Goal: Information Seeking & Learning: Compare options

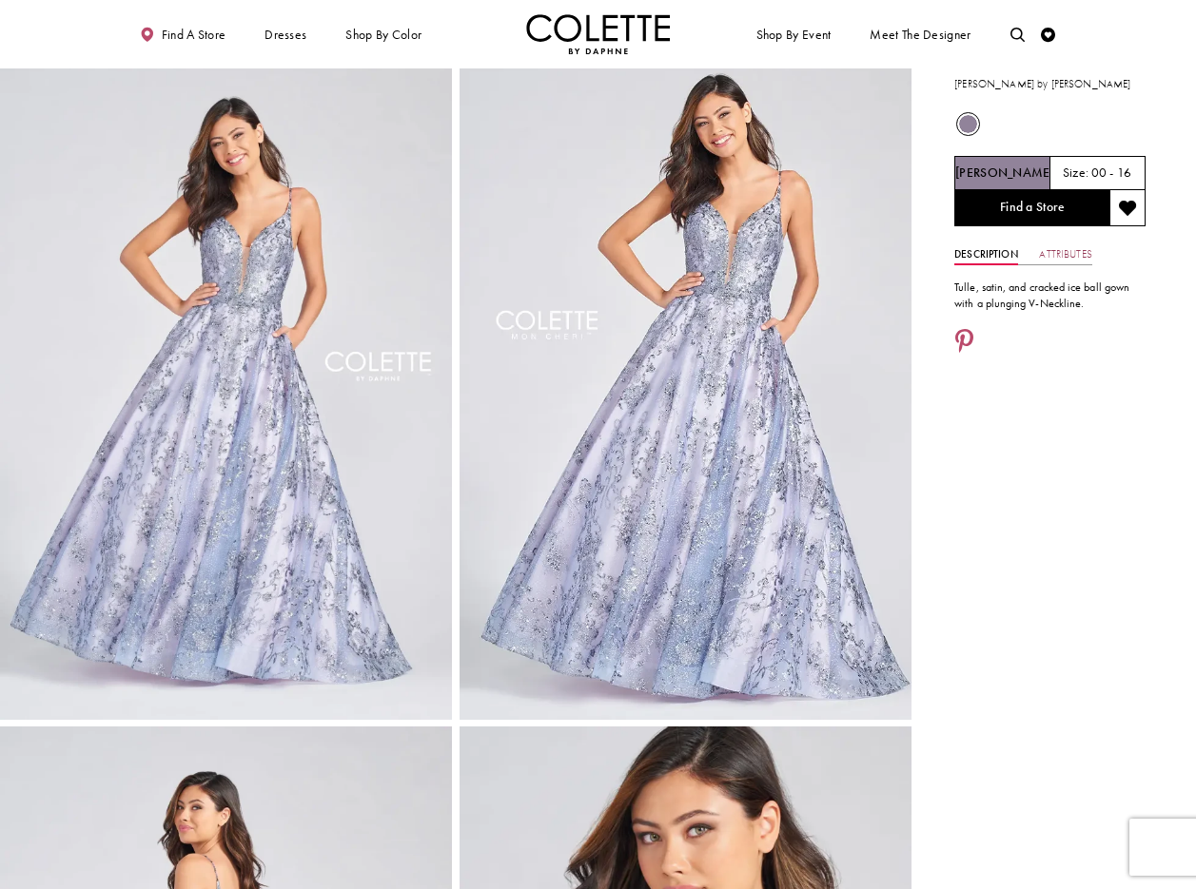
click at [1062, 251] on link "Attributes" at bounding box center [1065, 254] width 52 height 21
click at [966, 444] on icon "Share using Pinterest - Opens in new tab" at bounding box center [964, 452] width 18 height 26
click at [964, 444] on icon "Share using Pinterest - Opens in new tab" at bounding box center [964, 452] width 18 height 26
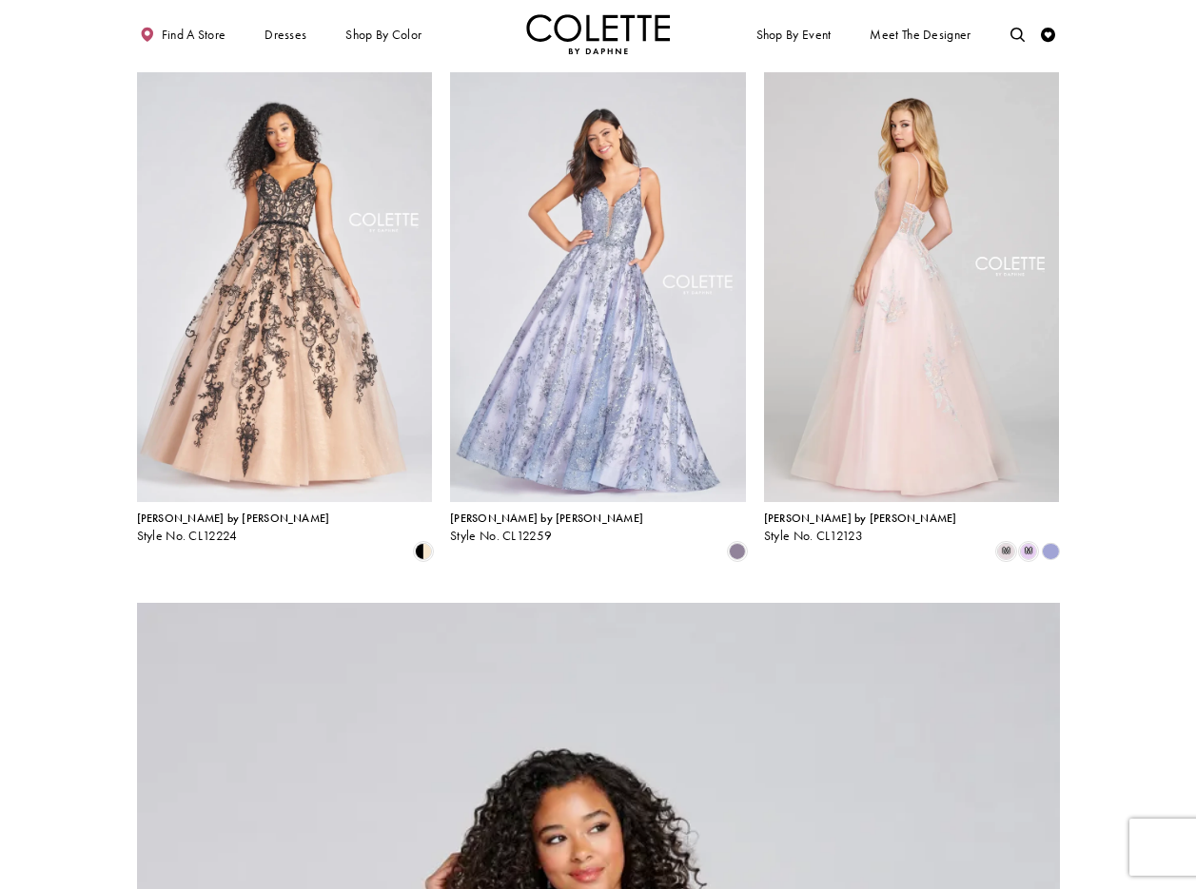
scroll to position [603, 0]
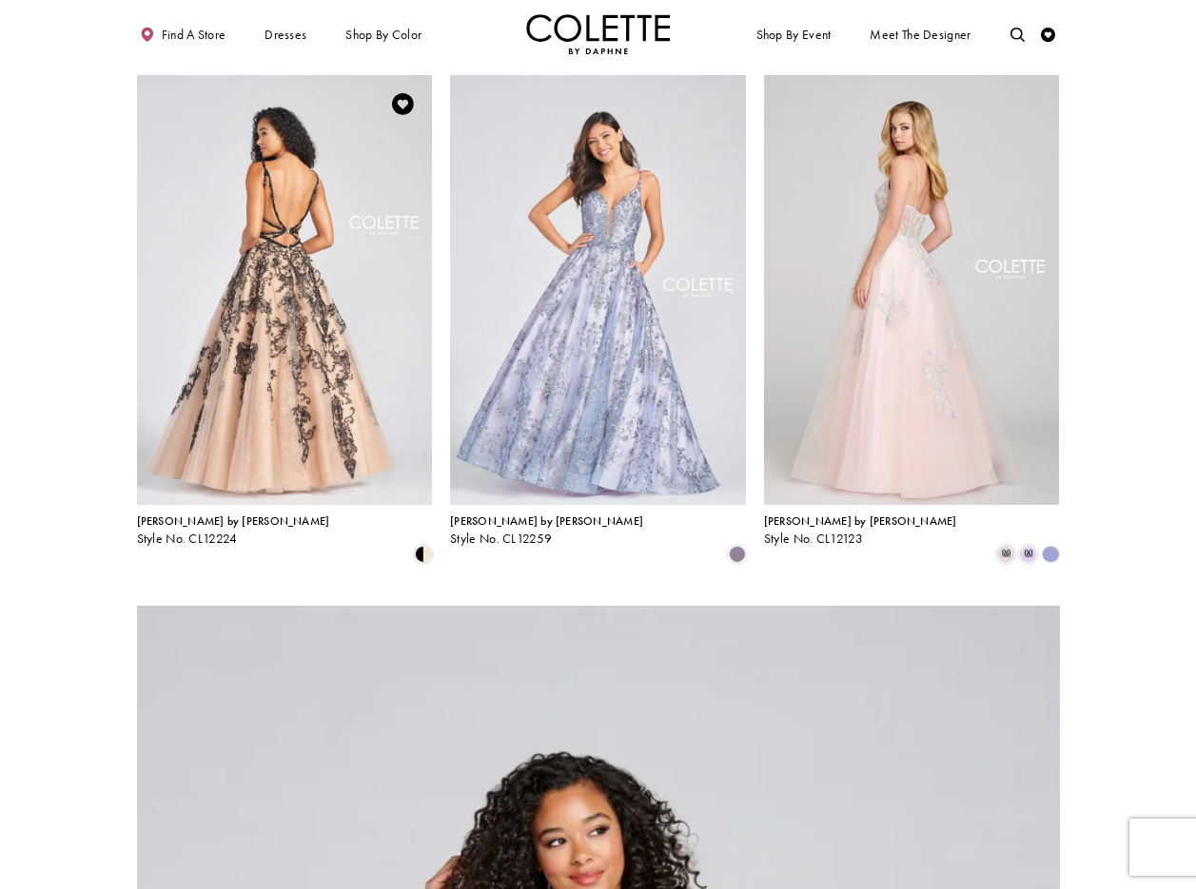
click at [264, 255] on img "Visit Colette by Daphne Style No. CL12224 Page" at bounding box center [285, 290] width 296 height 430
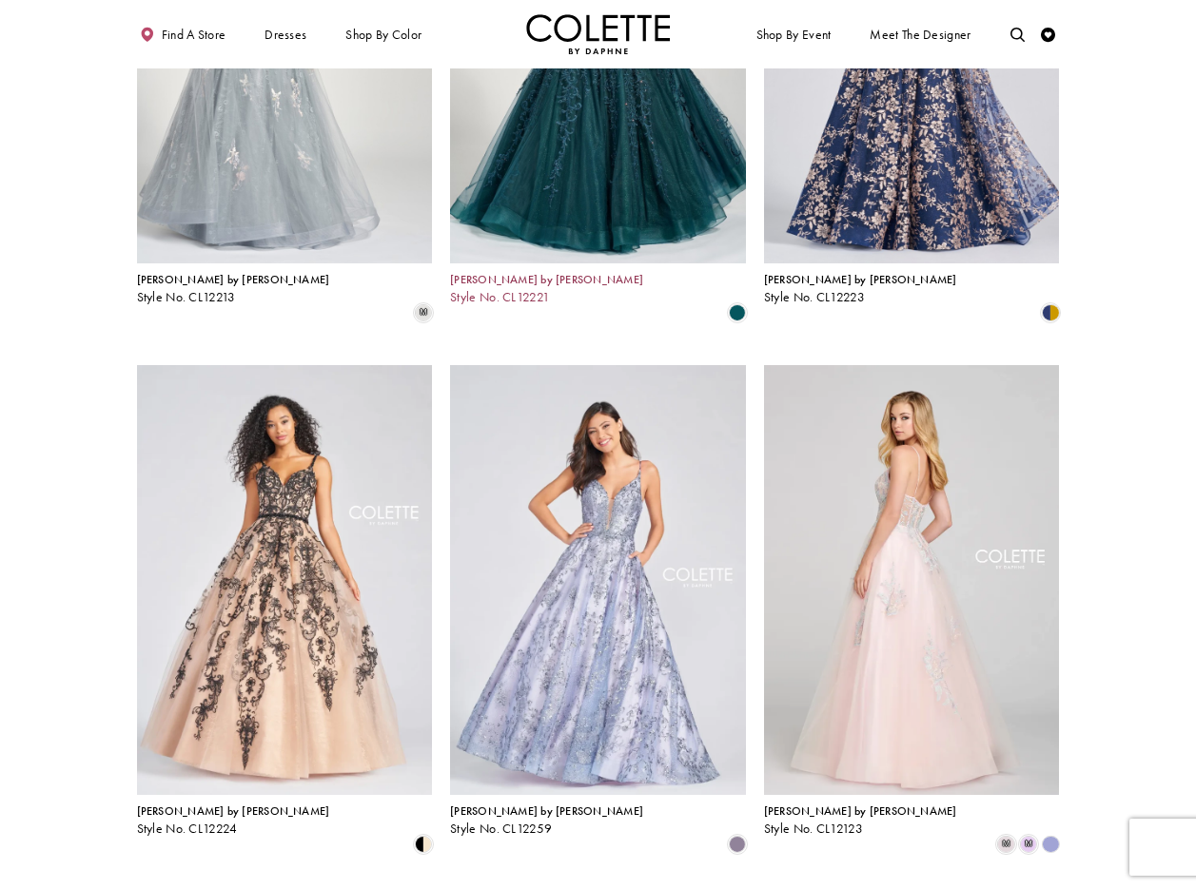
scroll to position [281, 0]
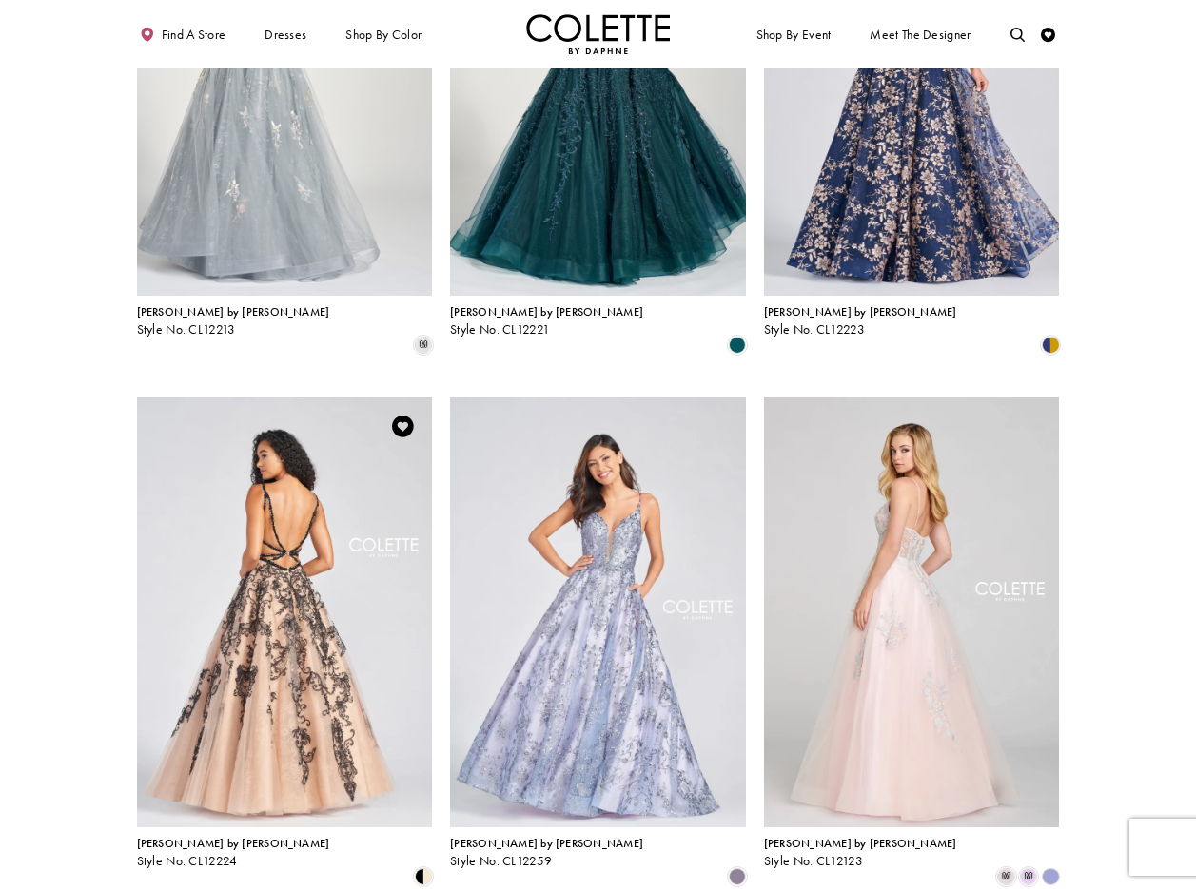
click at [303, 606] on img "Visit Colette by Daphne Style No. CL12224 Page" at bounding box center [285, 613] width 296 height 430
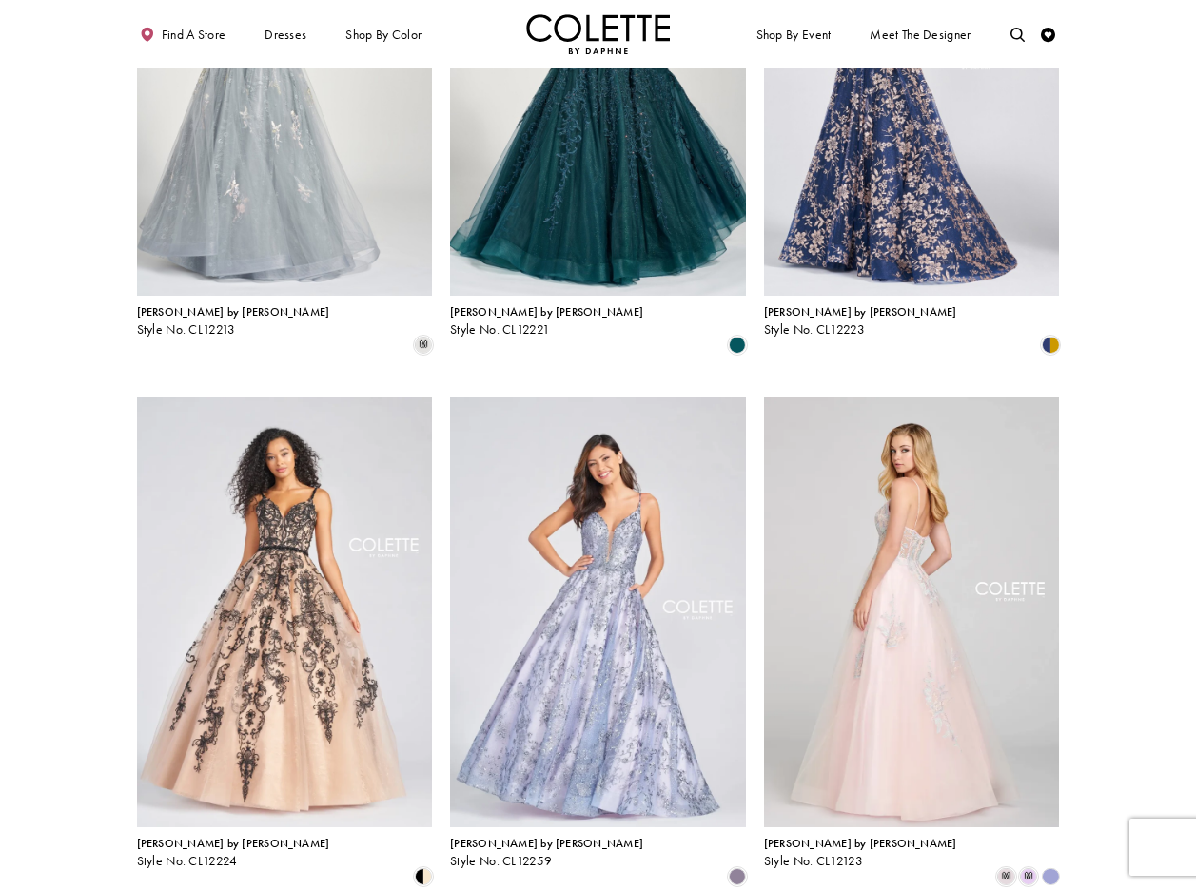
click at [925, 188] on img "Visit Colette by Daphne Style No. CL12223 Page" at bounding box center [912, 81] width 296 height 430
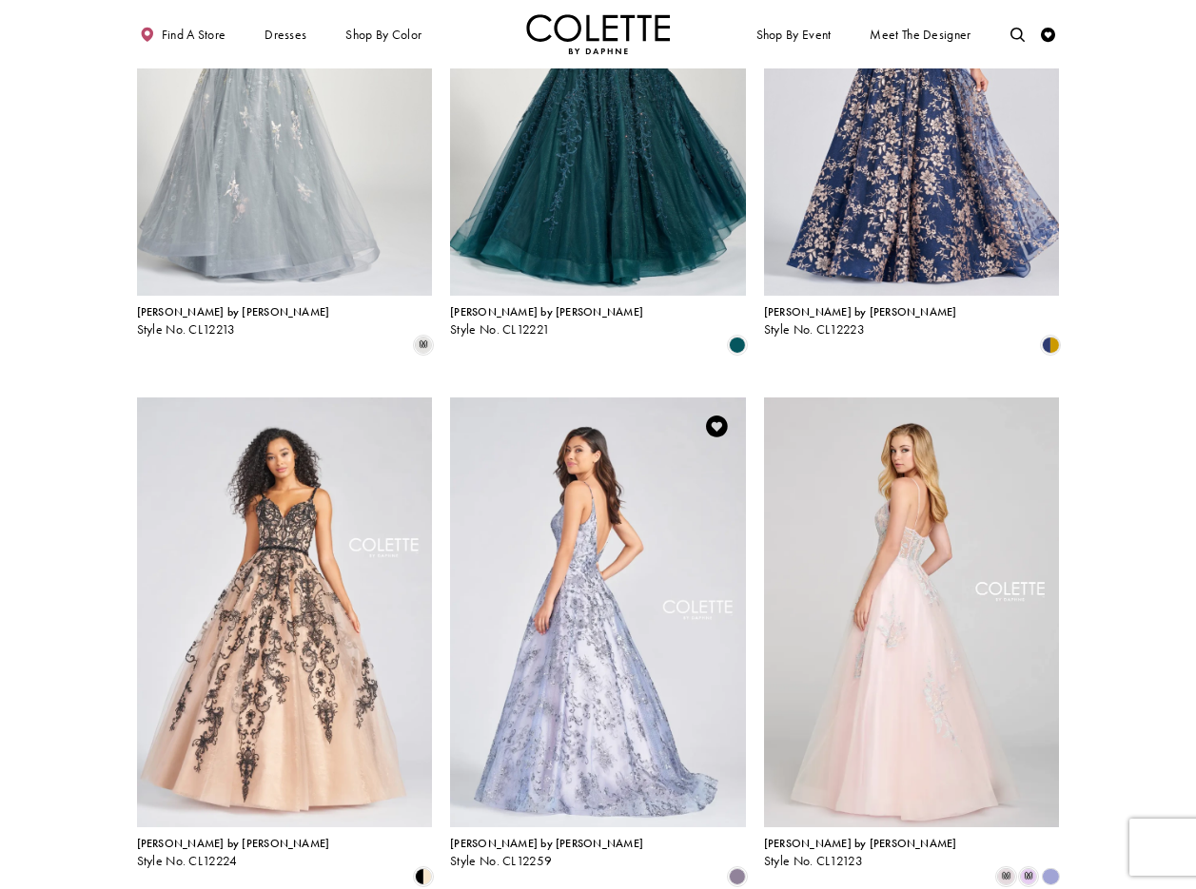
click at [626, 483] on img "Visit Colette by Daphne Style No. CL12259 Page" at bounding box center [598, 613] width 296 height 430
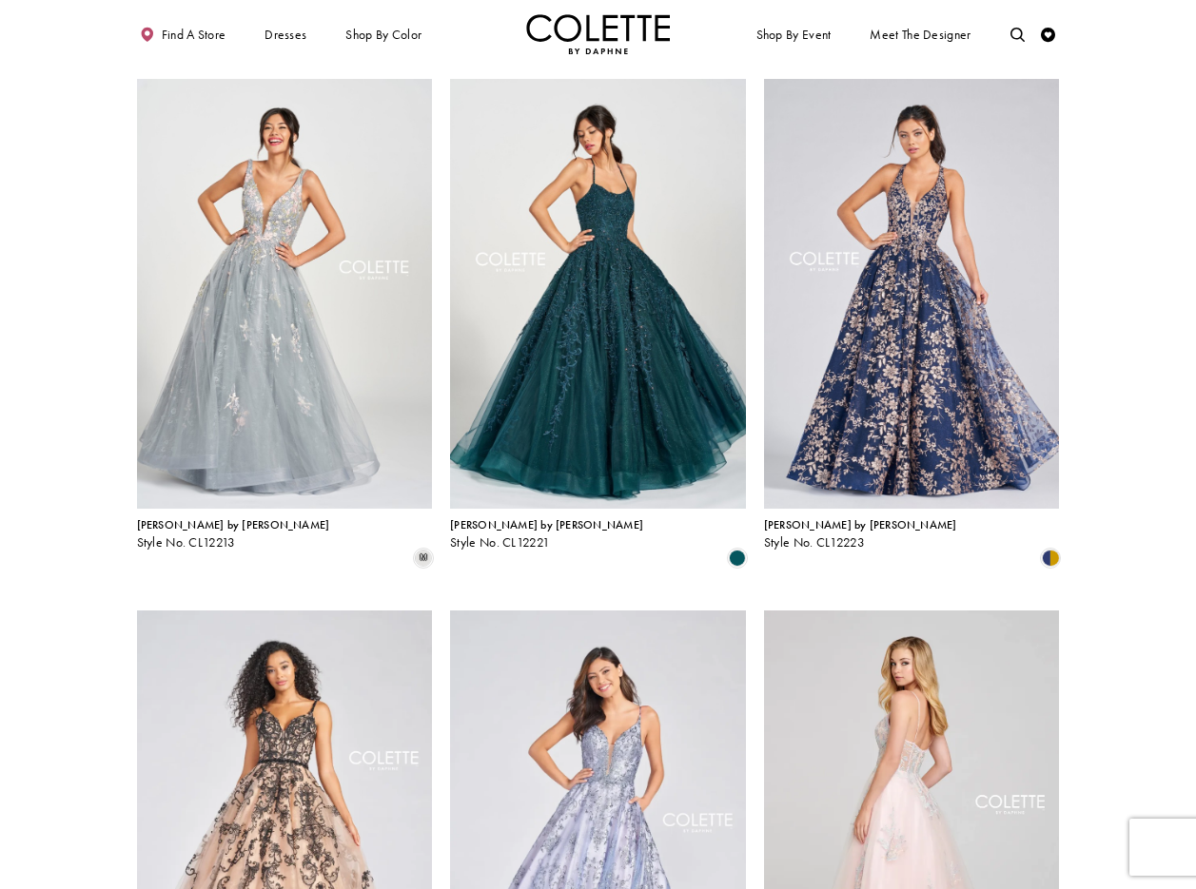
scroll to position [0, 0]
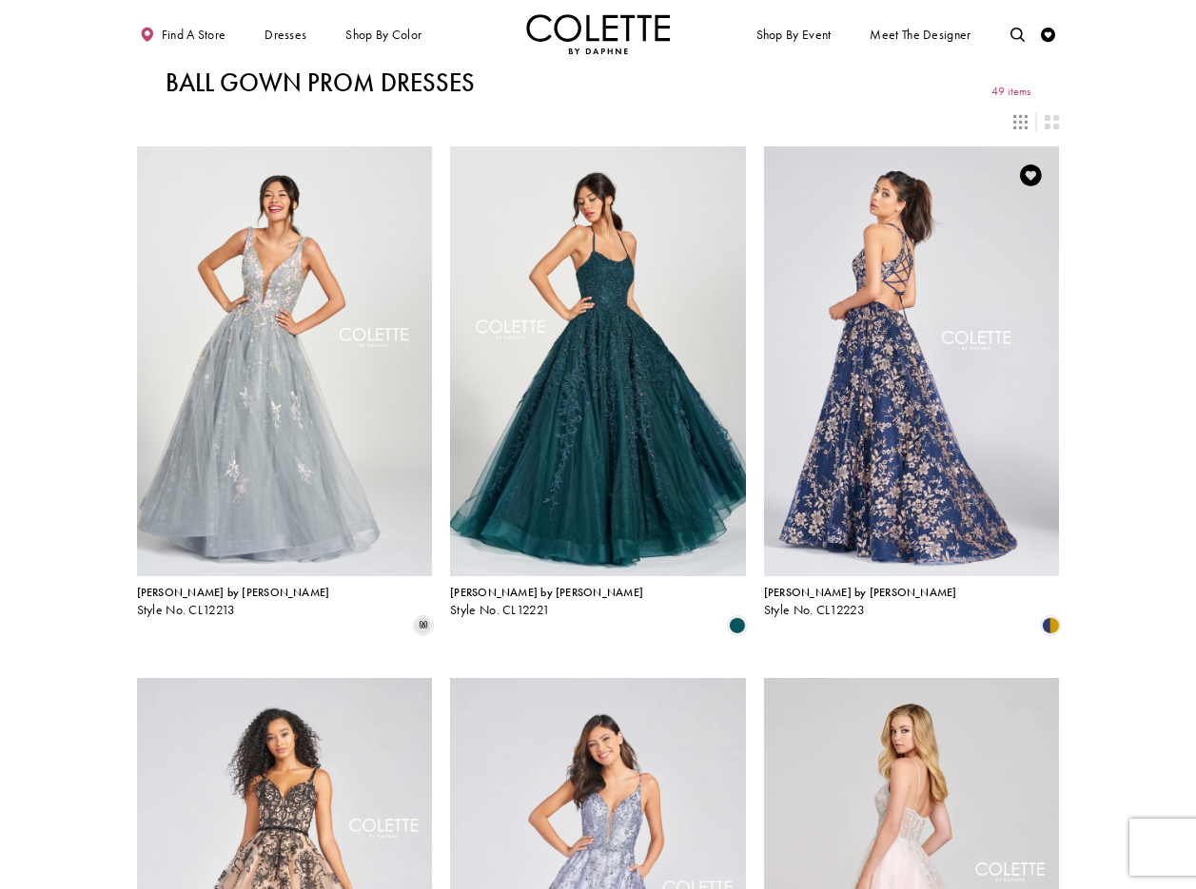
click at [928, 245] on img "Visit Colette by Daphne Style No. CL12223 Page" at bounding box center [912, 362] width 296 height 430
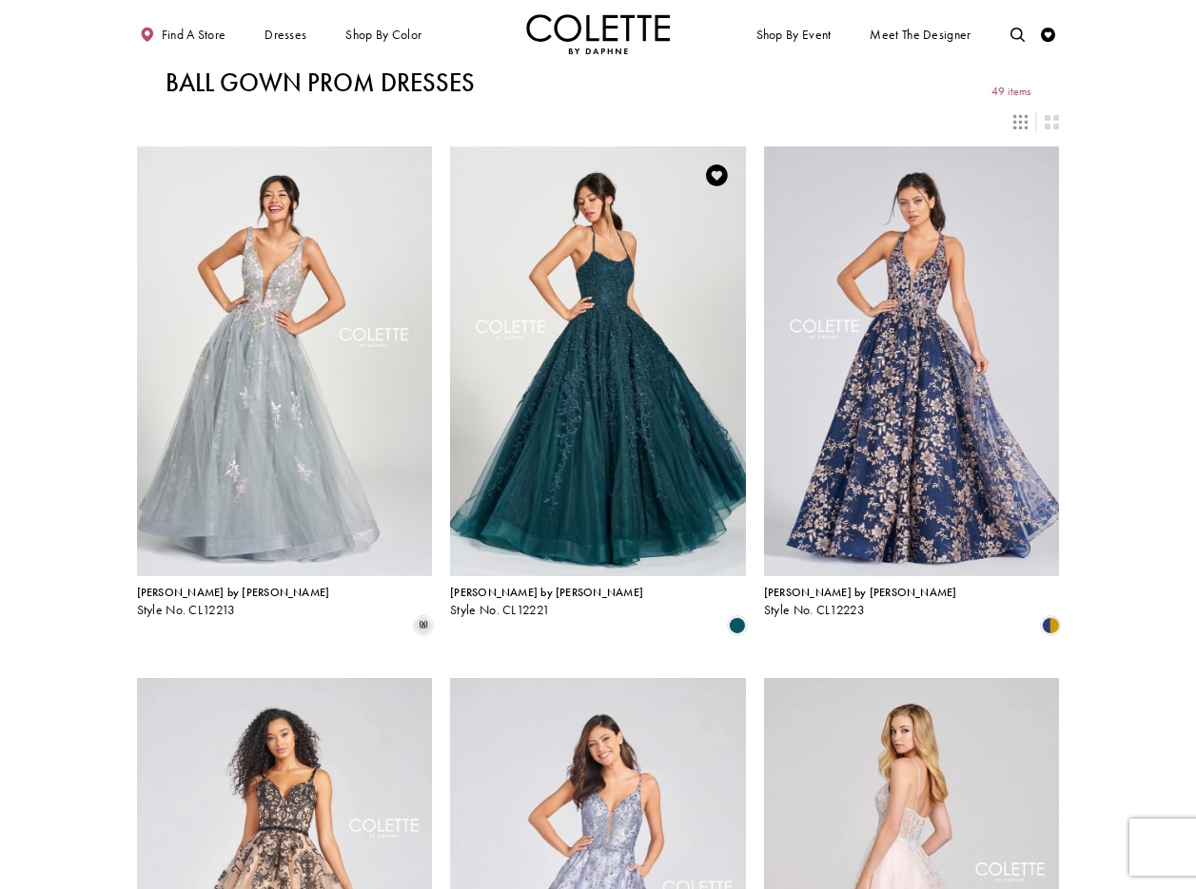
click at [616, 237] on img "Visit Colette by Daphne Style No. CL12221 Page" at bounding box center [598, 362] width 296 height 430
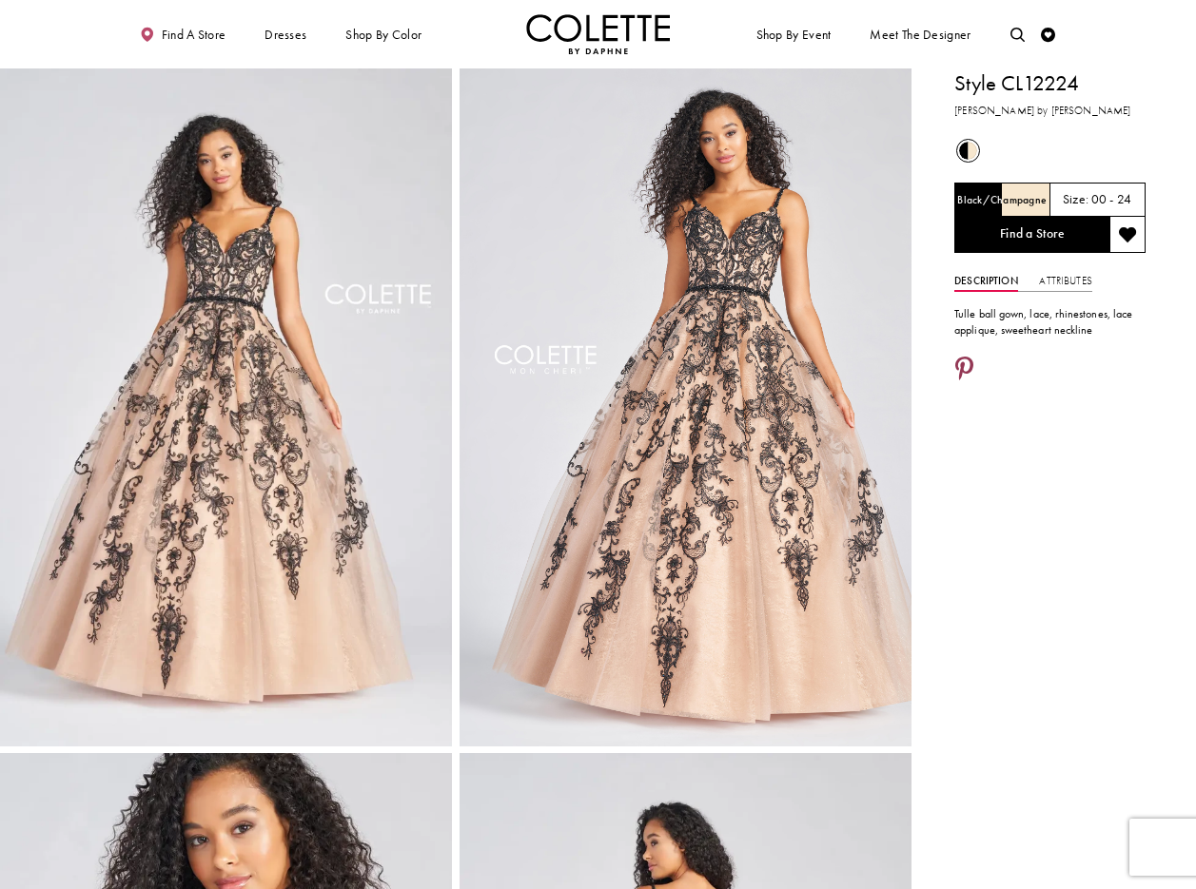
click at [966, 368] on icon "Share using Pinterest - Opens in new tab" at bounding box center [964, 371] width 18 height 26
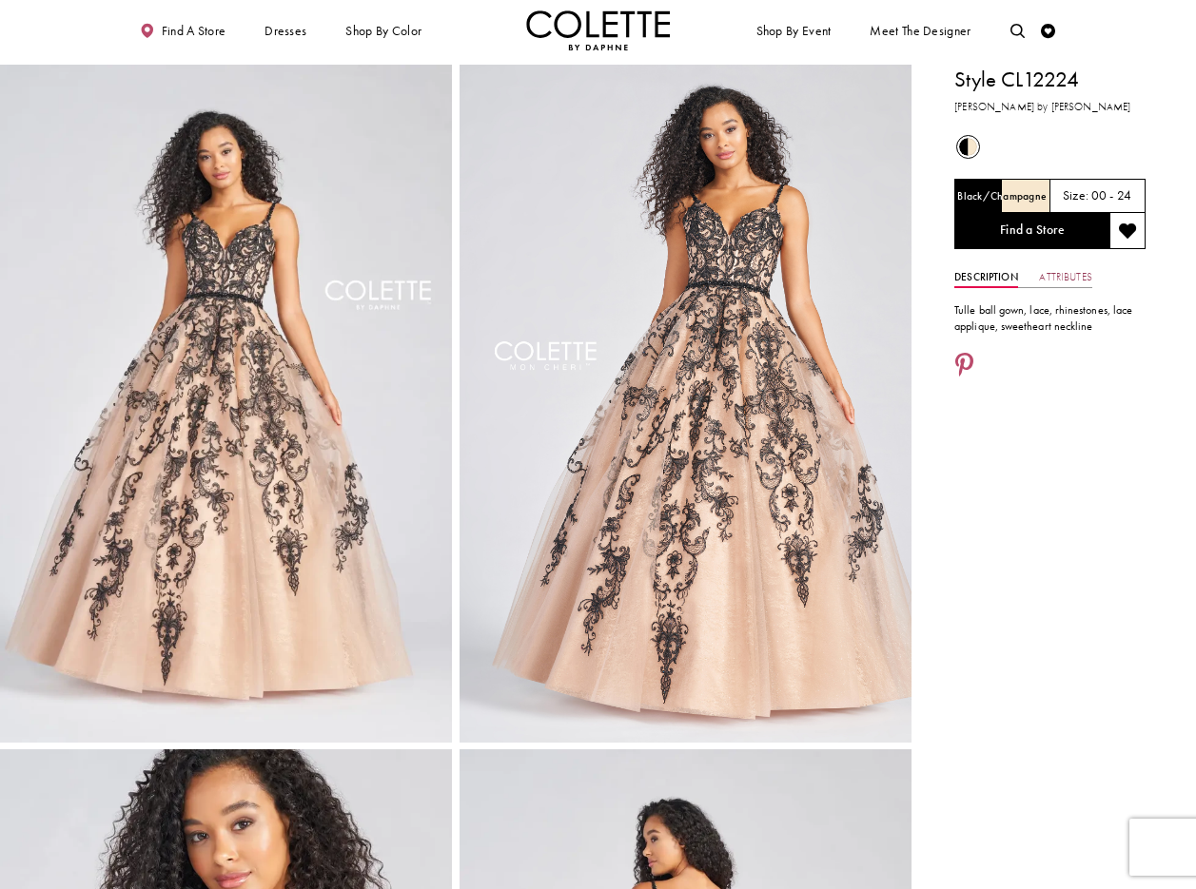
click at [1068, 281] on link "Attributes" at bounding box center [1065, 277] width 52 height 21
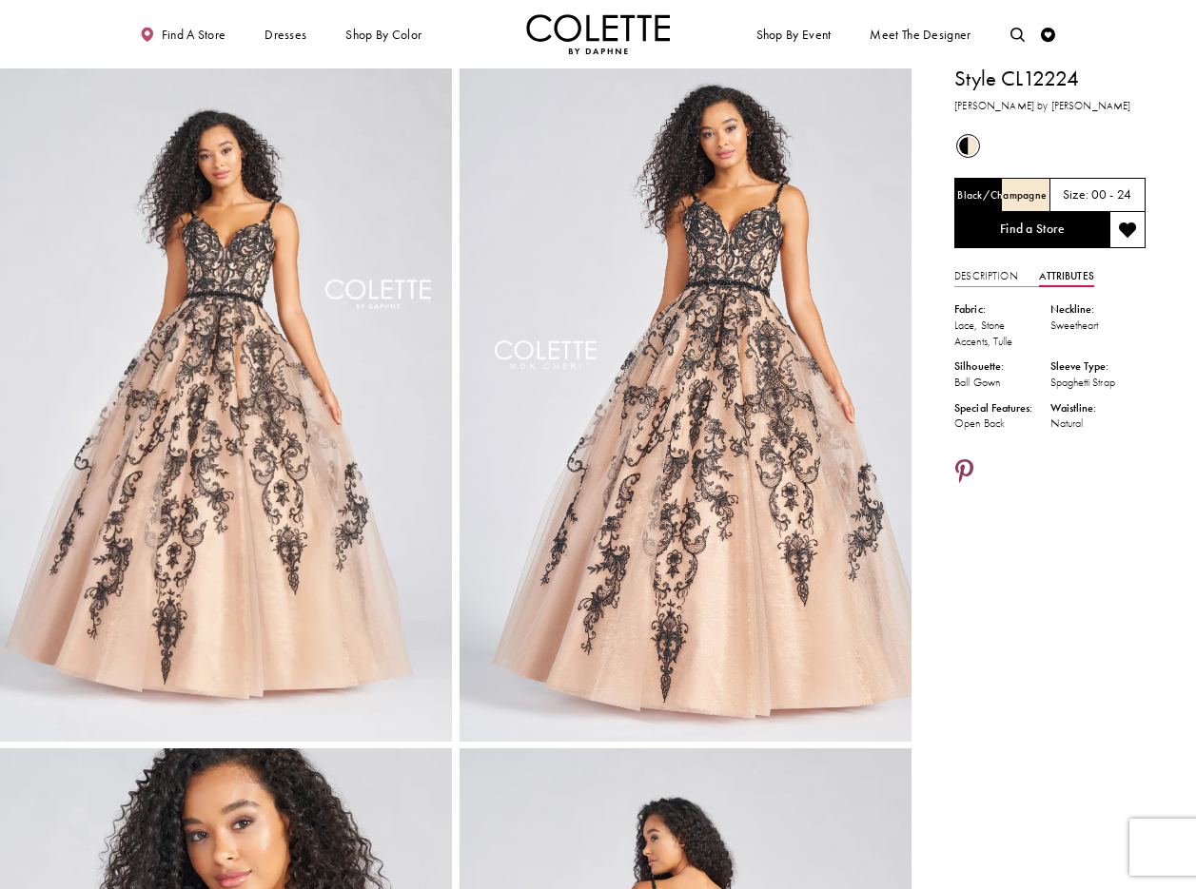
click at [962, 462] on icon "Share using Pinterest - Opens in new tab" at bounding box center [964, 473] width 18 height 26
click at [962, 469] on icon "Share using Pinterest - Opens in new tab" at bounding box center [964, 474] width 18 height 26
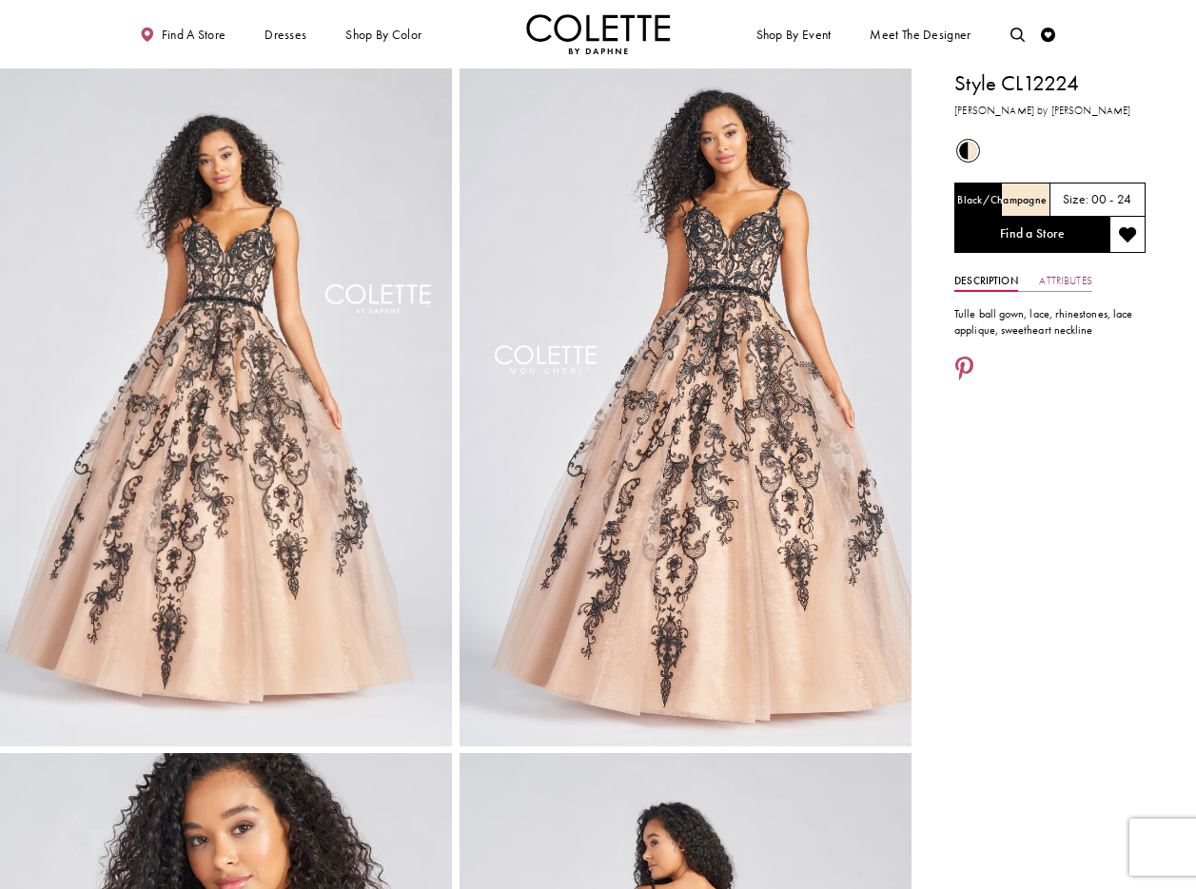
click at [1078, 282] on link "Attributes" at bounding box center [1065, 281] width 52 height 21
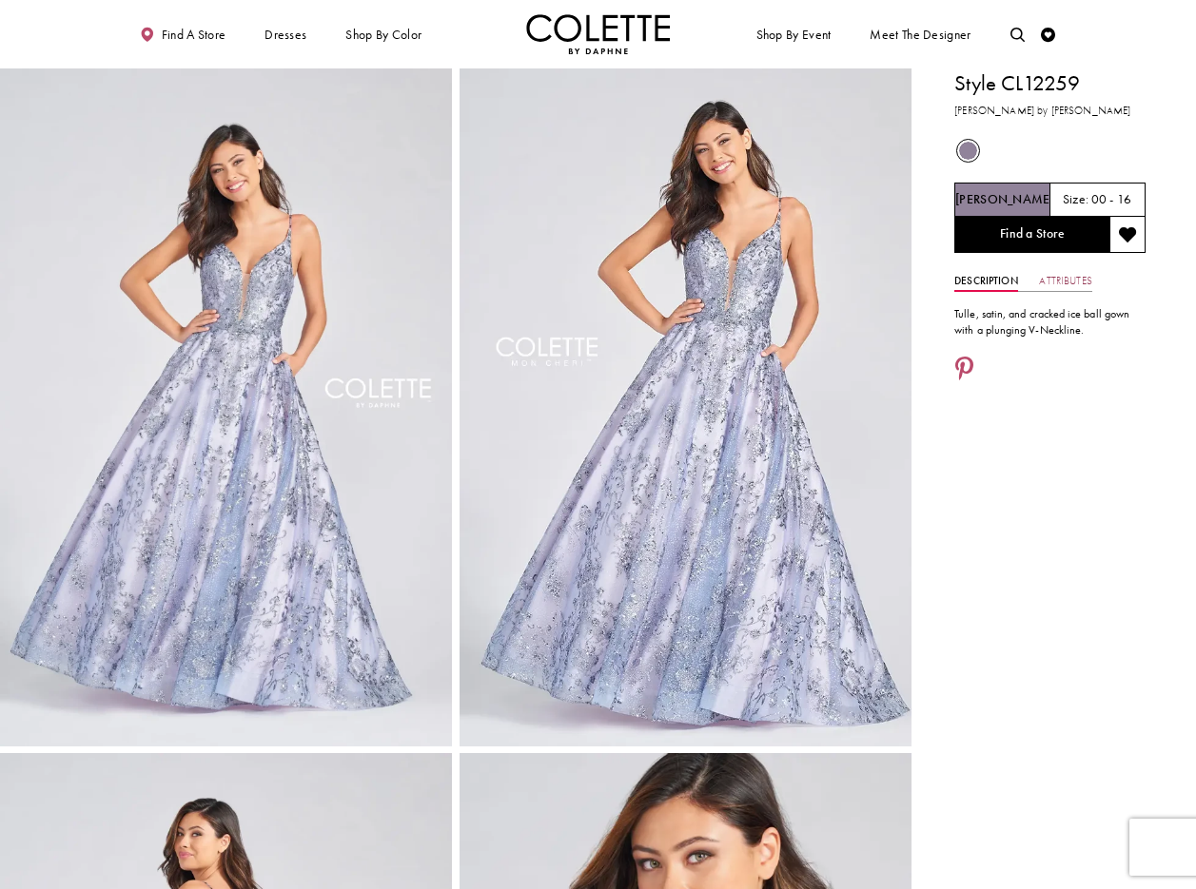
click at [1075, 283] on link "Attributes" at bounding box center [1065, 281] width 52 height 21
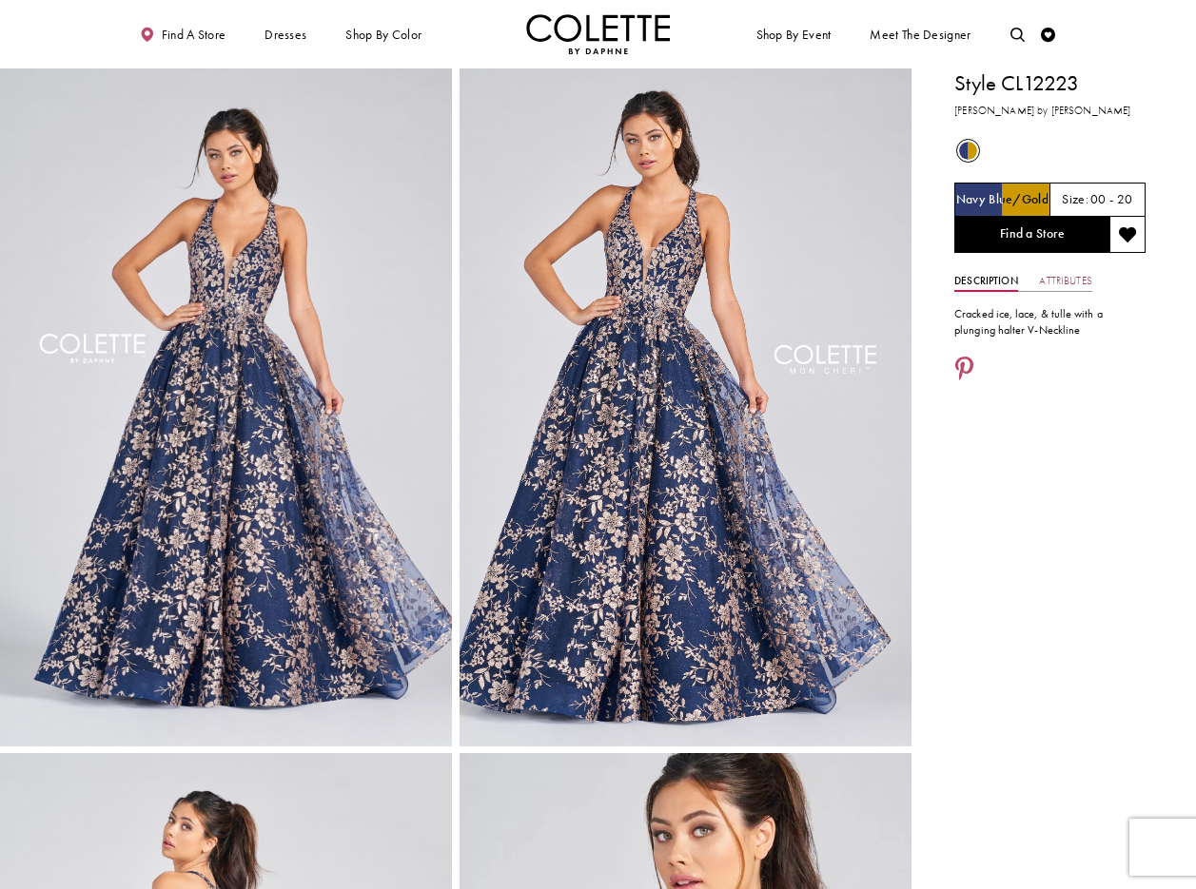
click at [1071, 282] on link "Attributes" at bounding box center [1065, 281] width 52 height 21
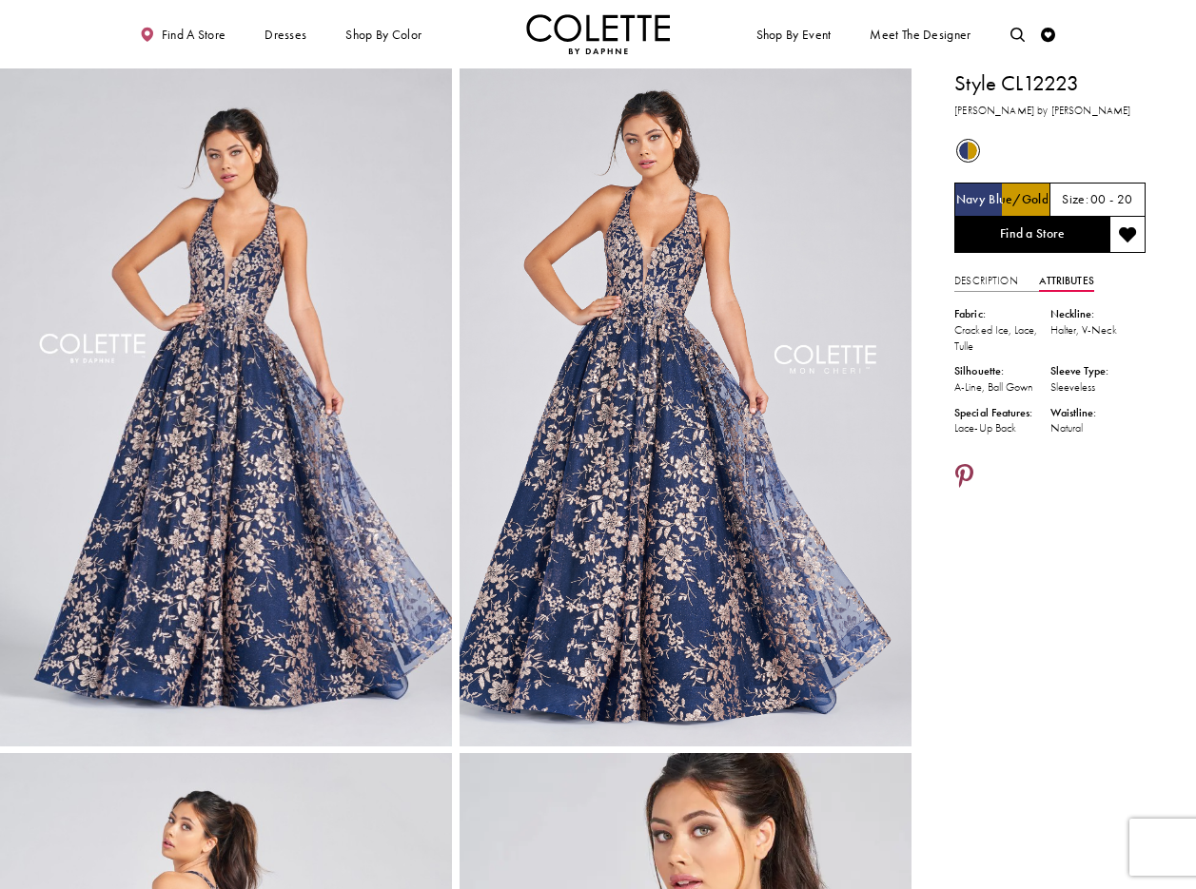
click at [964, 474] on icon "Share using Pinterest - Opens in new tab" at bounding box center [964, 478] width 18 height 26
click at [961, 471] on icon "Share using Pinterest - Opens in new tab" at bounding box center [964, 478] width 18 height 26
click at [967, 474] on icon "Share using Pinterest - Opens in new tab" at bounding box center [964, 478] width 18 height 26
click at [495, 36] on ul "Find a store Dresses Dresses Occasion DAF'S FAVES EVENING DRESSES LONG DRESSES" at bounding box center [360, 34] width 476 height 40
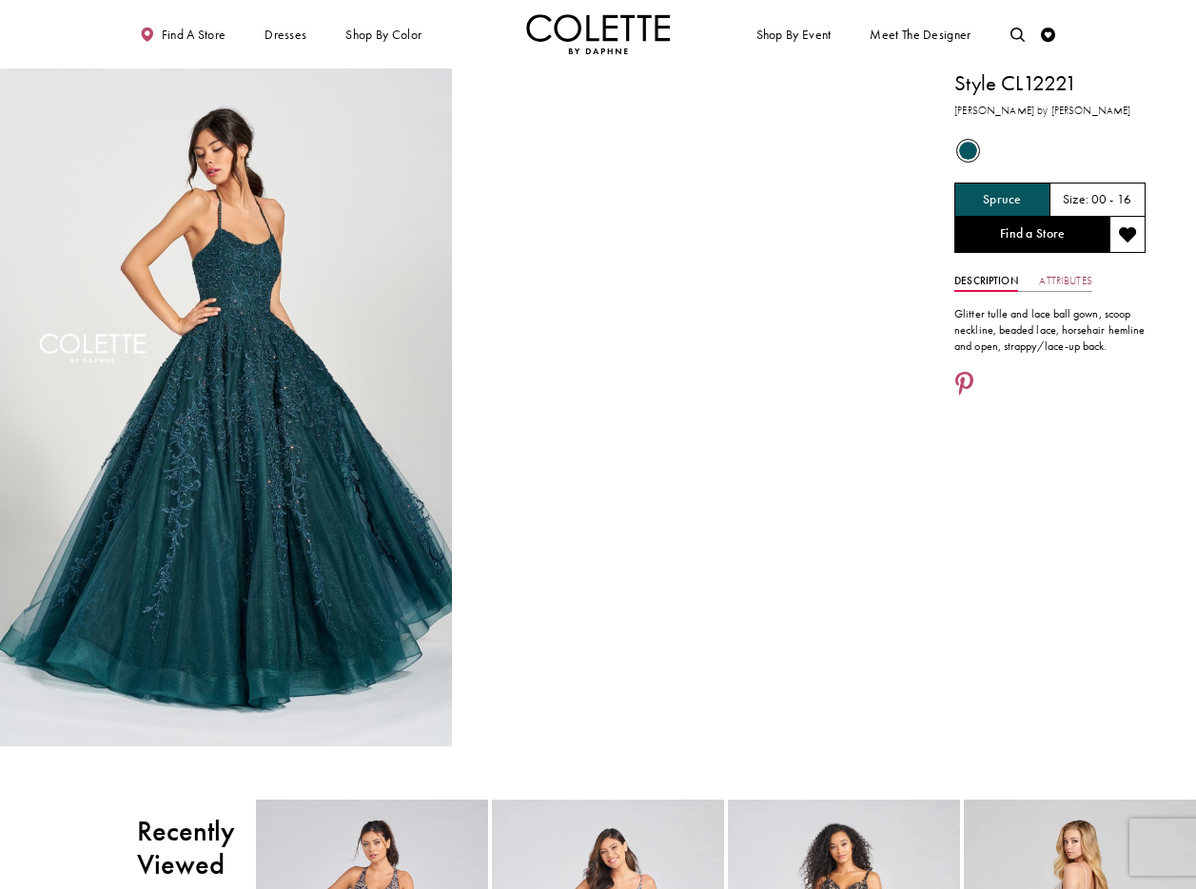
click at [1076, 279] on link "Attributes" at bounding box center [1065, 281] width 52 height 21
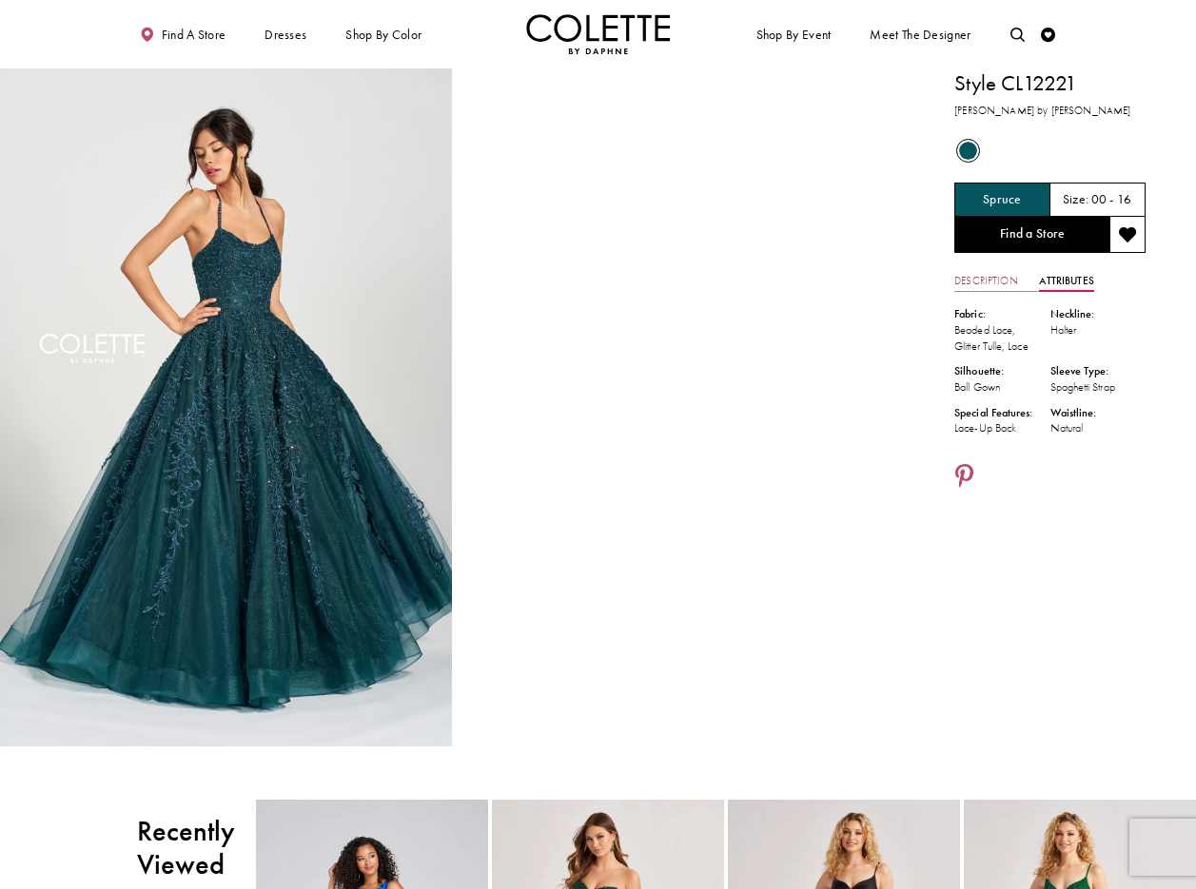
click at [989, 278] on link "Description" at bounding box center [986, 281] width 64 height 21
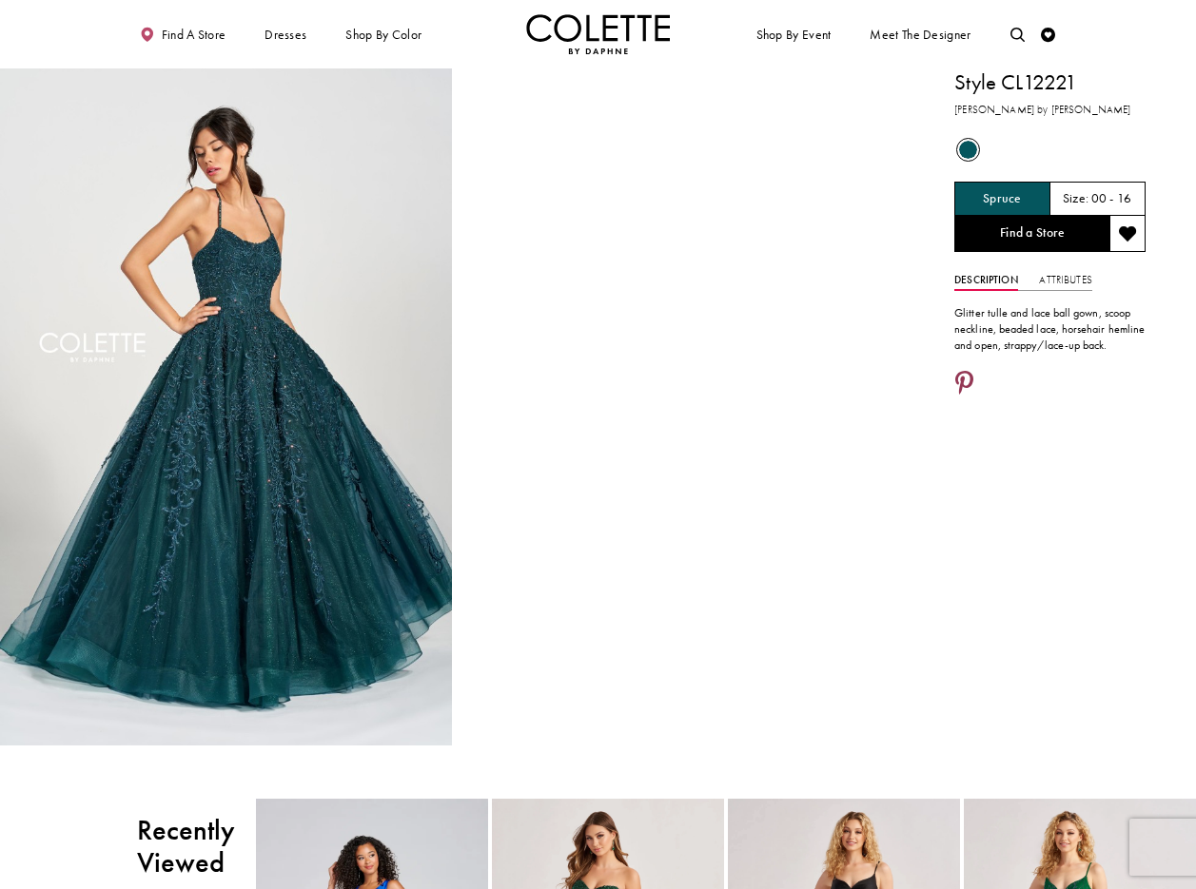
click at [973, 371] on link "Share using Pinterest - Opens in new tab" at bounding box center [964, 385] width 20 height 28
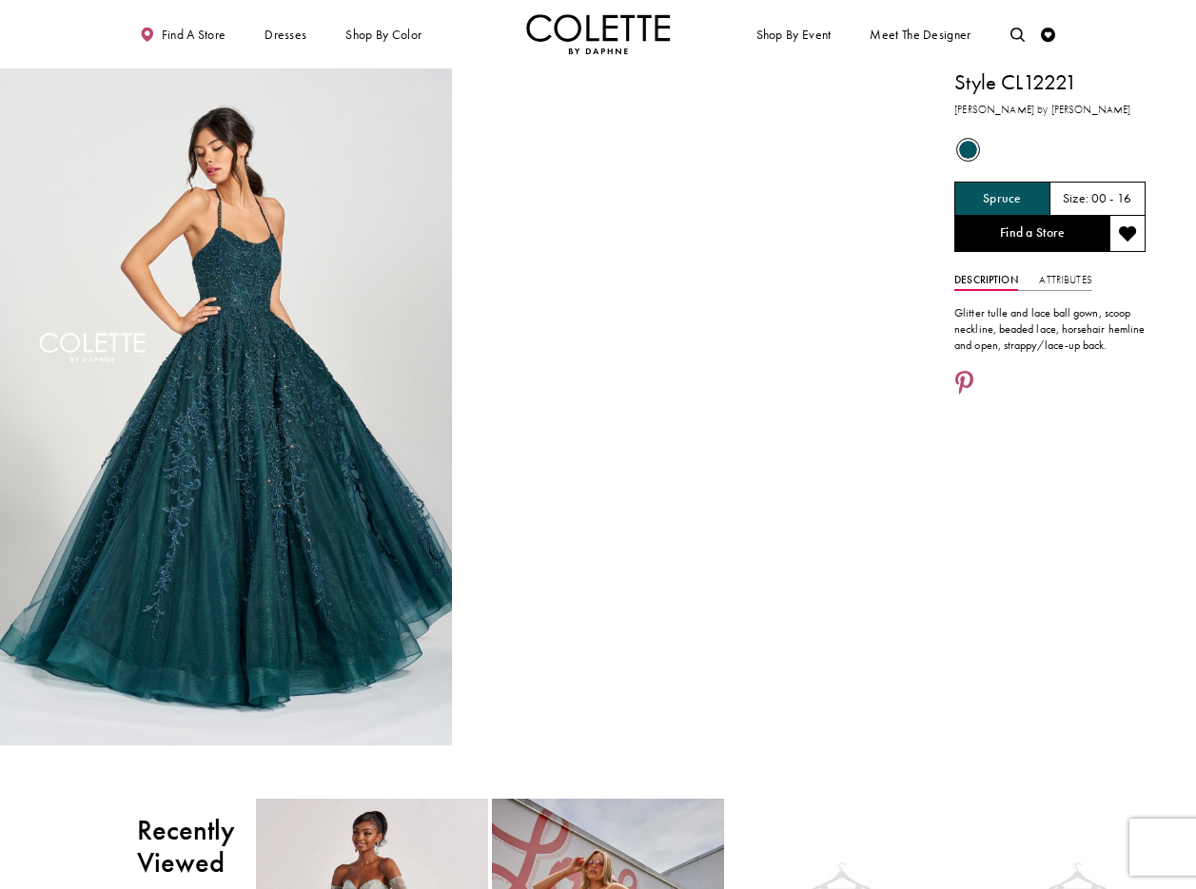
scroll to position [3, 0]
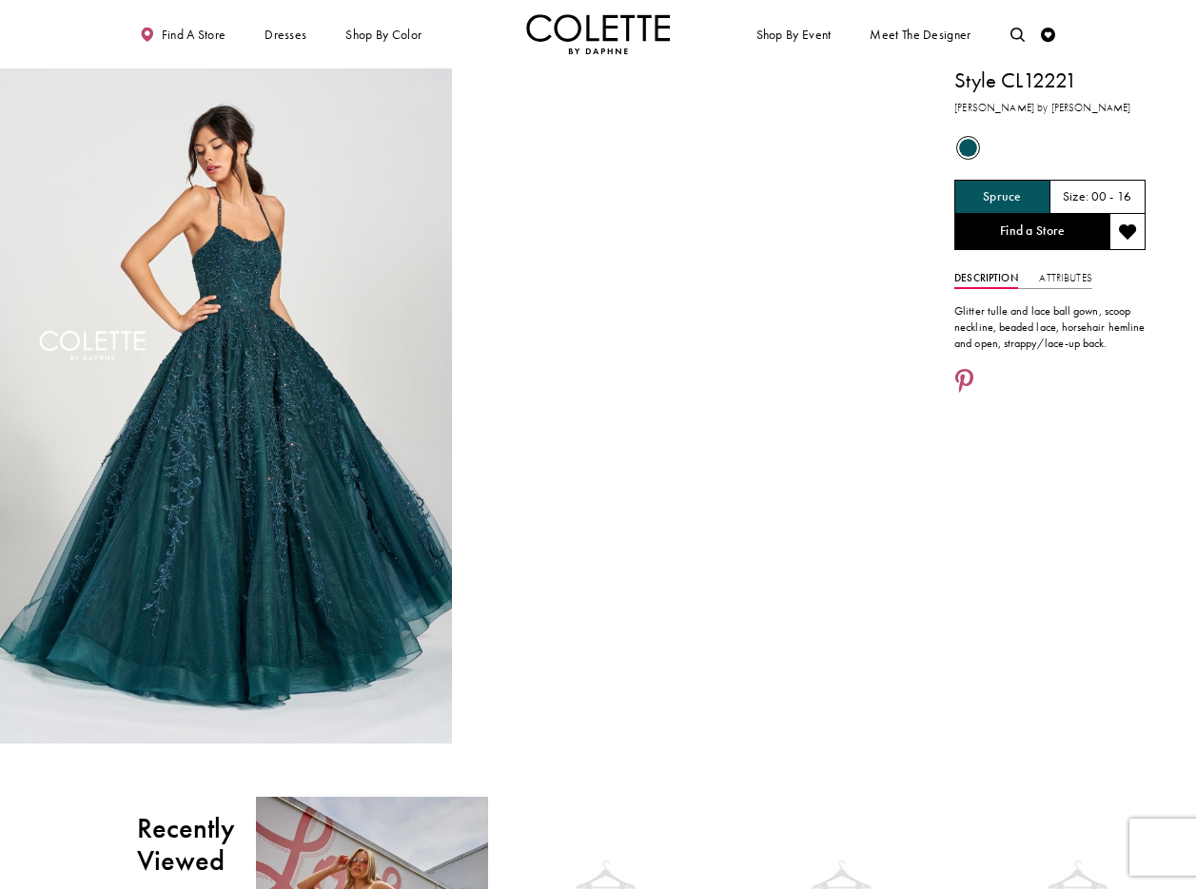
click at [63, 31] on div "Primary block" at bounding box center [598, 34] width 1196 height 68
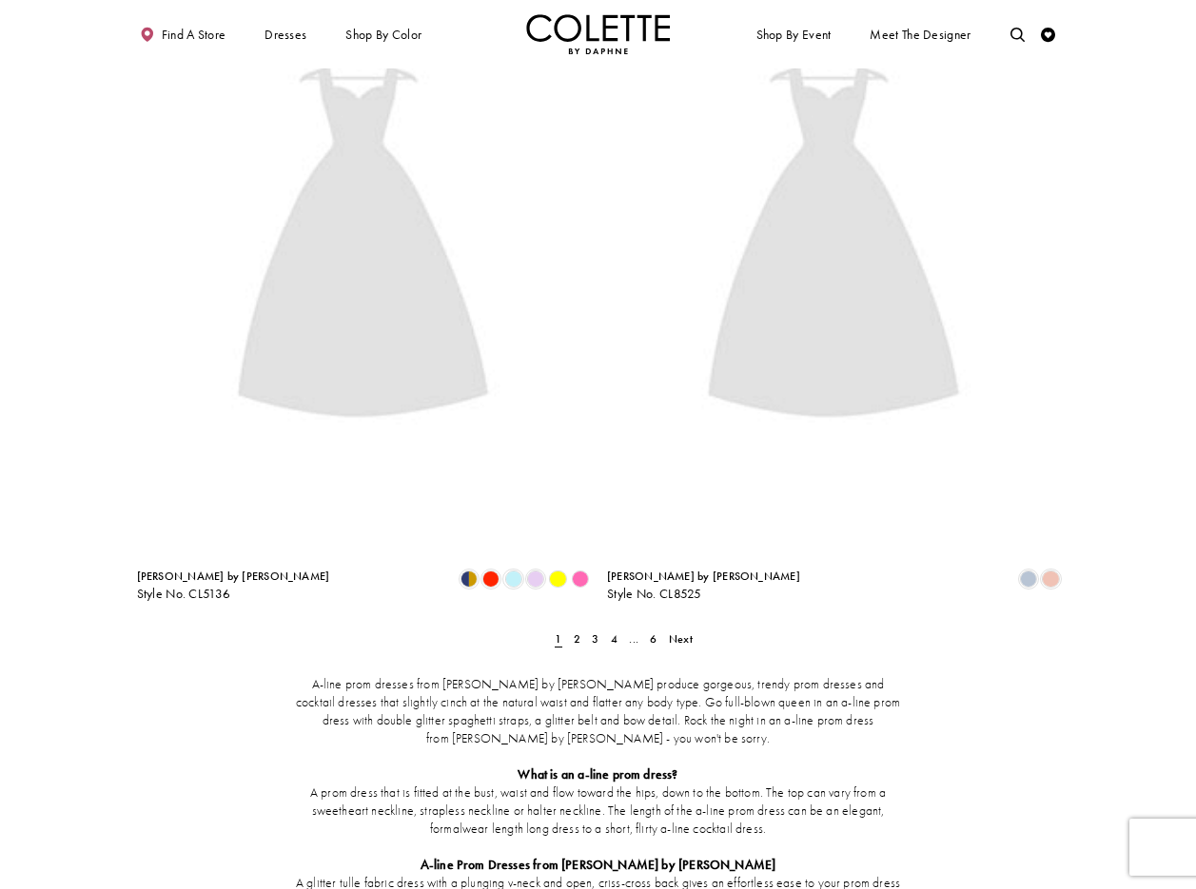
scroll to position [2744, 0]
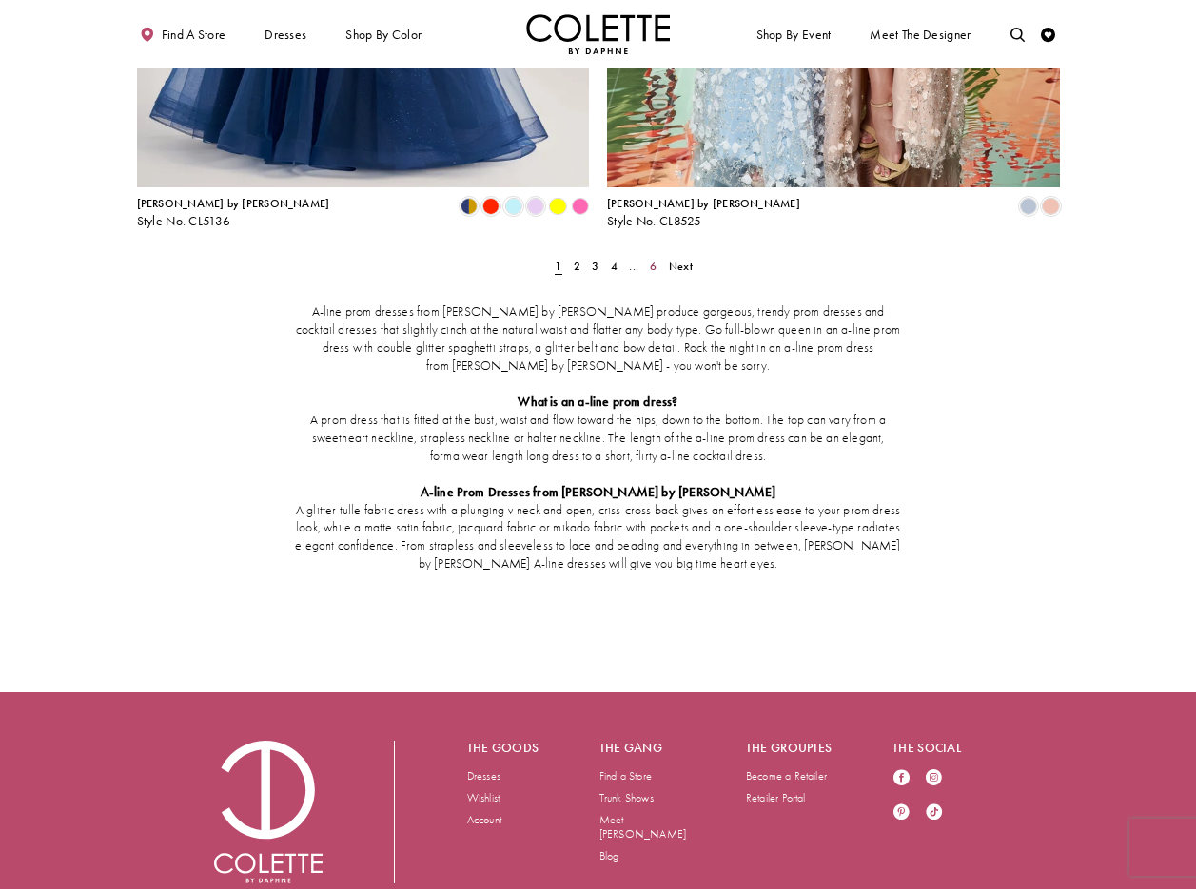
drag, startPoint x: 654, startPoint y: 196, endPoint x: 727, endPoint y: 226, distance: 79.3
click at [654, 259] on span "6" at bounding box center [653, 266] width 7 height 15
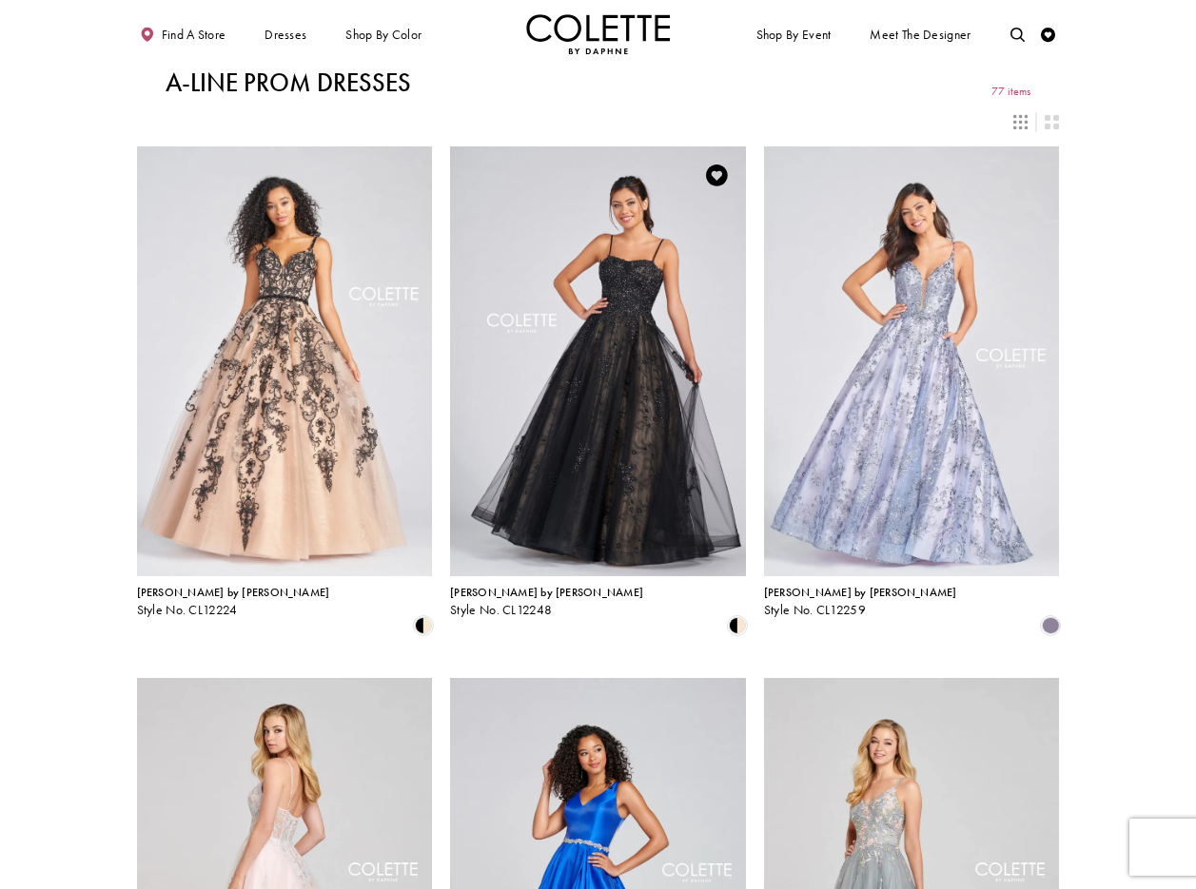
click at [644, 302] on img "Visit Colette by Daphne Style No. CL12248 Page" at bounding box center [598, 362] width 296 height 430
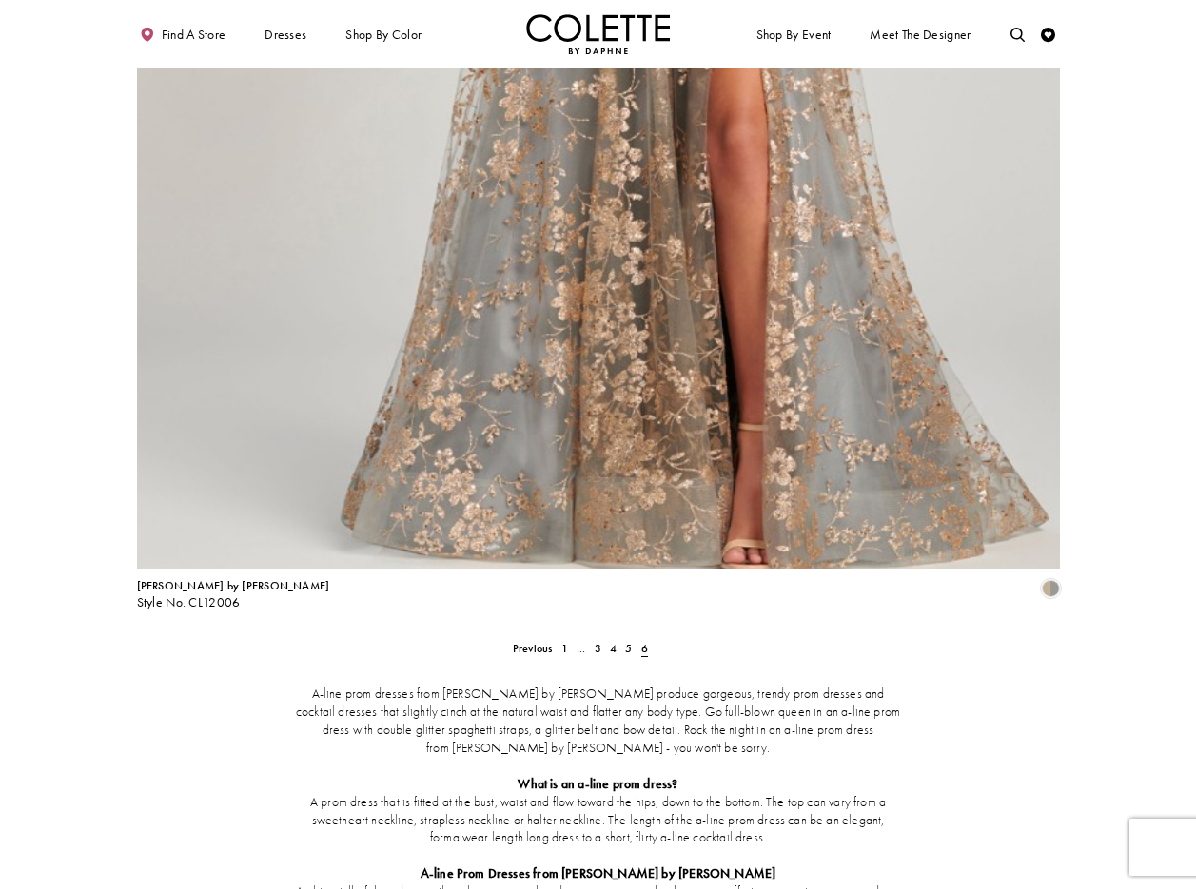
scroll to position [2043, 0]
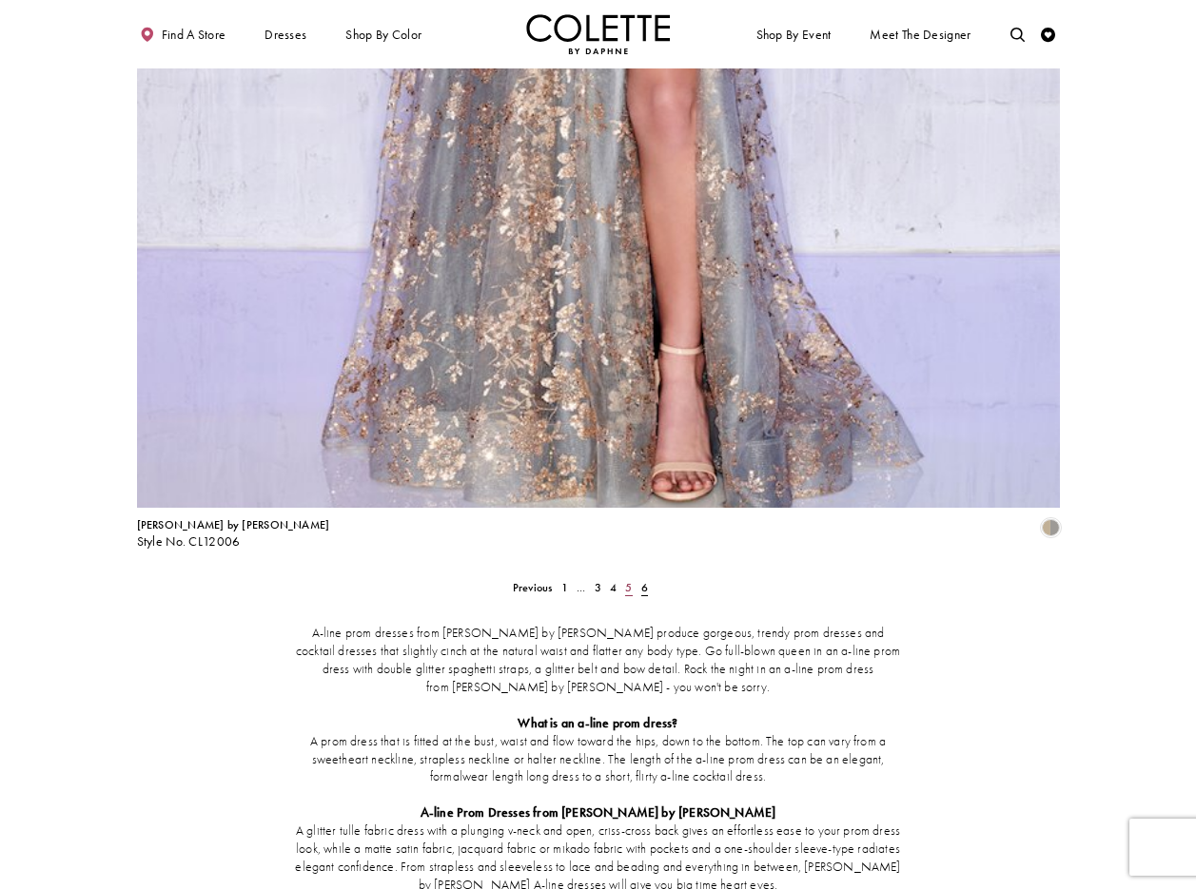
click at [632, 580] on span "5" at bounding box center [628, 587] width 7 height 15
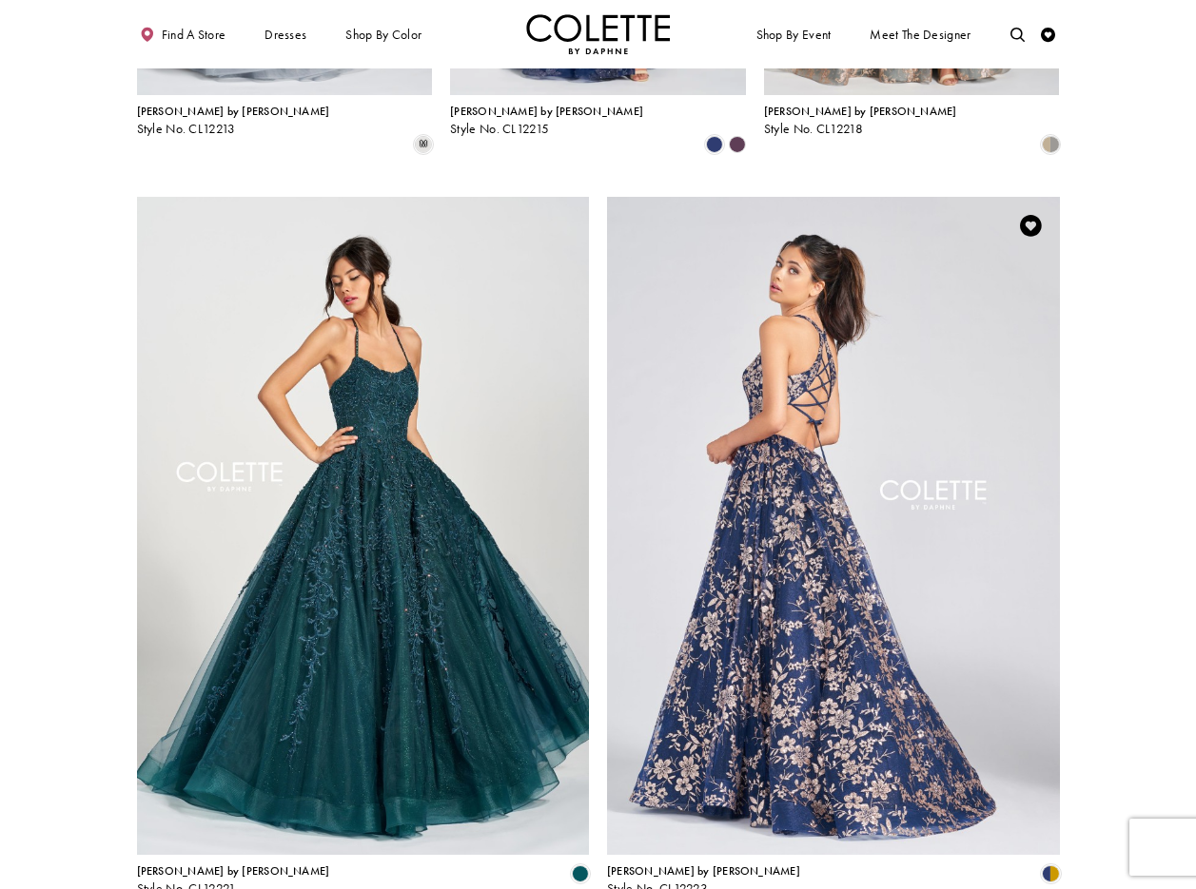
scroll to position [2065, 0]
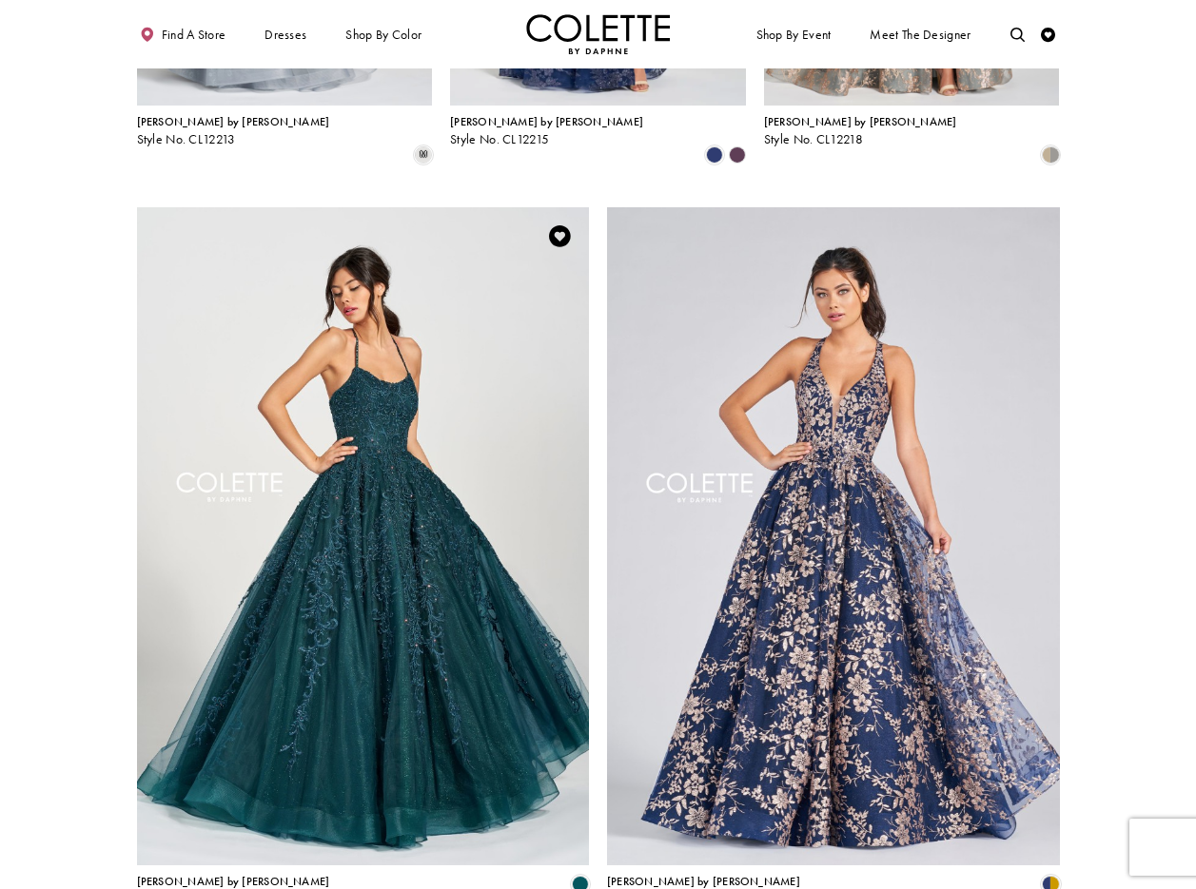
click at [383, 300] on img "Visit Colette by Daphne Style No. CL12221 Page" at bounding box center [363, 536] width 453 height 658
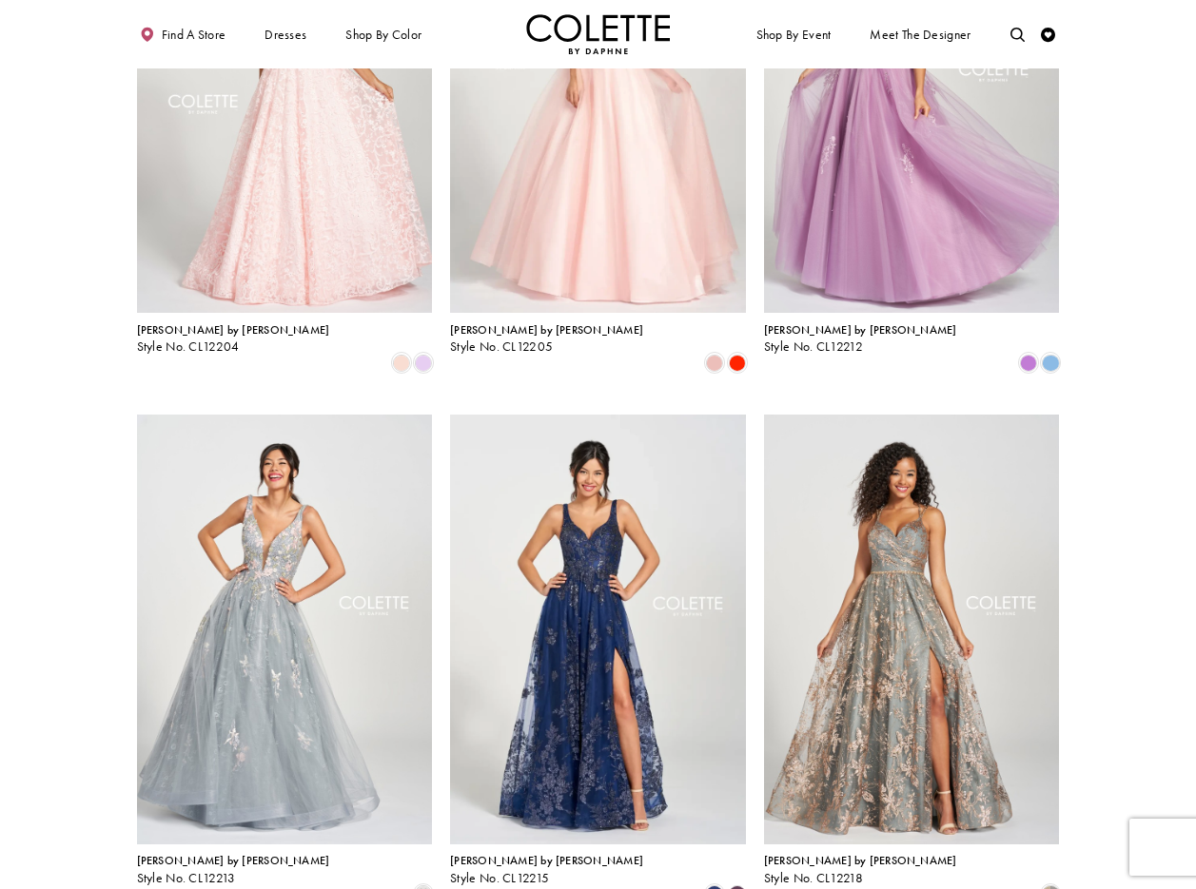
scroll to position [1324, 0]
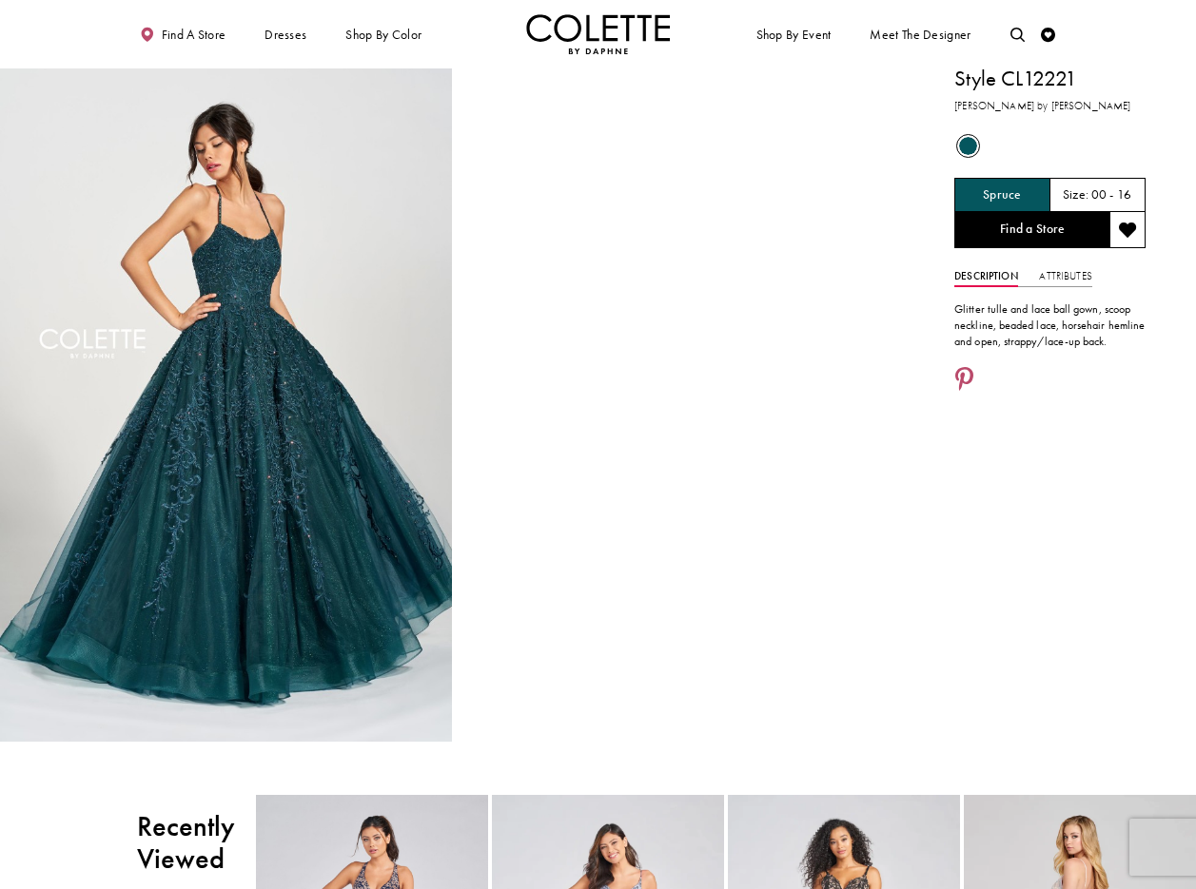
scroll to position [8, 0]
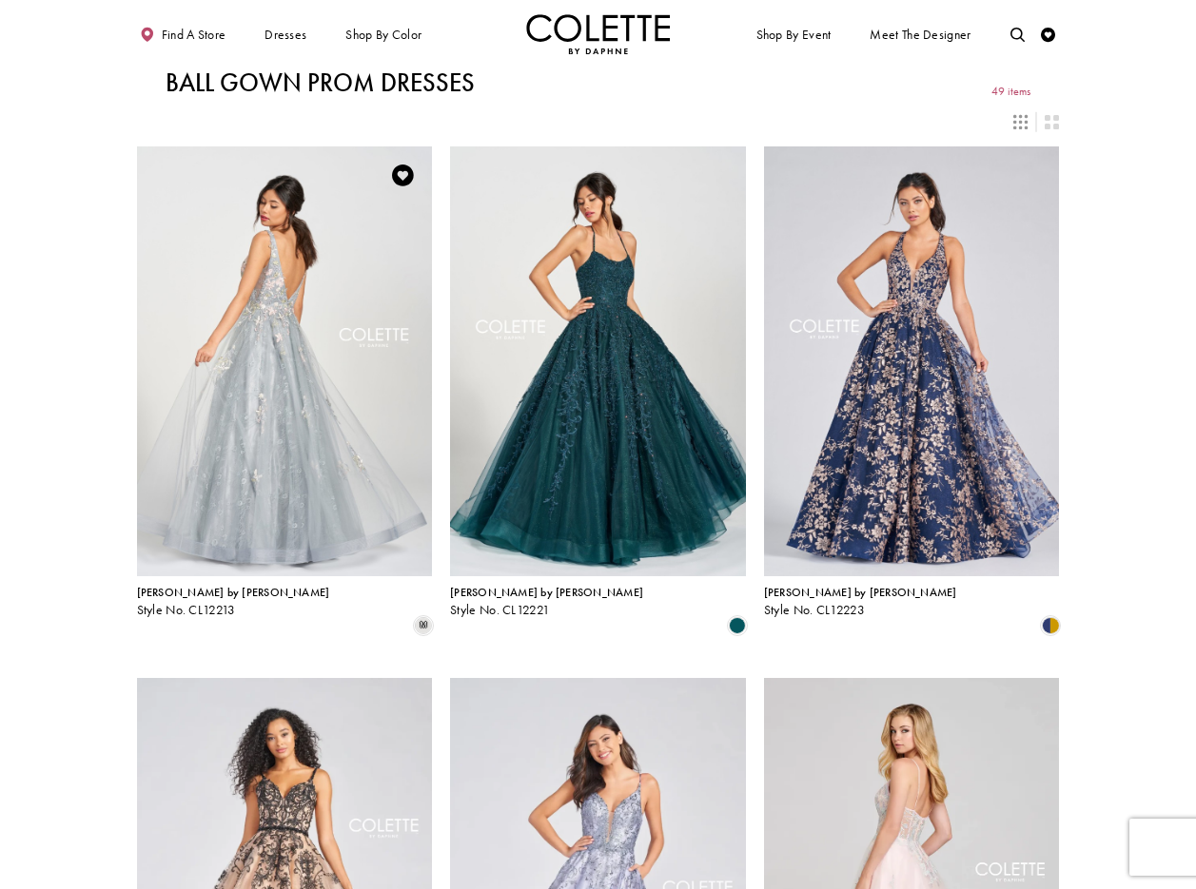
drag, startPoint x: 0, startPoint y: 0, endPoint x: 298, endPoint y: 269, distance: 401.4
click at [298, 269] on img "Visit Colette by Daphne Style No. CL12213 Page" at bounding box center [285, 362] width 296 height 430
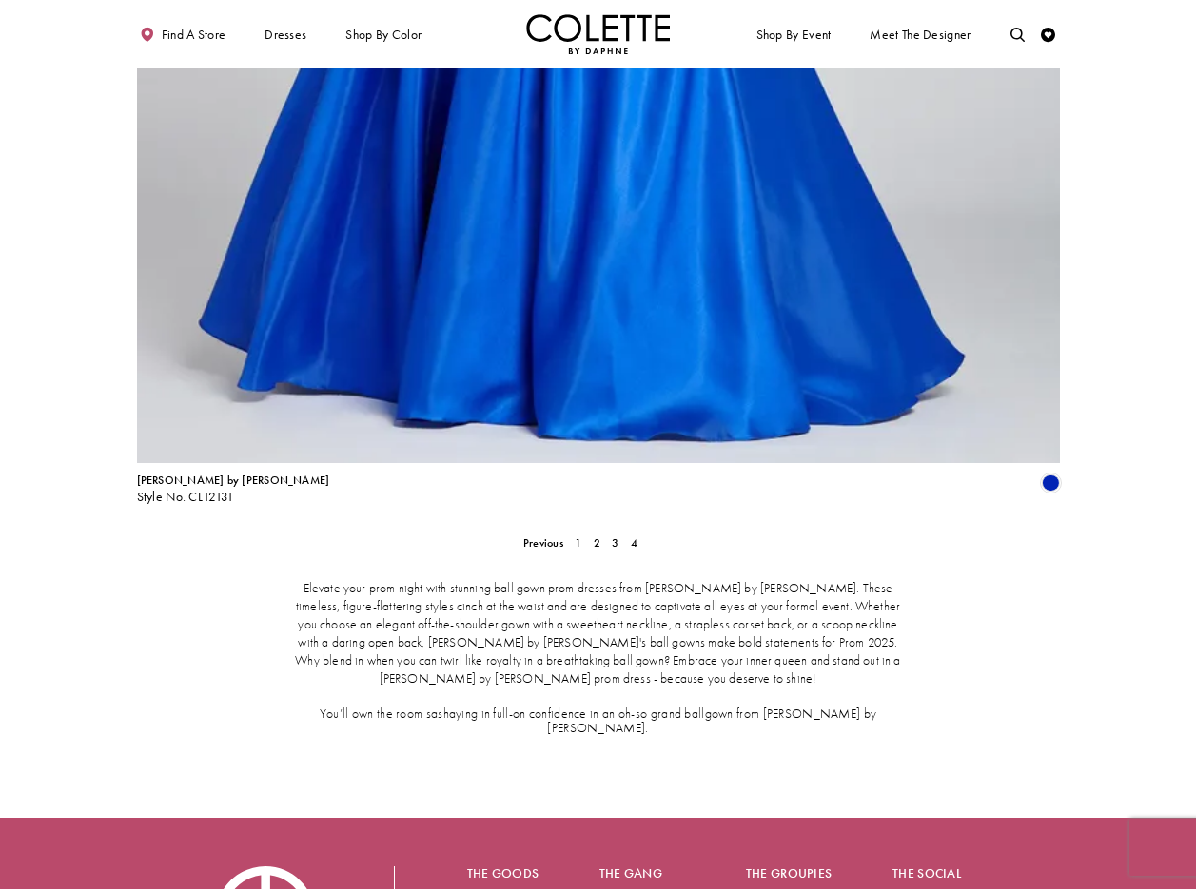
scroll to position [2233, 0]
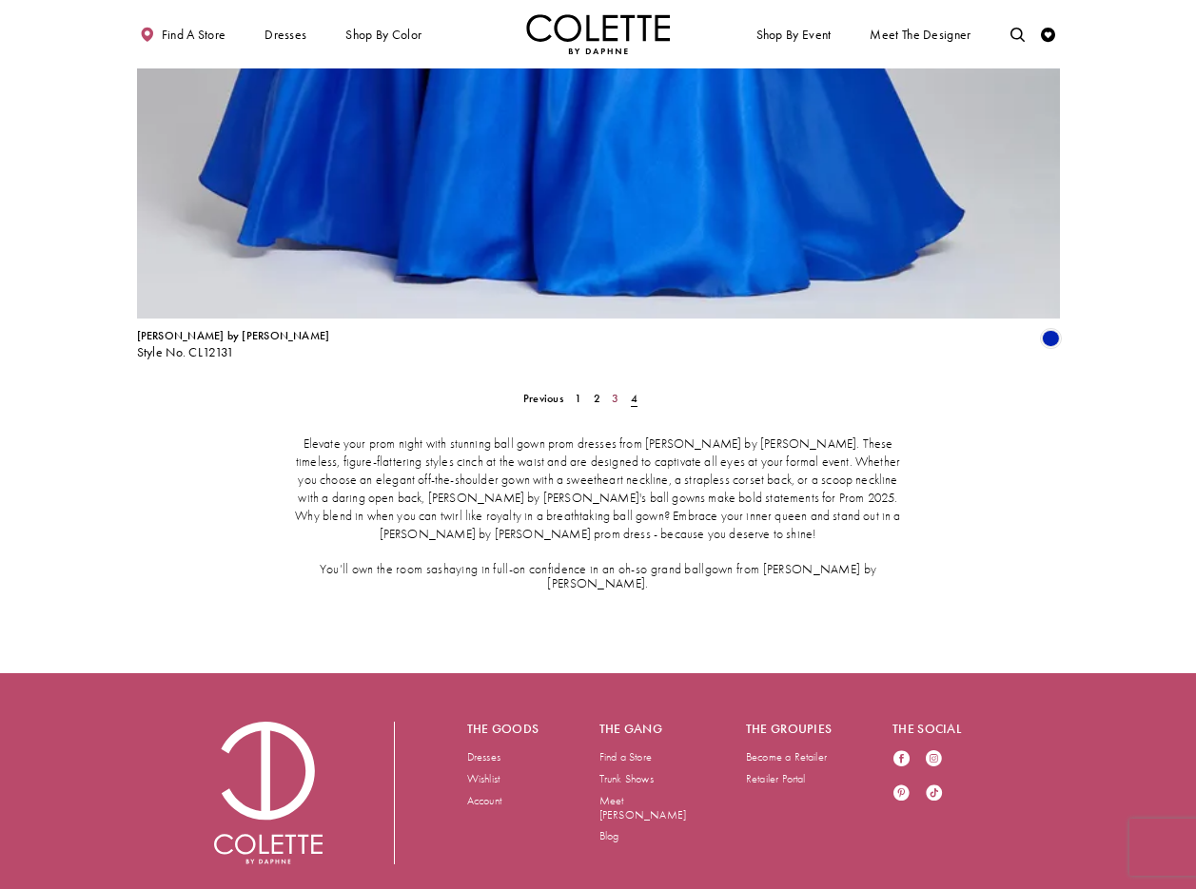
drag, startPoint x: 617, startPoint y: 361, endPoint x: 693, endPoint y: 381, distance: 77.8
click at [617, 391] on span "3" at bounding box center [615, 398] width 7 height 15
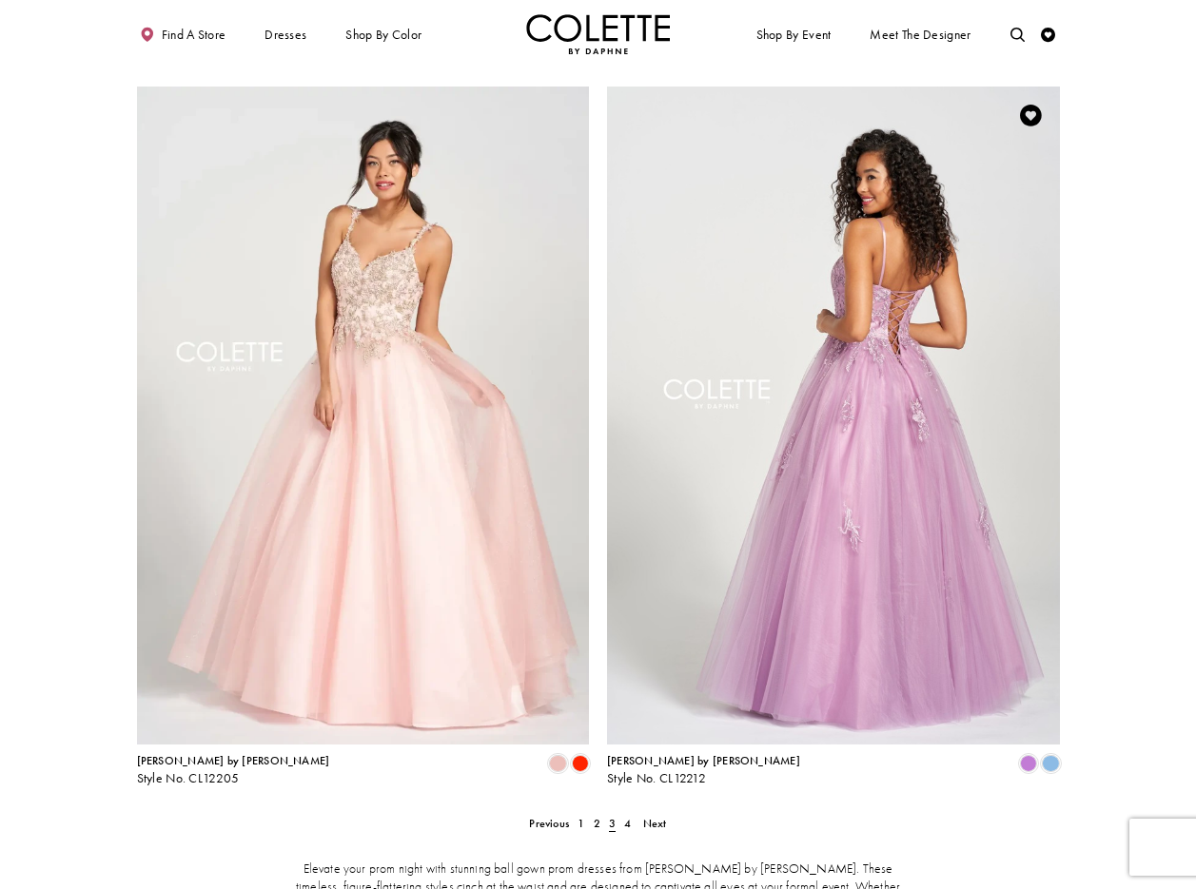
scroll to position [2178, 0]
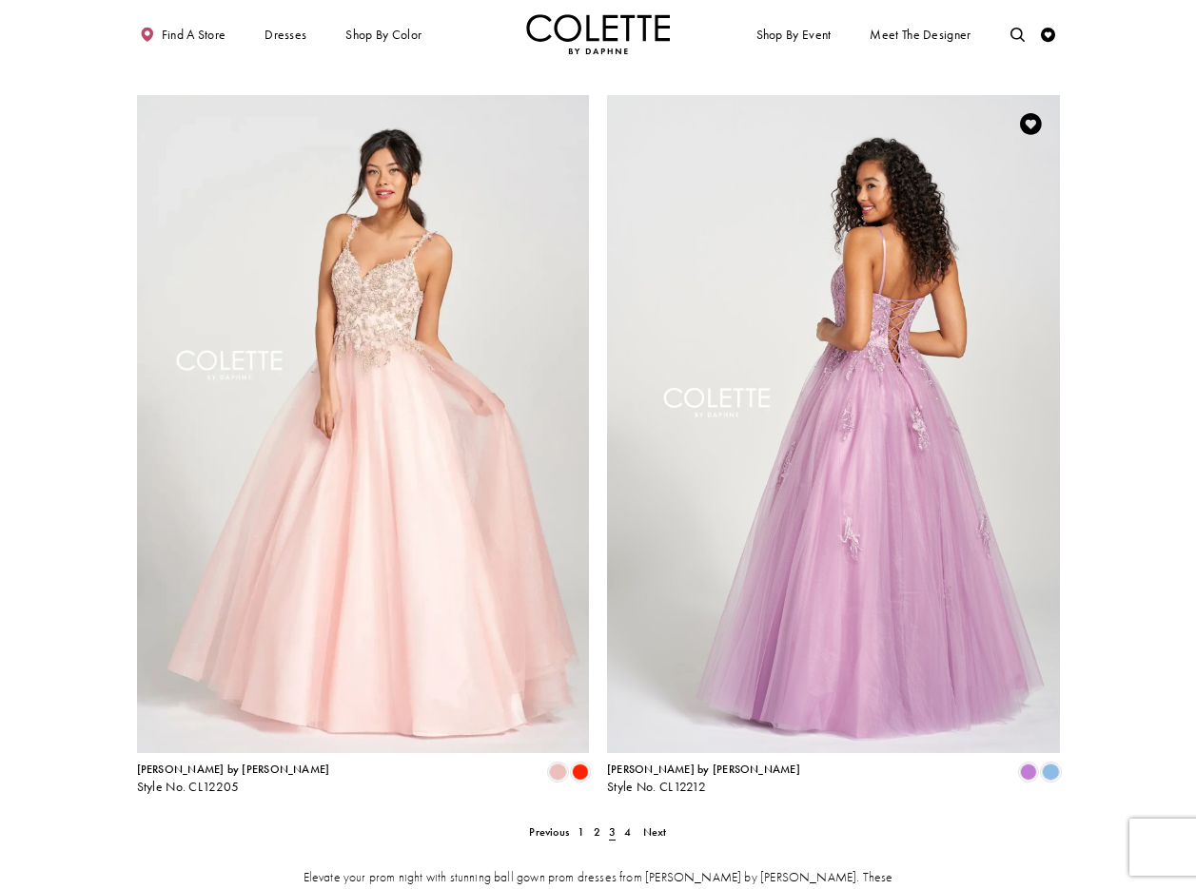
click at [850, 311] on img "Visit Colette by Daphne Style No. CL12212 Page" at bounding box center [833, 424] width 453 height 658
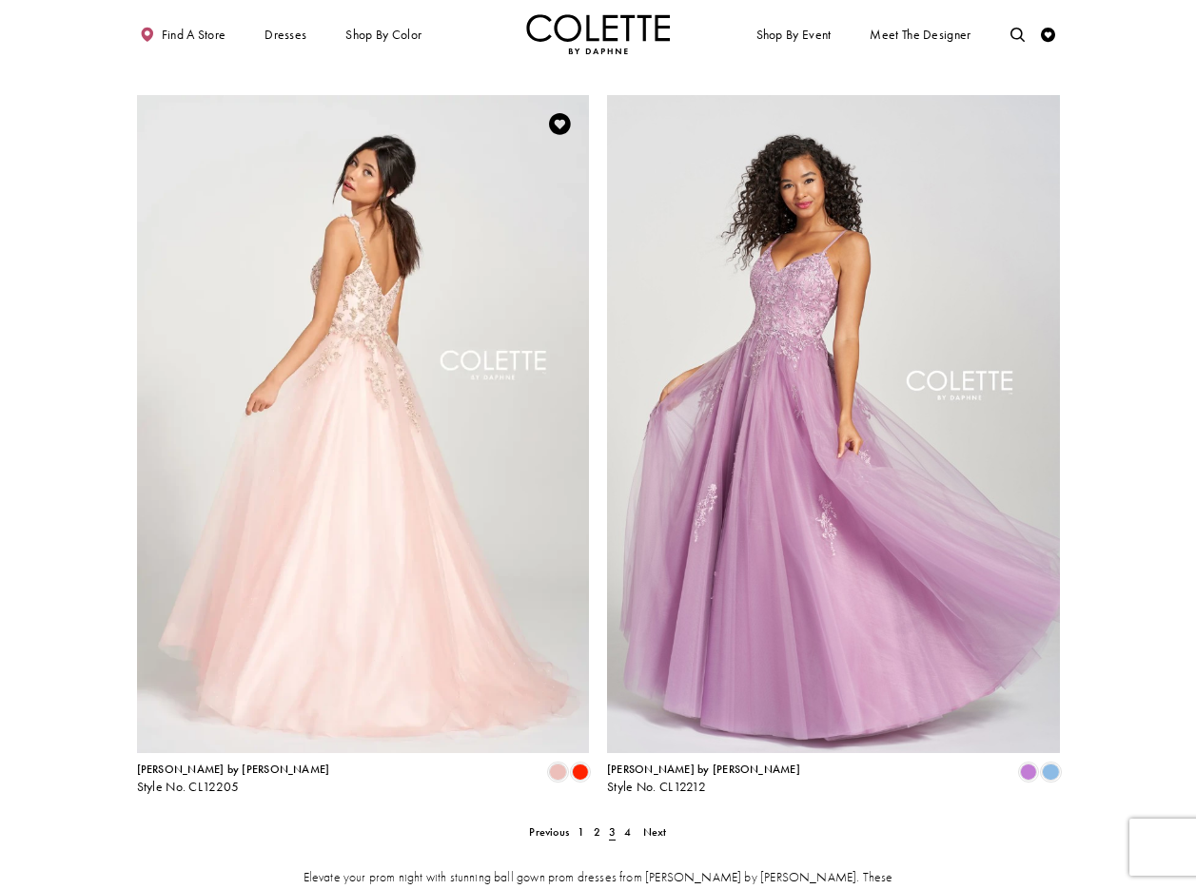
click at [402, 208] on img "Visit Colette by Daphne Style No. CL12205 Page" at bounding box center [363, 424] width 453 height 658
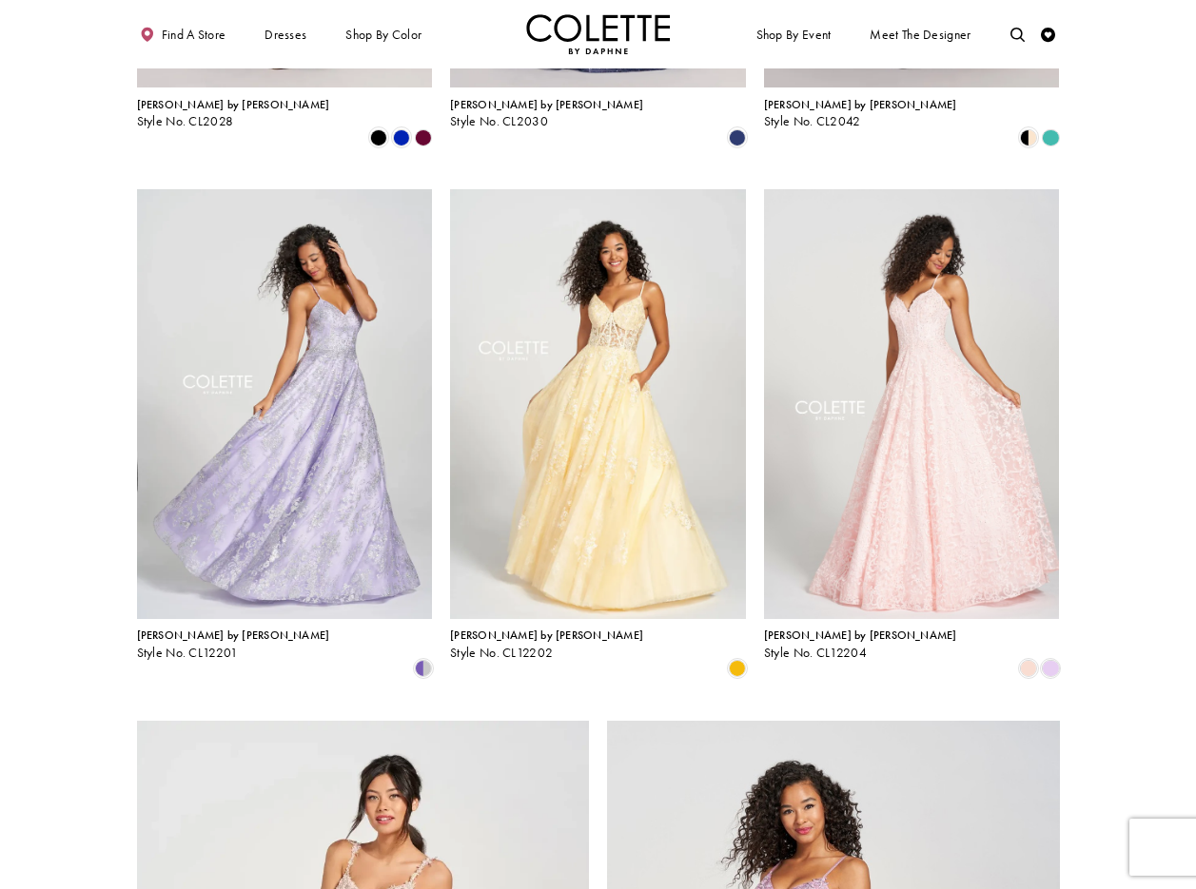
scroll to position [1549, 0]
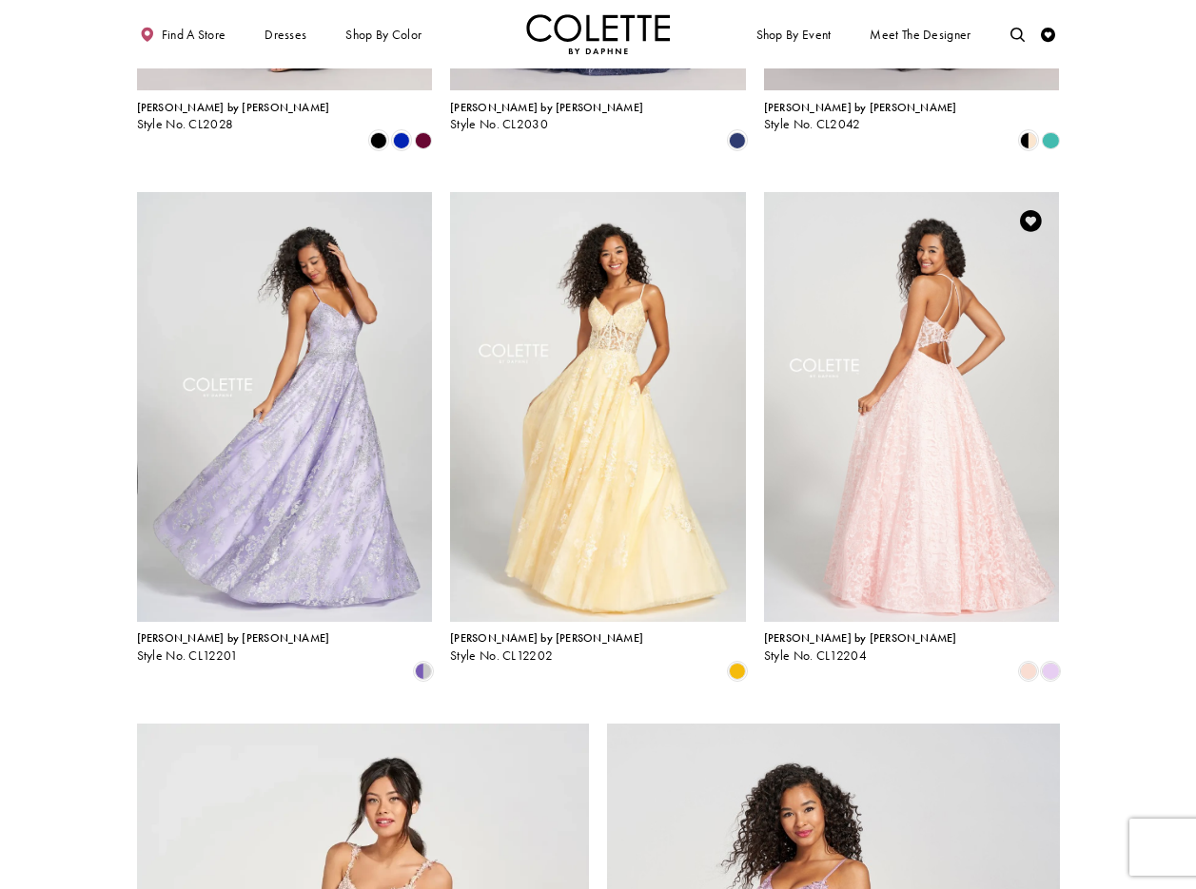
click at [898, 246] on img "Visit Colette by Daphne Style No. CL12204 Page" at bounding box center [912, 407] width 296 height 430
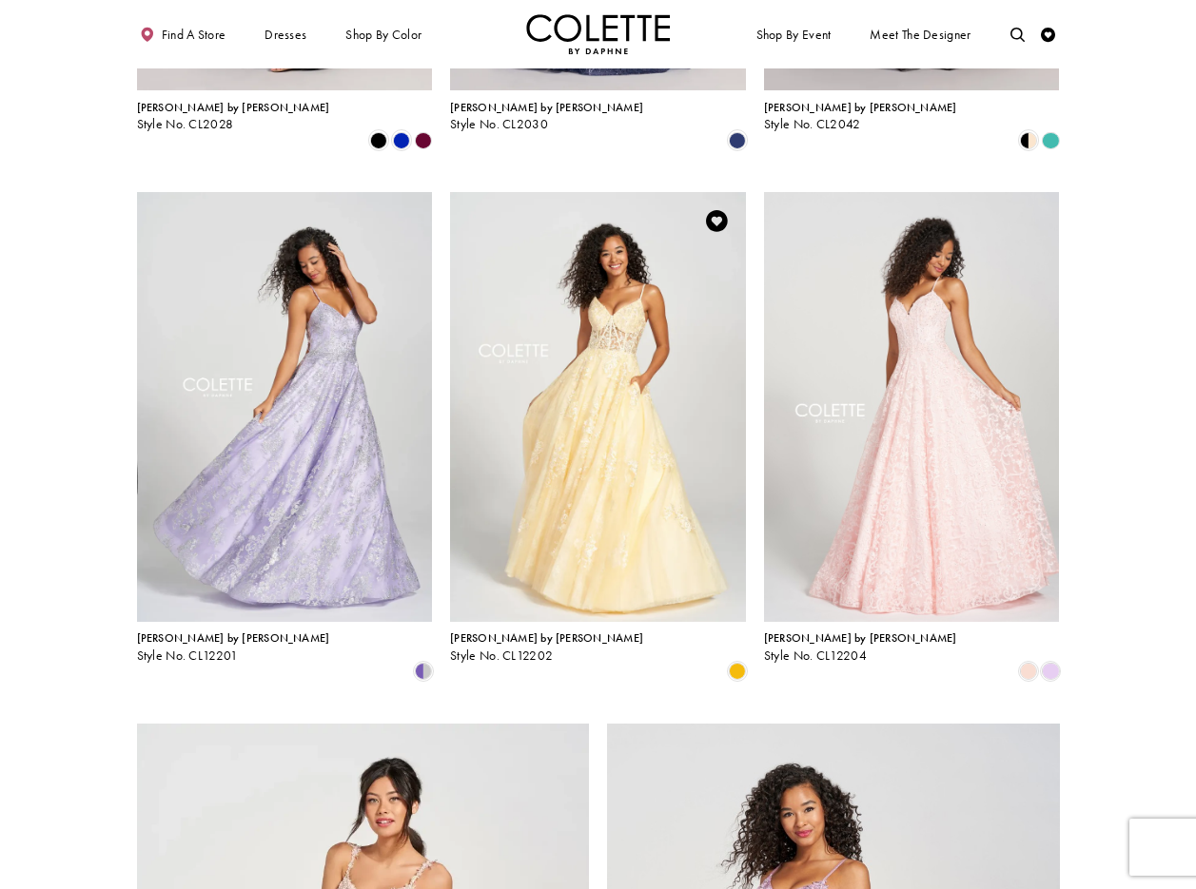
click at [644, 242] on img "Visit Colette by Daphne Style No. CL12202 Page" at bounding box center [598, 407] width 296 height 430
click at [622, 311] on img "Visit Colette by Daphne Style No. CL12202 Page" at bounding box center [598, 407] width 296 height 430
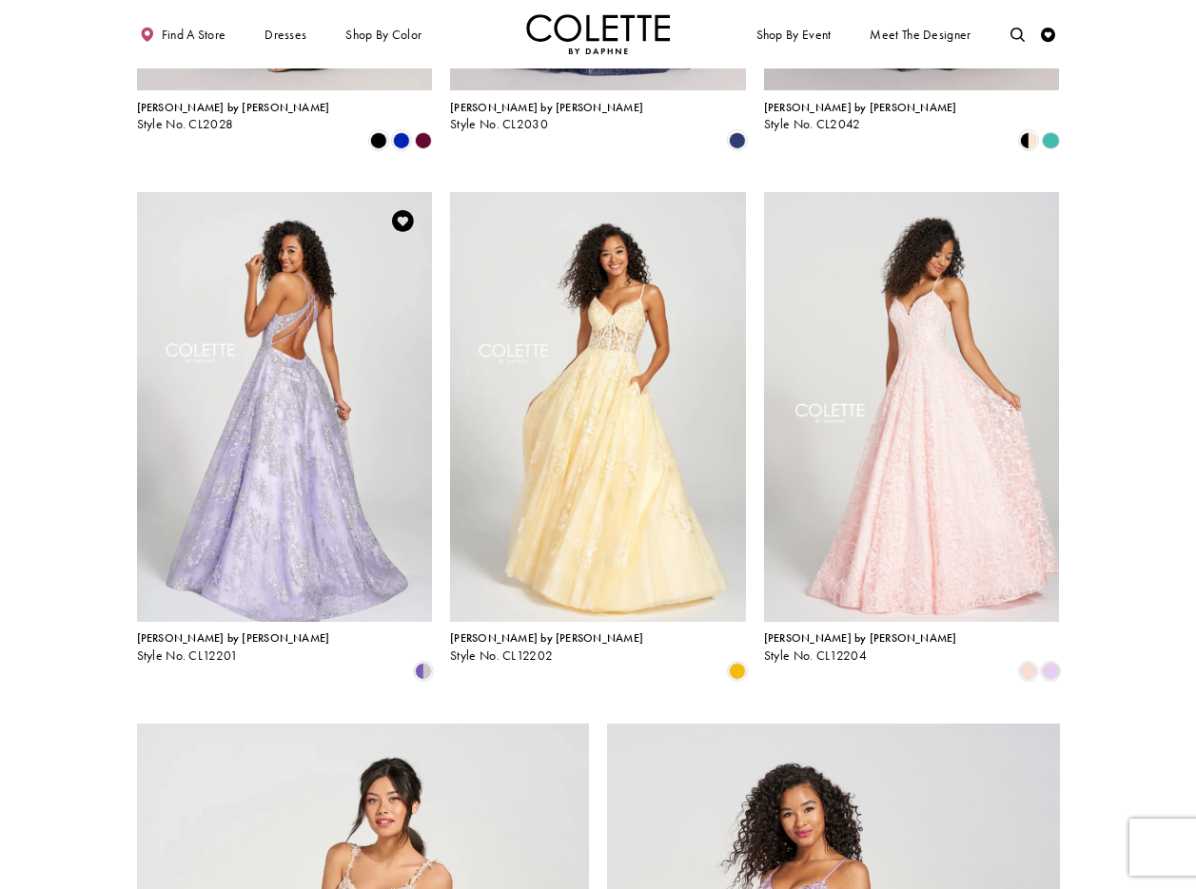
click at [339, 320] on img "Visit Colette by Daphne Style No. CL12201 Page" at bounding box center [285, 407] width 296 height 430
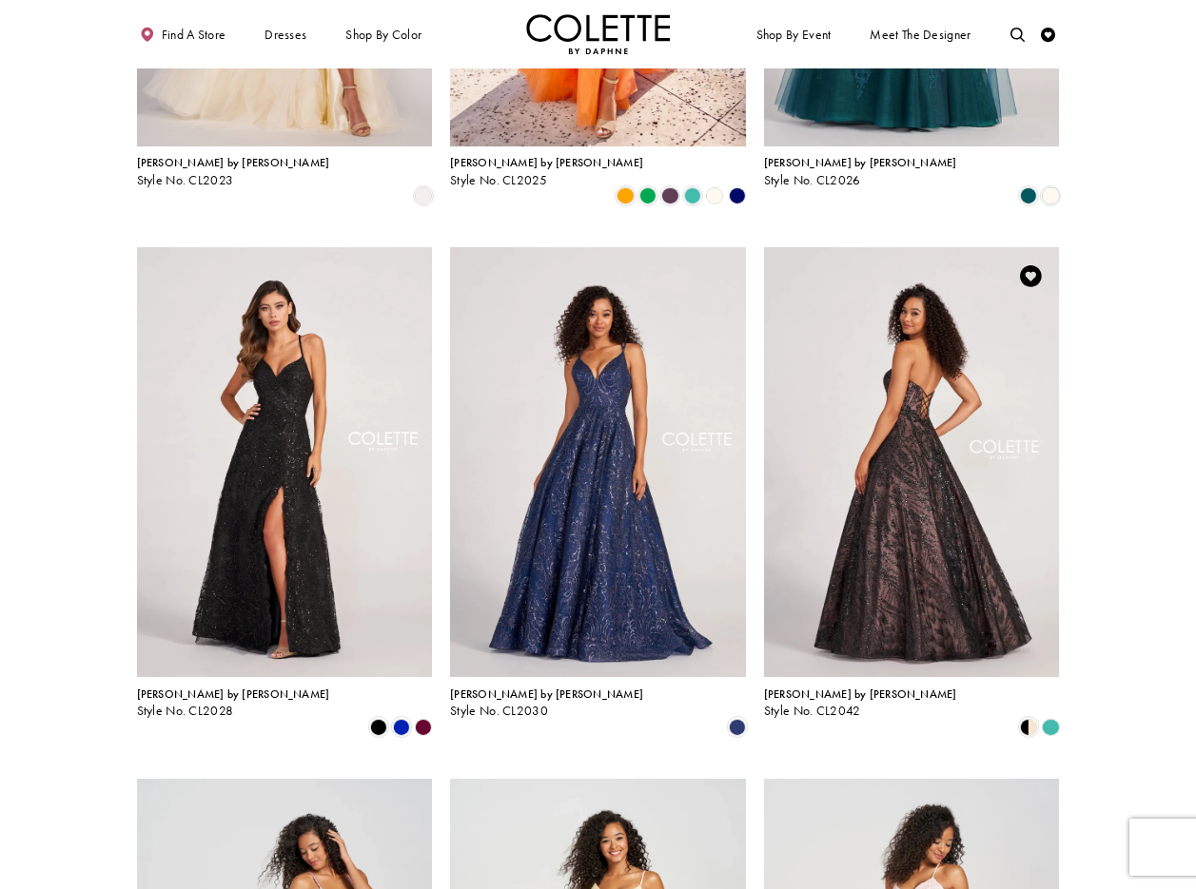
scroll to position [1024, 0]
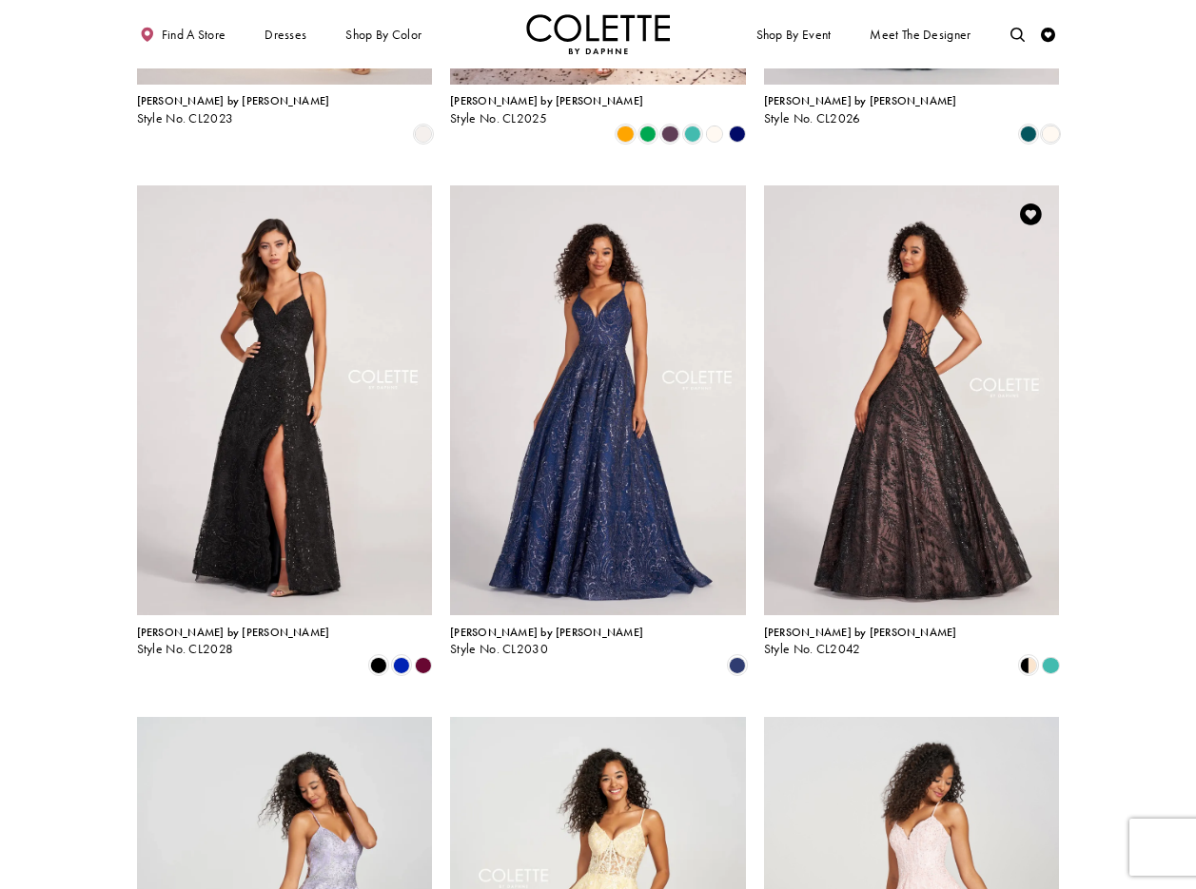
click at [917, 361] on img "Visit Colette by Daphne Style No. CL2042 Page" at bounding box center [912, 401] width 296 height 430
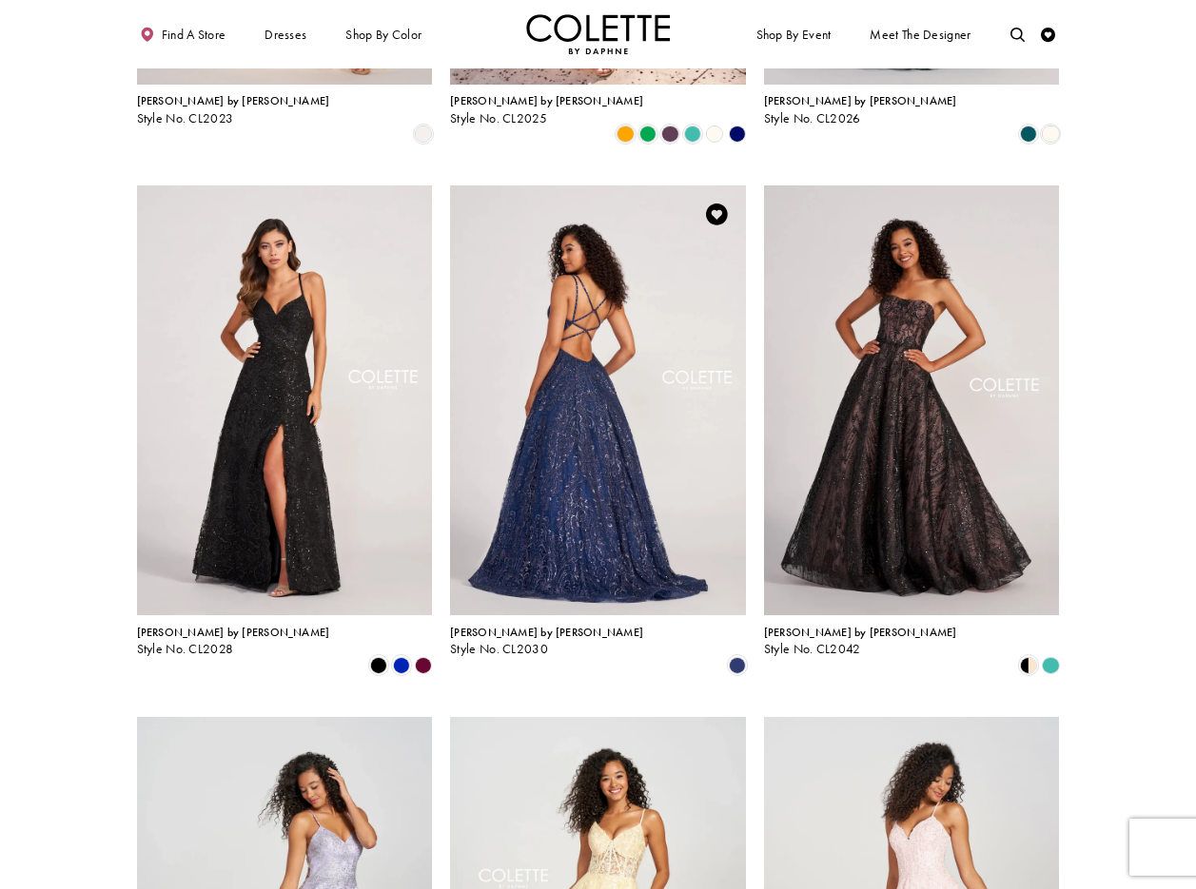
click at [592, 298] on img "Visit Colette by Daphne Style No. CL2030 Page" at bounding box center [598, 401] width 296 height 430
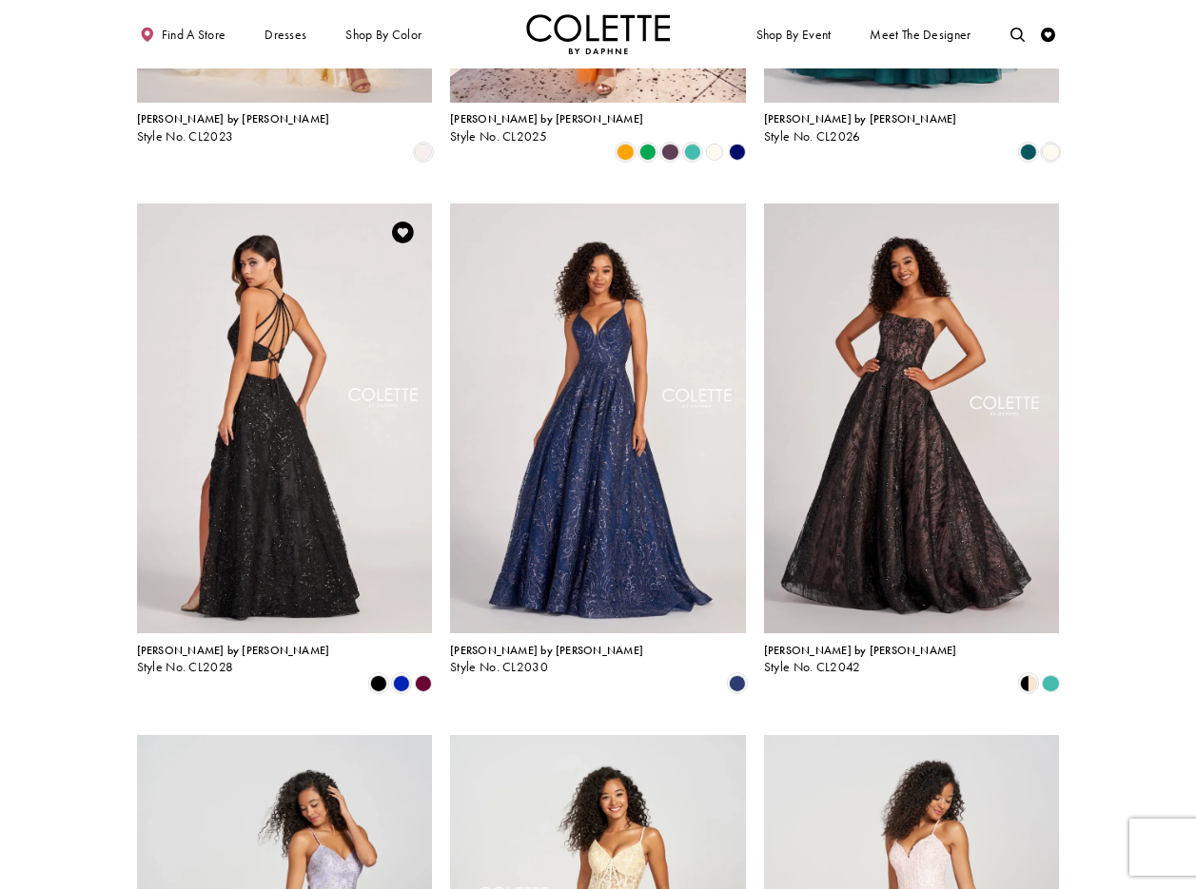
scroll to position [1002, 0]
click at [281, 316] on img "Visit Colette by Daphne Style No. CL2028 Page" at bounding box center [285, 419] width 296 height 430
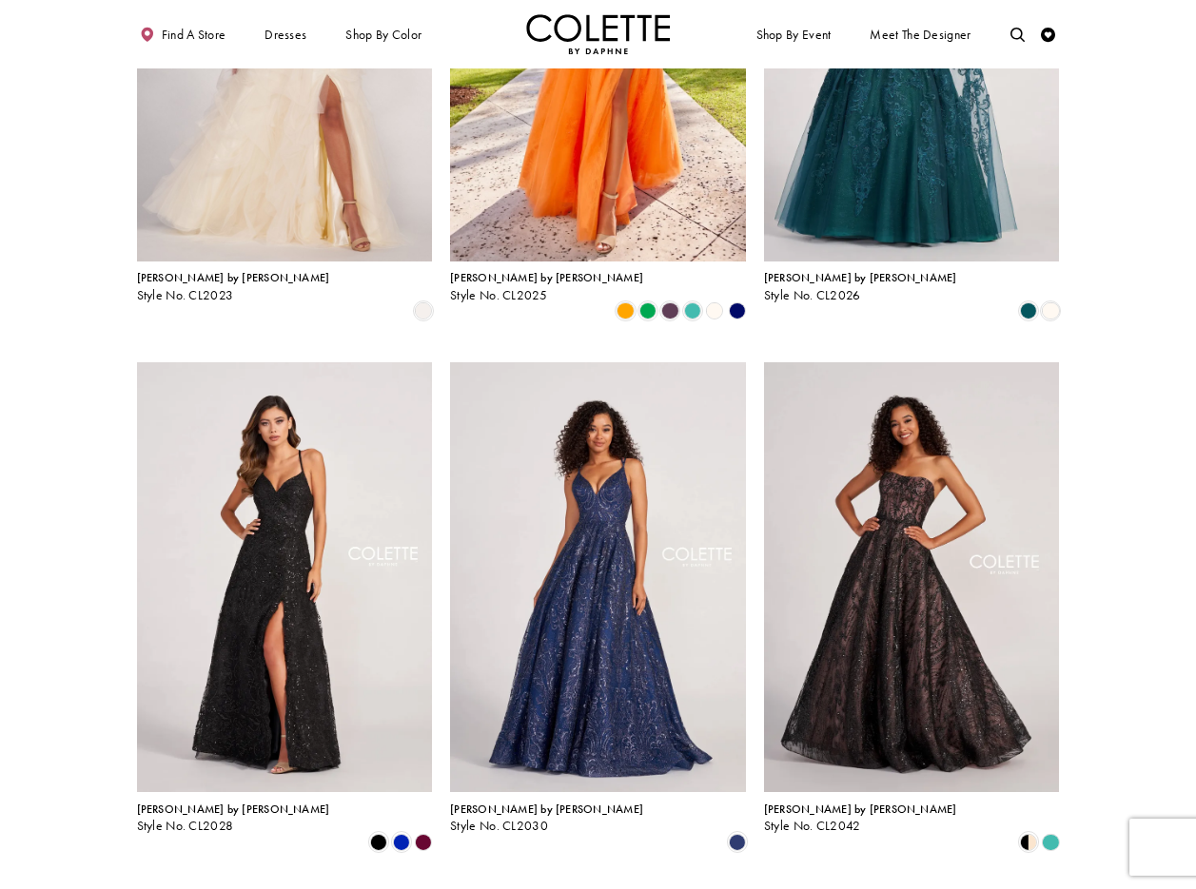
scroll to position [552, 0]
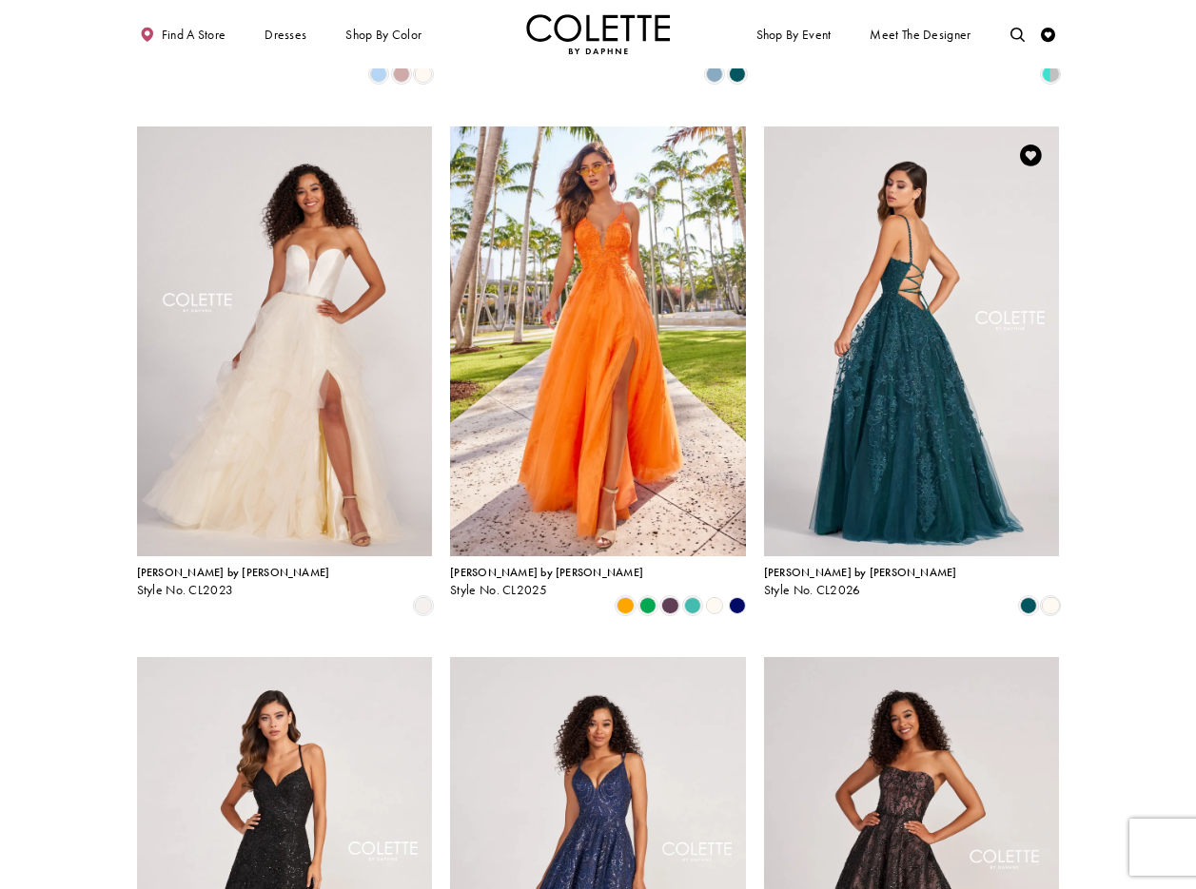
click at [896, 225] on img "Visit Colette by Daphne Style No. CL2026 Page" at bounding box center [912, 342] width 296 height 430
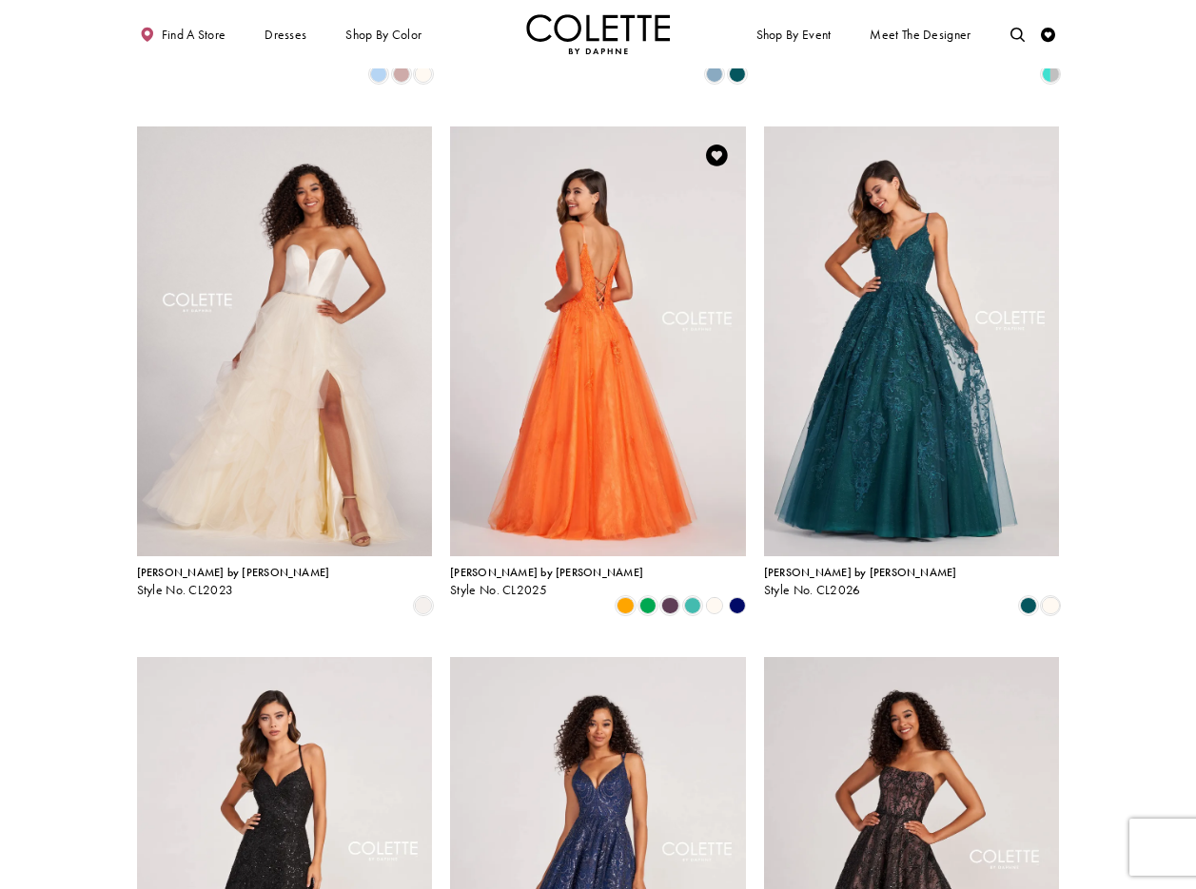
scroll to position [550, 0]
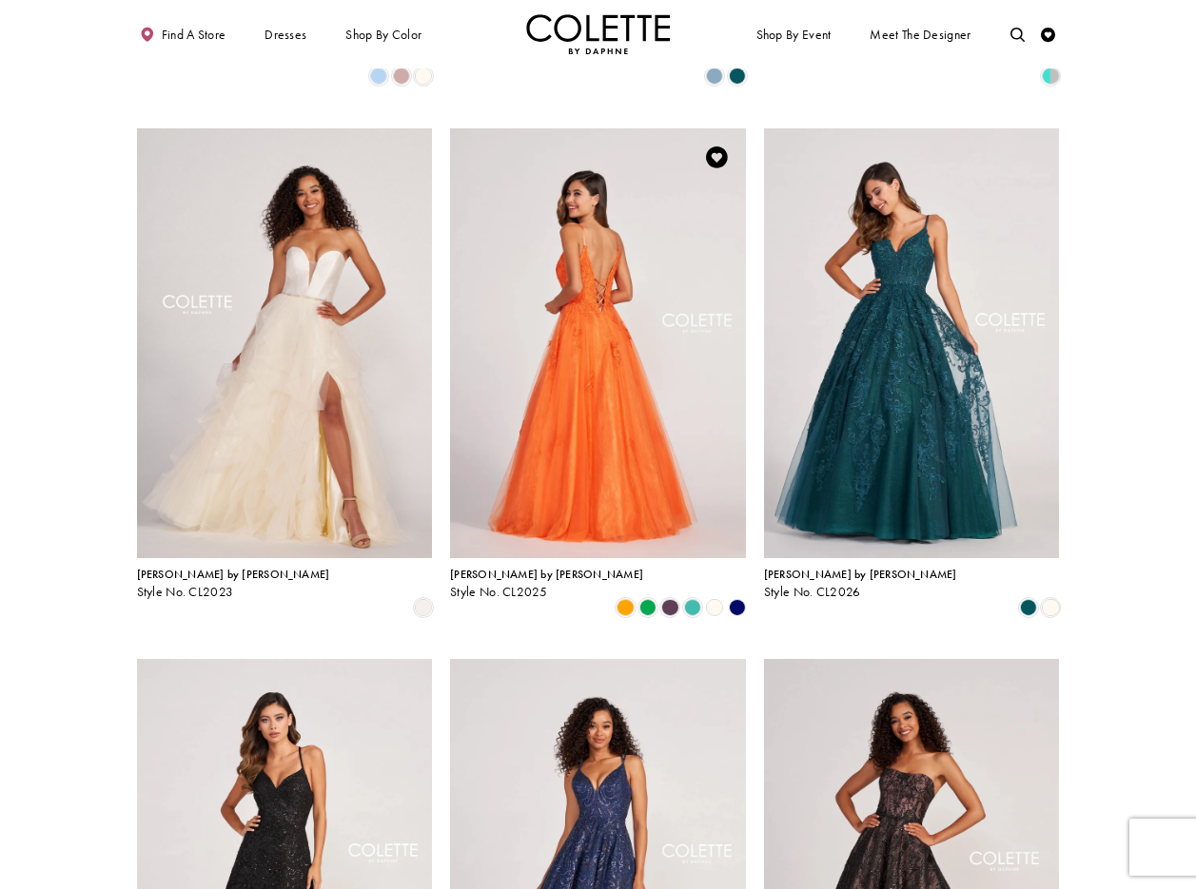
click at [601, 167] on img "Visit Colette by Daphne Style No. CL2025 Page" at bounding box center [598, 343] width 296 height 430
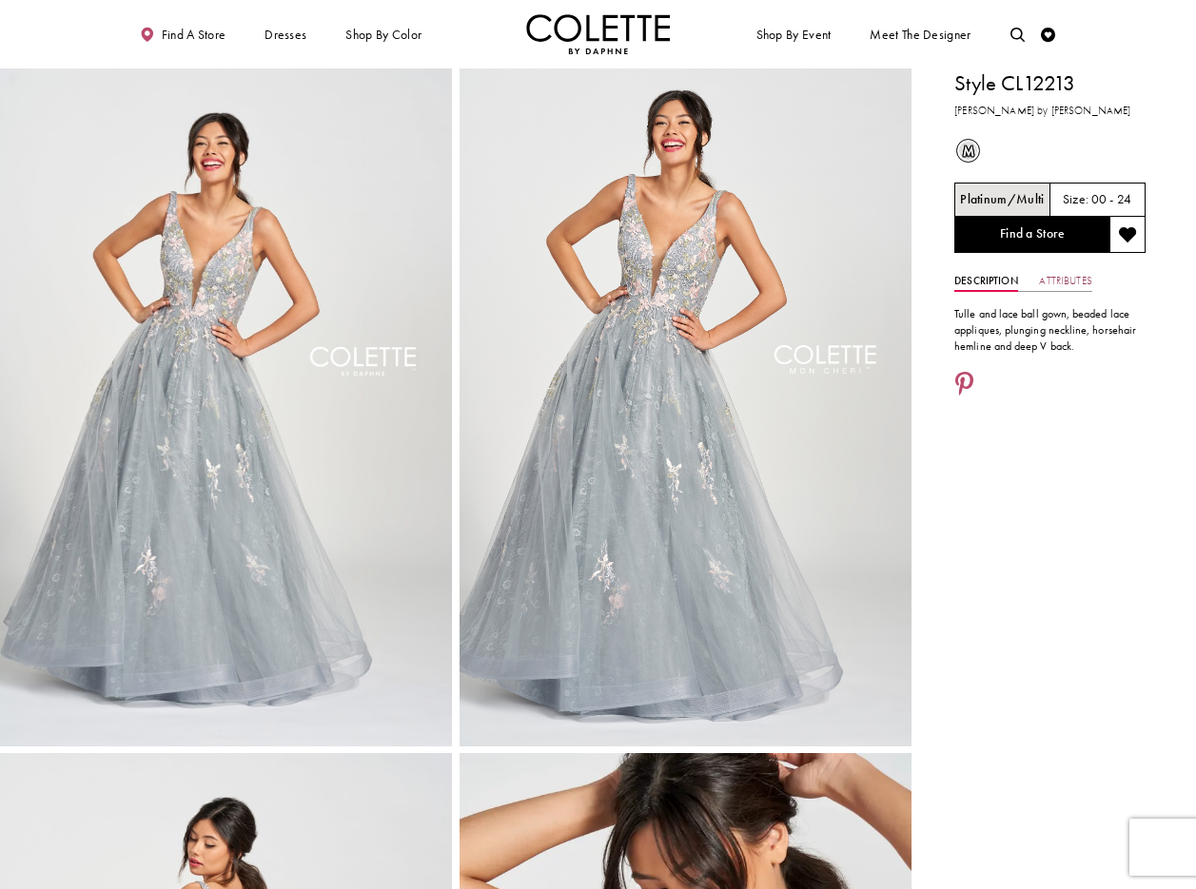
click at [1061, 283] on link "Attributes" at bounding box center [1065, 281] width 52 height 21
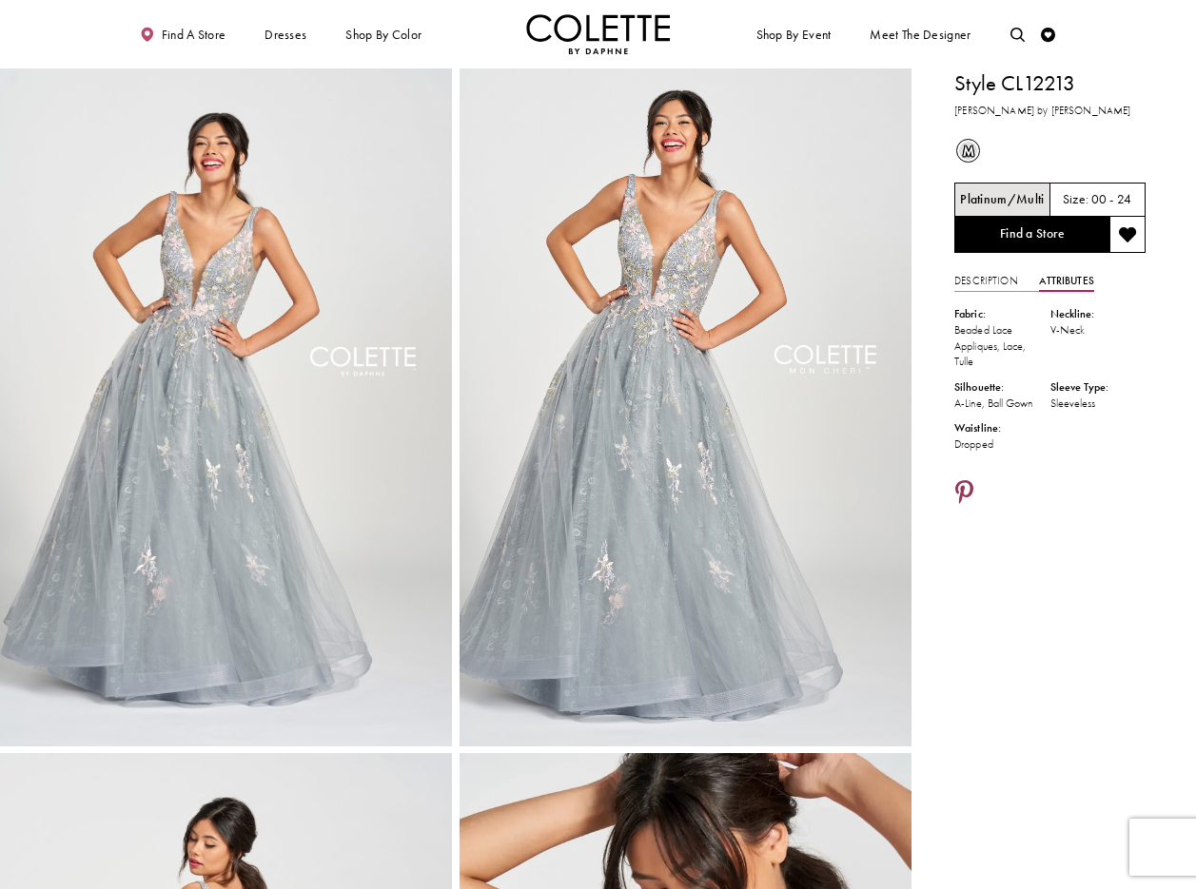
click at [961, 488] on icon "Share using Pinterest - Opens in new tab" at bounding box center [964, 494] width 18 height 26
click at [963, 489] on icon "Share using Pinterest - Opens in new tab" at bounding box center [964, 494] width 18 height 26
click at [962, 482] on icon "Share using Pinterest - Opens in new tab" at bounding box center [964, 494] width 18 height 26
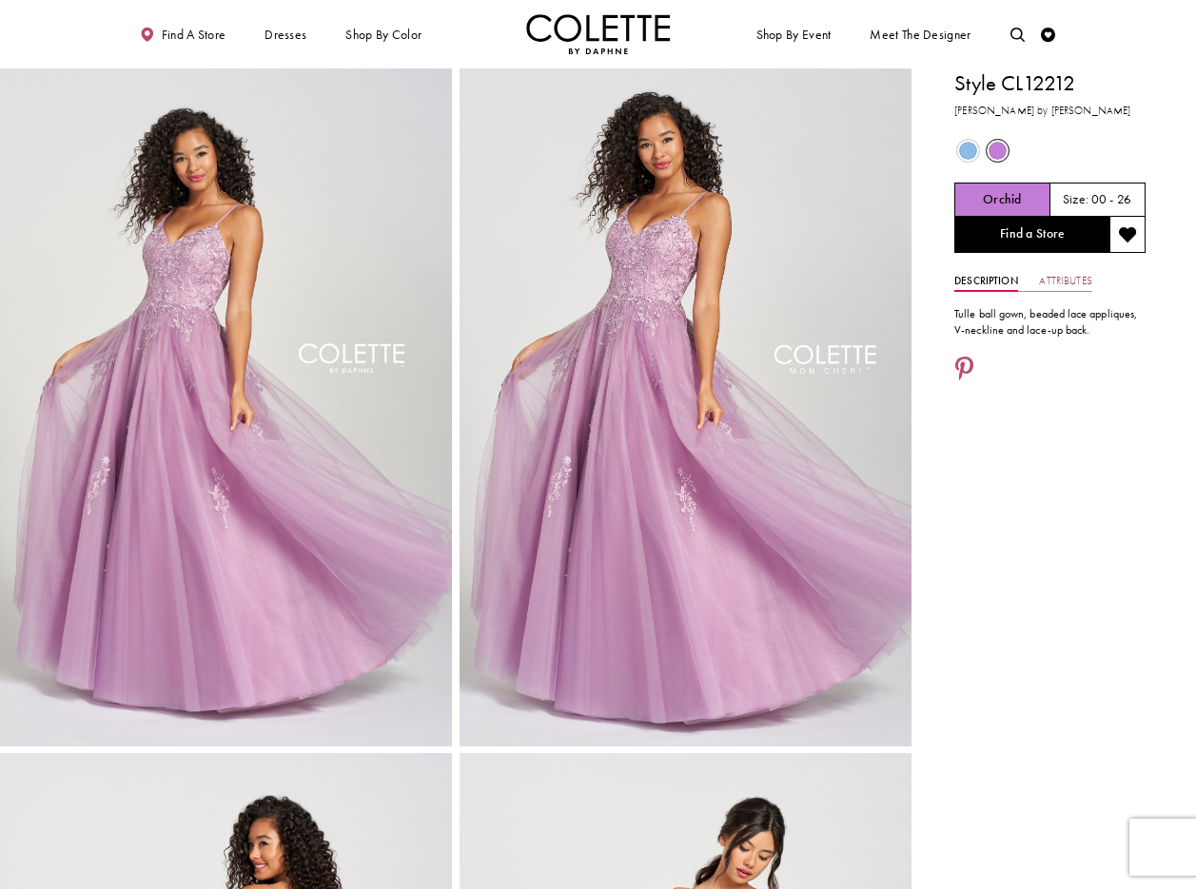
click at [1065, 278] on link "Attributes" at bounding box center [1065, 281] width 52 height 21
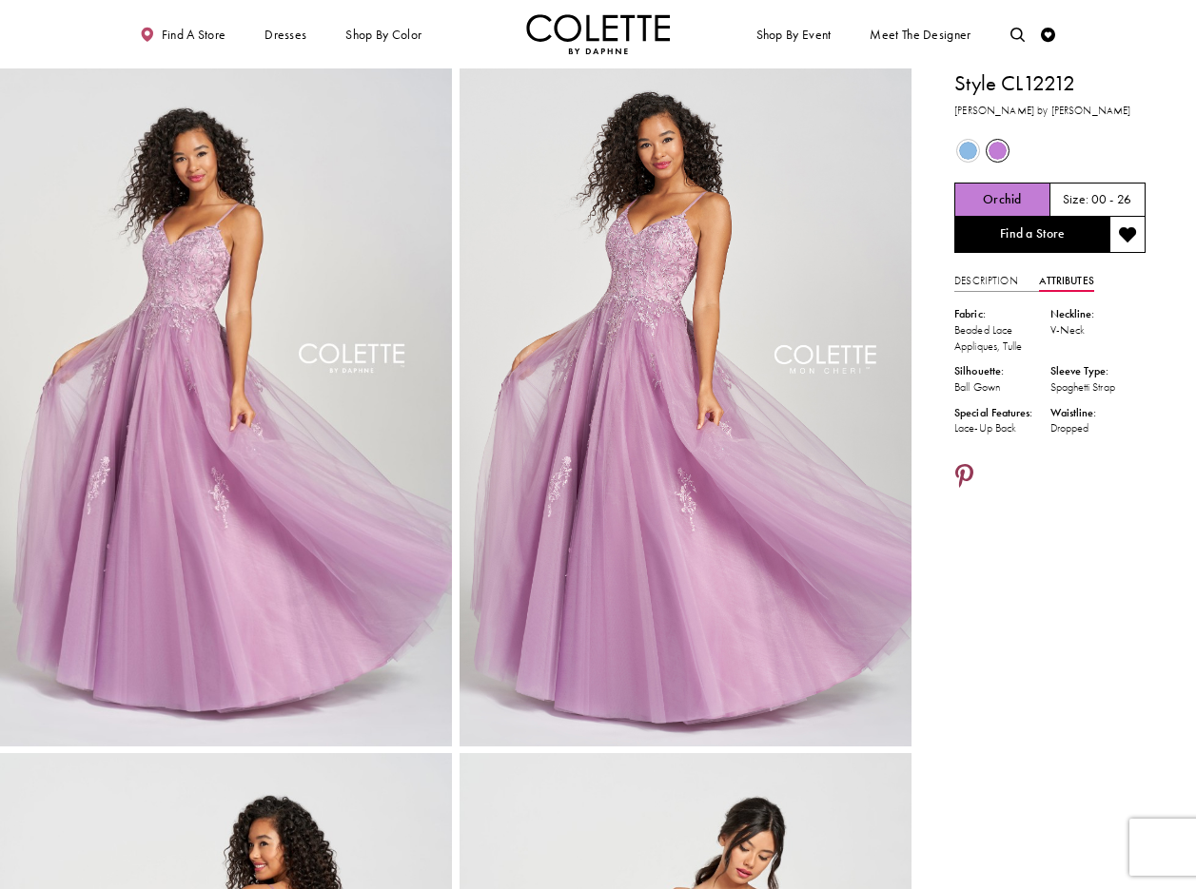
click at [964, 470] on icon "Share using Pinterest - Opens in new tab" at bounding box center [964, 478] width 18 height 26
click at [967, 474] on icon "Share using Pinterest - Opens in new tab" at bounding box center [964, 478] width 18 height 26
click at [964, 472] on icon "Share using Pinterest - Opens in new tab" at bounding box center [964, 478] width 18 height 26
click at [967, 474] on icon "Share using Pinterest - Opens in new tab" at bounding box center [964, 478] width 18 height 26
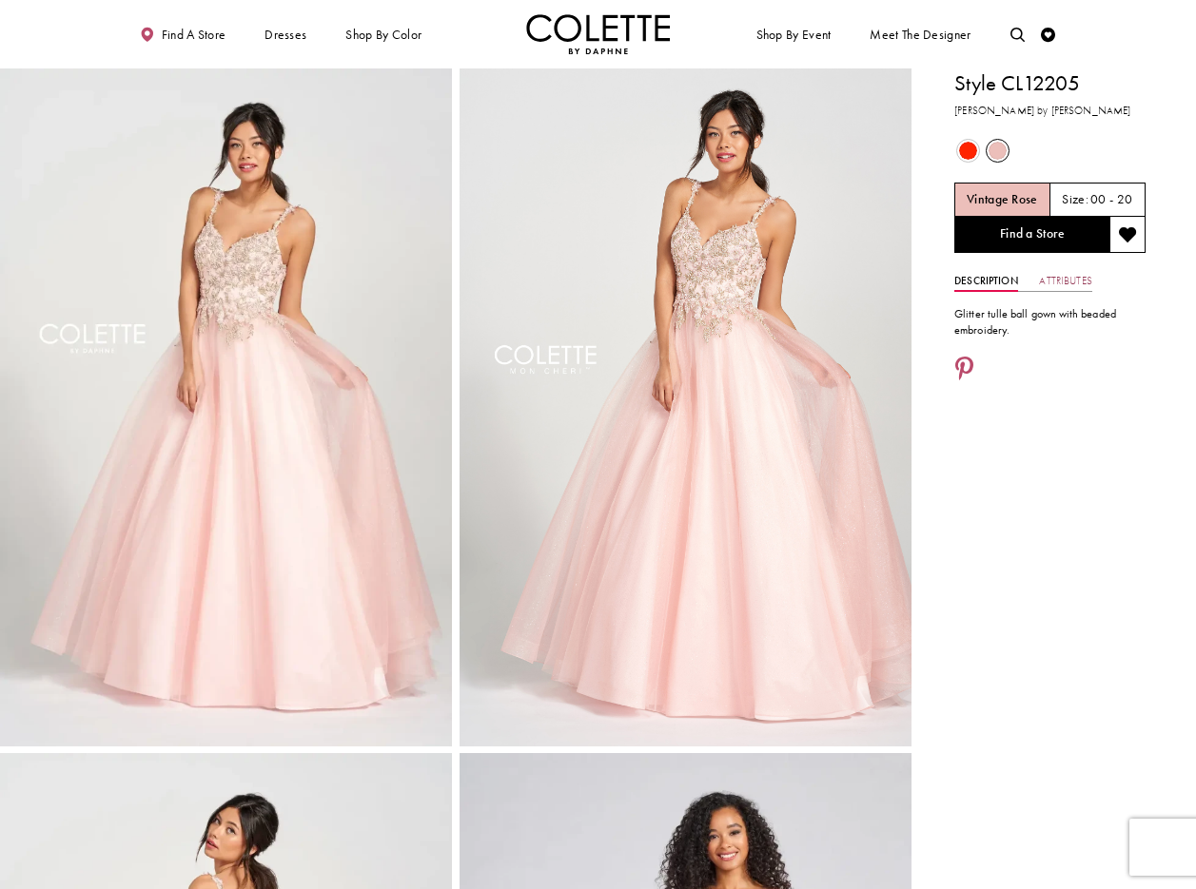
click at [1079, 282] on link "Attributes" at bounding box center [1065, 281] width 52 height 21
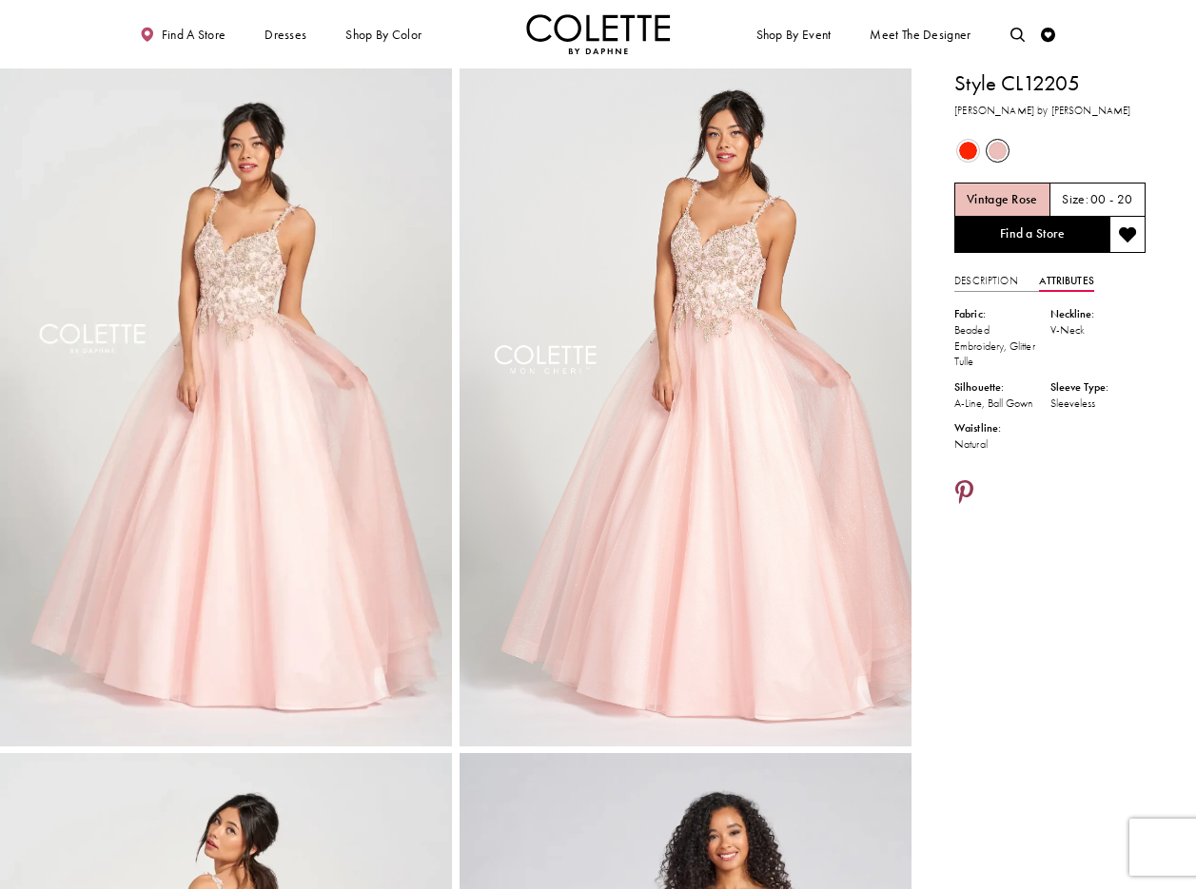
click at [963, 487] on icon "Share using Pinterest - Opens in new tab" at bounding box center [964, 494] width 18 height 26
drag, startPoint x: 963, startPoint y: 484, endPoint x: 993, endPoint y: 493, distance: 31.6
click at [963, 484] on icon "Share using Pinterest - Opens in new tab" at bounding box center [964, 494] width 18 height 26
click at [963, 487] on icon "Share using Pinterest - Opens in new tab" at bounding box center [964, 494] width 18 height 26
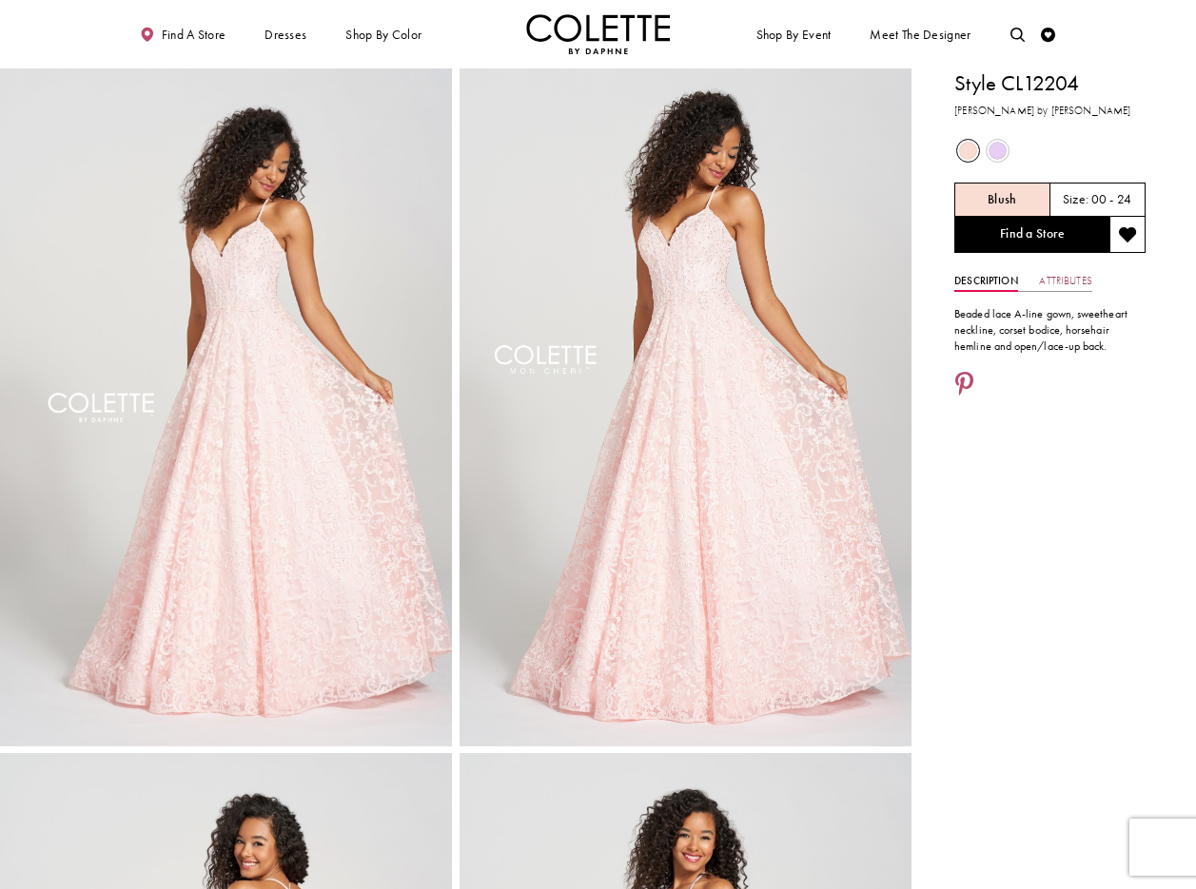
click at [1074, 277] on link "Attributes" at bounding box center [1065, 281] width 52 height 21
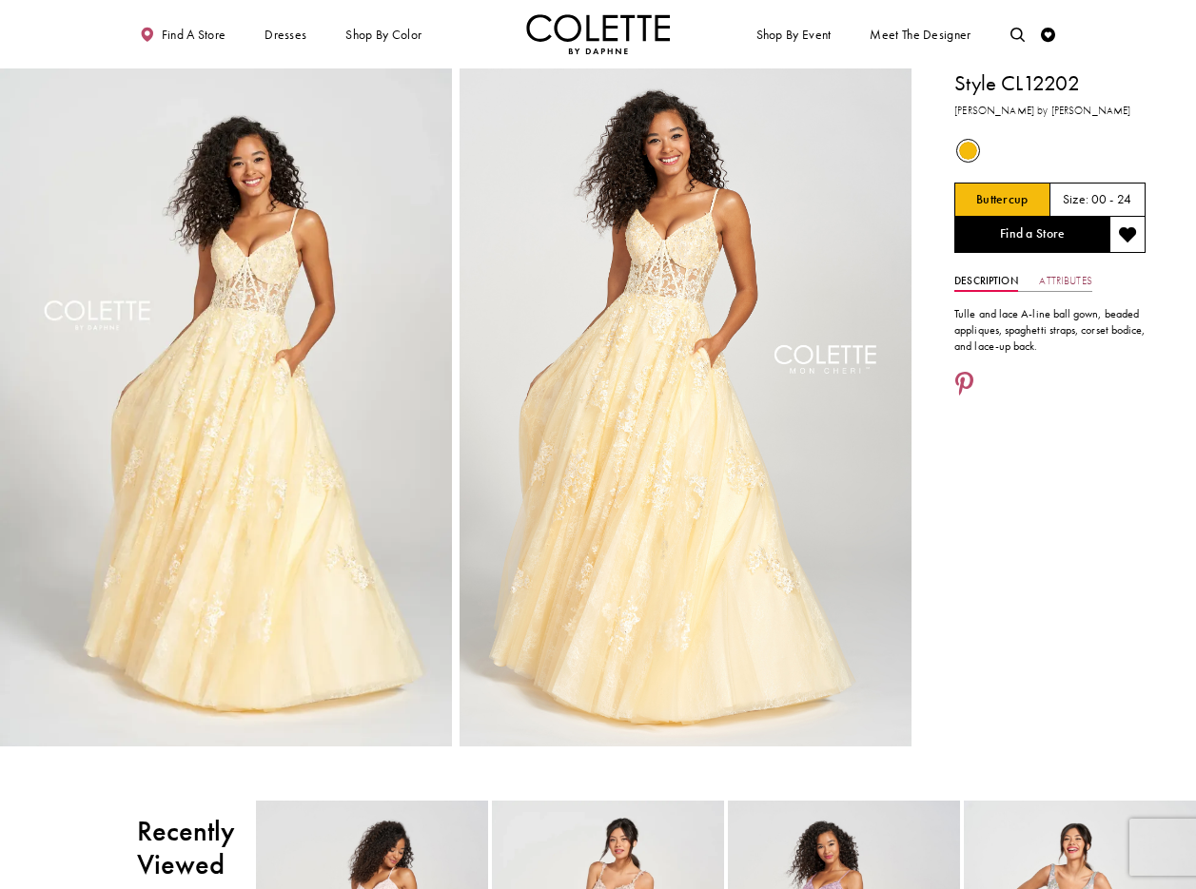
click at [1069, 279] on link "Attributes" at bounding box center [1065, 281] width 52 height 21
click at [972, 376] on icon "Share using Pinterest - Opens in new tab" at bounding box center [964, 386] width 18 height 26
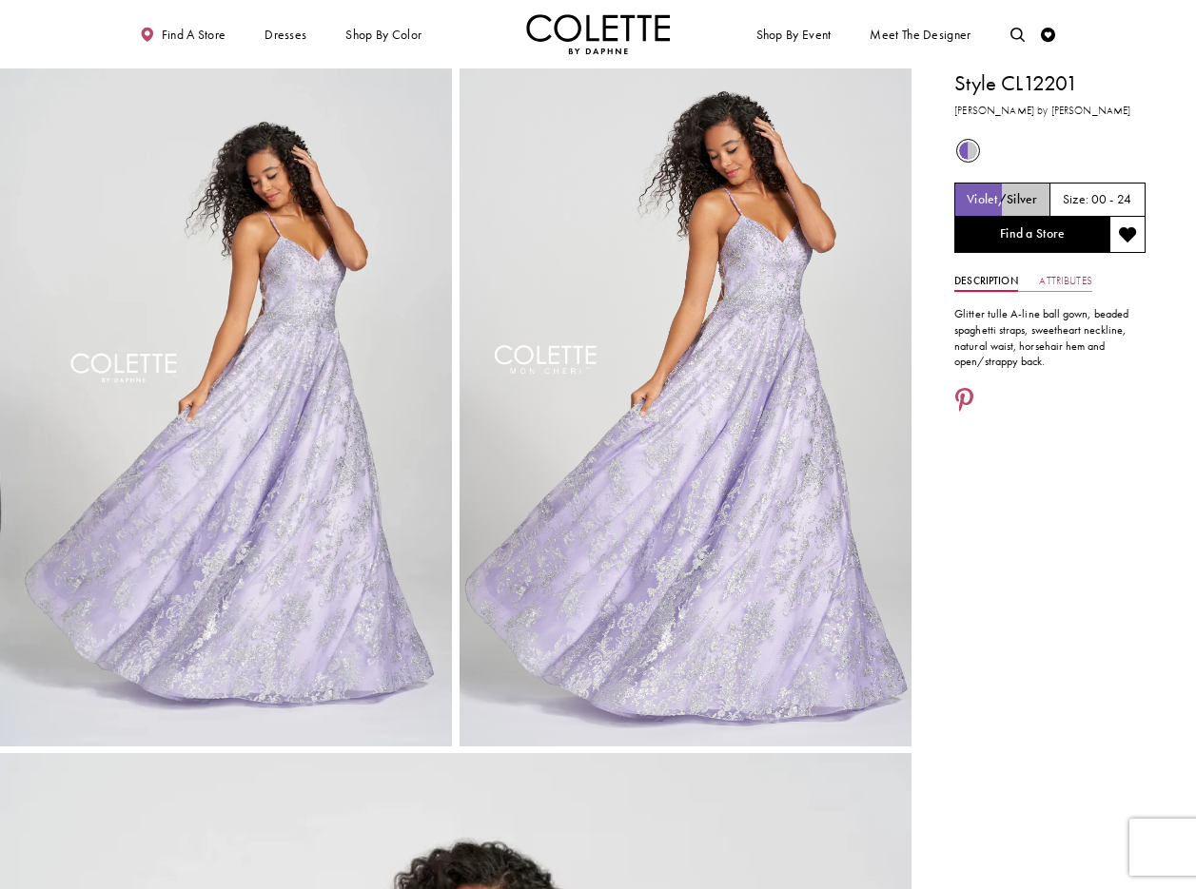
click at [1074, 279] on link "Attributes" at bounding box center [1065, 281] width 52 height 21
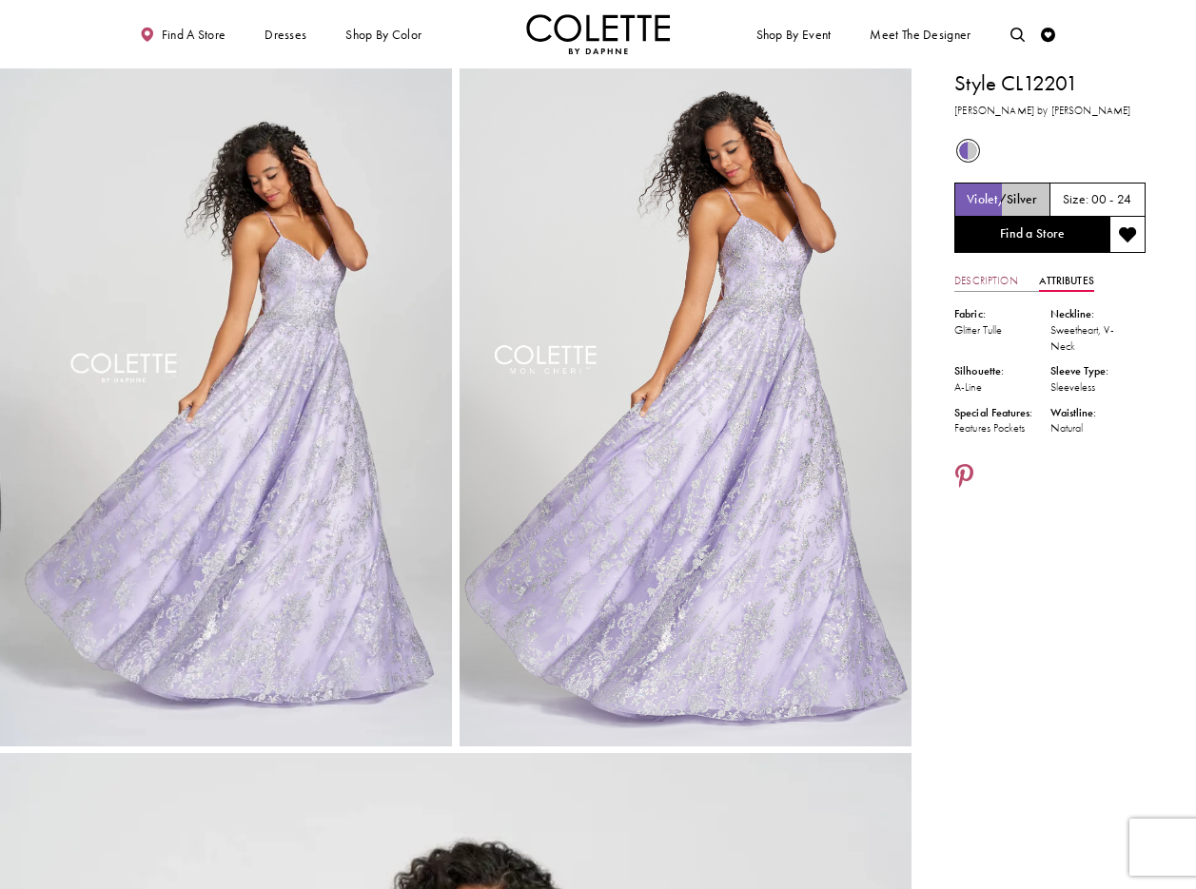
click at [988, 276] on link "Description" at bounding box center [986, 281] width 64 height 21
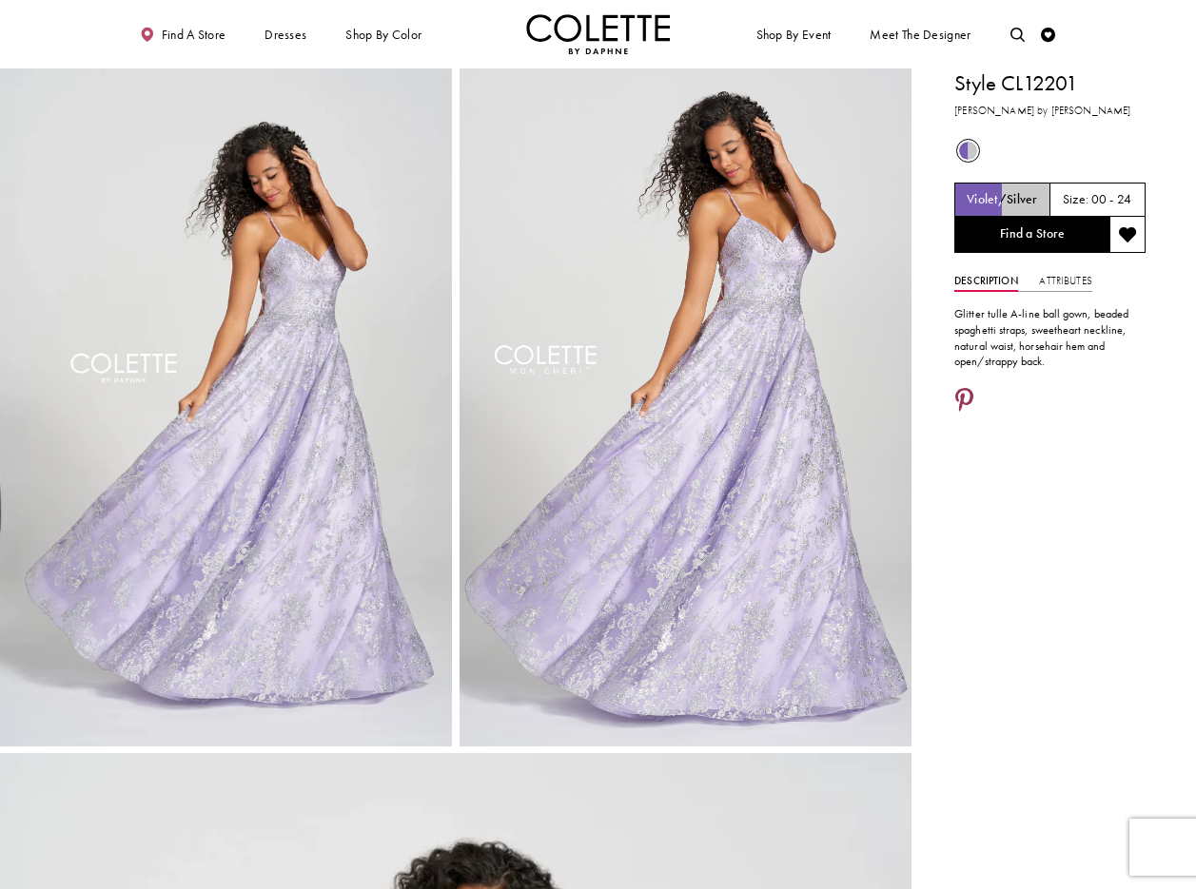
click at [962, 399] on icon "Share using Pinterest - Opens in new tab" at bounding box center [964, 402] width 18 height 26
click at [968, 397] on icon "Share using Pinterest - Opens in new tab" at bounding box center [964, 402] width 18 height 26
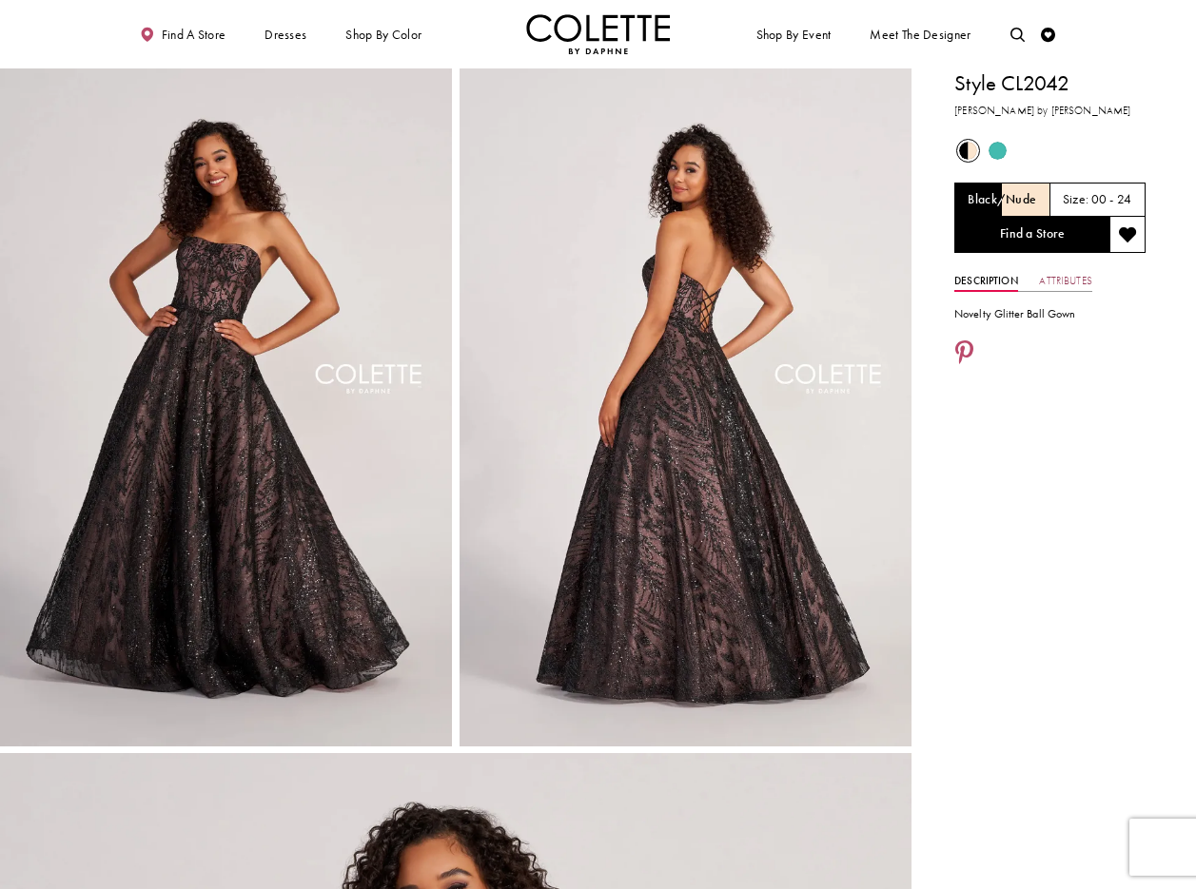
click at [1071, 278] on link "Attributes" at bounding box center [1065, 281] width 52 height 21
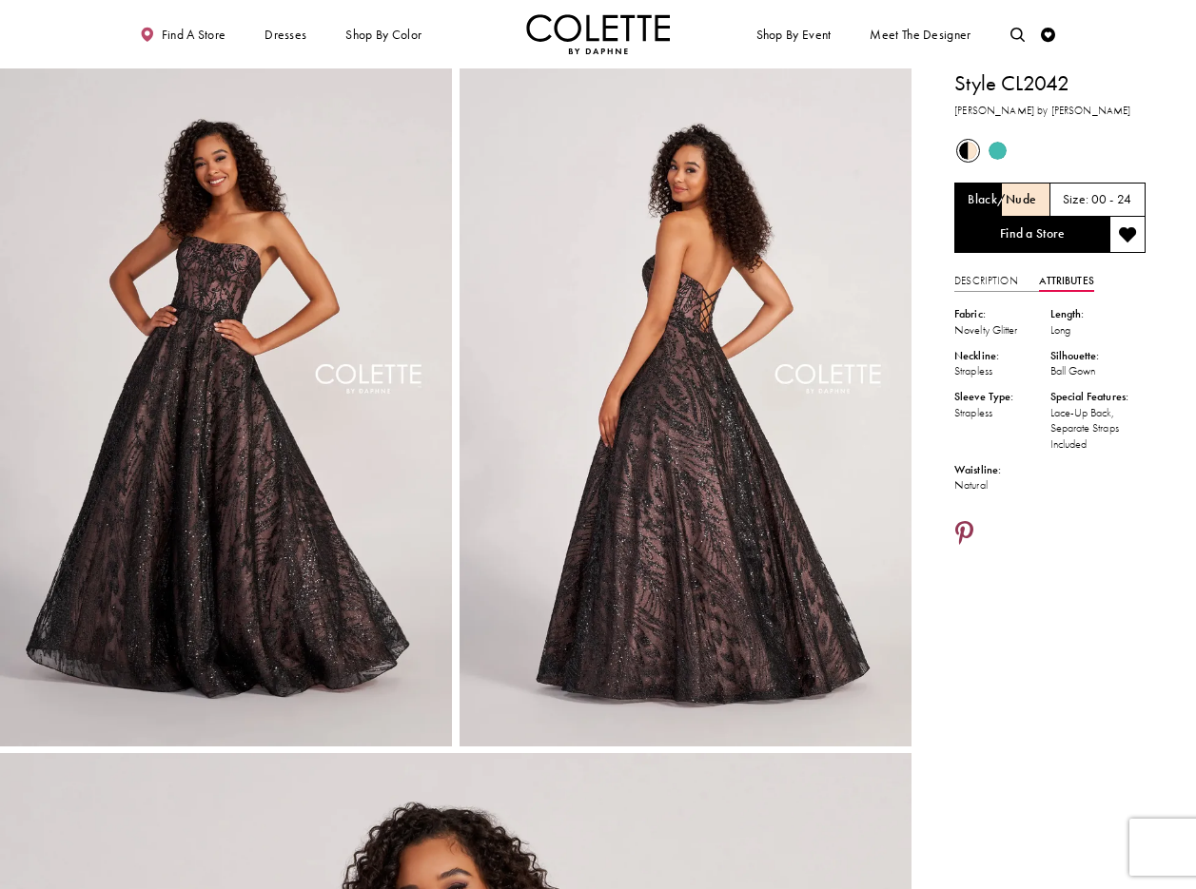
click at [968, 532] on icon "Share using Pinterest - Opens in new tab" at bounding box center [964, 535] width 18 height 26
click at [963, 531] on icon "Share using Pinterest - Opens in new tab" at bounding box center [964, 534] width 18 height 26
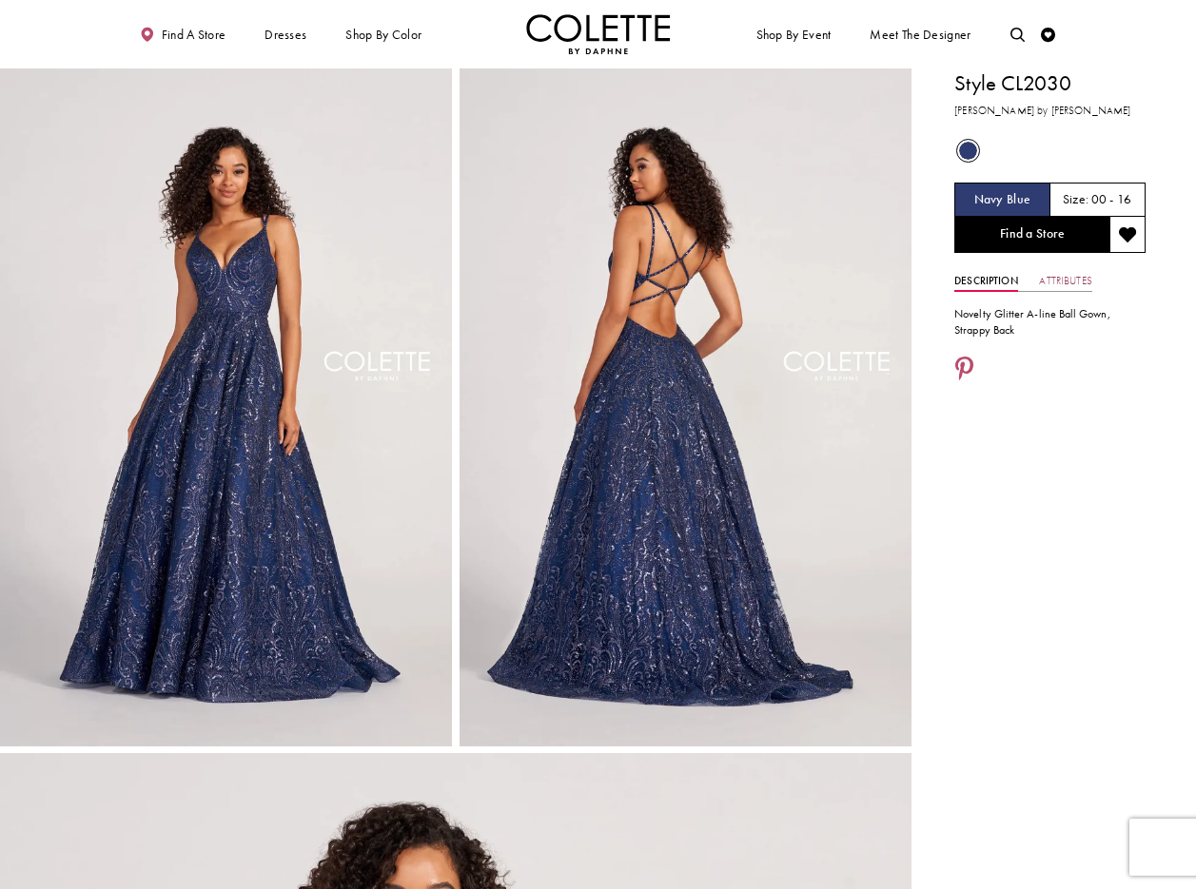
click at [1068, 277] on link "Attributes" at bounding box center [1065, 281] width 52 height 21
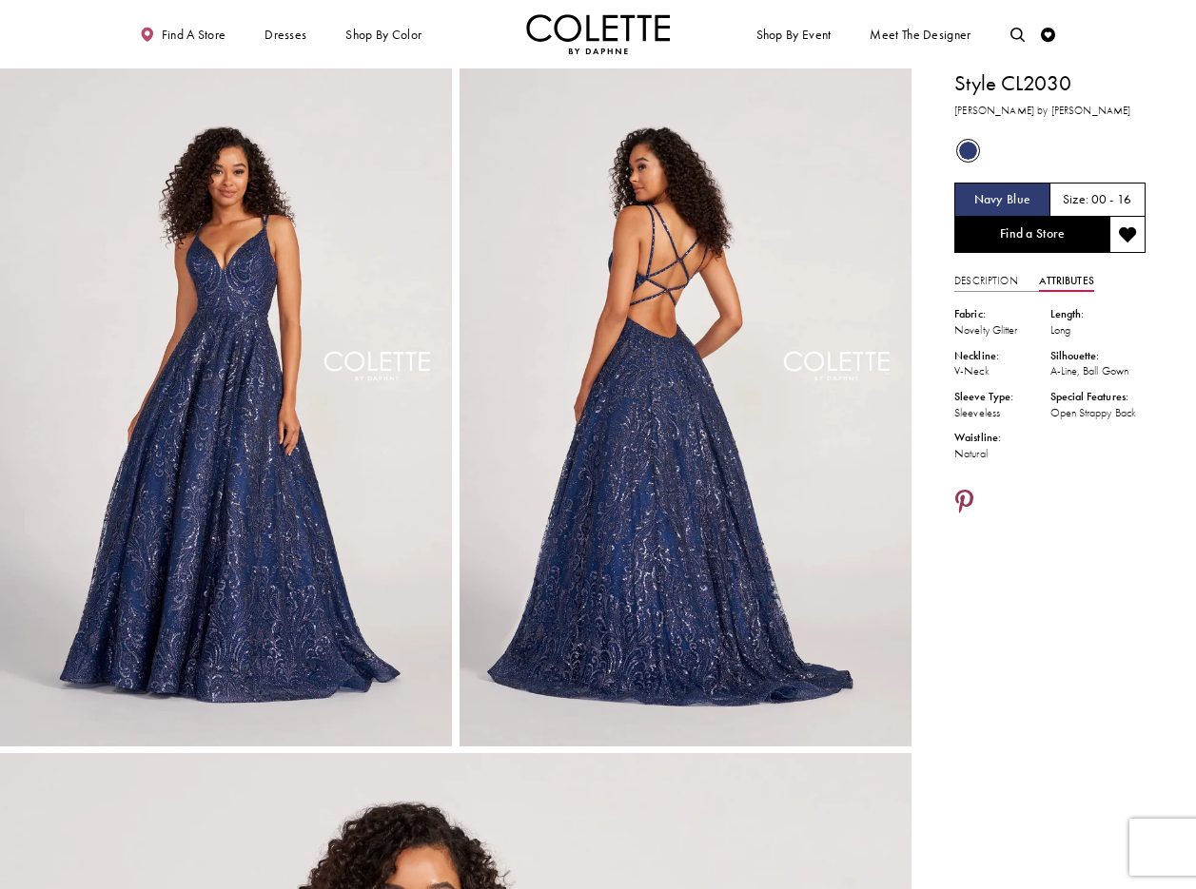
click at [967, 513] on icon "Share using Pinterest - Opens in new tab" at bounding box center [964, 504] width 18 height 26
click at [961, 517] on icon "Share using Pinterest - Opens in new tab" at bounding box center [964, 504] width 18 height 26
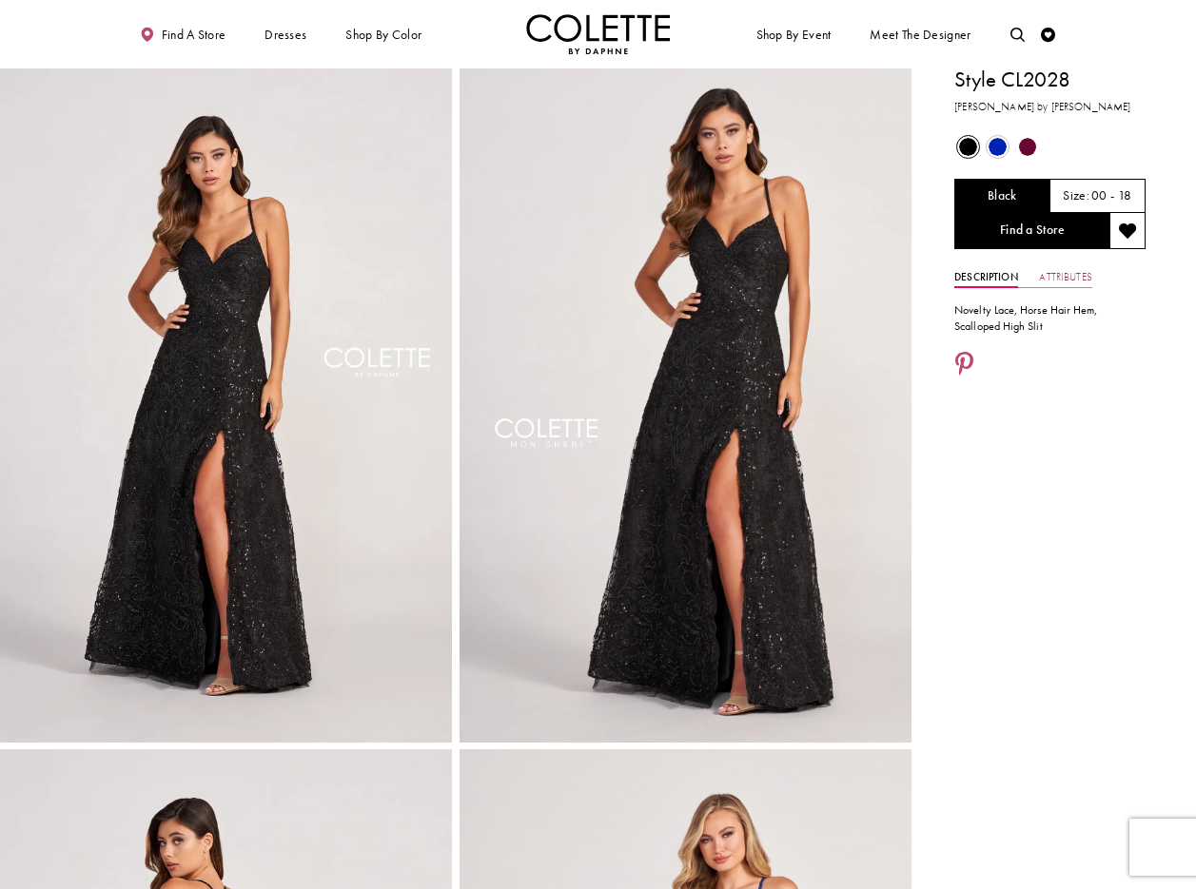
scroll to position [6, 0]
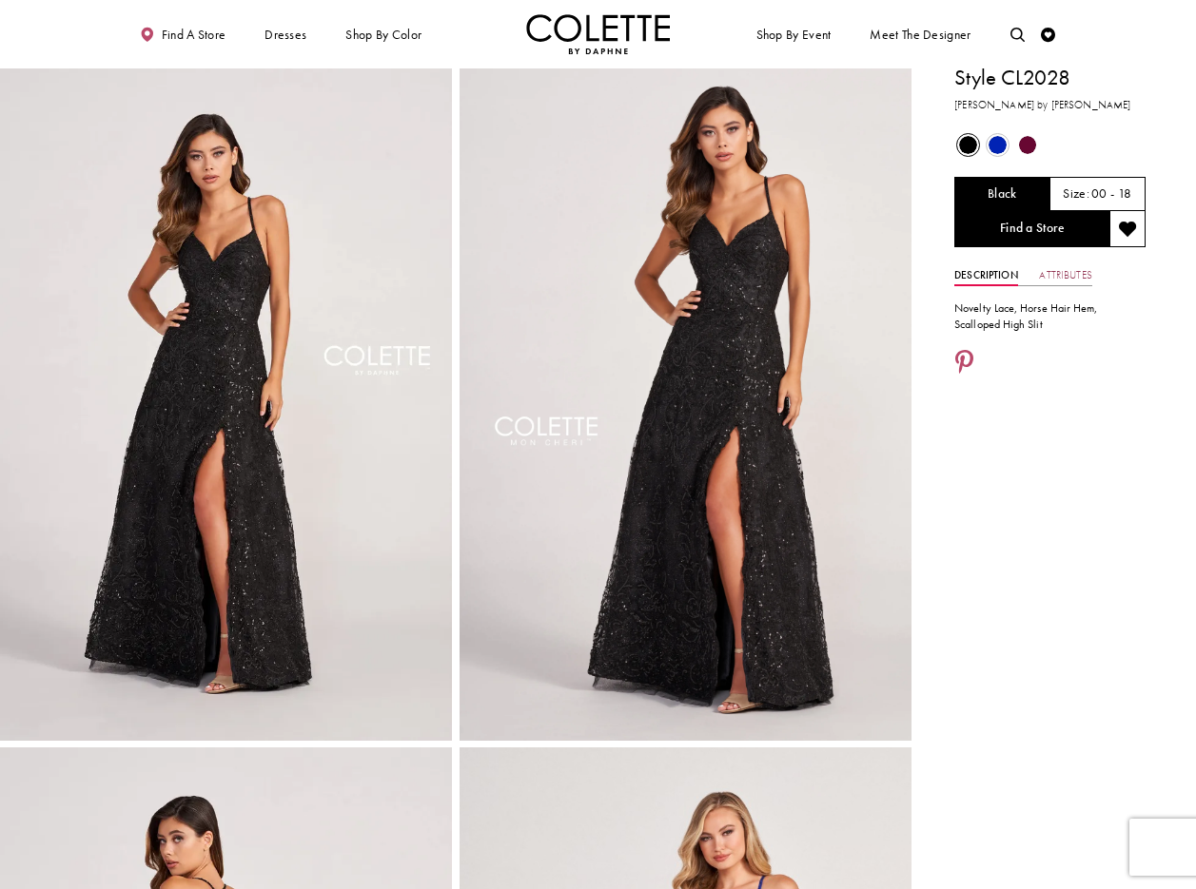
click at [1068, 273] on link "Attributes" at bounding box center [1065, 275] width 52 height 21
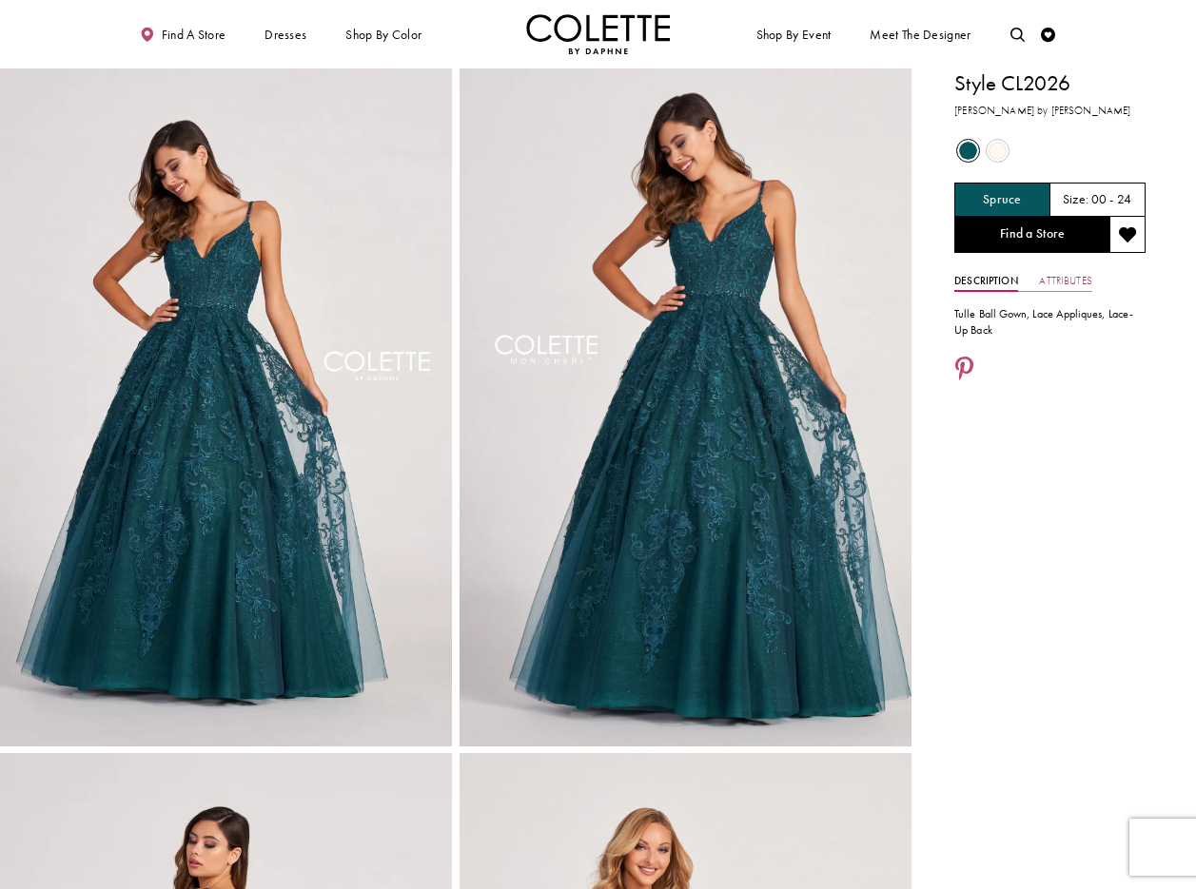
click at [1080, 279] on link "Attributes" at bounding box center [1065, 281] width 52 height 21
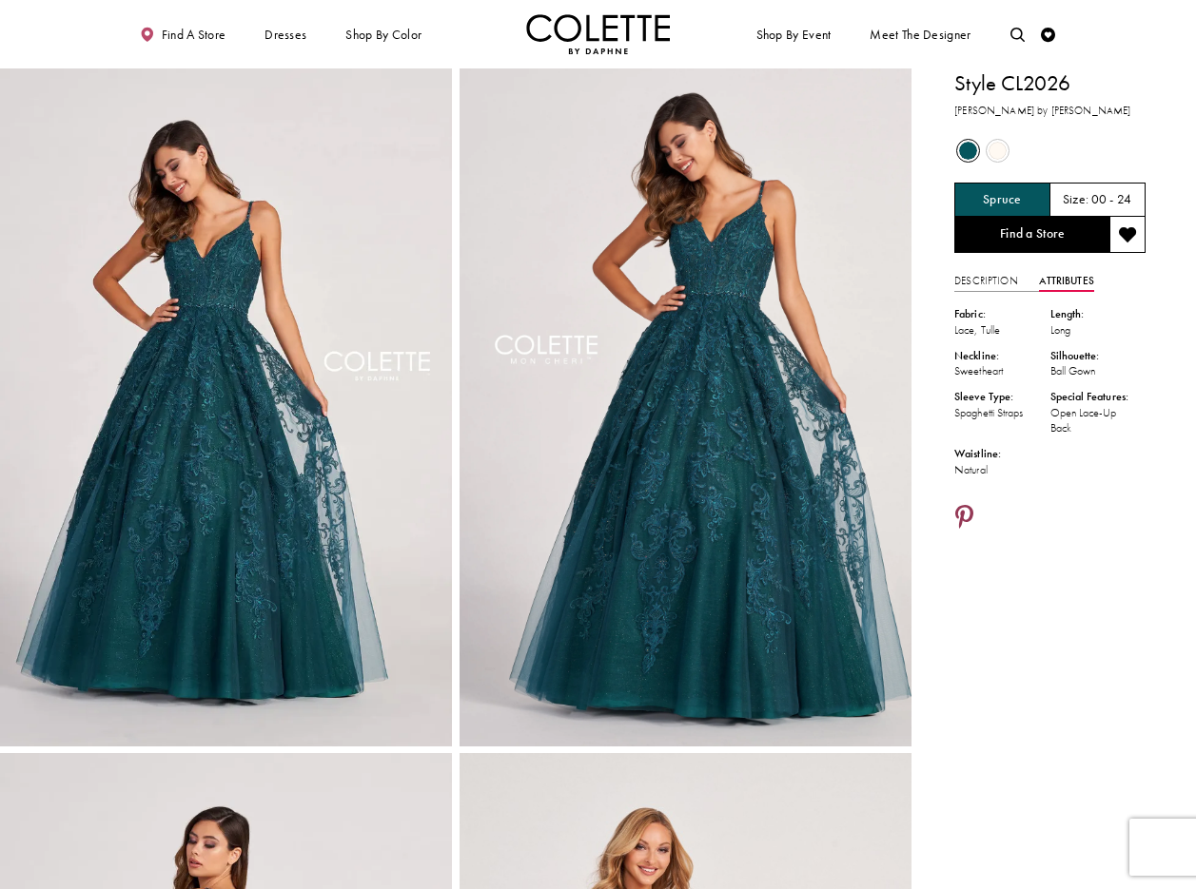
click at [970, 510] on icon "Share using Pinterest - Opens in new tab" at bounding box center [964, 519] width 18 height 26
click at [967, 517] on icon "Share using Pinterest - Opens in new tab" at bounding box center [964, 519] width 18 height 26
click at [966, 514] on icon "Share using Pinterest - Opens in new tab" at bounding box center [964, 519] width 18 height 26
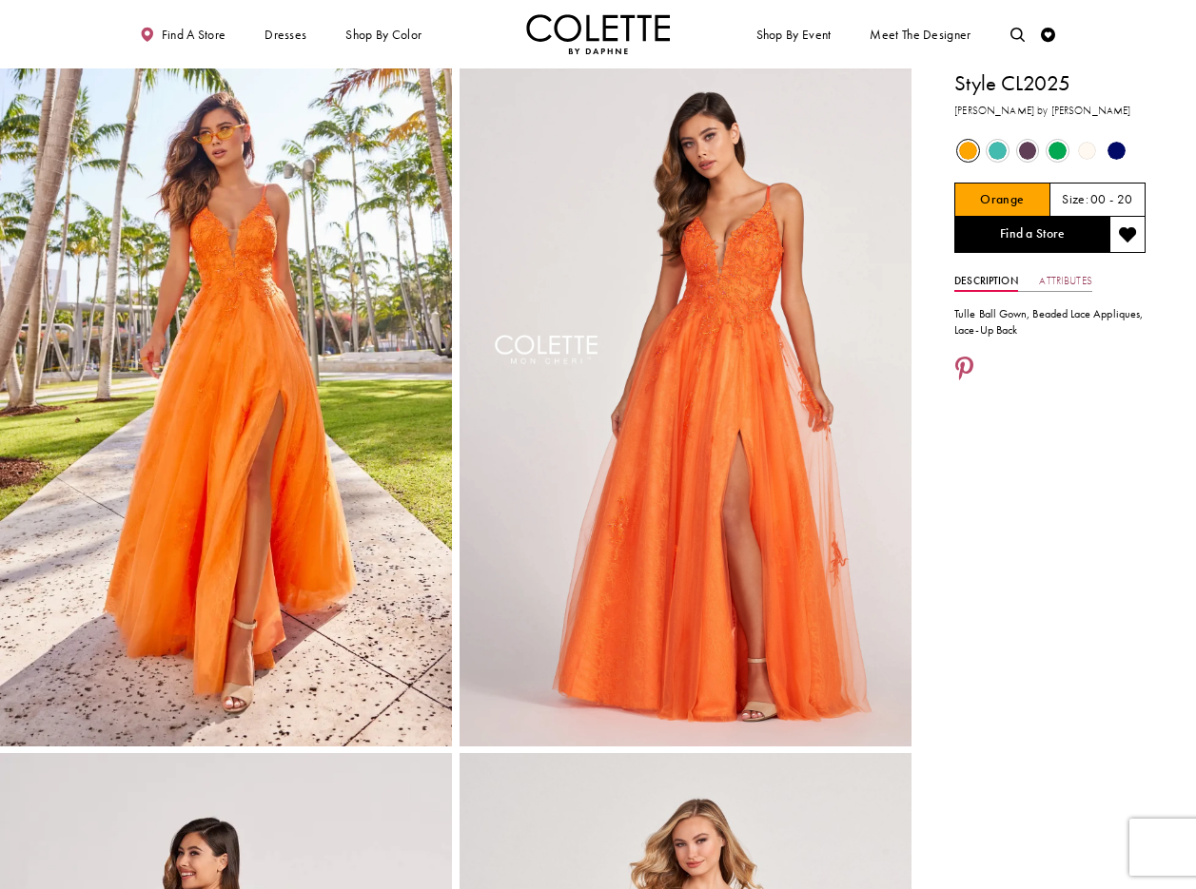
click at [1069, 282] on link "Attributes" at bounding box center [1065, 281] width 52 height 21
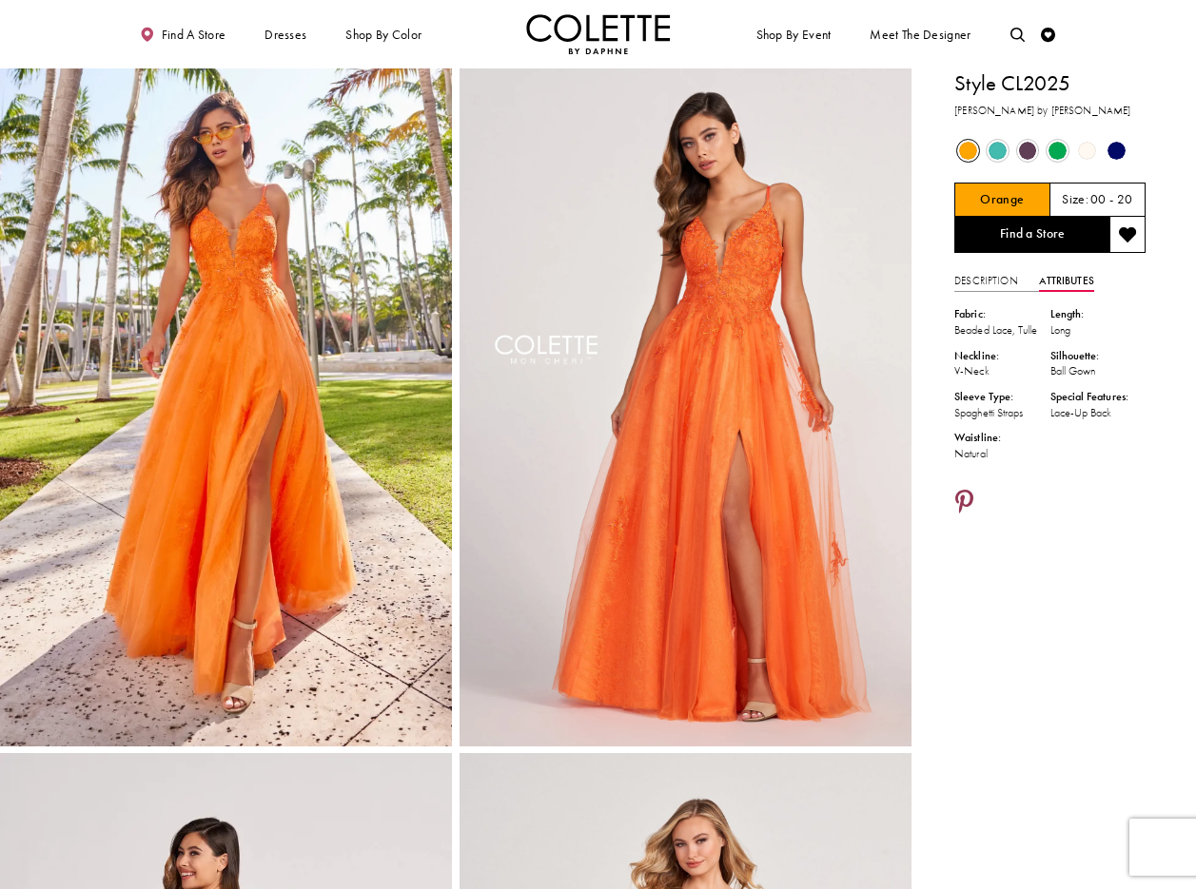
click at [973, 495] on link "Share using Pinterest - Opens in new tab" at bounding box center [964, 504] width 20 height 28
click at [964, 498] on icon "Share using Pinterest - Opens in new tab" at bounding box center [964, 504] width 18 height 26
click at [956, 496] on icon "Share using Pinterest - Opens in new tab" at bounding box center [964, 504] width 18 height 26
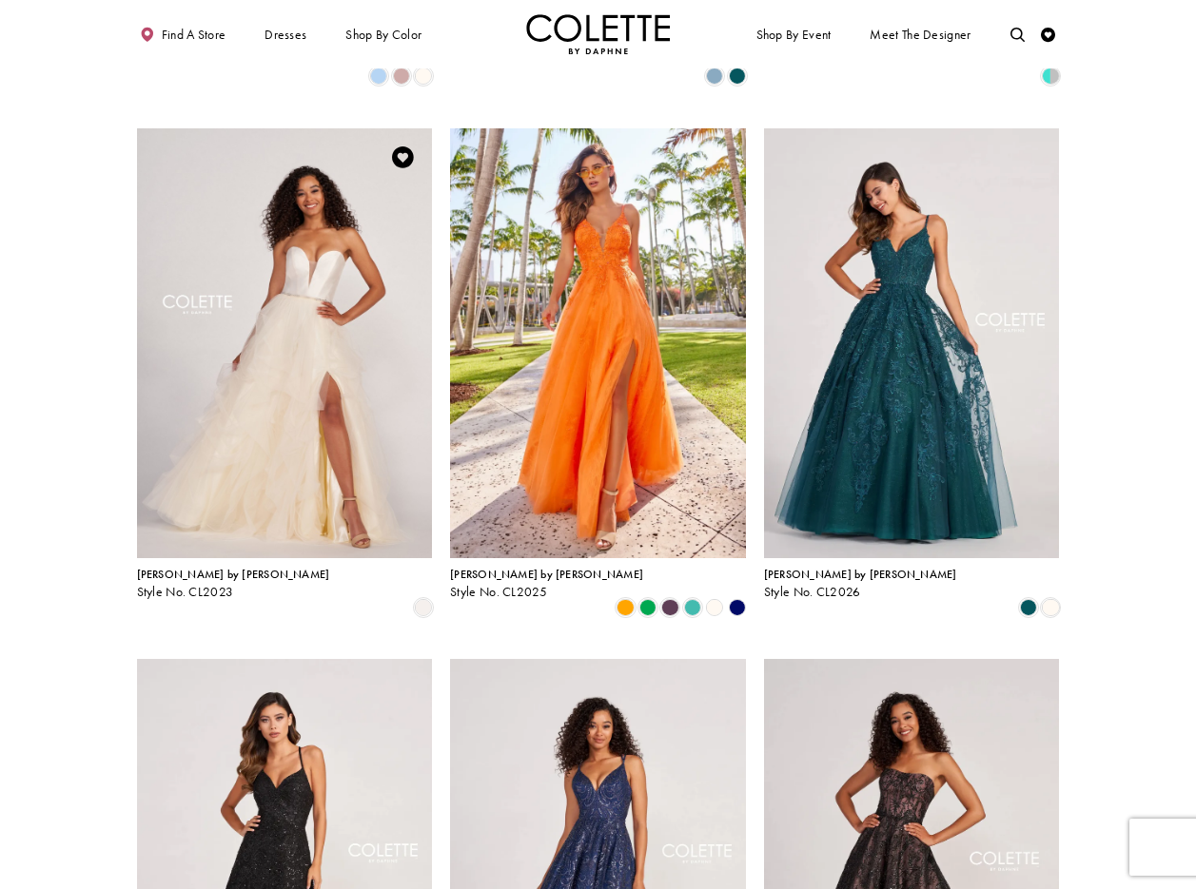
click at [279, 188] on img "Visit Colette by Daphne Style No. CL2023 Page" at bounding box center [285, 343] width 296 height 430
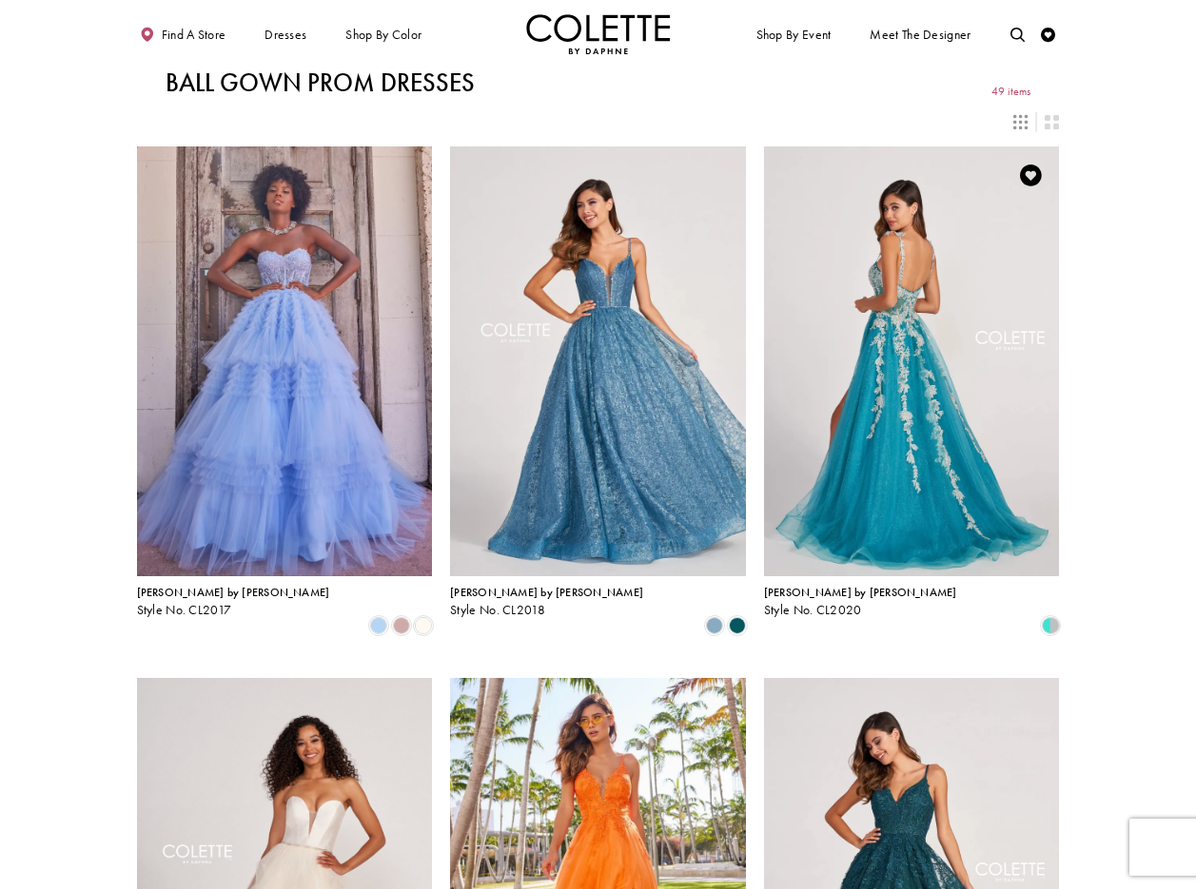
click at [881, 252] on img "Visit Colette by Daphne Style No. CL2020 Page" at bounding box center [912, 362] width 296 height 430
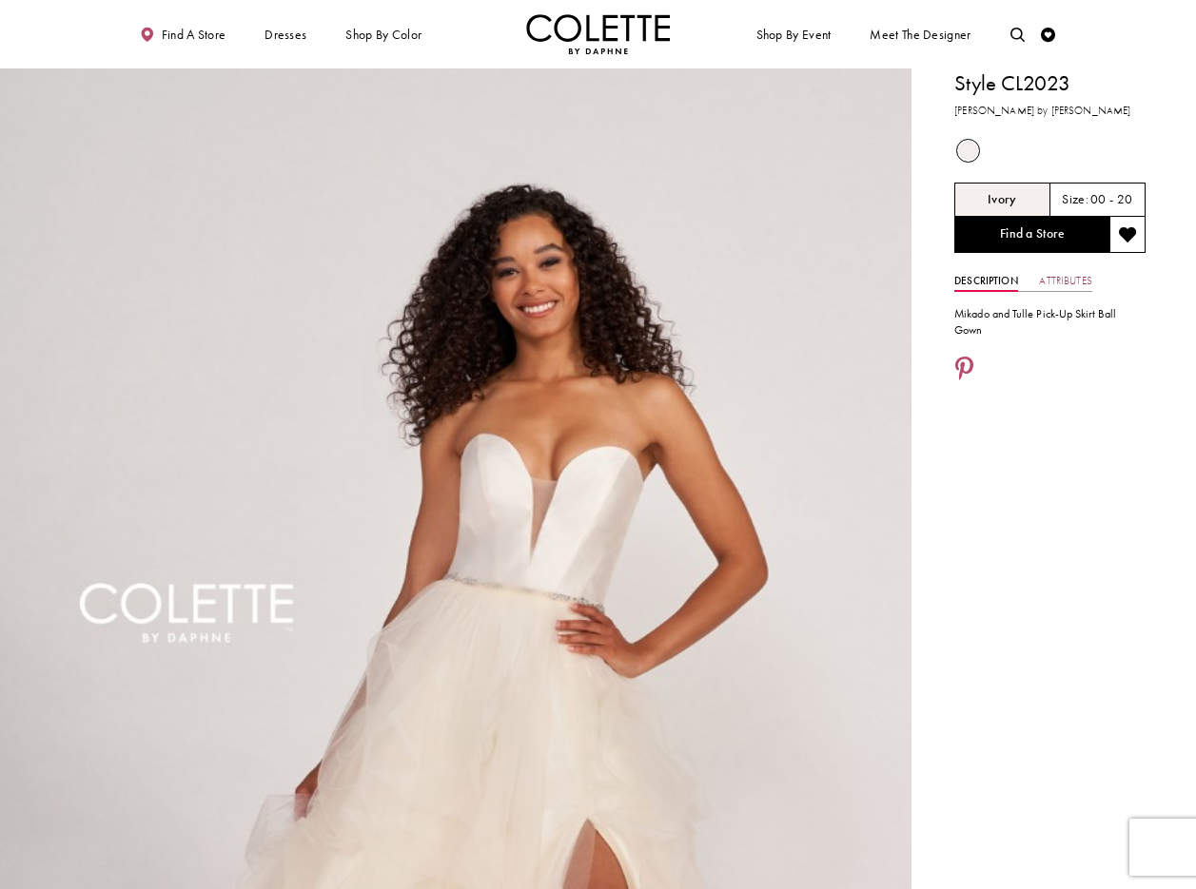
scroll to position [9, 0]
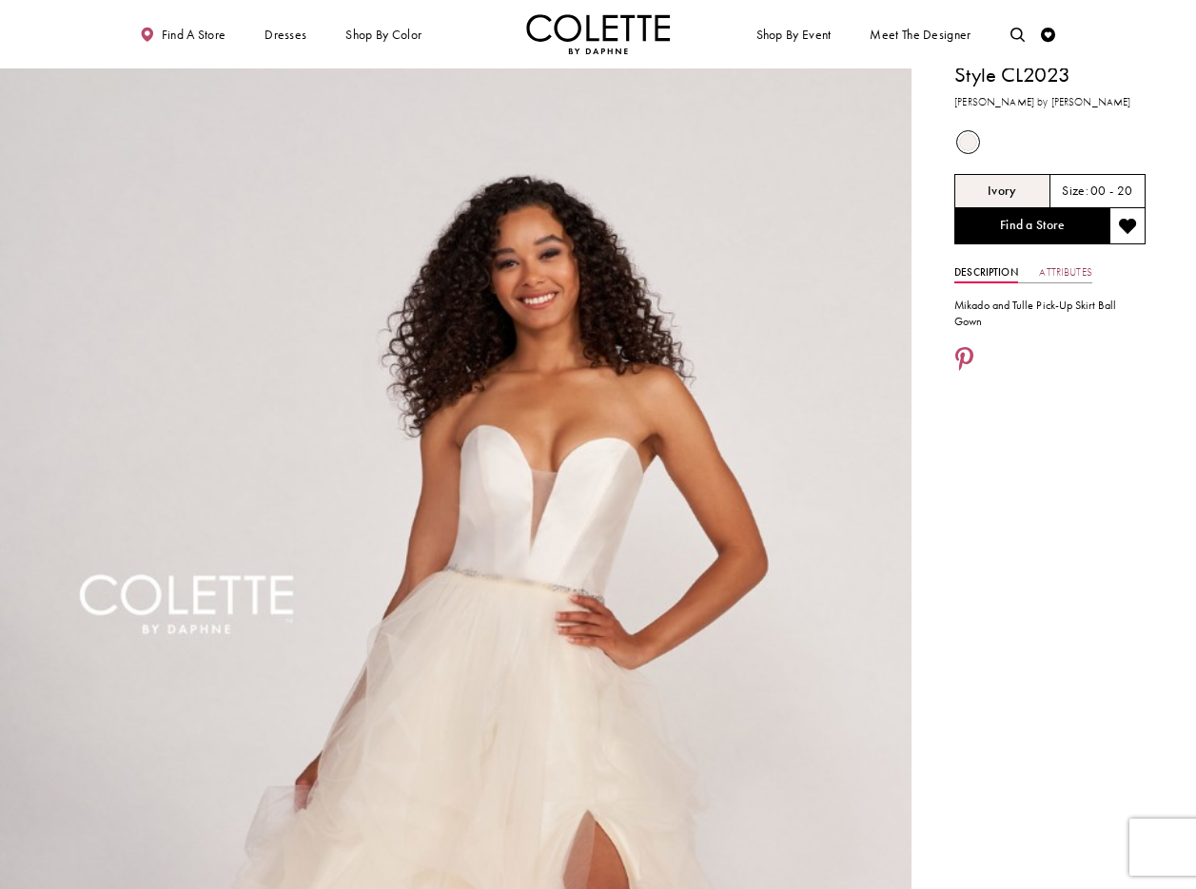
click at [1068, 276] on link "Attributes" at bounding box center [1065, 273] width 52 height 21
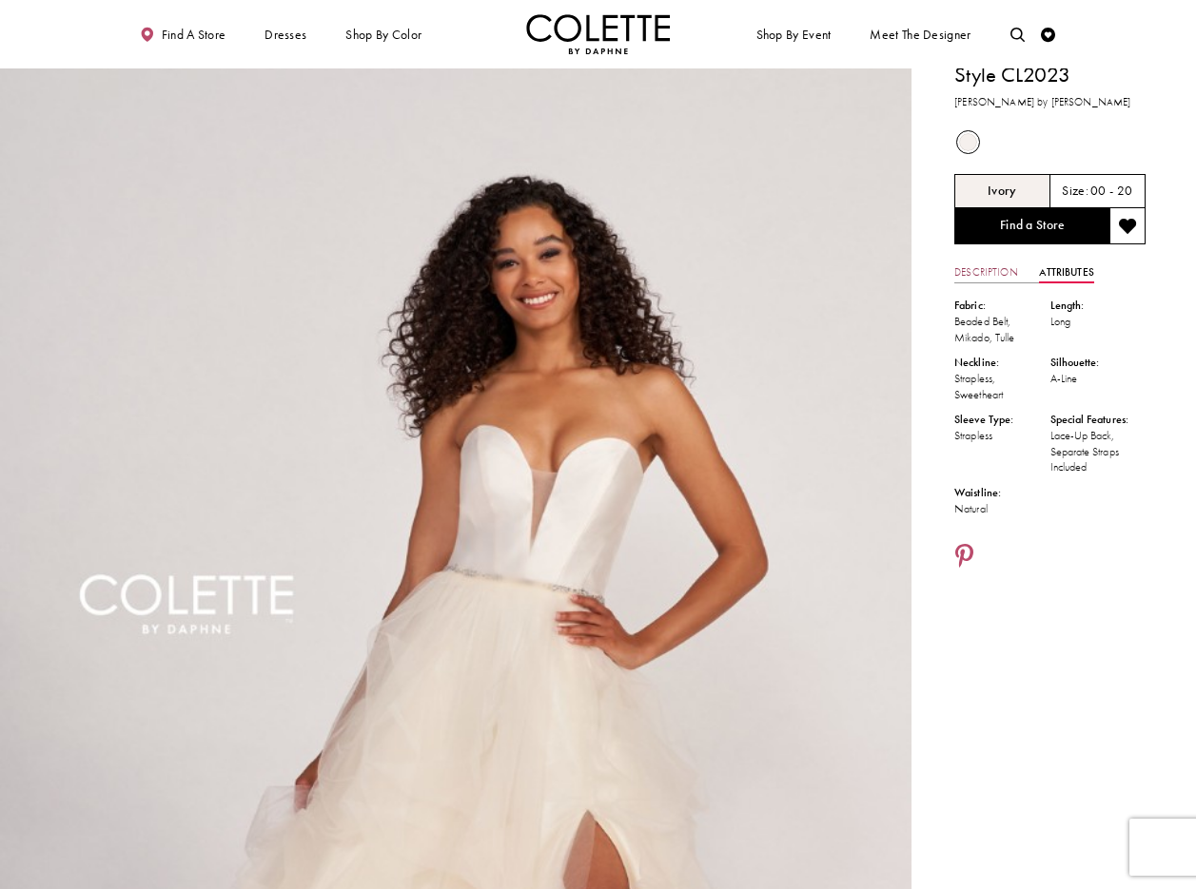
click at [990, 272] on link "Description" at bounding box center [986, 273] width 64 height 21
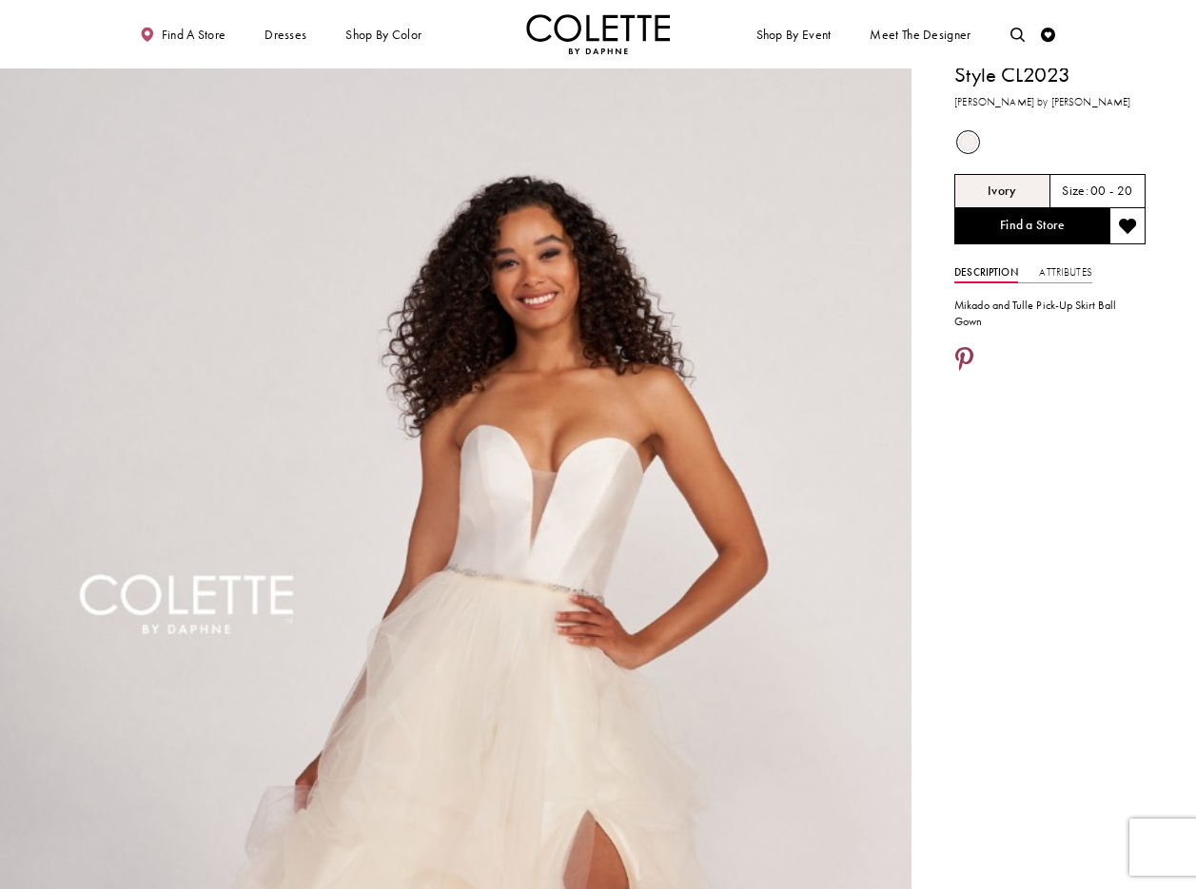
click at [967, 347] on link "Share using Pinterest - Opens in new tab" at bounding box center [964, 361] width 20 height 28
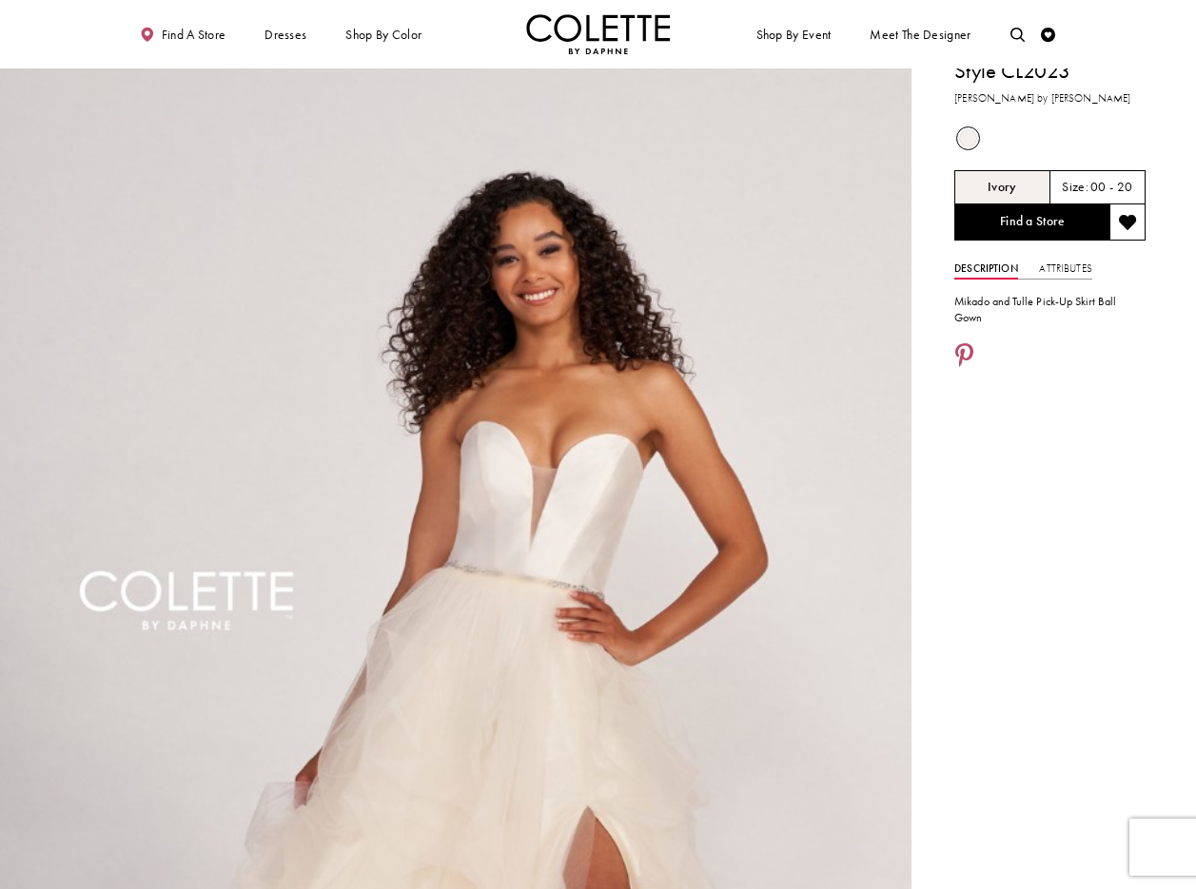
scroll to position [14, 0]
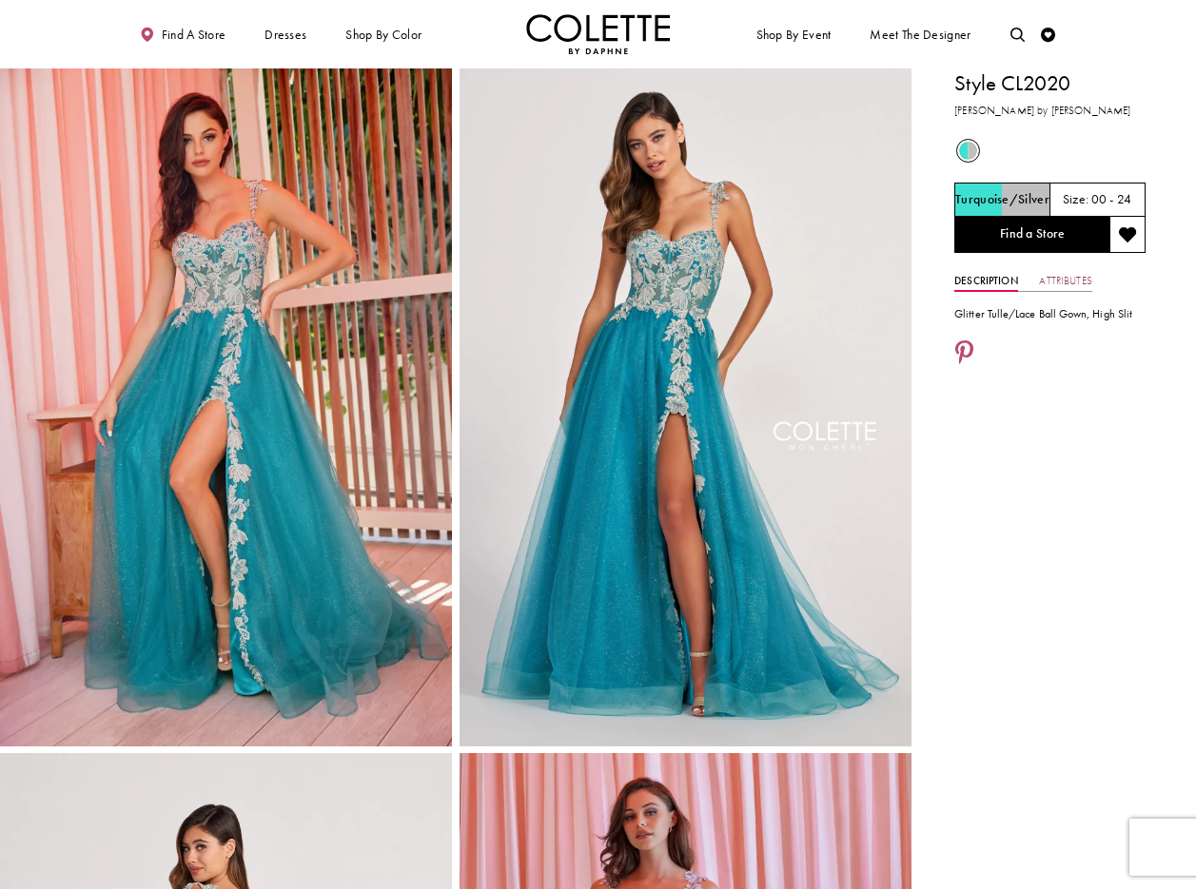
click at [1060, 279] on link "Attributes" at bounding box center [1065, 281] width 52 height 21
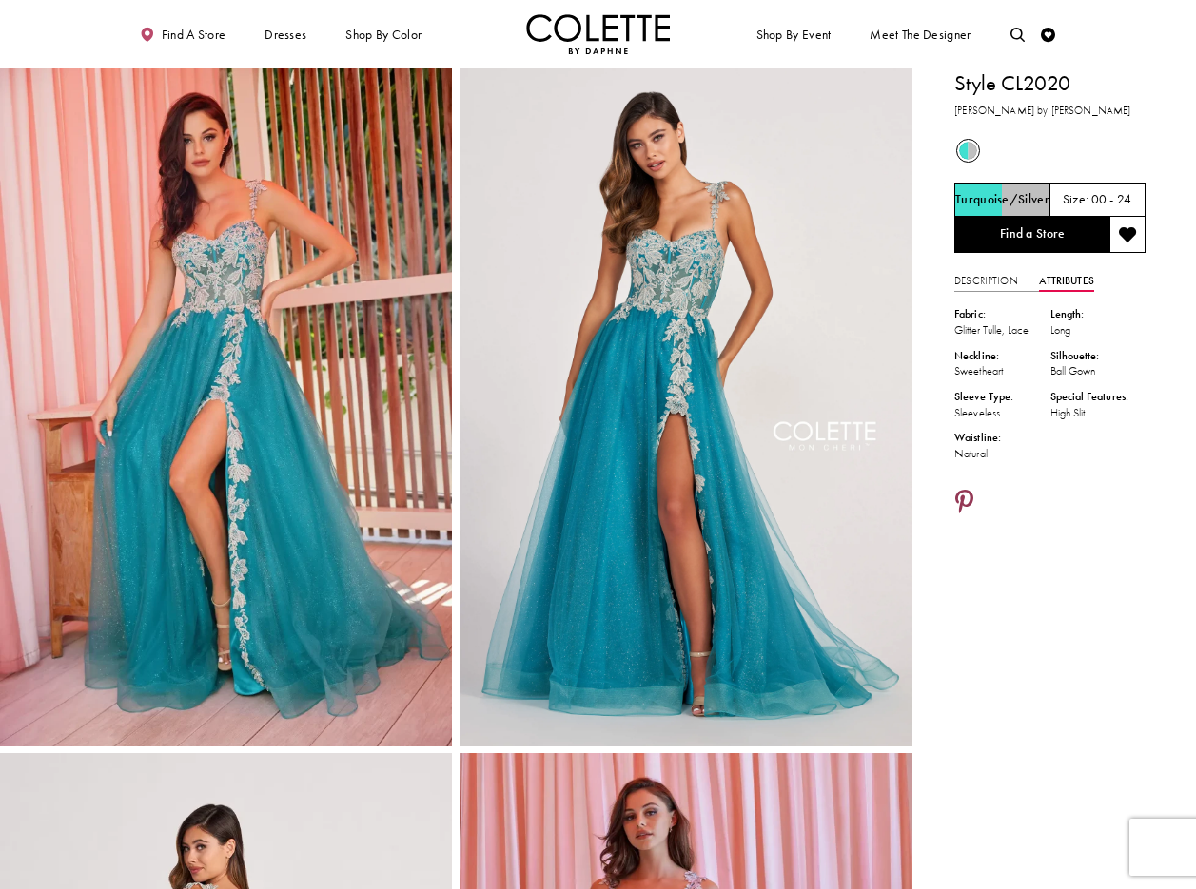
click at [964, 495] on icon "Share using Pinterest - Opens in new tab" at bounding box center [964, 504] width 18 height 26
click at [968, 497] on icon "Share using Pinterest - Opens in new tab" at bounding box center [964, 504] width 18 height 26
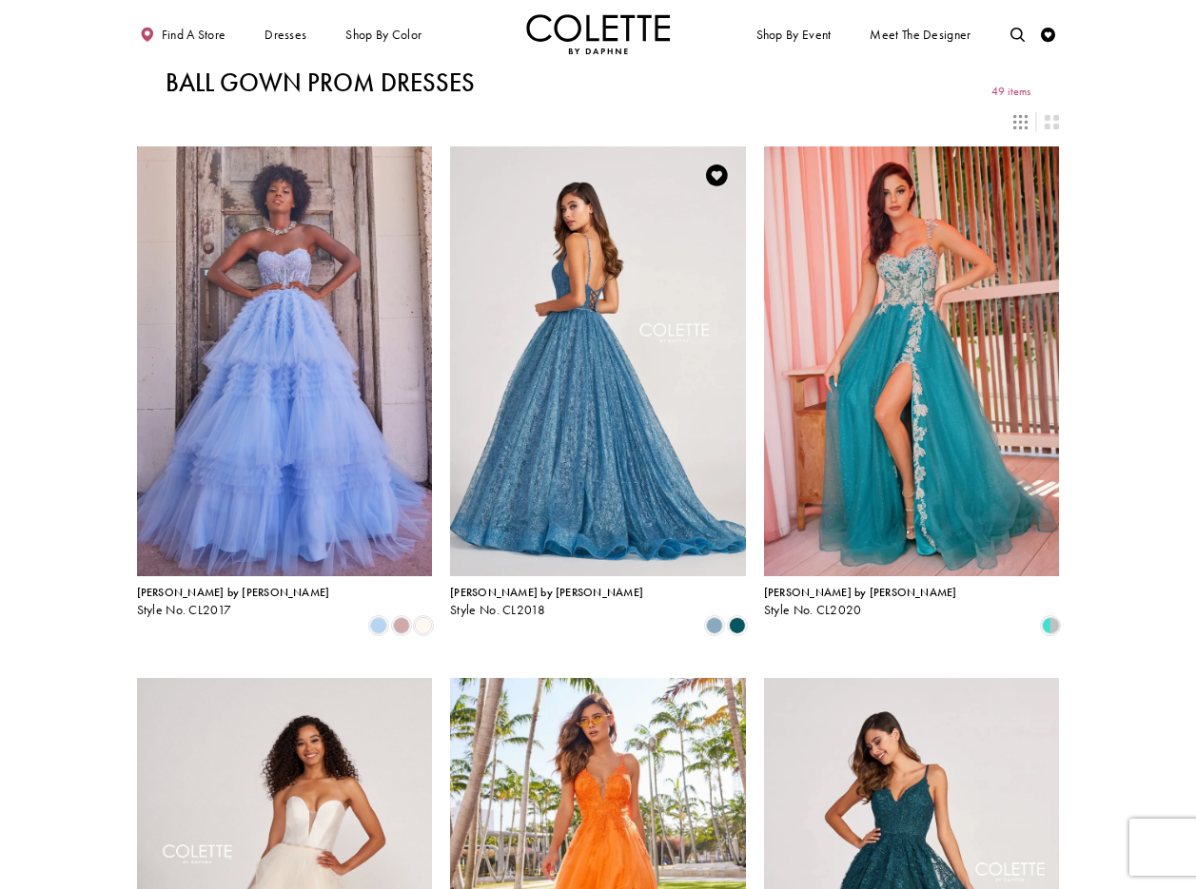
click at [587, 250] on img "Visit Colette by Daphne Style No. CL2018 Page" at bounding box center [598, 362] width 296 height 430
click at [632, 306] on img "Visit Colette by Daphne Style No. CL2018 Page" at bounding box center [598, 362] width 296 height 430
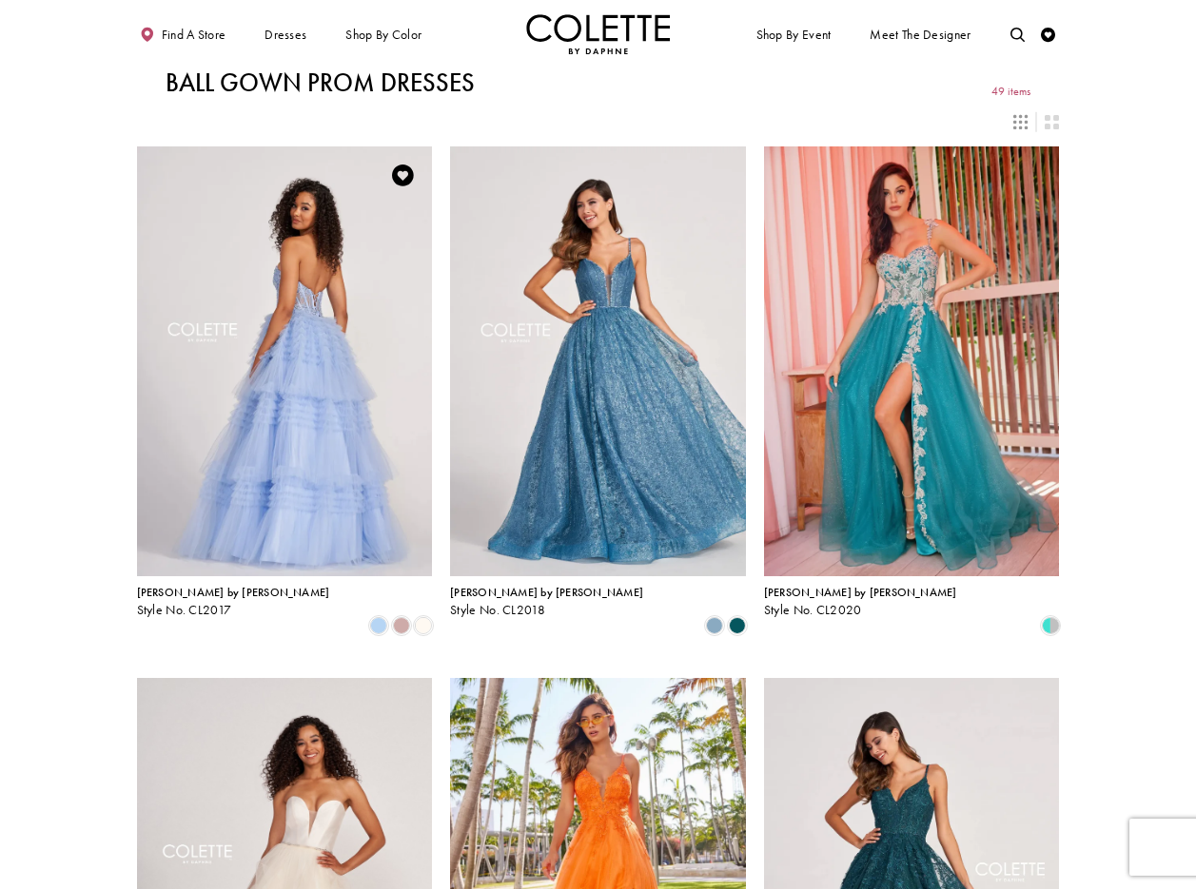
click at [261, 261] on img "Visit Colette by Daphne Style No. CL2017 Page" at bounding box center [285, 362] width 296 height 430
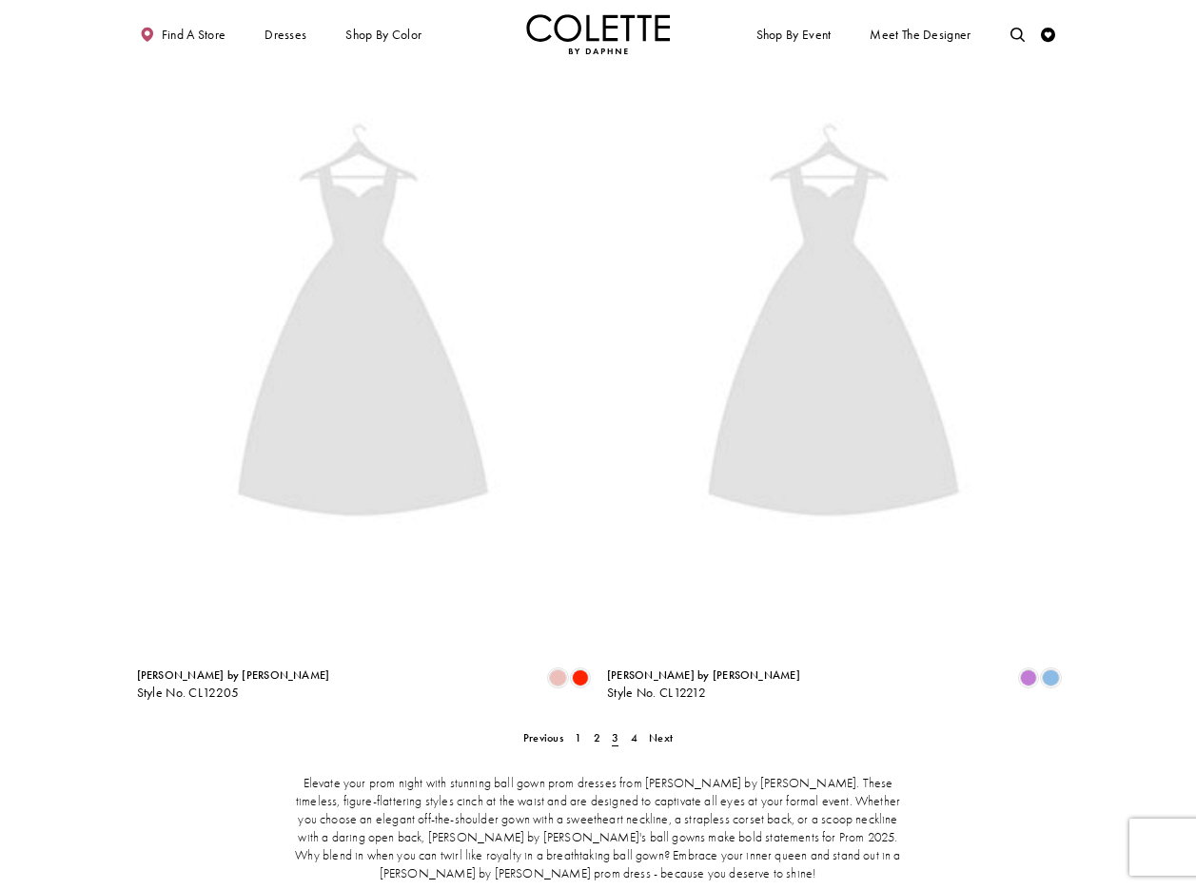
scroll to position [2577, 0]
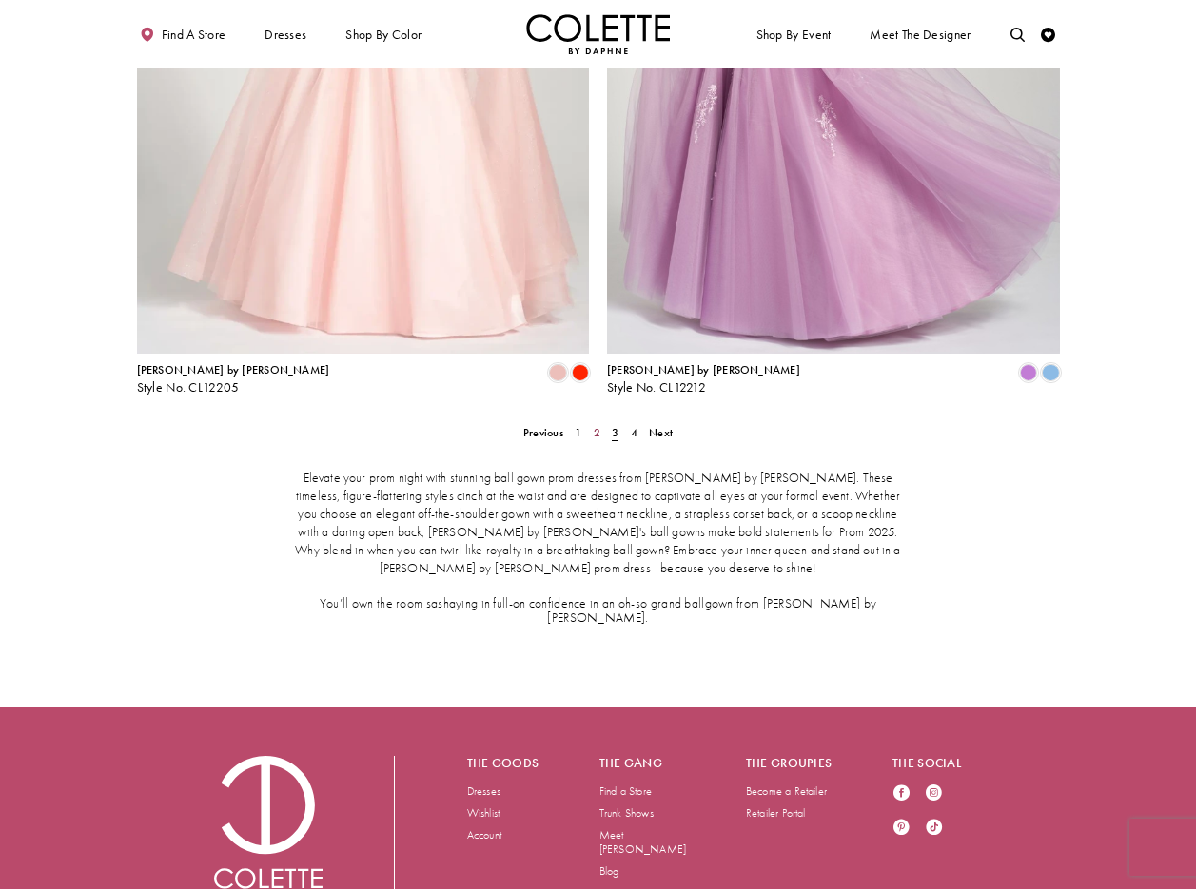
drag, startPoint x: 597, startPoint y: 361, endPoint x: 614, endPoint y: 368, distance: 17.5
click at [598, 425] on span "2" at bounding box center [597, 432] width 7 height 15
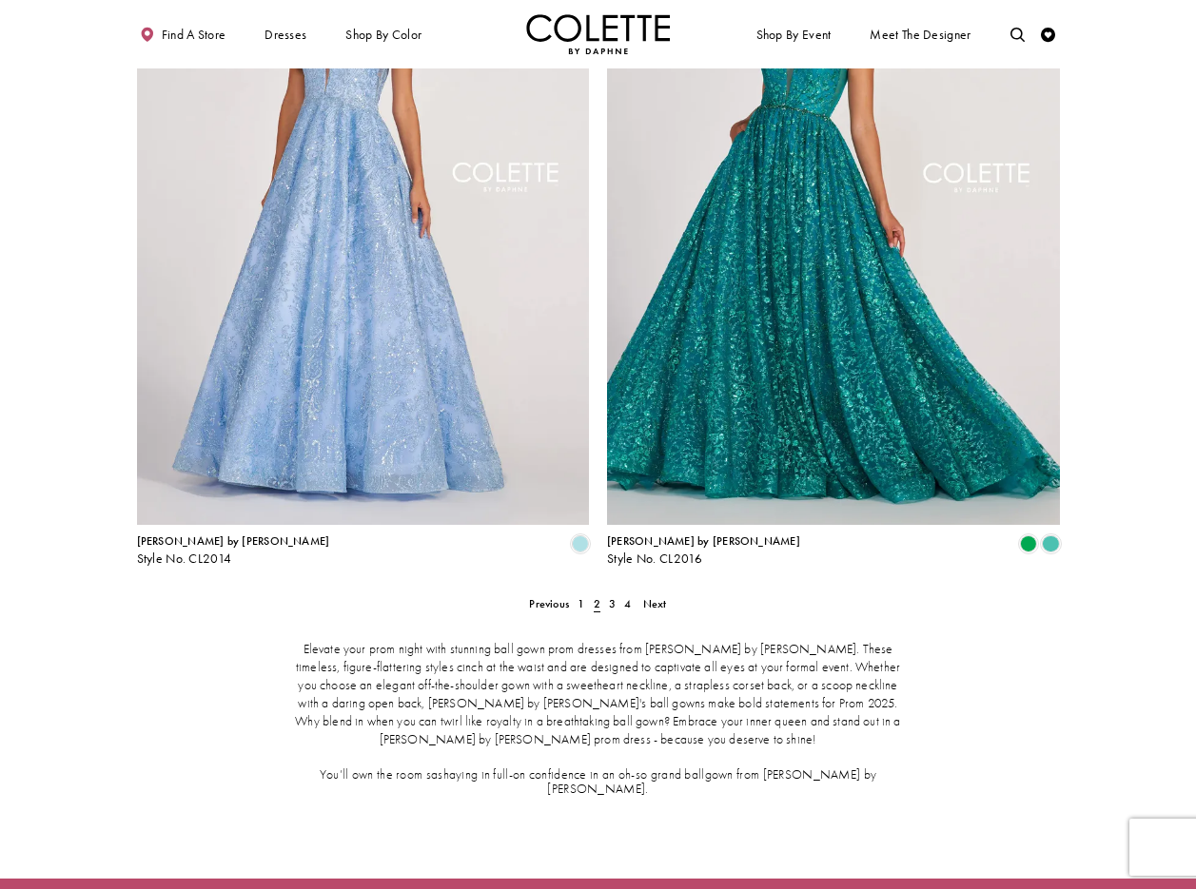
scroll to position [2167, 0]
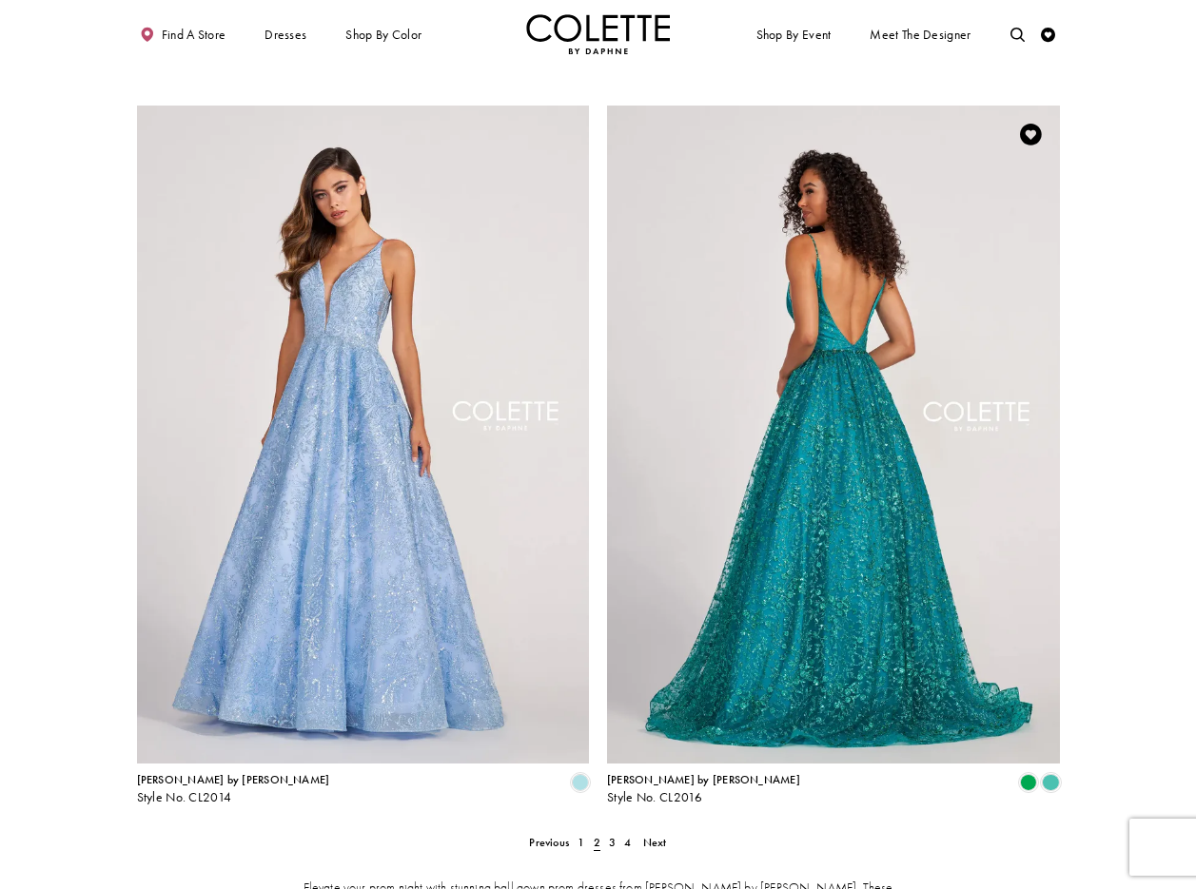
click at [859, 328] on img "Visit Colette by Daphne Style No. CL2016 Page" at bounding box center [833, 435] width 453 height 658
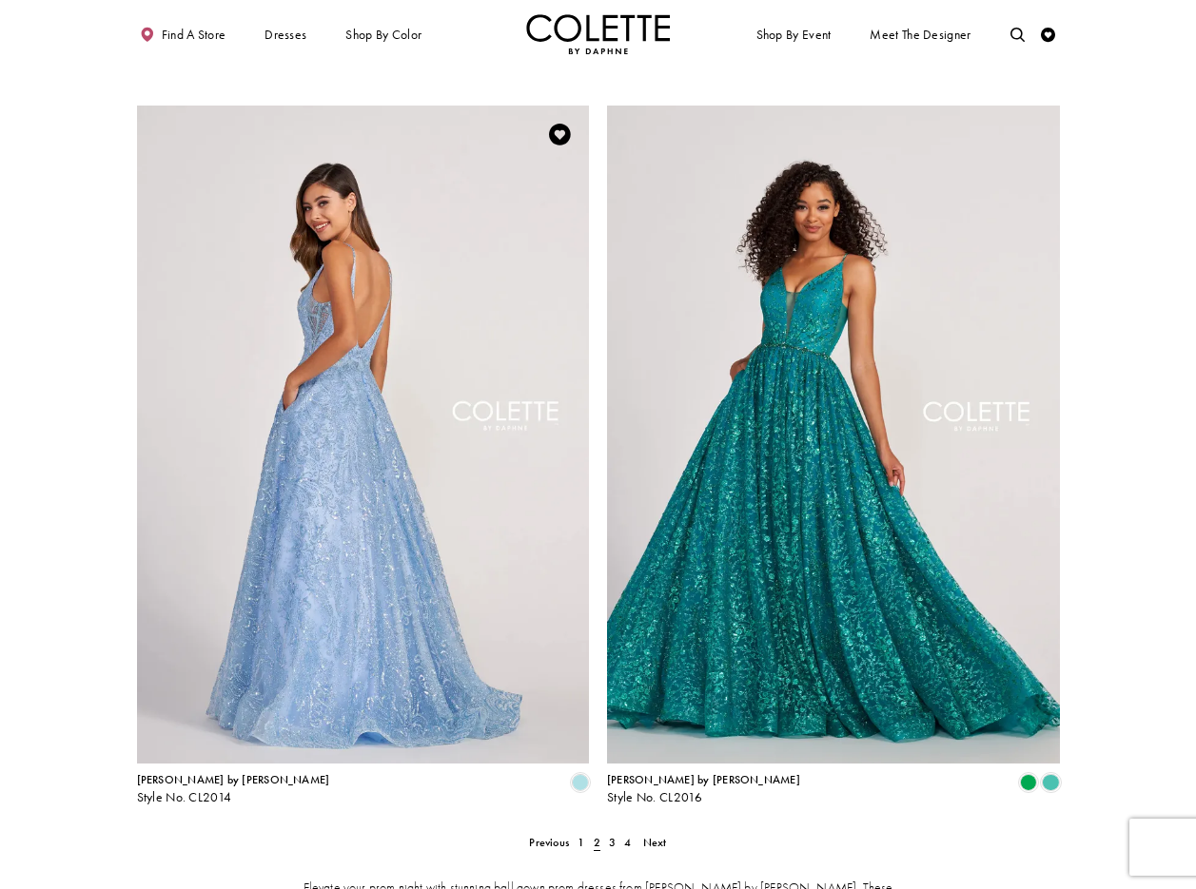
click at [357, 285] on img "Visit Colette by Daphne Style No. CL2014 Page" at bounding box center [363, 435] width 453 height 658
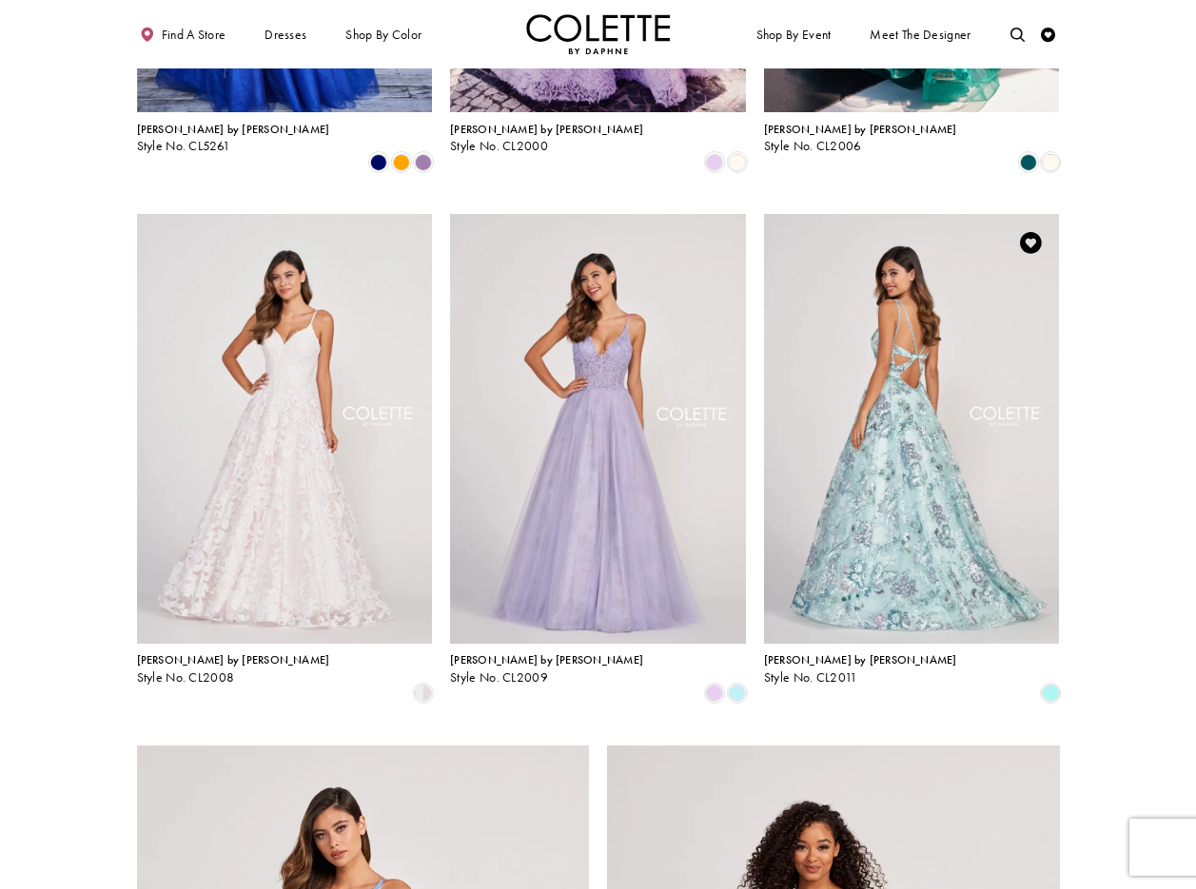
scroll to position [1516, 0]
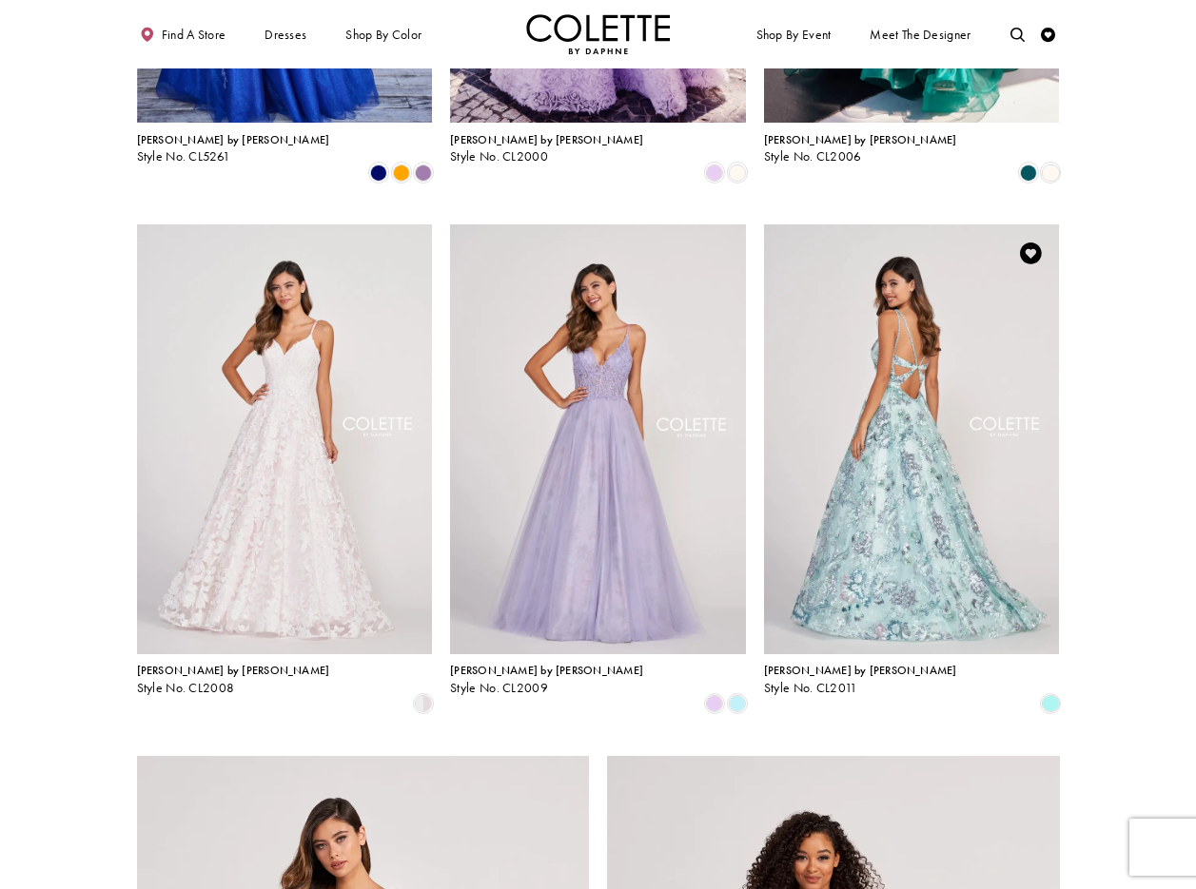
click at [912, 297] on img "Visit Colette by Daphne Style No. CL2011 Page" at bounding box center [912, 440] width 296 height 430
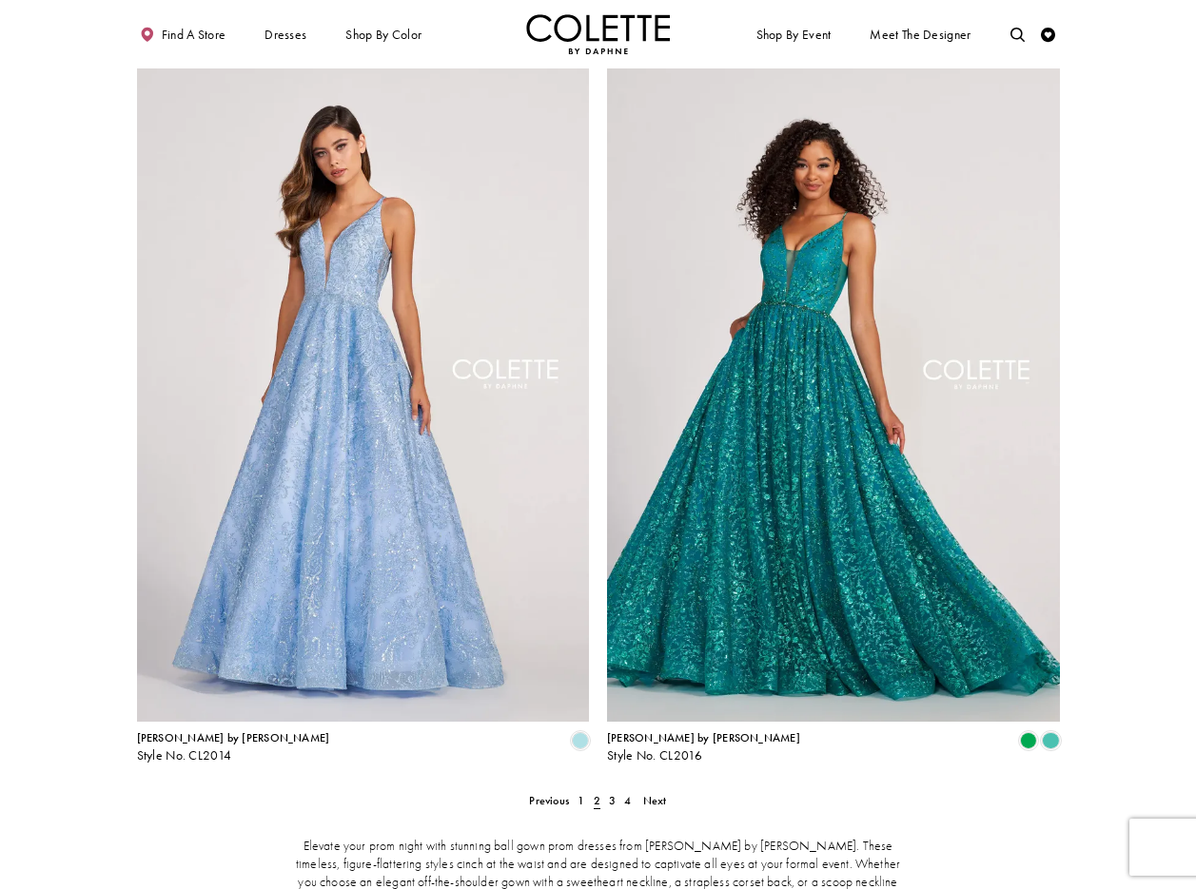
scroll to position [2208, 0]
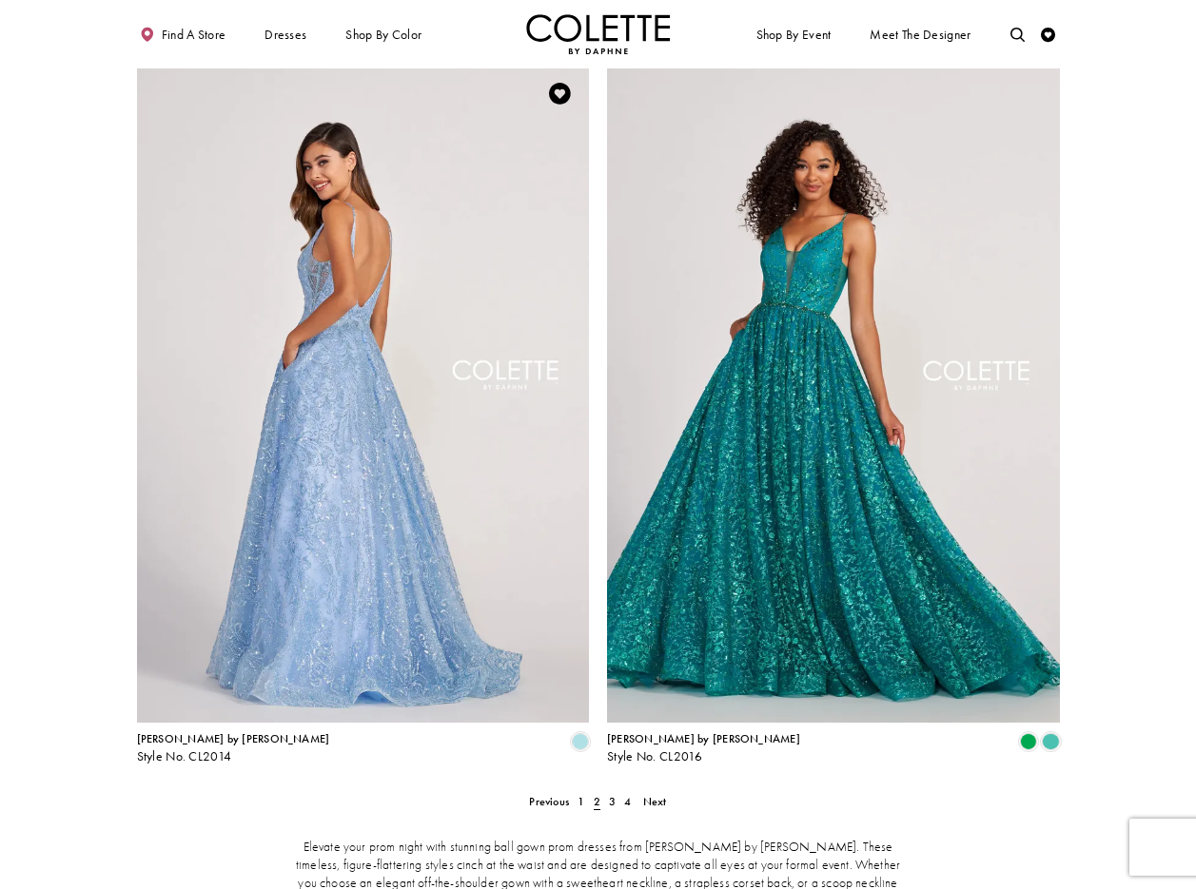
click at [340, 296] on img "Visit Colette by Daphne Style No. CL2014 Page" at bounding box center [363, 394] width 453 height 658
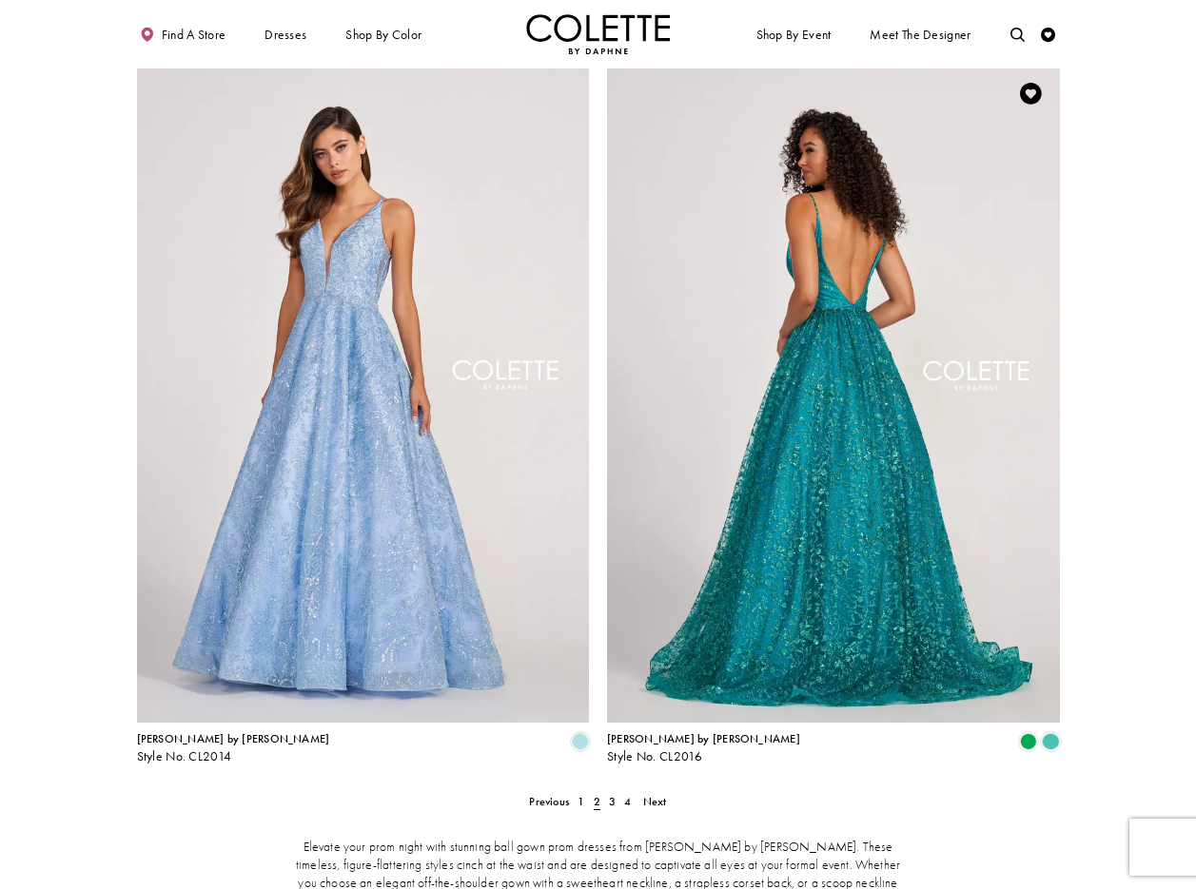
click at [837, 288] on img "Visit Colette by Daphne Style No. CL2016 Page" at bounding box center [833, 394] width 453 height 658
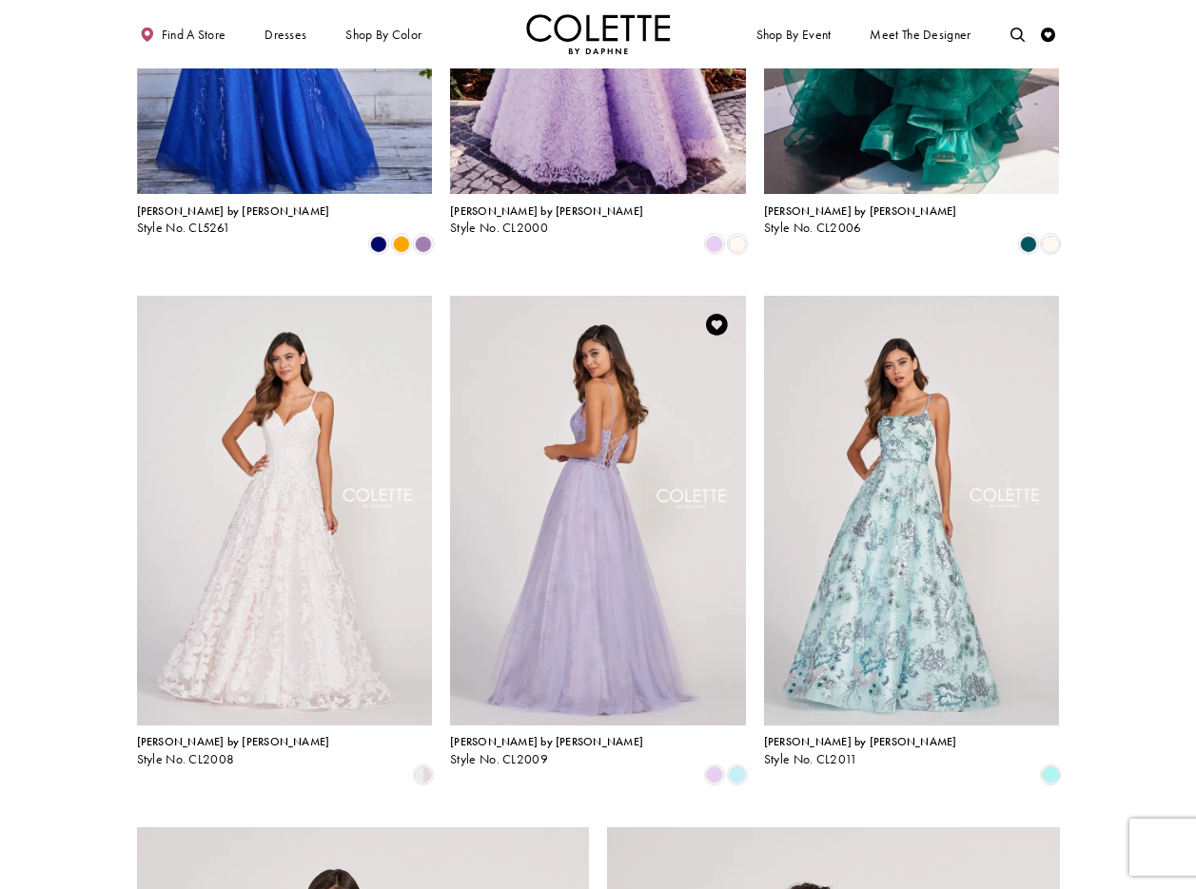
scroll to position [1439, 0]
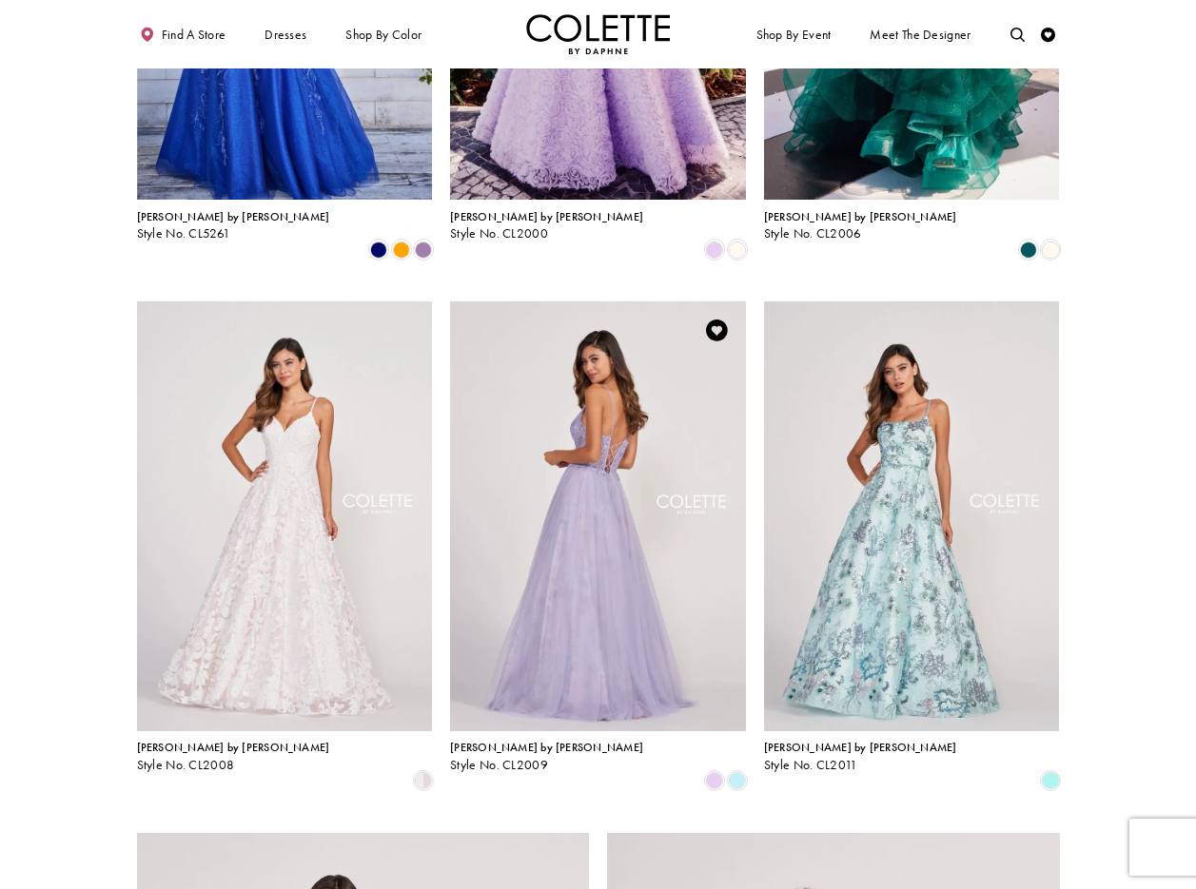
click at [605, 353] on img "Visit Colette by Daphne Style No. CL2009 Page" at bounding box center [598, 517] width 296 height 430
click at [615, 356] on img "Visit Colette by Daphne Style No. CL2009 Page" at bounding box center [598, 517] width 296 height 430
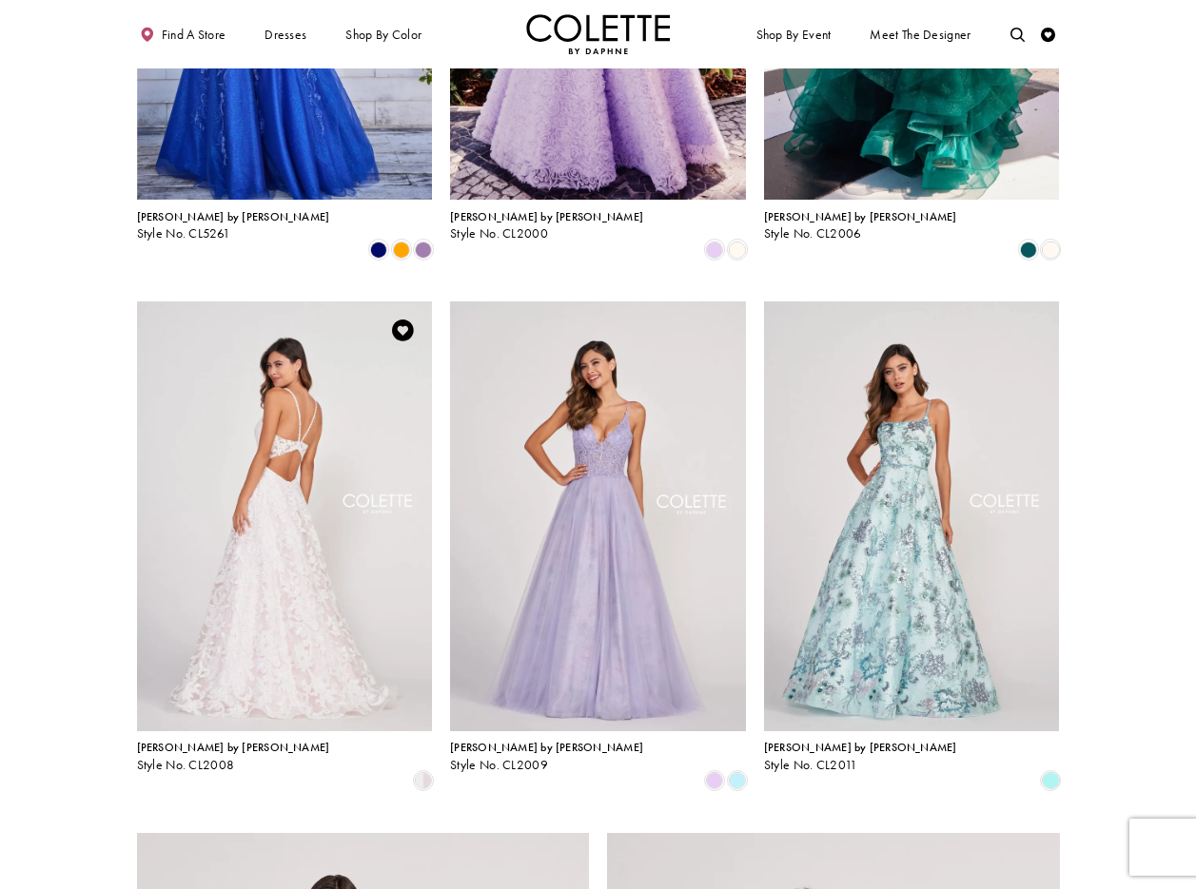
click at [270, 352] on img "Visit Colette by Daphne Style No. CL2008 Page" at bounding box center [285, 517] width 296 height 430
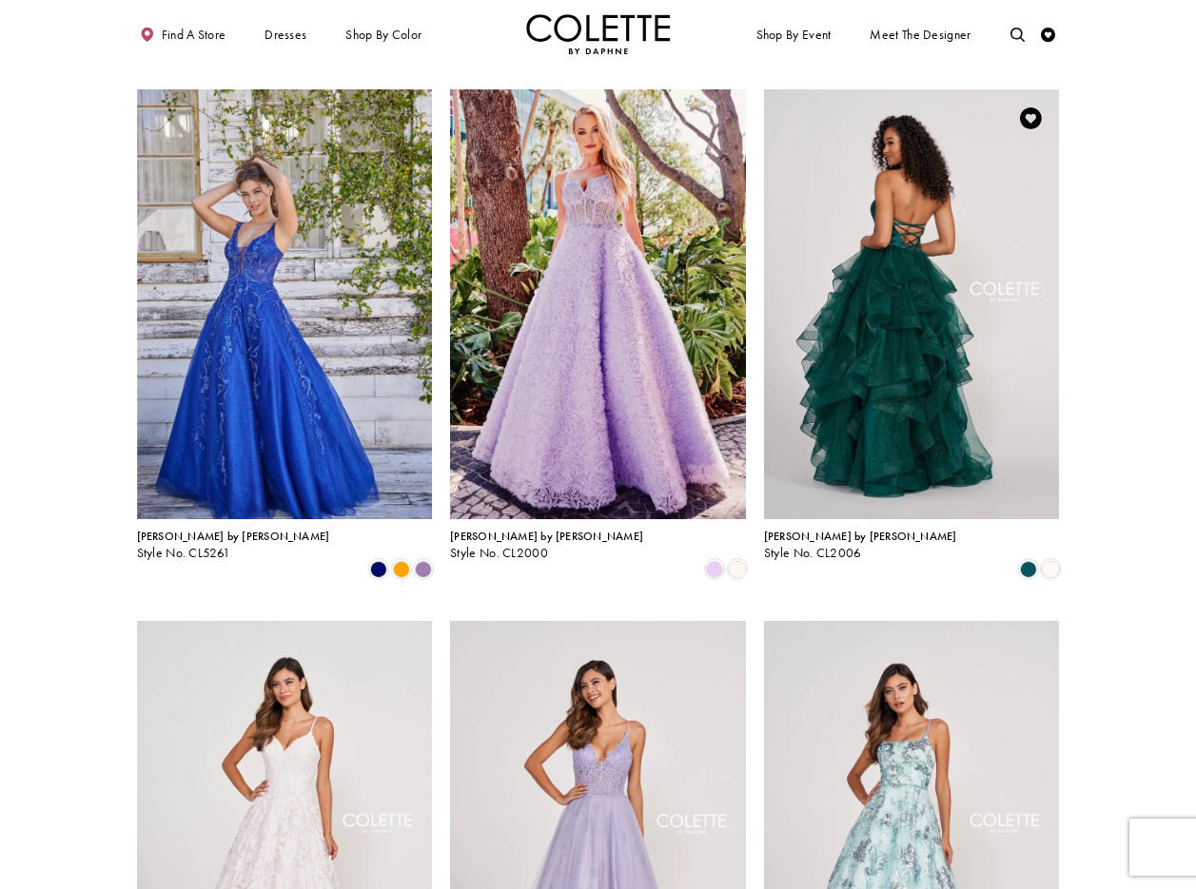
scroll to position [1100, 0]
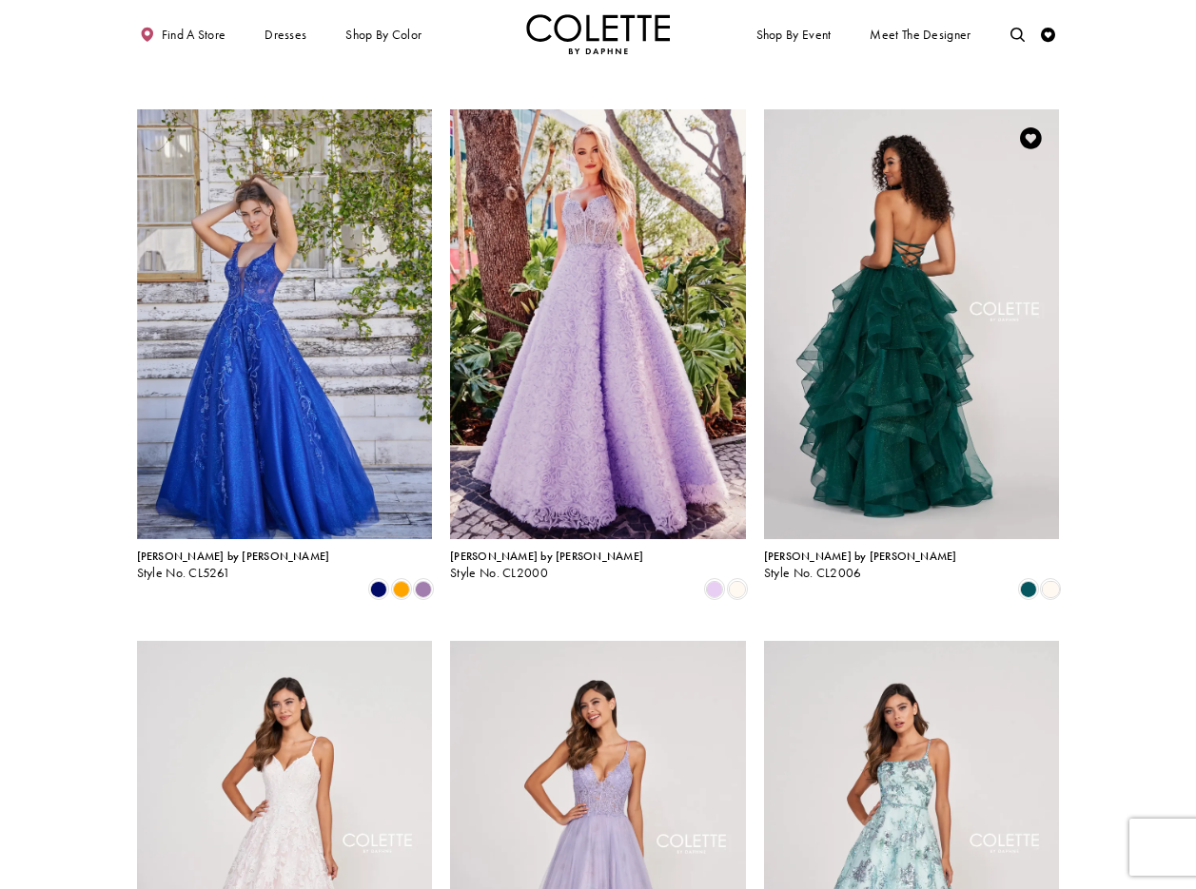
click at [862, 230] on img "Visit Colette by Daphne Style No. CL2006 Page" at bounding box center [912, 324] width 296 height 430
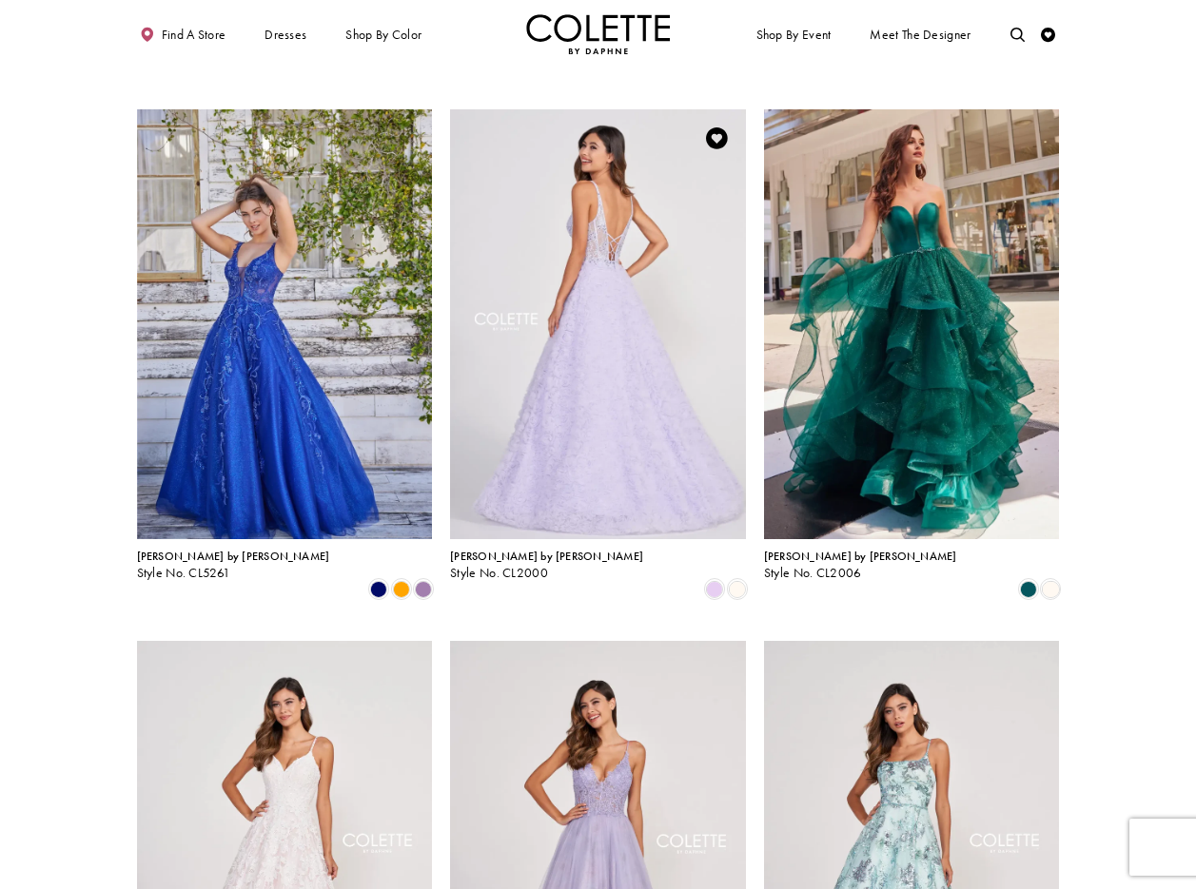
click at [610, 213] on img "Visit Colette by Daphne Style No. CL2000 Page" at bounding box center [598, 324] width 296 height 430
click at [575, 200] on img "Visit Colette by Daphne Style No. CL2000 Page" at bounding box center [598, 324] width 296 height 430
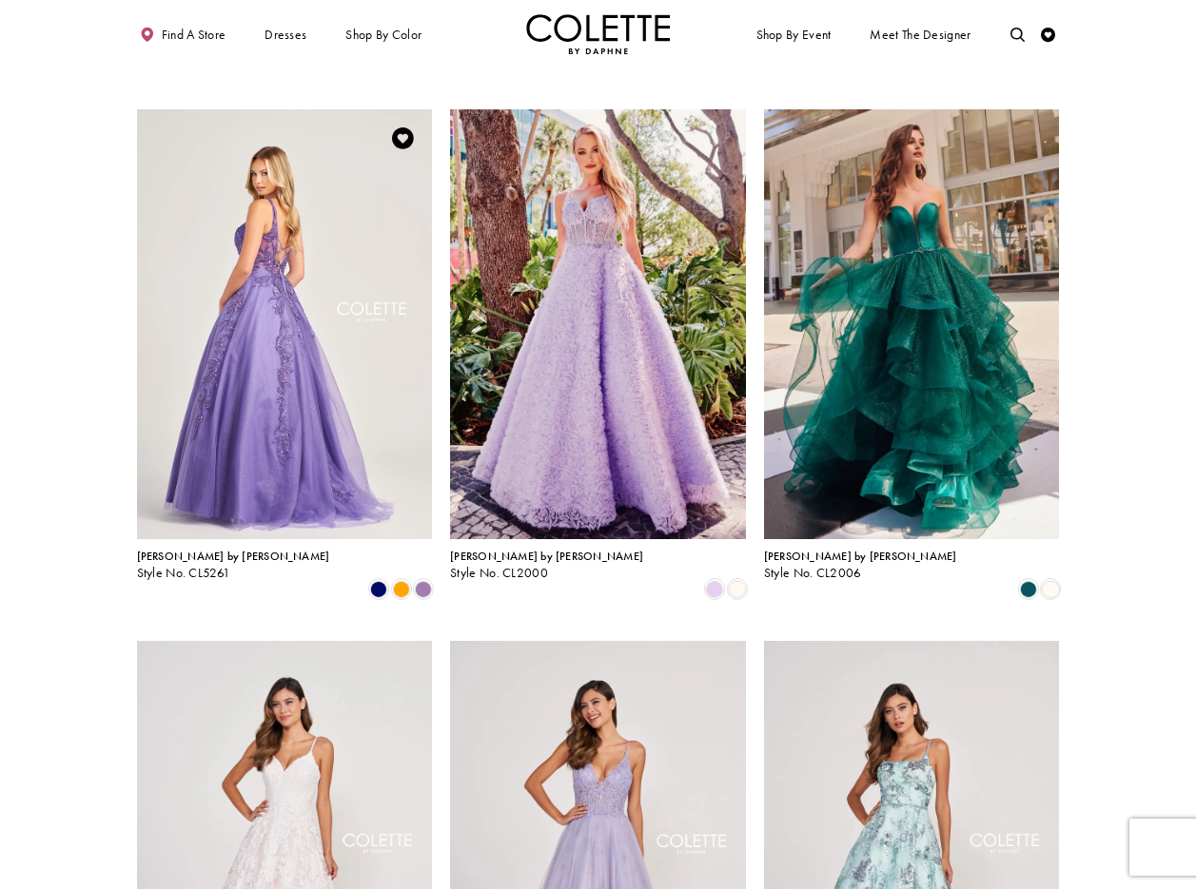
click at [285, 239] on img "Visit Colette by Daphne Style No. CL5261 Page" at bounding box center [285, 324] width 296 height 430
click at [254, 184] on img "Visit Colette by Daphne Style No. CL5261 Page" at bounding box center [285, 324] width 296 height 430
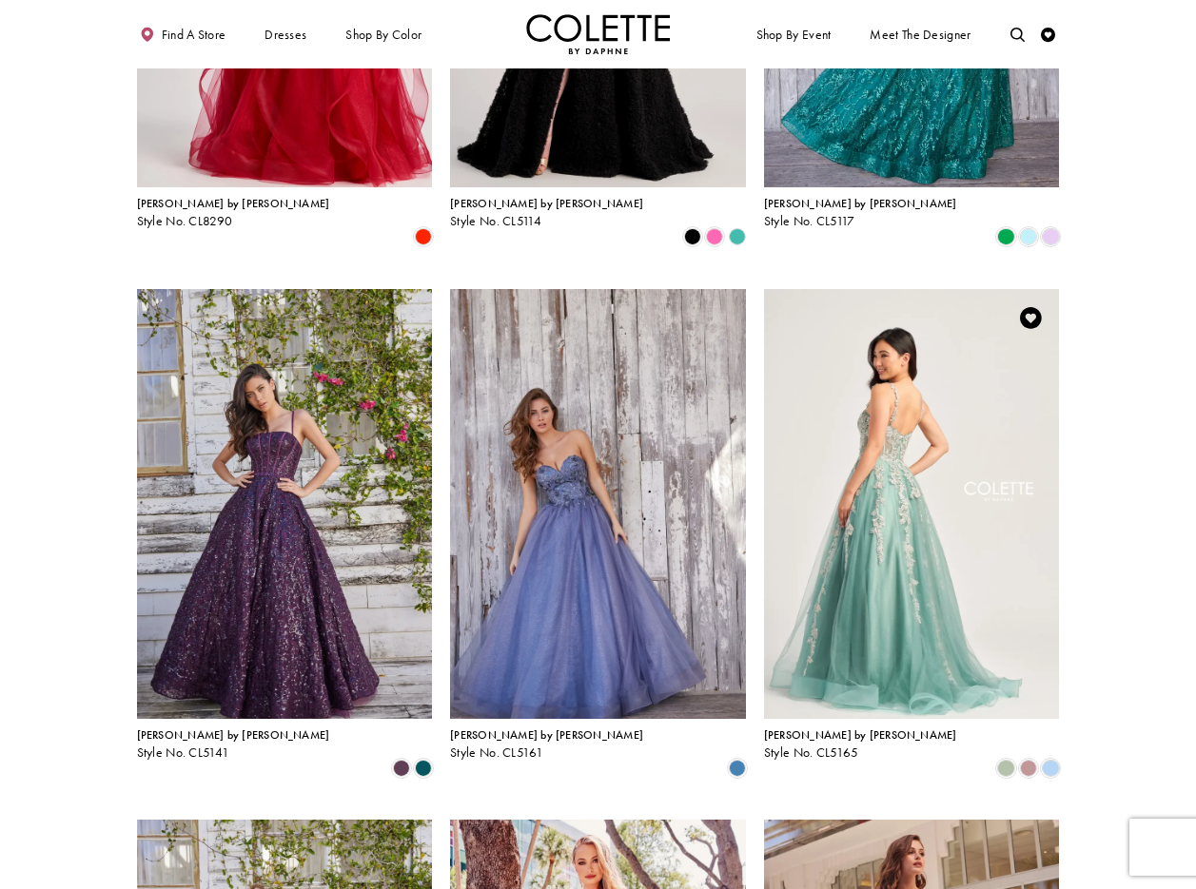
scroll to position [423, 0]
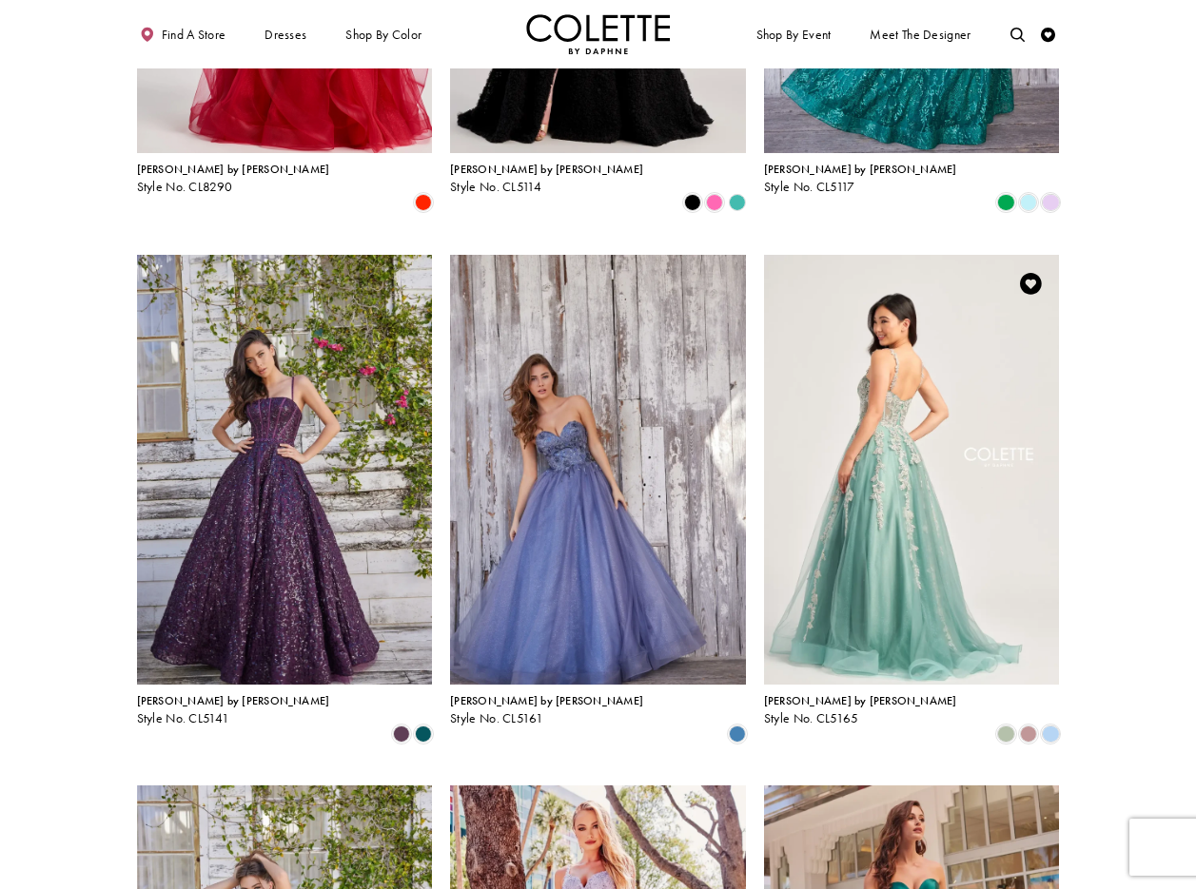
click at [906, 347] on img "Visit Colette by Daphne Style No. CL5165 Page" at bounding box center [912, 470] width 296 height 430
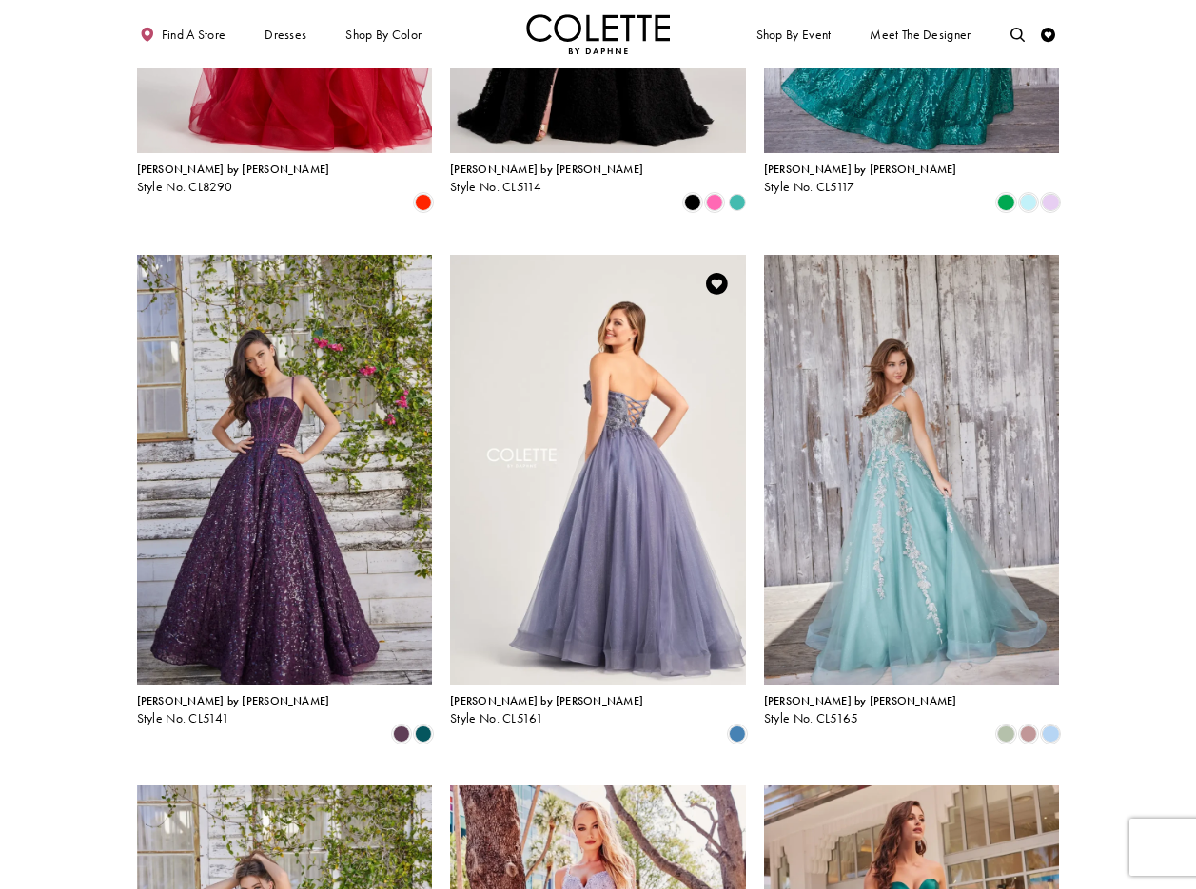
click at [618, 347] on img "Visit Colette by Daphne Style No. CL5161 Page" at bounding box center [598, 470] width 296 height 430
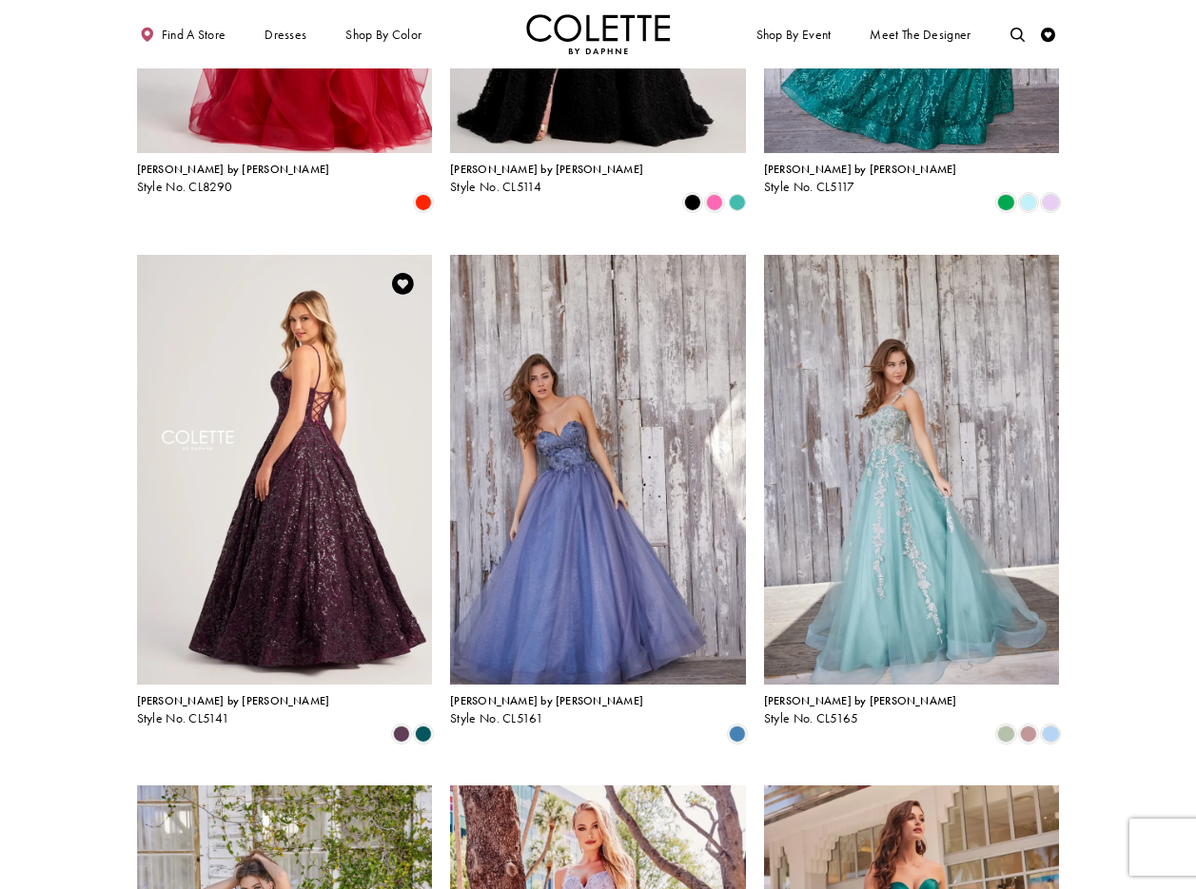
scroll to position [463, 0]
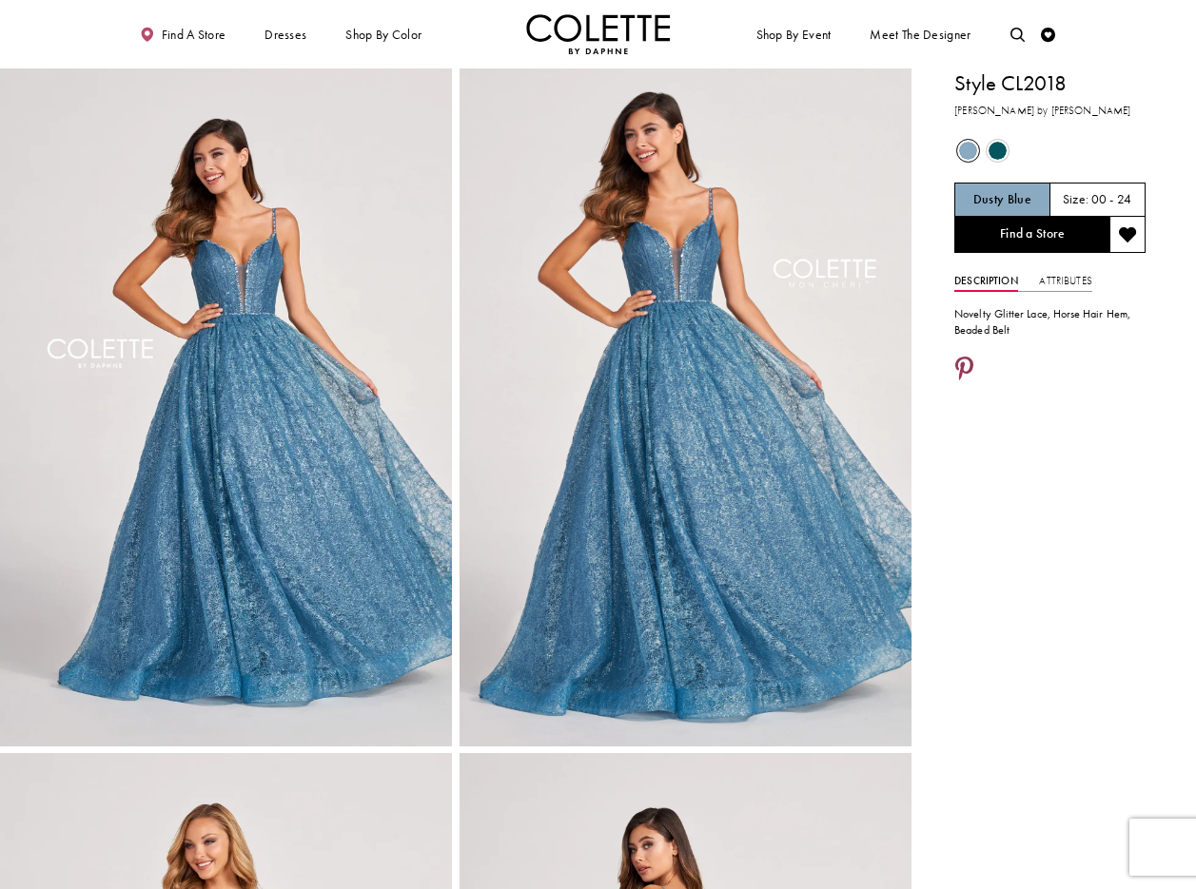
click at [970, 367] on icon "Share using Pinterest - Opens in new tab" at bounding box center [964, 371] width 18 height 26
click at [1072, 278] on link "Attributes" at bounding box center [1065, 281] width 52 height 21
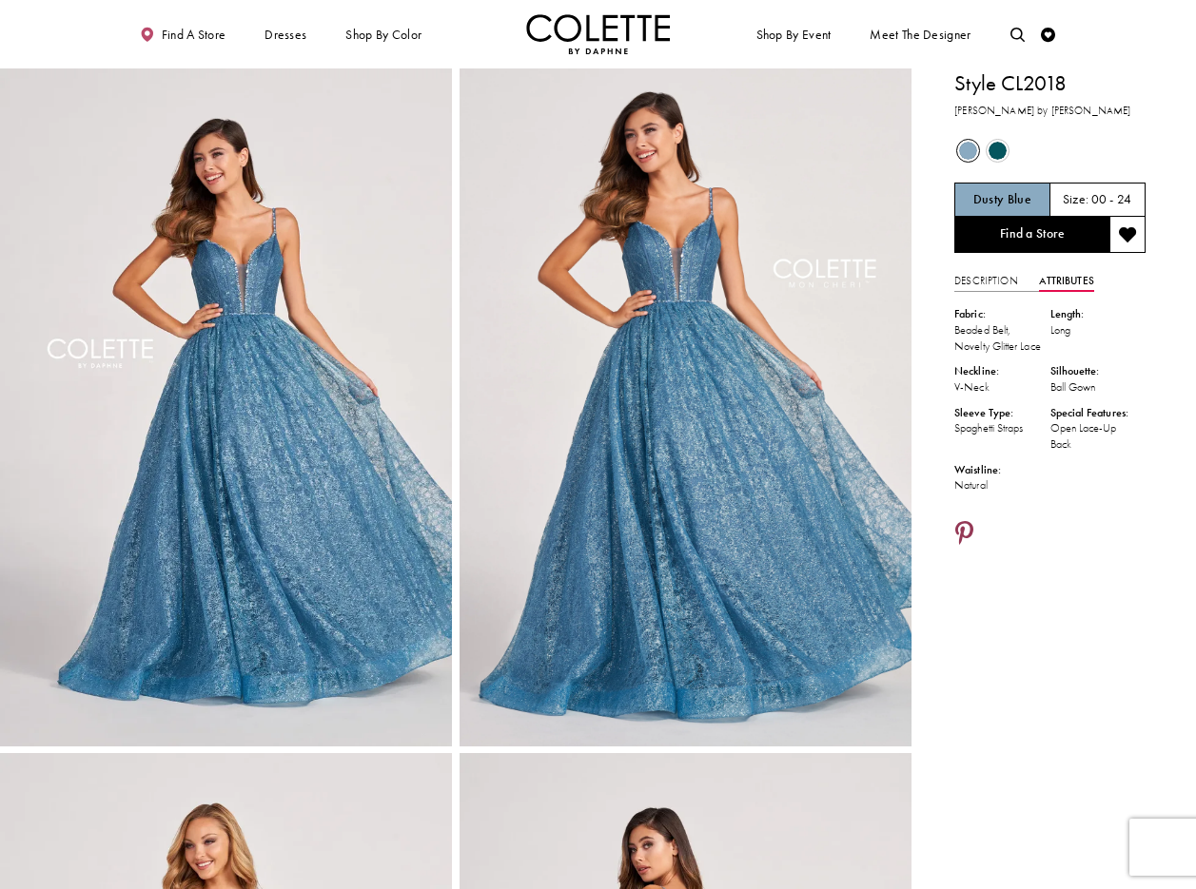
click at [968, 537] on link "Share using Pinterest - Opens in new tab" at bounding box center [964, 535] width 20 height 28
click at [963, 545] on icon "Share using Pinterest - Opens in new tab" at bounding box center [964, 535] width 18 height 26
click at [1086, 88] on h1 "Style CL2018" at bounding box center [1049, 83] width 191 height 30
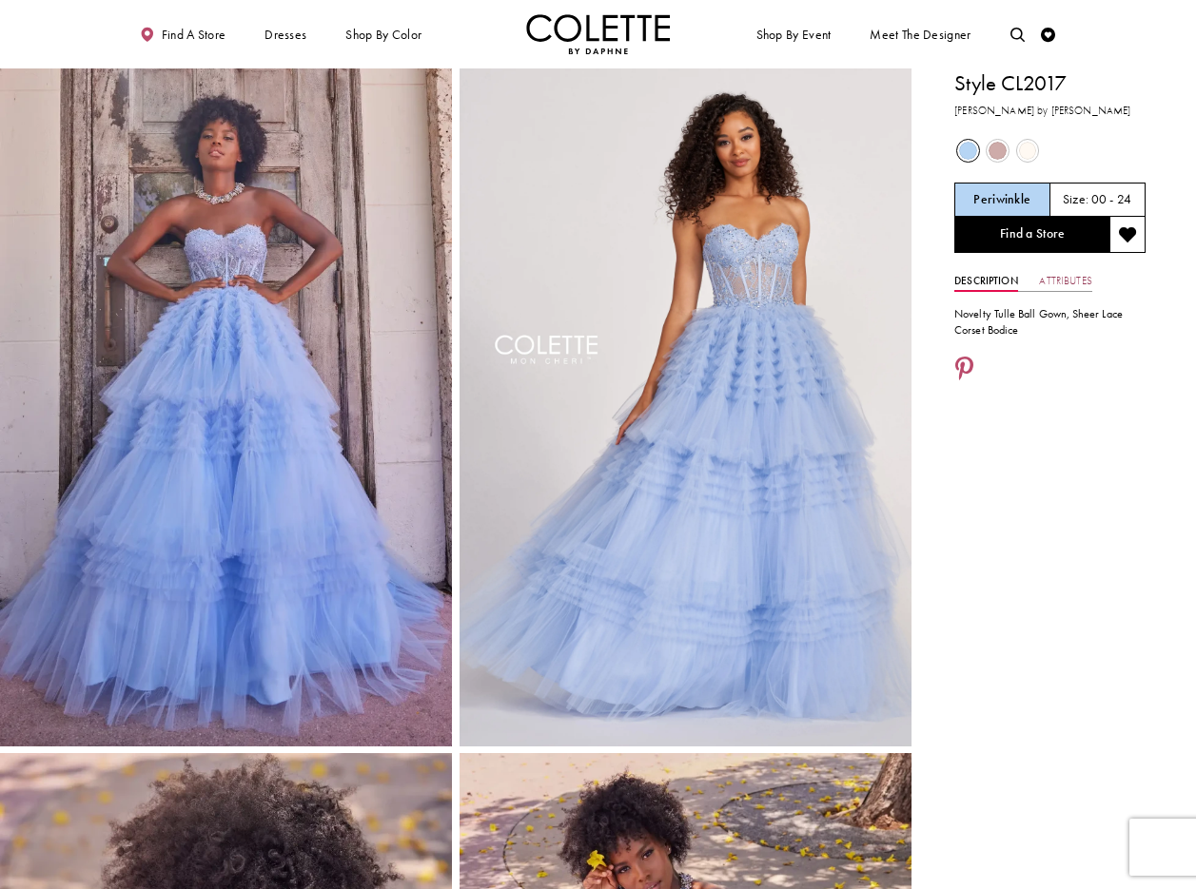
click at [1065, 283] on link "Attributes" at bounding box center [1065, 281] width 52 height 21
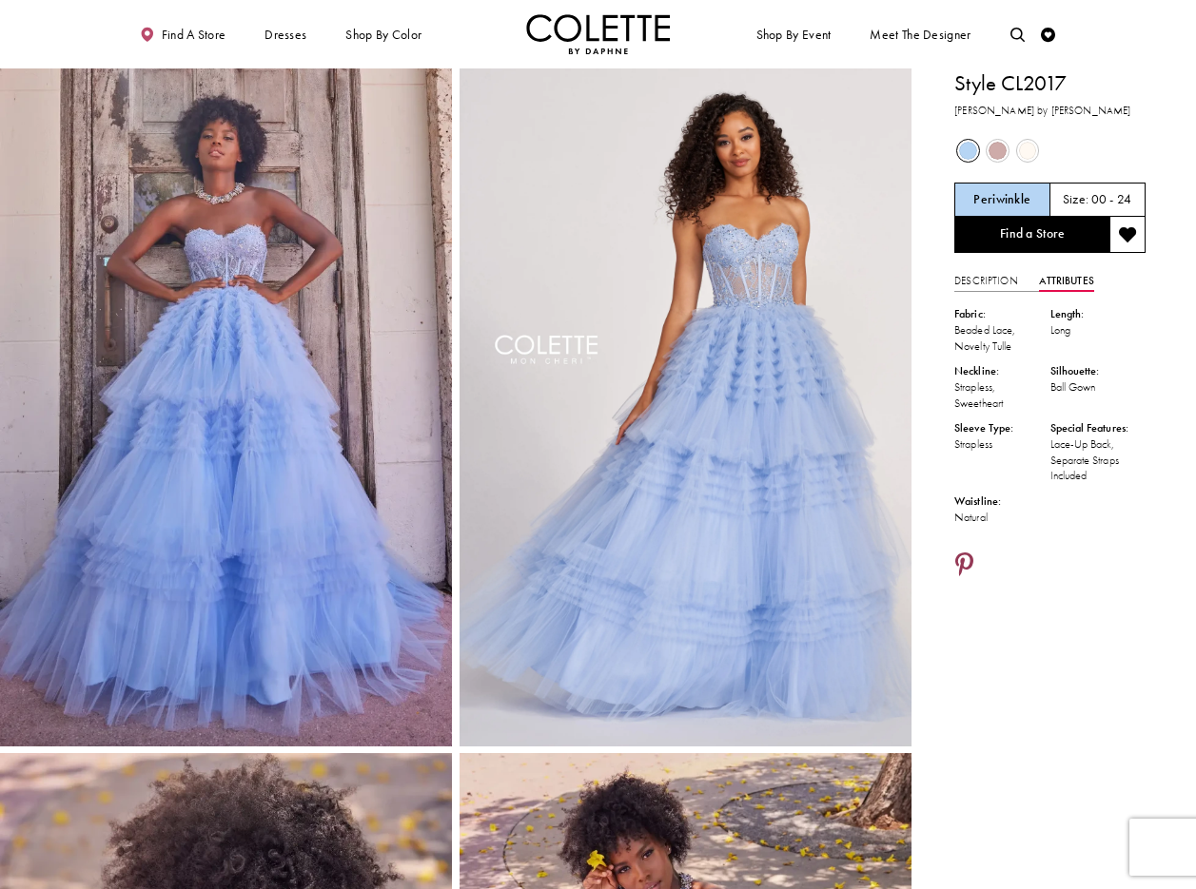
click at [963, 557] on icon "Share using Pinterest - Opens in new tab" at bounding box center [964, 567] width 18 height 26
click at [966, 562] on icon "Share using Pinterest - Opens in new tab" at bounding box center [964, 567] width 18 height 26
click at [963, 561] on icon "Share using Pinterest - Opens in new tab" at bounding box center [964, 567] width 18 height 26
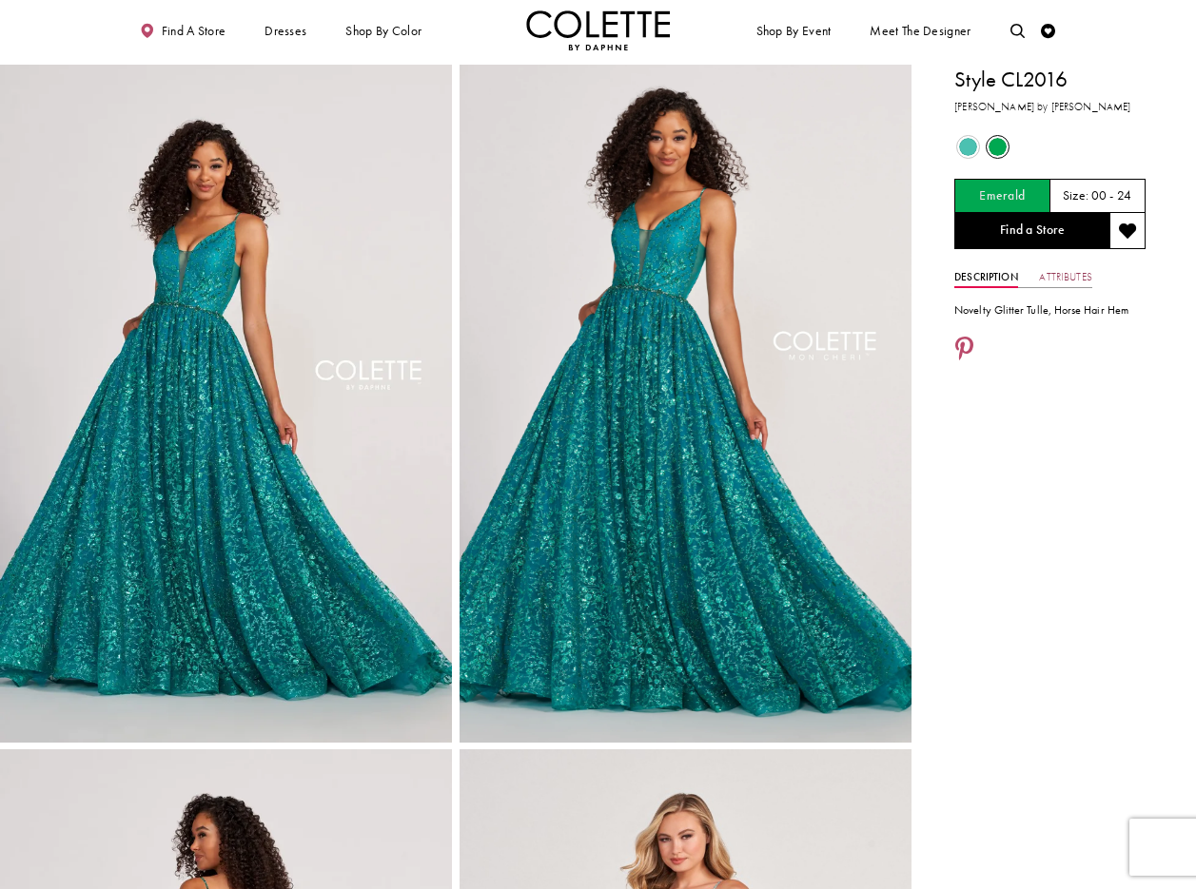
click at [1065, 278] on link "Attributes" at bounding box center [1065, 277] width 52 height 21
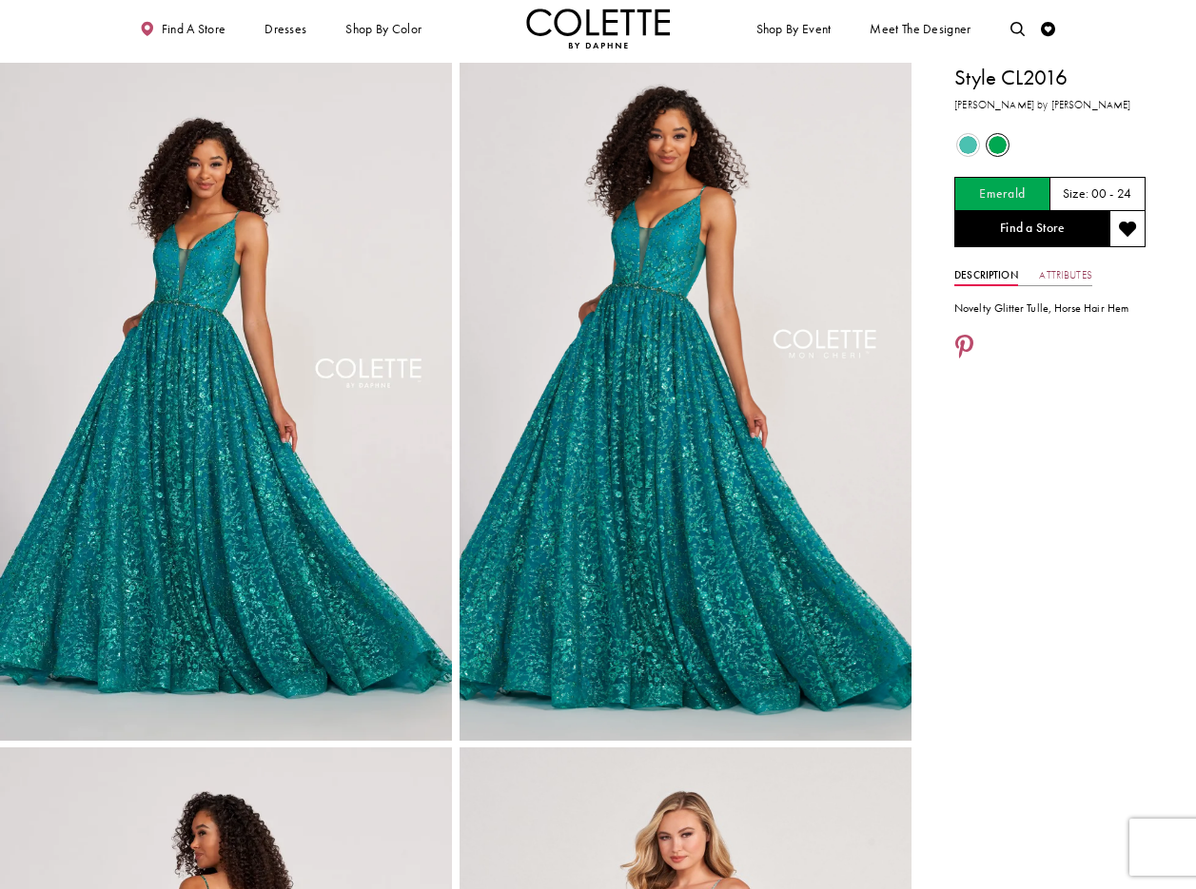
scroll to position [5, 0]
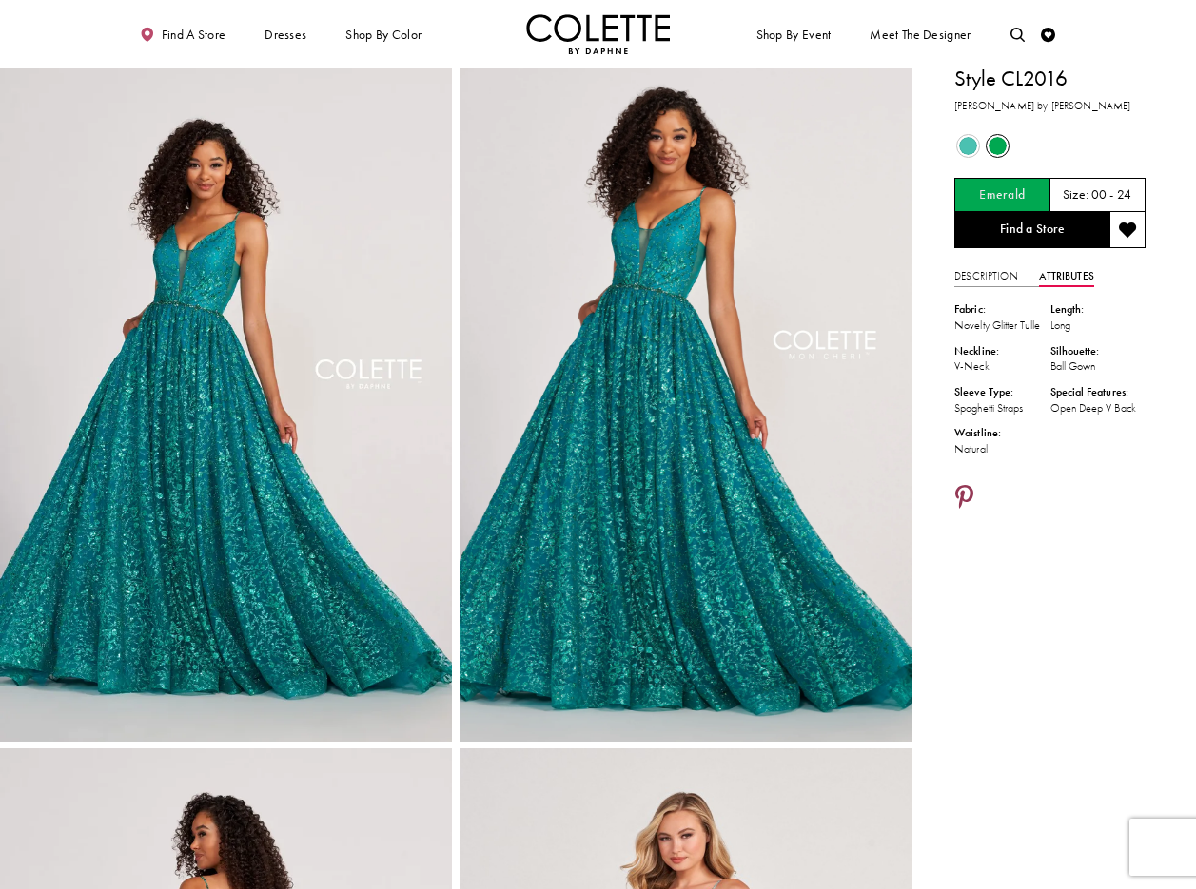
click at [967, 512] on icon "Share using Pinterest - Opens in new tab" at bounding box center [964, 499] width 18 height 26
click at [965, 512] on icon "Share using Pinterest - Opens in new tab" at bounding box center [964, 499] width 18 height 26
click at [967, 512] on icon "Share using Pinterest - Opens in new tab" at bounding box center [964, 499] width 18 height 26
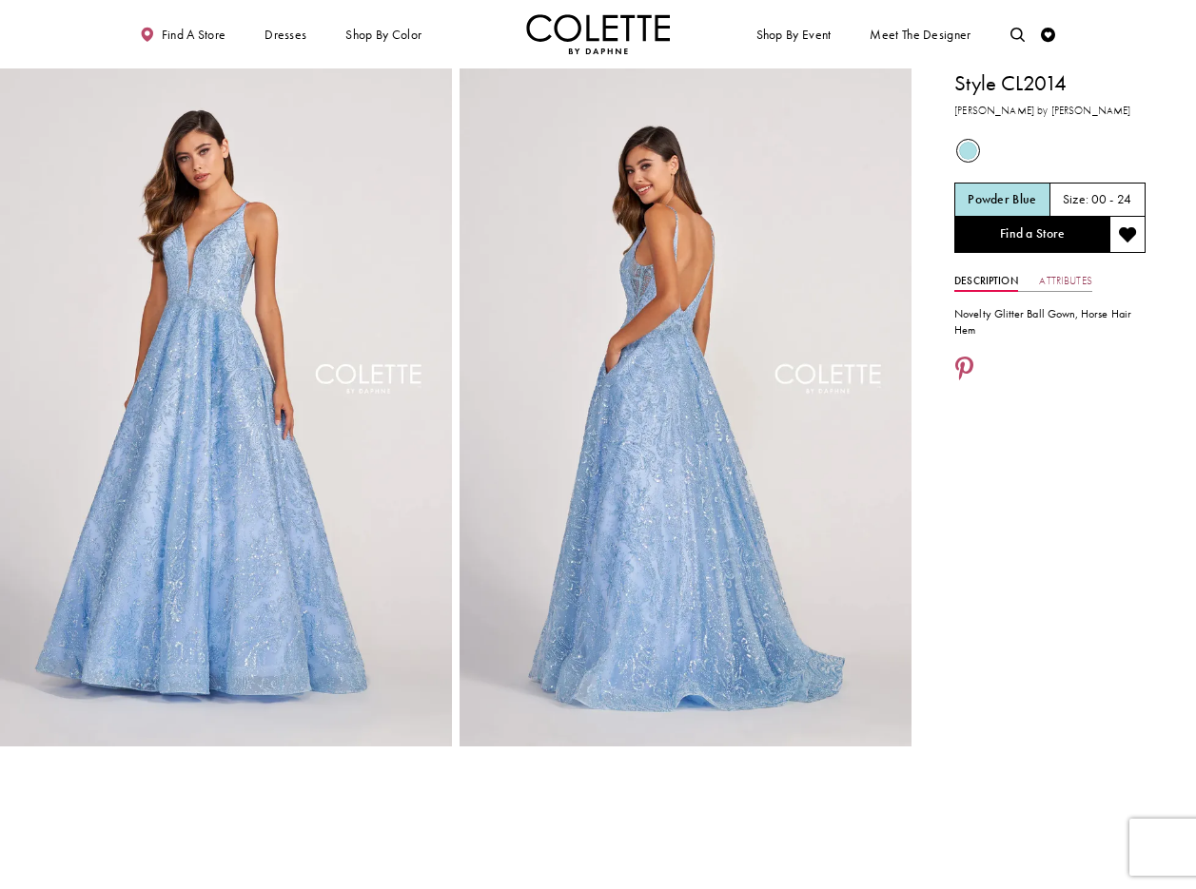
click at [1071, 280] on link "Attributes" at bounding box center [1065, 281] width 52 height 21
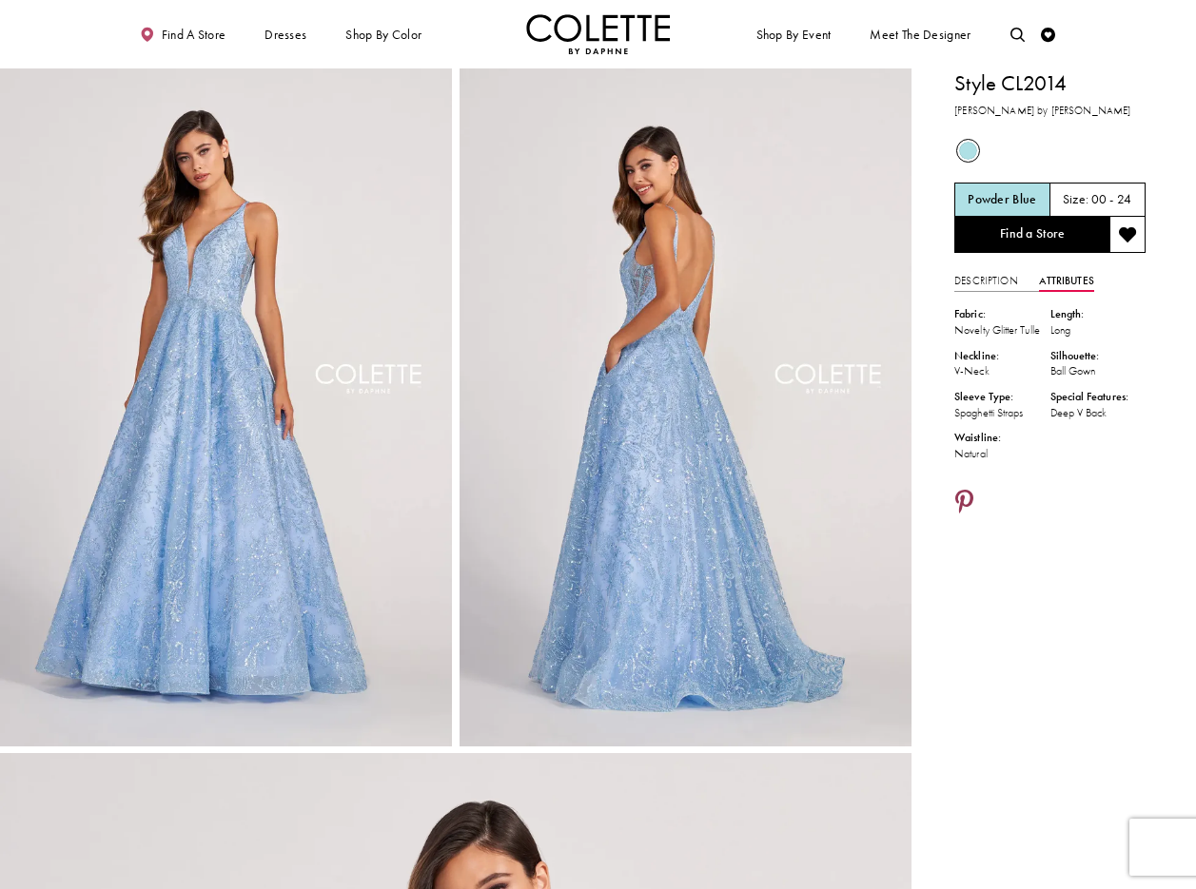
click at [967, 513] on icon "Share using Pinterest - Opens in new tab" at bounding box center [964, 504] width 18 height 26
click at [965, 516] on icon "Share using Pinterest - Opens in new tab" at bounding box center [964, 504] width 18 height 26
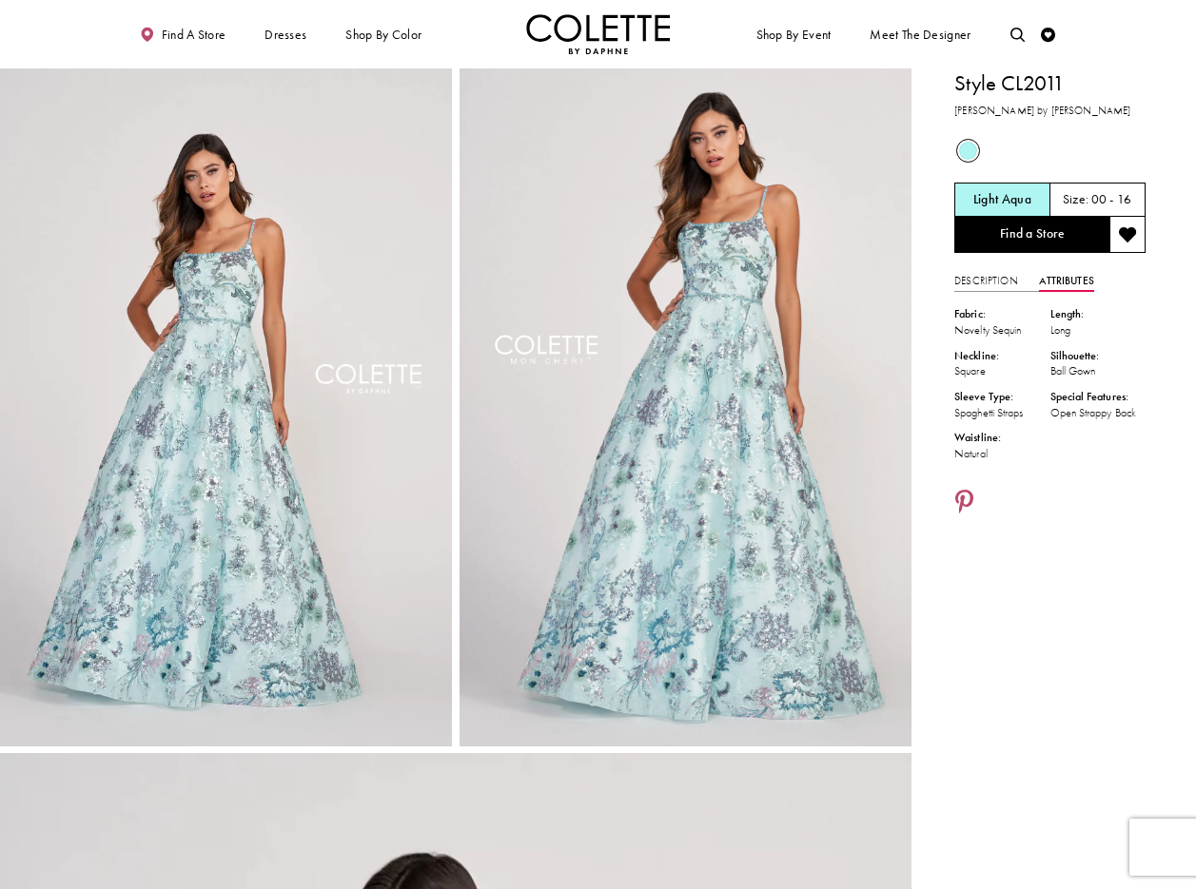
scroll to position [4, 0]
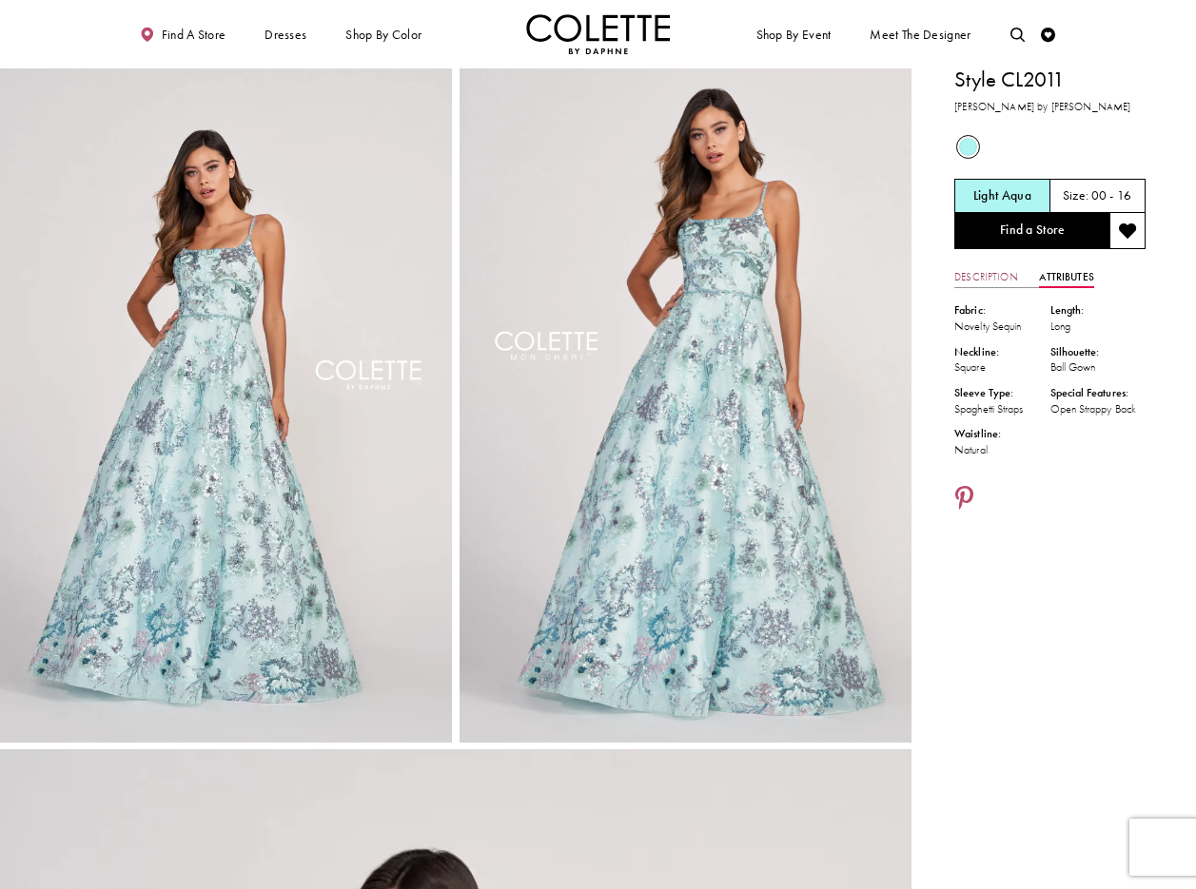
click at [997, 279] on link "Description" at bounding box center [986, 277] width 64 height 21
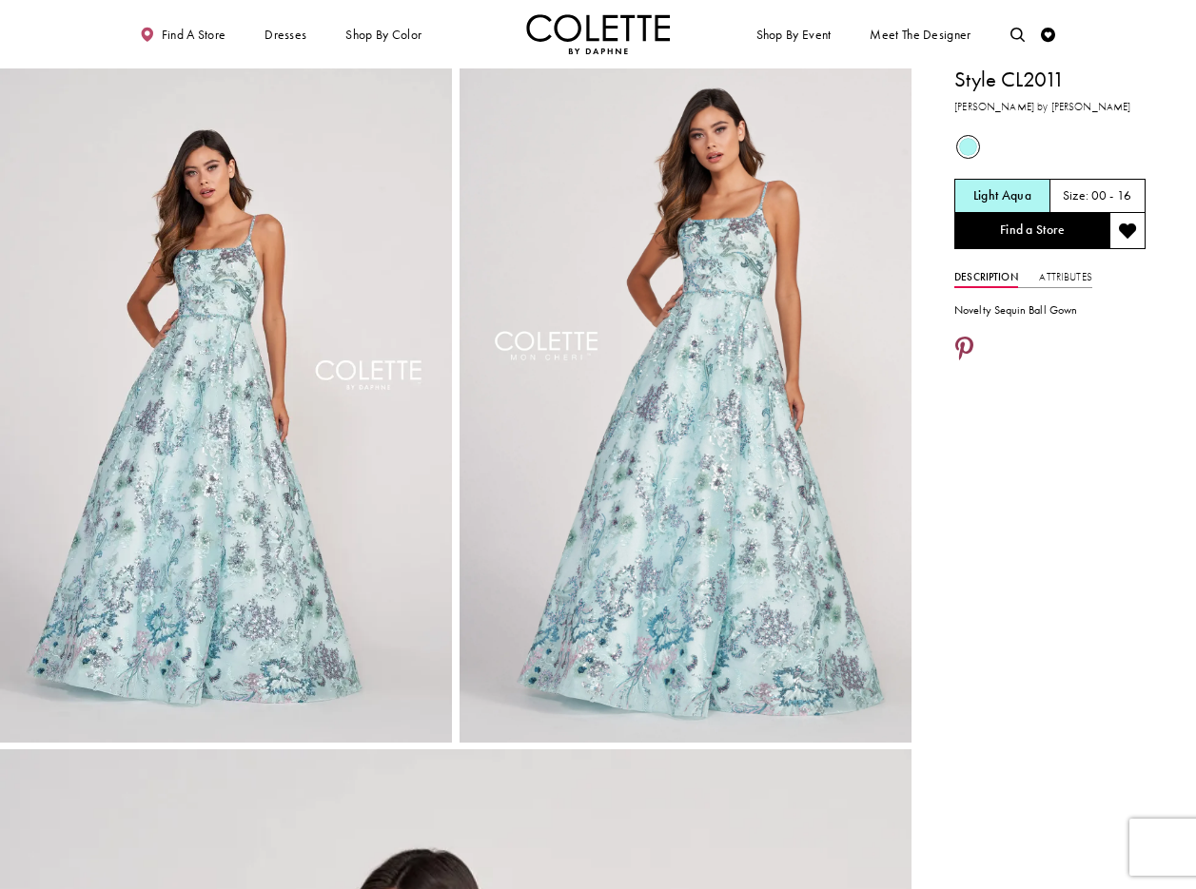
click at [963, 342] on icon "Share using Pinterest - Opens in new tab" at bounding box center [964, 351] width 18 height 26
click at [961, 339] on icon "Share using Pinterest - Opens in new tab" at bounding box center [964, 351] width 18 height 26
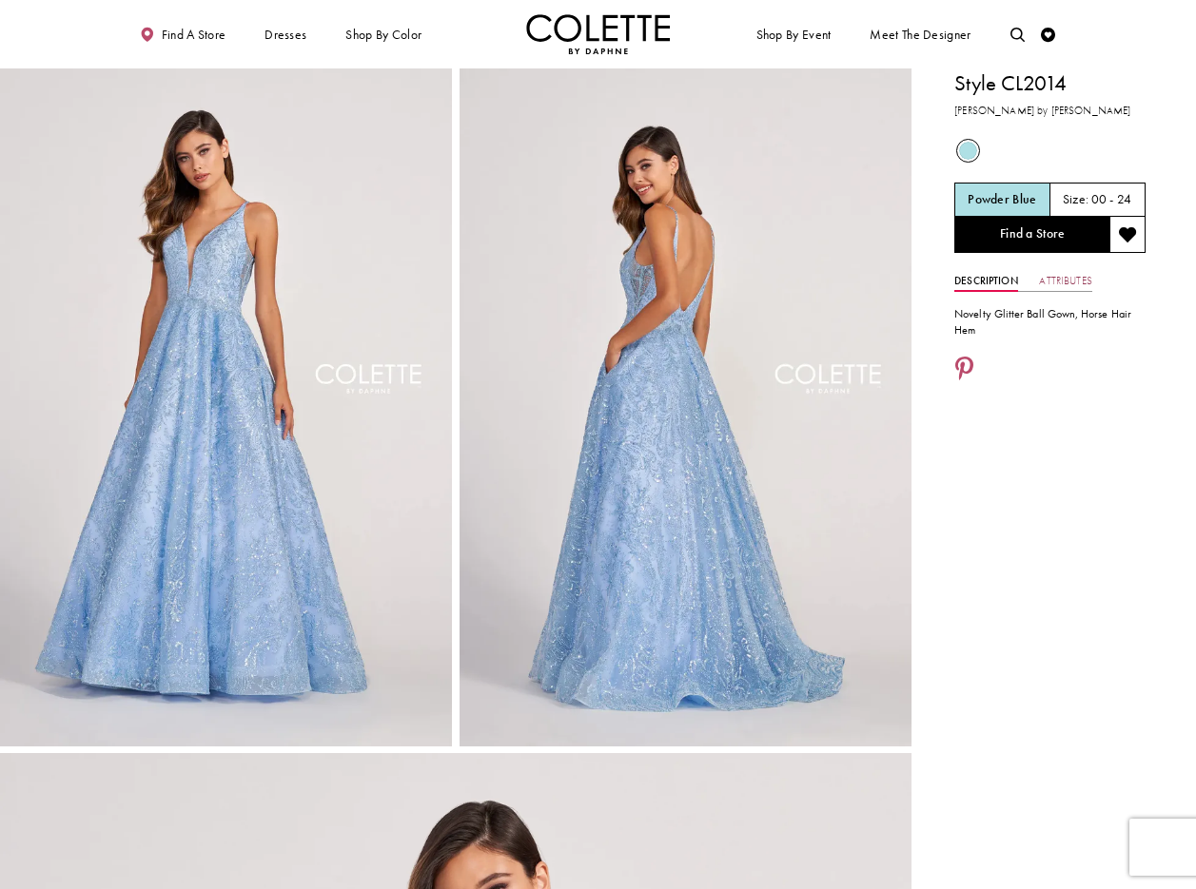
click at [1065, 276] on link "Attributes" at bounding box center [1065, 281] width 52 height 21
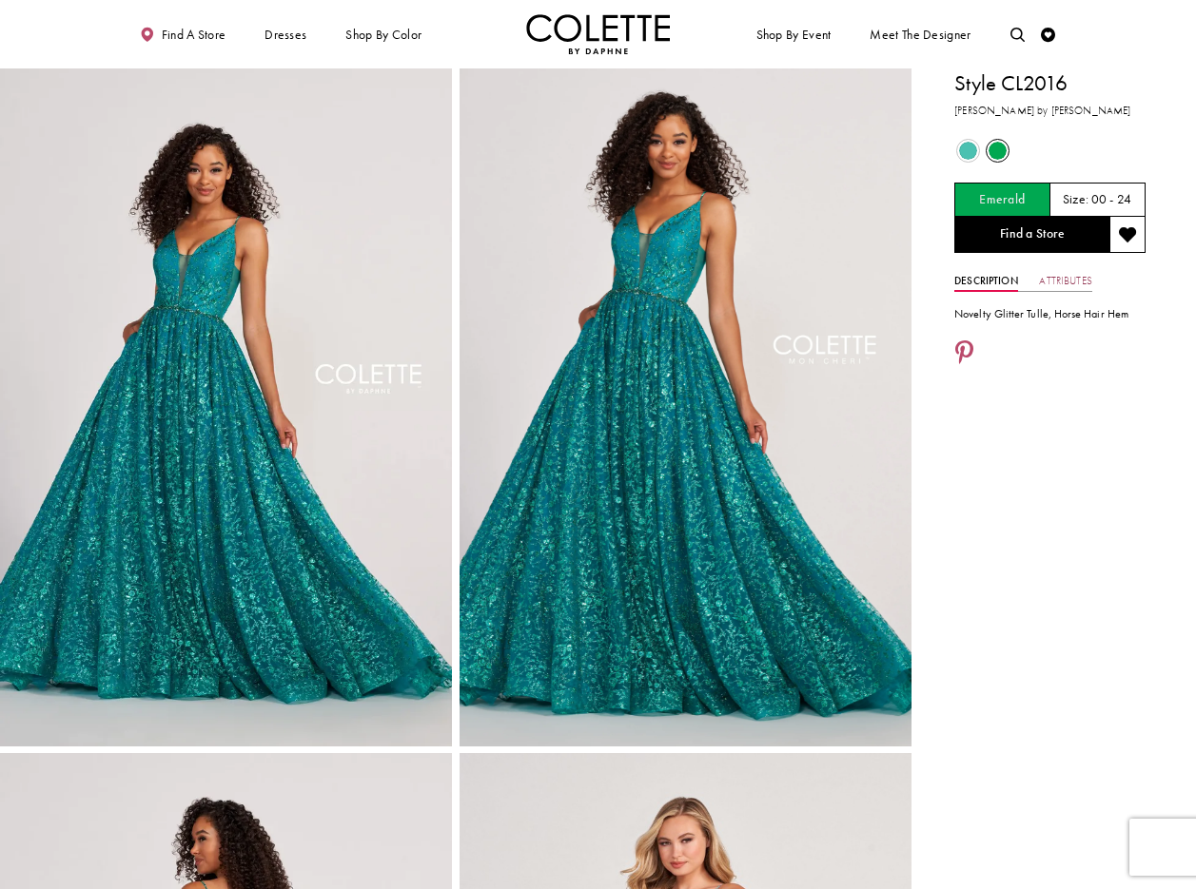
click at [1072, 280] on link "Attributes" at bounding box center [1065, 281] width 52 height 21
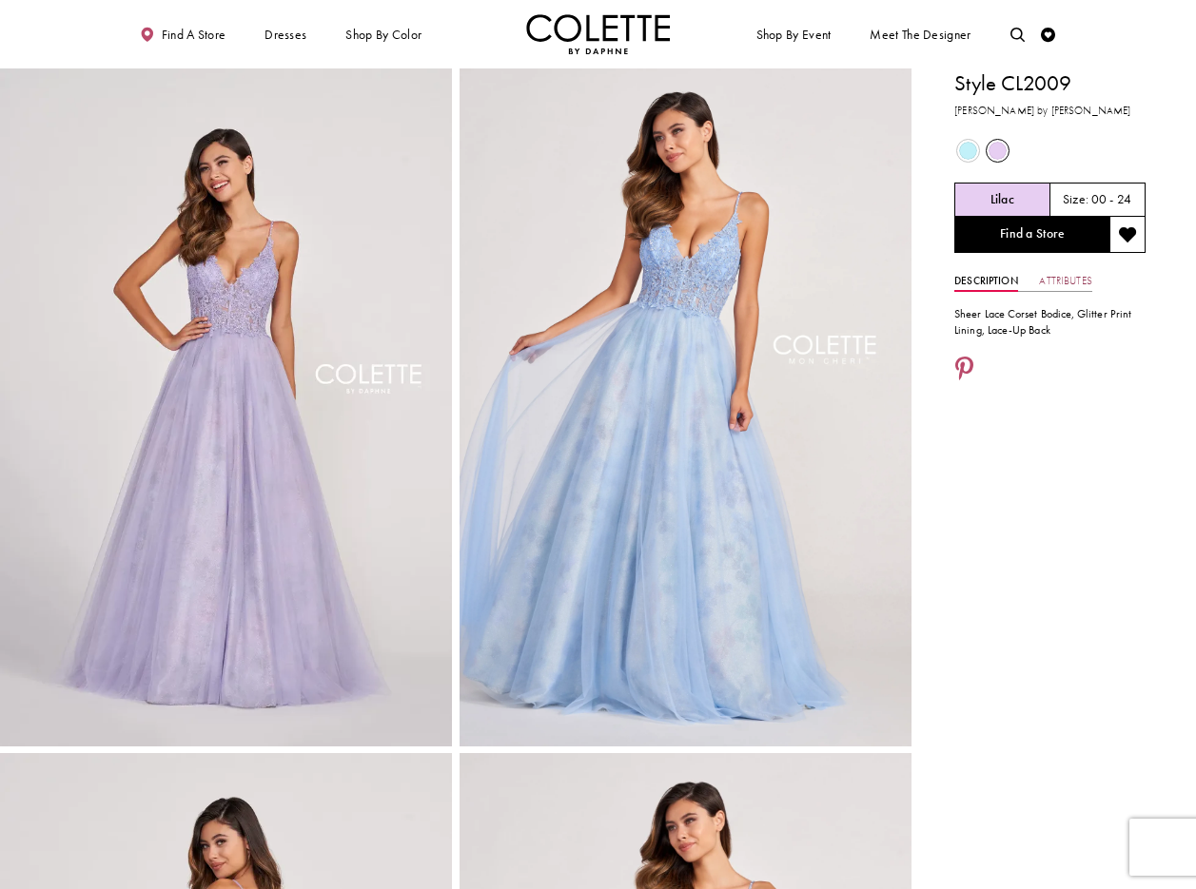
click at [1068, 279] on link "Attributes" at bounding box center [1065, 281] width 52 height 21
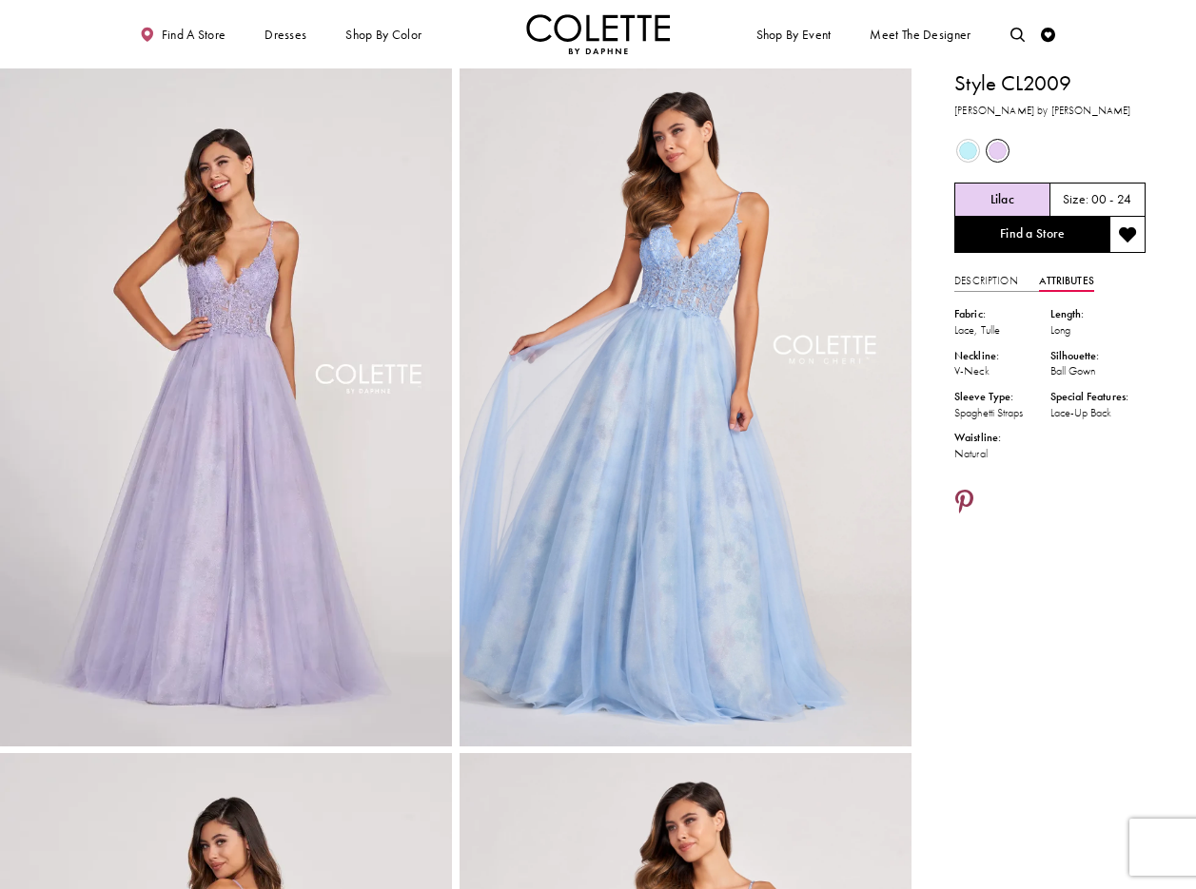
click at [967, 493] on icon "Share using Pinterest - Opens in new tab" at bounding box center [964, 504] width 18 height 26
click at [958, 495] on icon "Share using Pinterest - Opens in new tab" at bounding box center [964, 504] width 18 height 26
click at [966, 498] on icon "Share using Pinterest - Opens in new tab" at bounding box center [964, 504] width 18 height 26
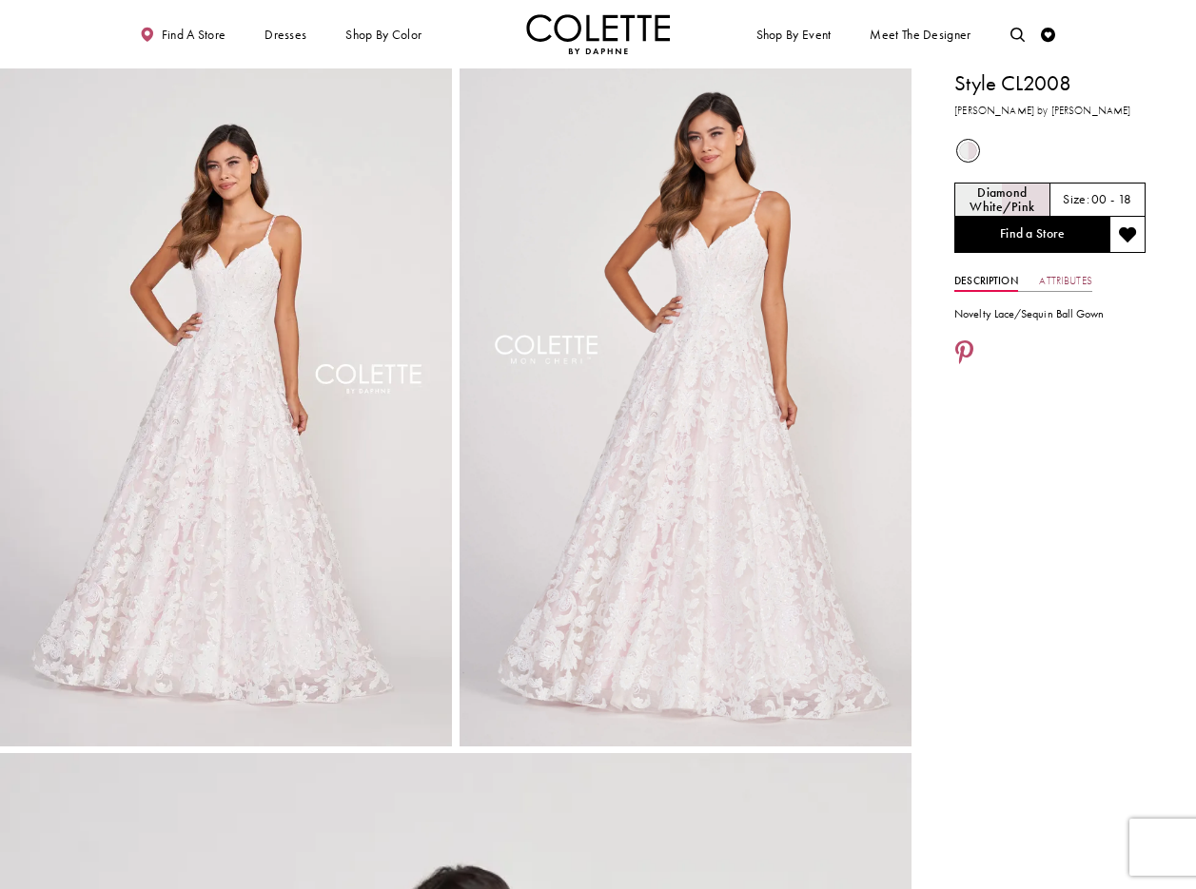
click at [1058, 274] on link "Attributes" at bounding box center [1065, 281] width 52 height 21
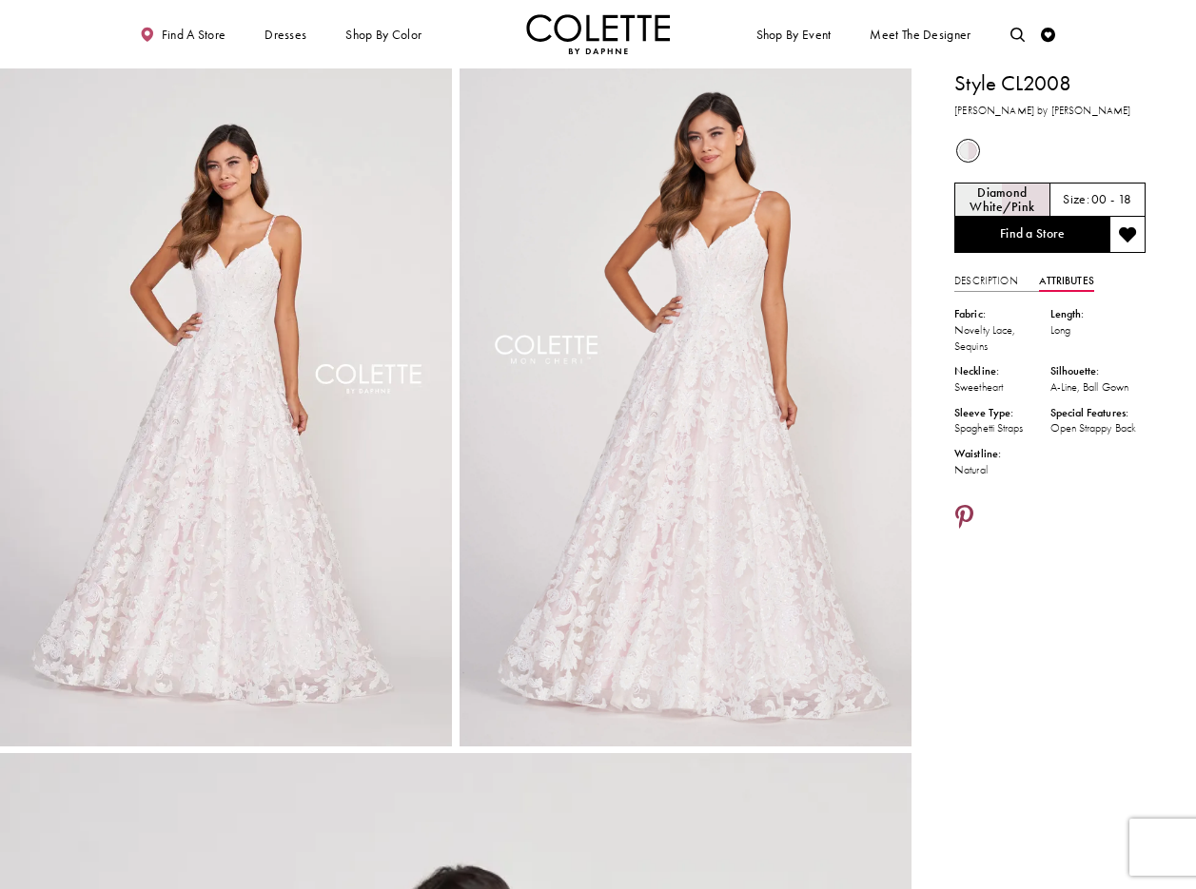
click at [968, 524] on icon "Share using Pinterest - Opens in new tab" at bounding box center [964, 519] width 18 height 26
click at [965, 532] on icon "Share using Pinterest - Opens in new tab" at bounding box center [964, 519] width 18 height 26
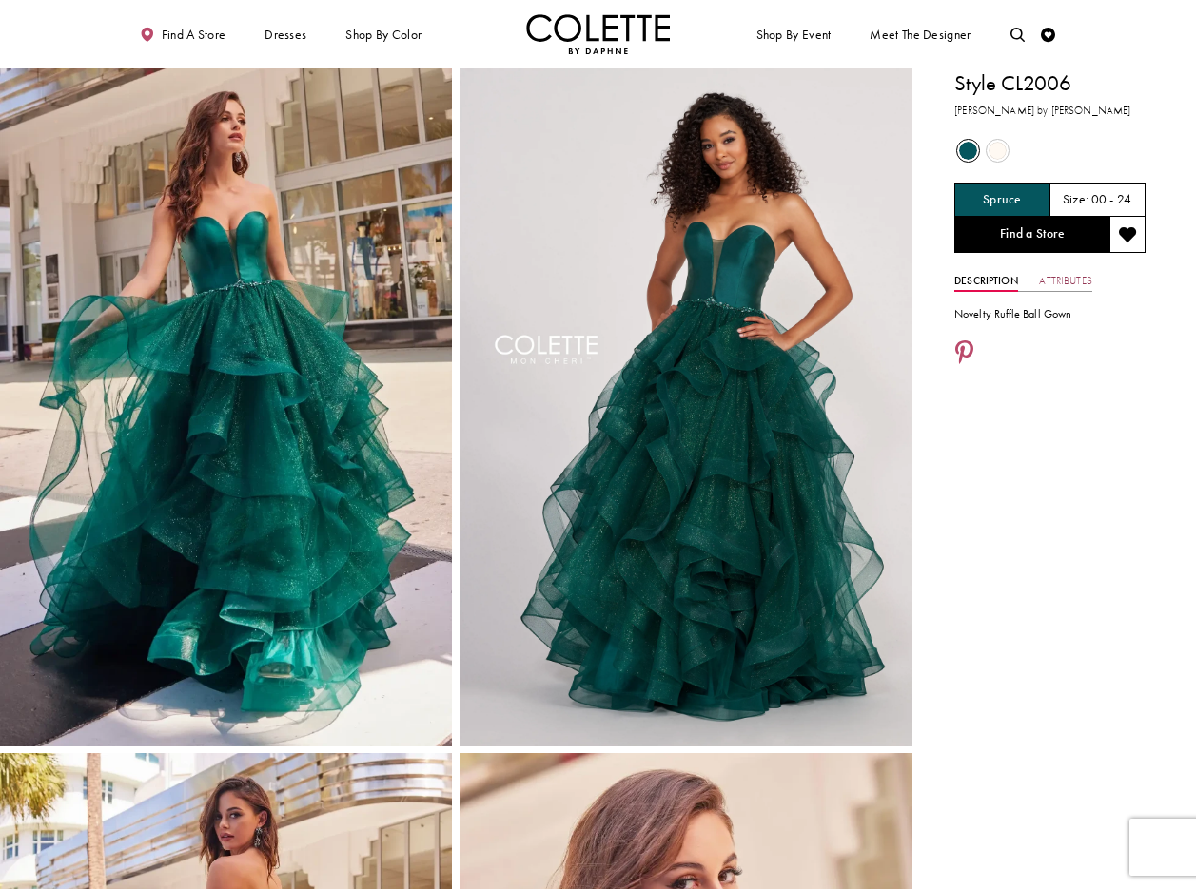
click at [1074, 276] on link "Attributes" at bounding box center [1065, 281] width 52 height 21
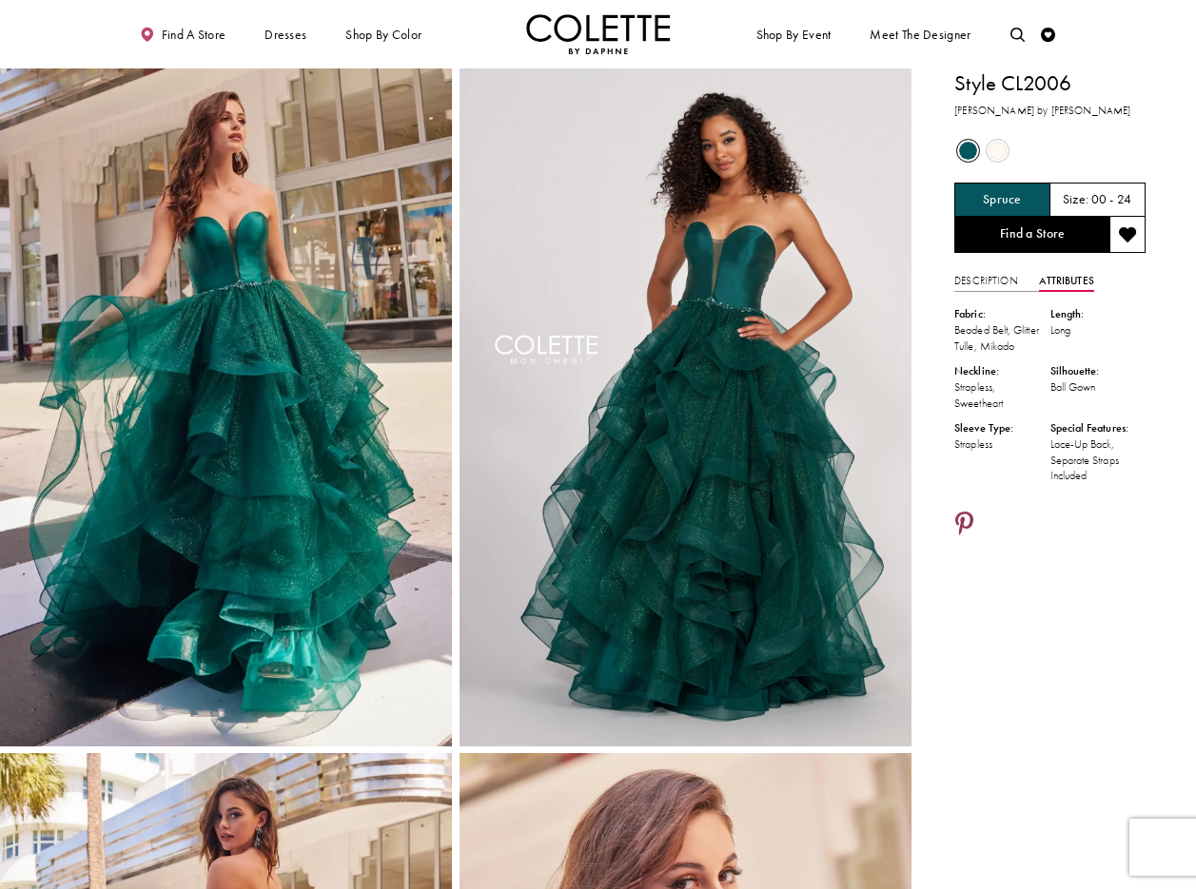
click at [967, 537] on icon "Share using Pinterest - Opens in new tab" at bounding box center [964, 526] width 18 height 26
click at [973, 532] on link "Share using Pinterest - Opens in new tab" at bounding box center [964, 526] width 20 height 28
click at [962, 537] on icon "Share using Pinterest - Opens in new tab" at bounding box center [964, 526] width 18 height 26
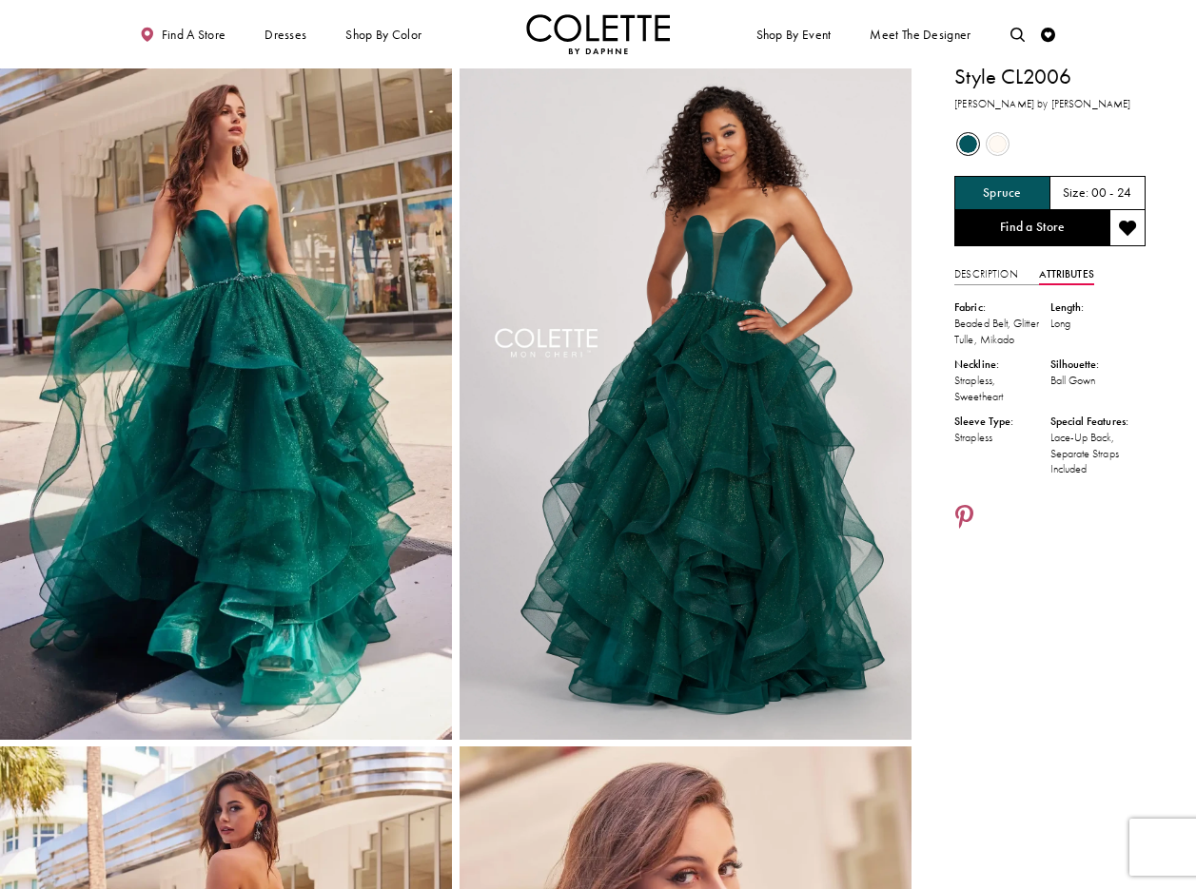
scroll to position [2, 0]
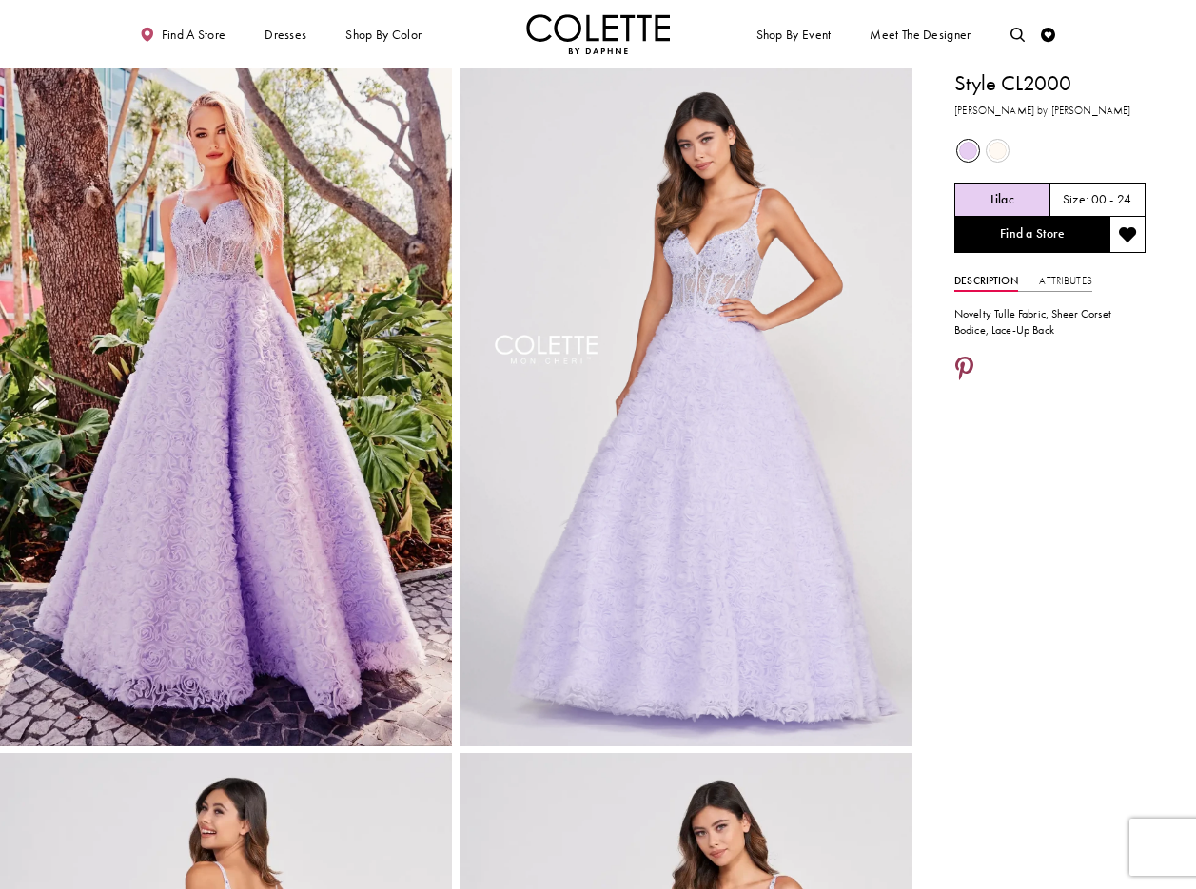
click at [967, 365] on icon "Share using Pinterest - Opens in new tab" at bounding box center [964, 371] width 18 height 26
click at [1072, 279] on link "Attributes" at bounding box center [1065, 281] width 52 height 21
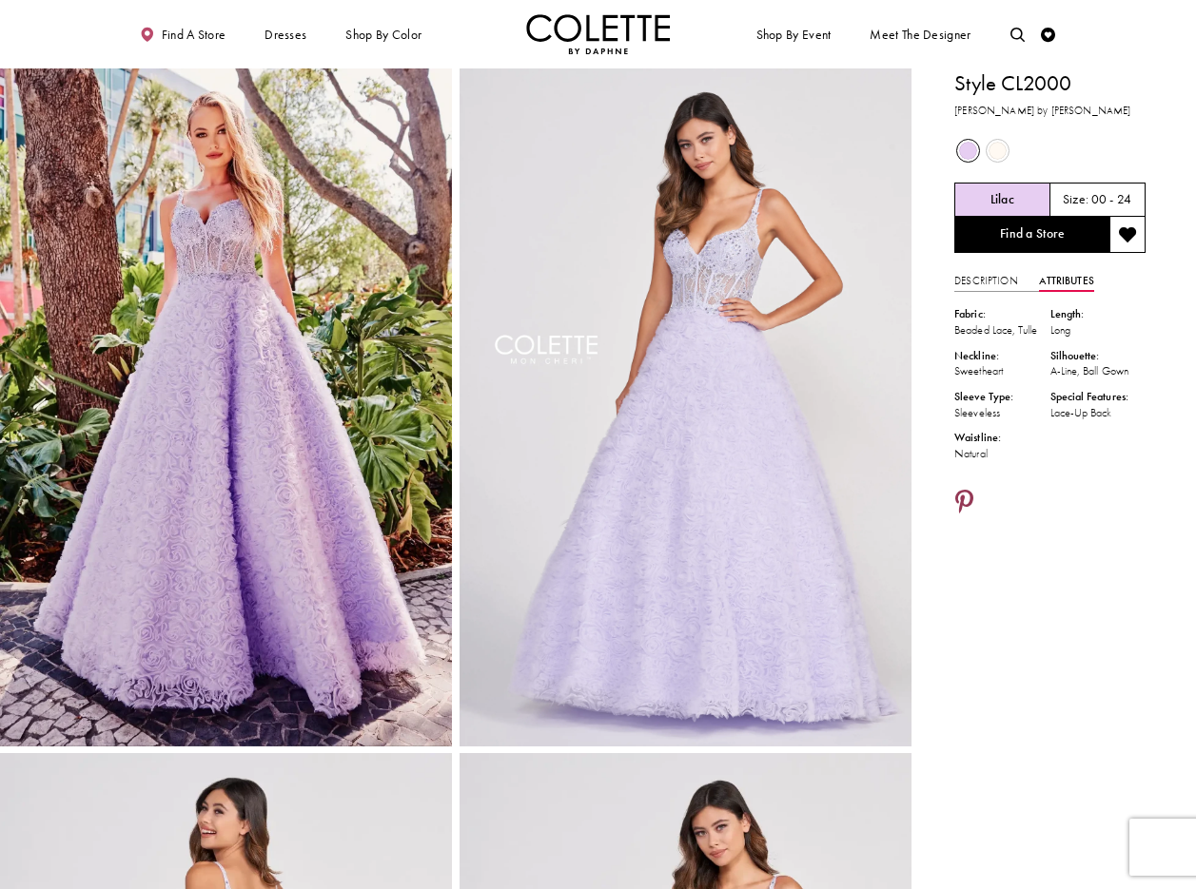
click at [965, 496] on icon "Share using Pinterest - Opens in new tab" at bounding box center [964, 504] width 18 height 26
click at [965, 495] on icon "Share using Pinterest - Opens in new tab" at bounding box center [964, 504] width 18 height 26
click at [969, 500] on icon "Share using Pinterest - Opens in new tab" at bounding box center [964, 504] width 18 height 26
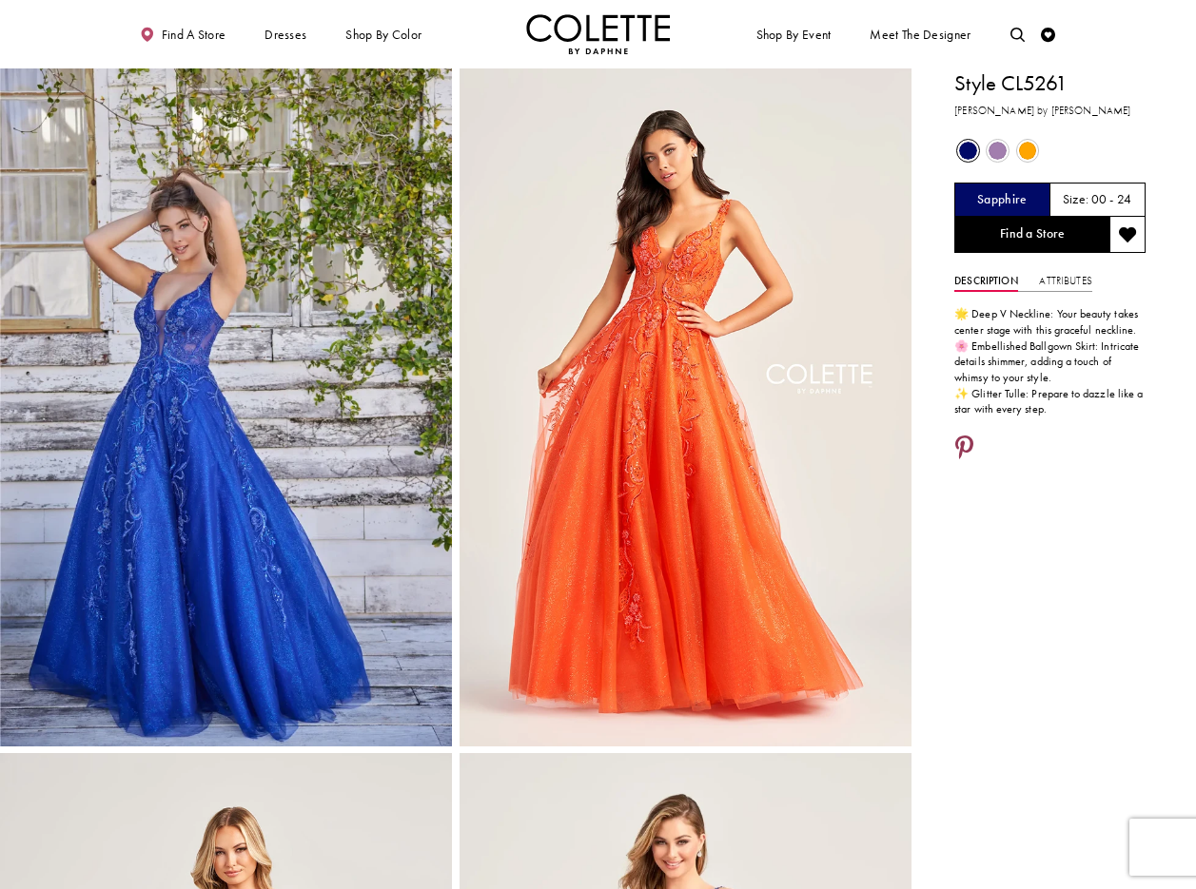
click at [962, 445] on icon "Share using Pinterest - Opens in new tab" at bounding box center [964, 450] width 18 height 26
click at [1069, 278] on link "Attributes" at bounding box center [1065, 281] width 52 height 21
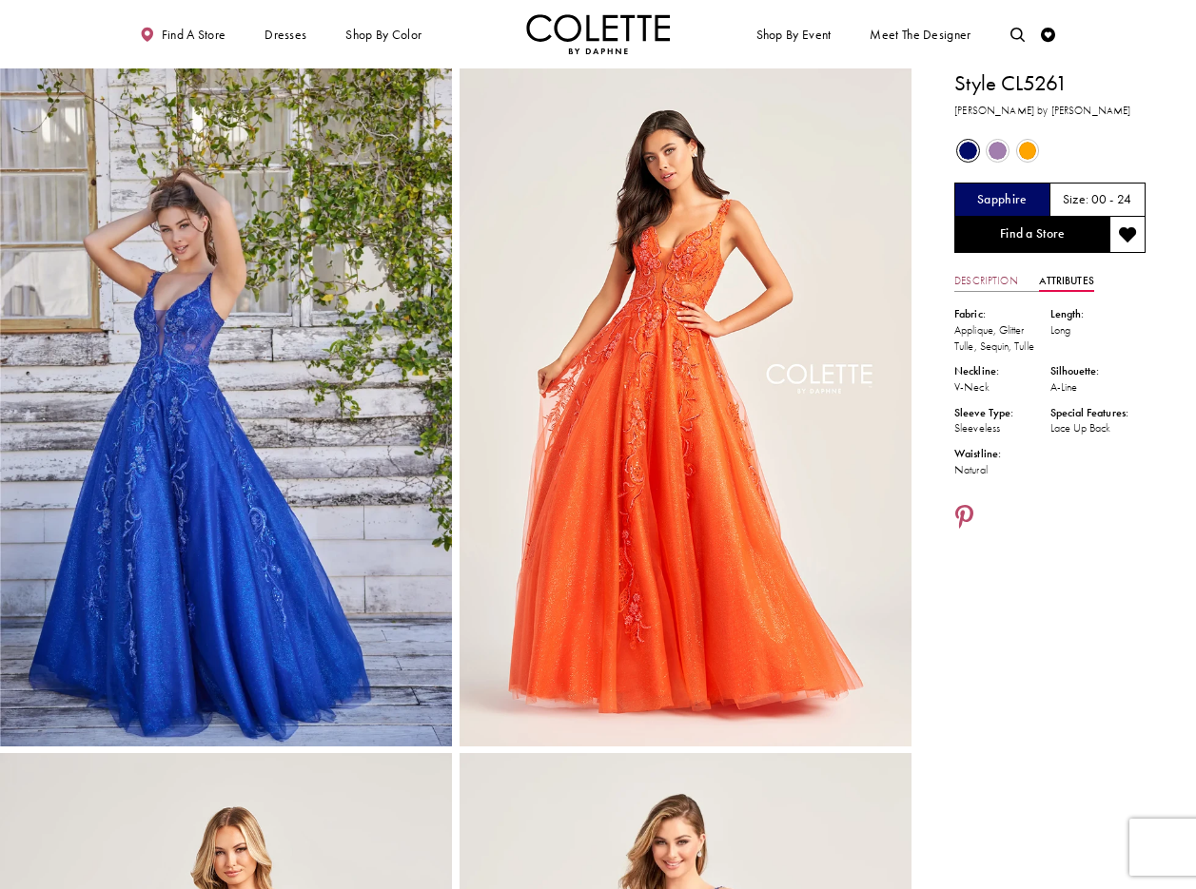
click at [983, 280] on link "Description" at bounding box center [986, 281] width 64 height 21
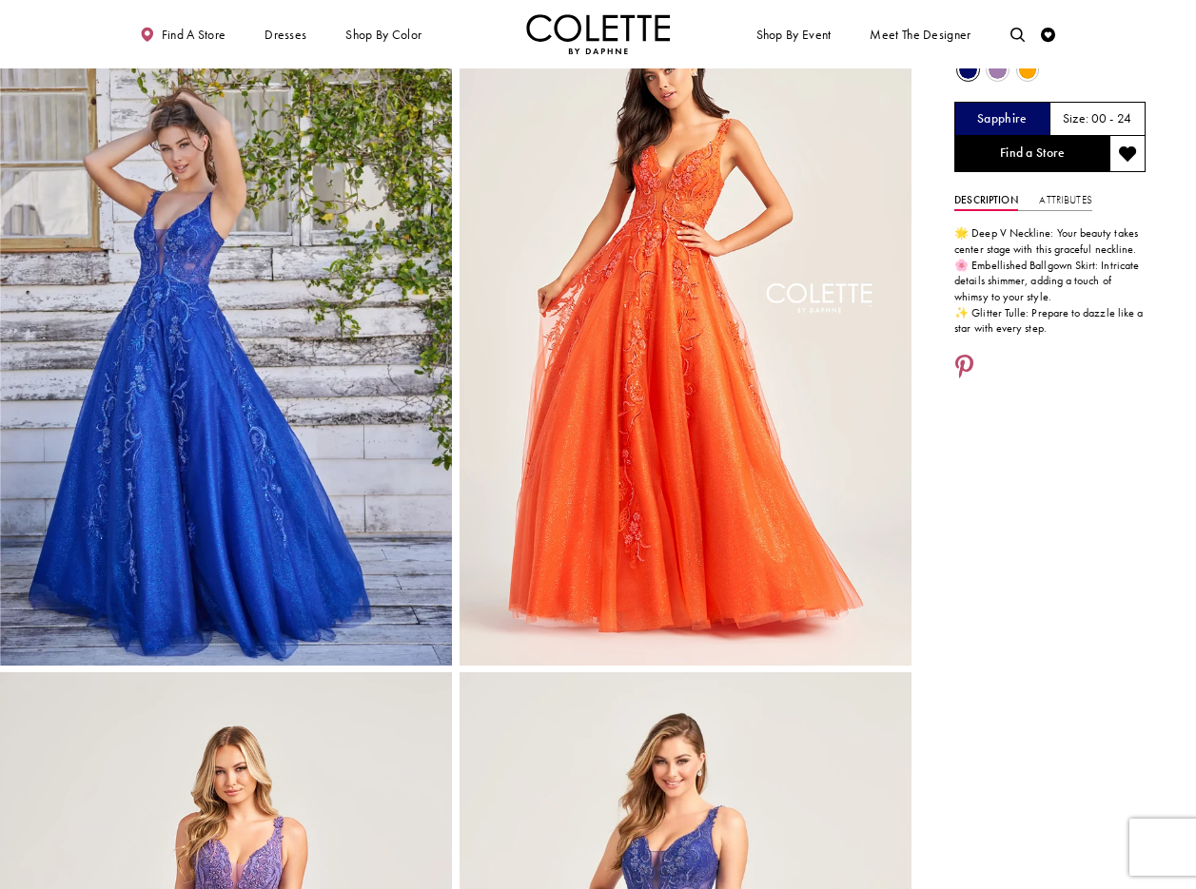
scroll to position [58, 0]
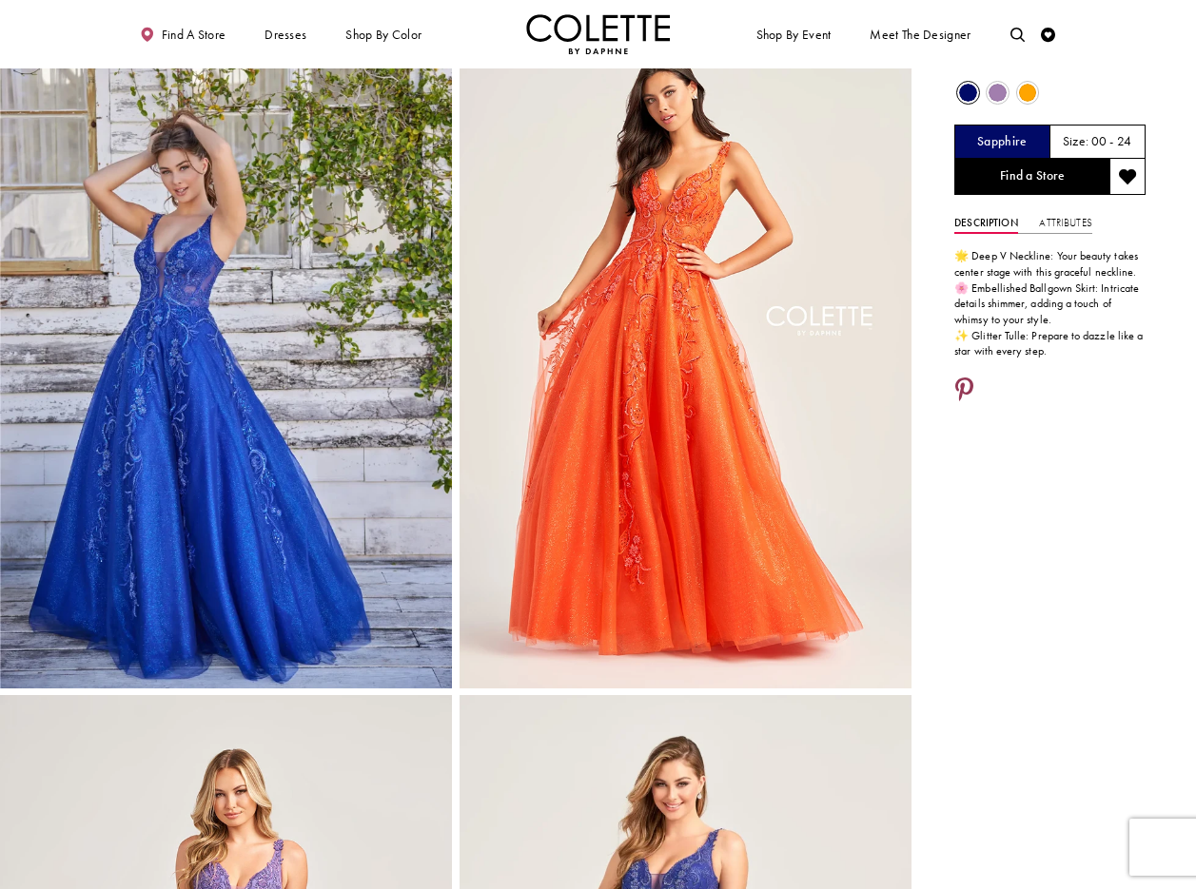
click at [964, 387] on icon "Share using Pinterest - Opens in new tab" at bounding box center [964, 392] width 18 height 26
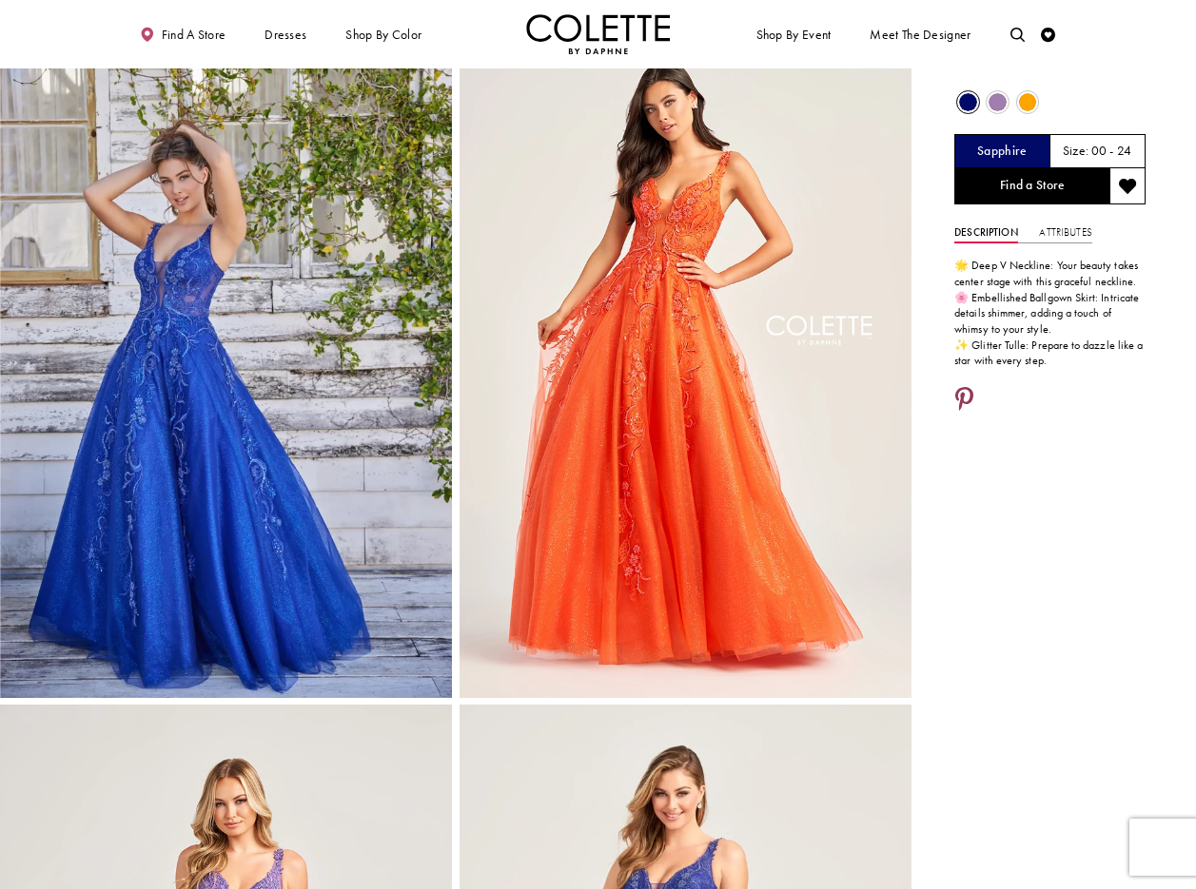
scroll to position [48, 0]
click at [969, 395] on icon "Share using Pinterest - Opens in new tab" at bounding box center [964, 402] width 18 height 26
click at [962, 396] on icon "Share using Pinterest - Opens in new tab" at bounding box center [964, 402] width 18 height 26
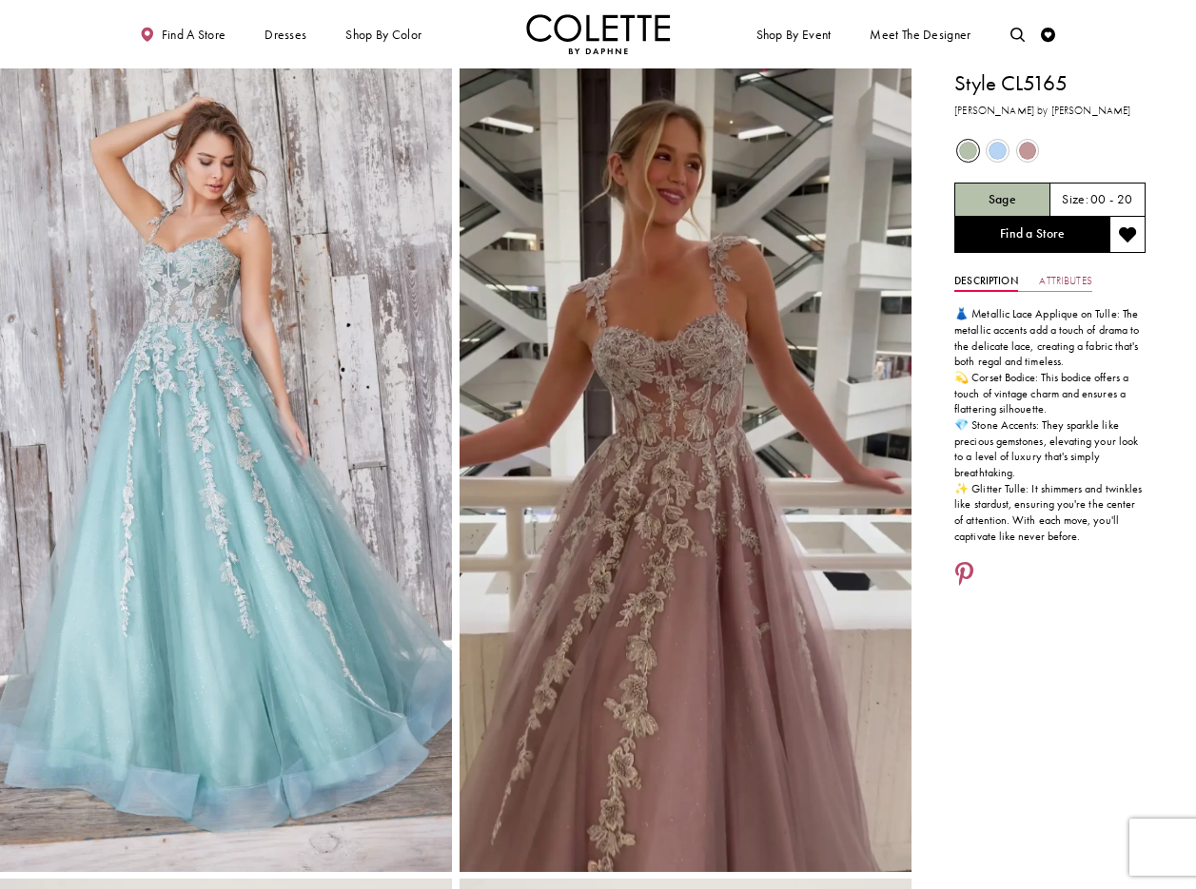
click at [1074, 278] on link "Attributes" at bounding box center [1065, 281] width 52 height 21
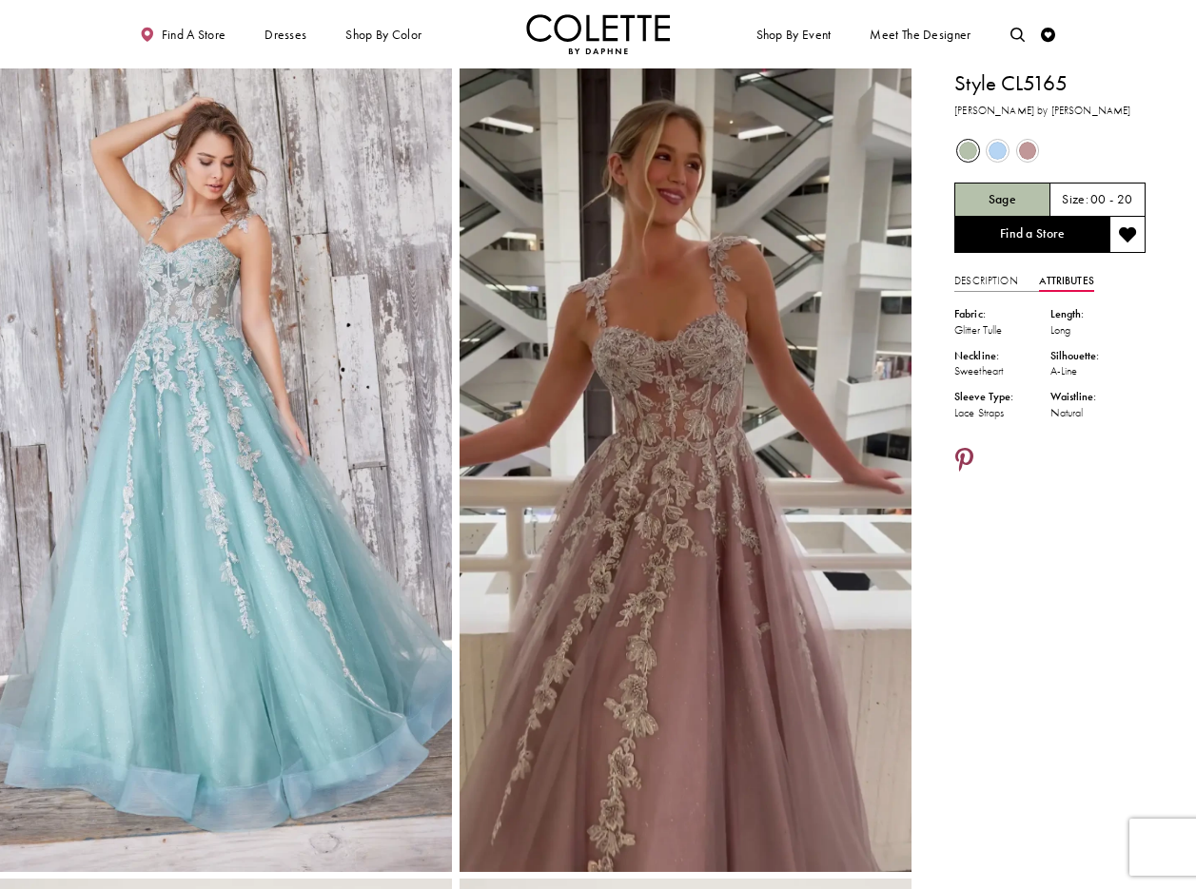
click at [960, 454] on icon "Share using Pinterest - Opens in new tab" at bounding box center [964, 462] width 18 height 26
click at [991, 282] on link "Description" at bounding box center [986, 281] width 64 height 21
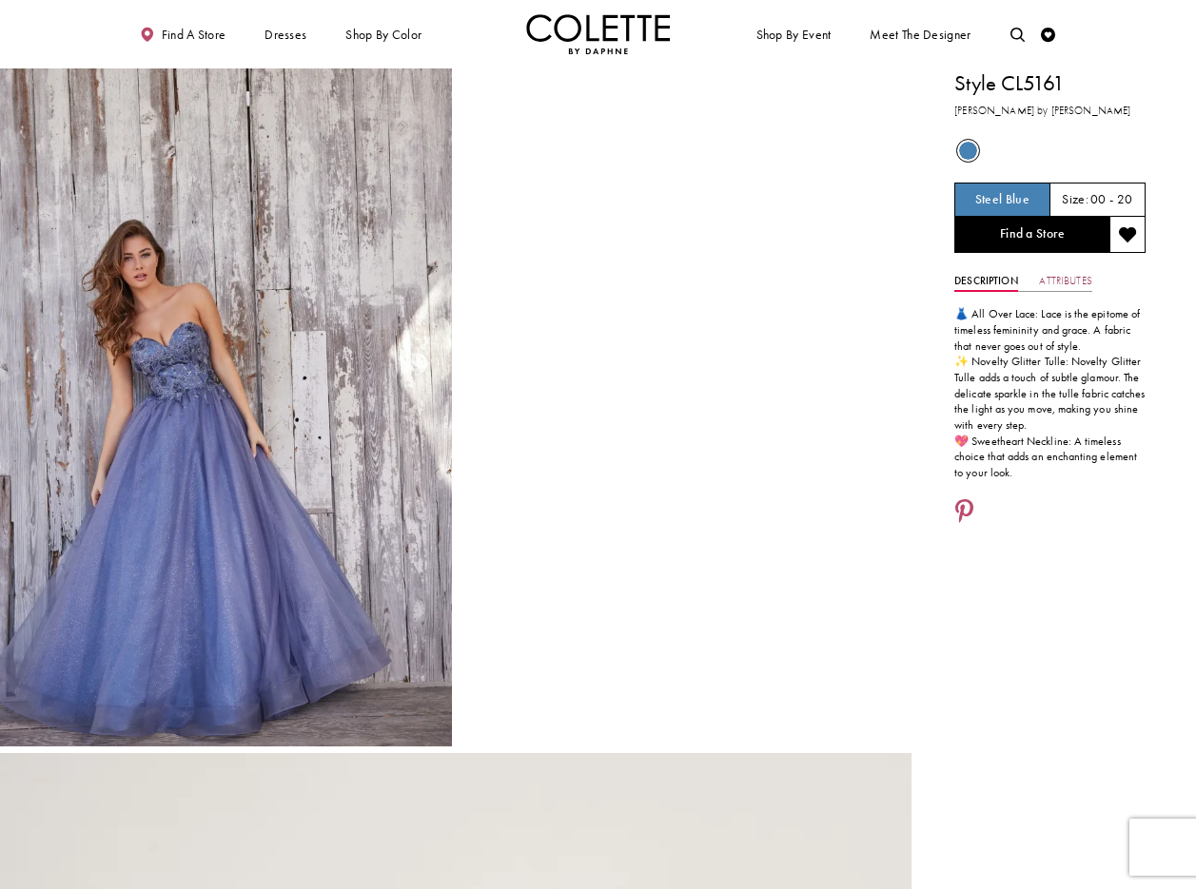
click at [1070, 279] on link "Attributes" at bounding box center [1065, 281] width 52 height 21
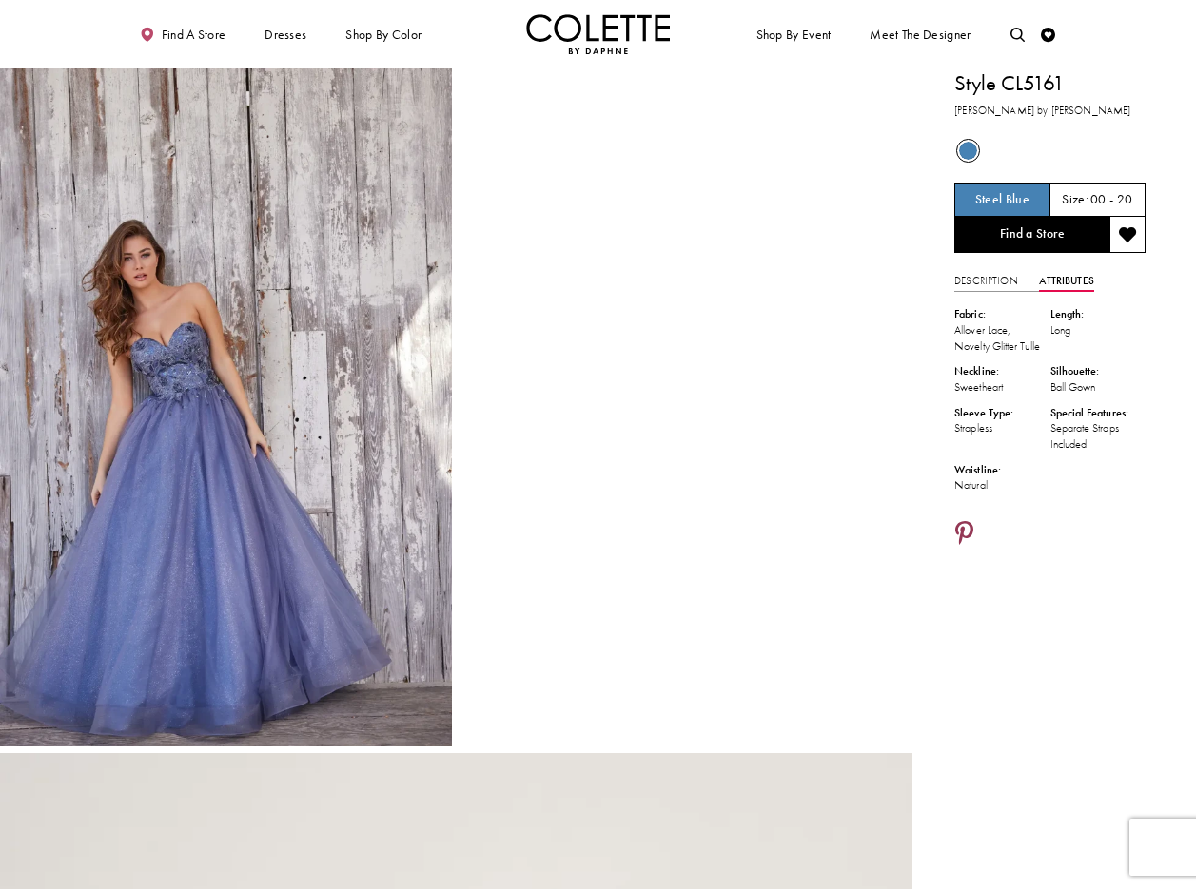
click at [965, 546] on icon "Share using Pinterest - Opens in new tab" at bounding box center [964, 535] width 18 height 26
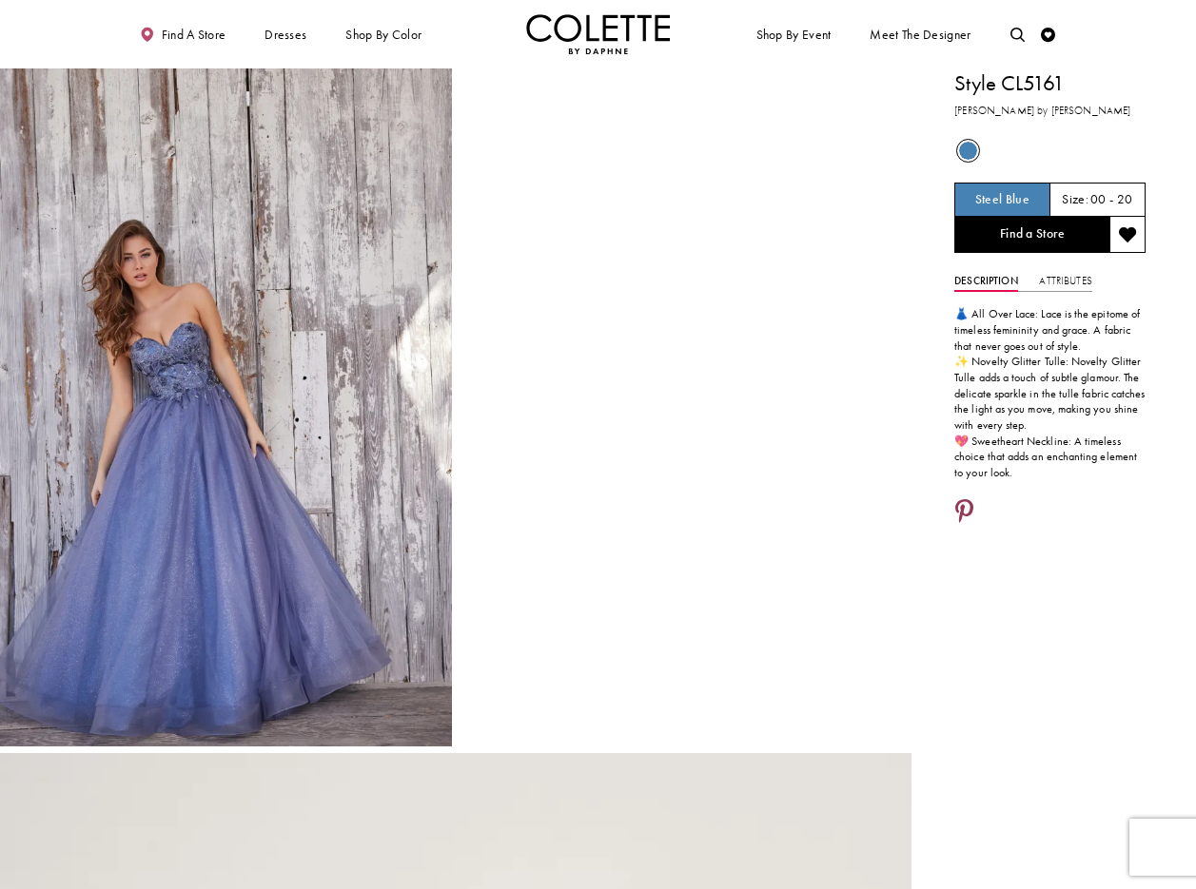
click at [964, 509] on icon "Share using Pinterest - Opens in new tab" at bounding box center [964, 513] width 18 height 26
click at [967, 509] on icon "Share using Pinterest - Opens in new tab" at bounding box center [964, 513] width 18 height 26
